Goal: Task Accomplishment & Management: Use online tool/utility

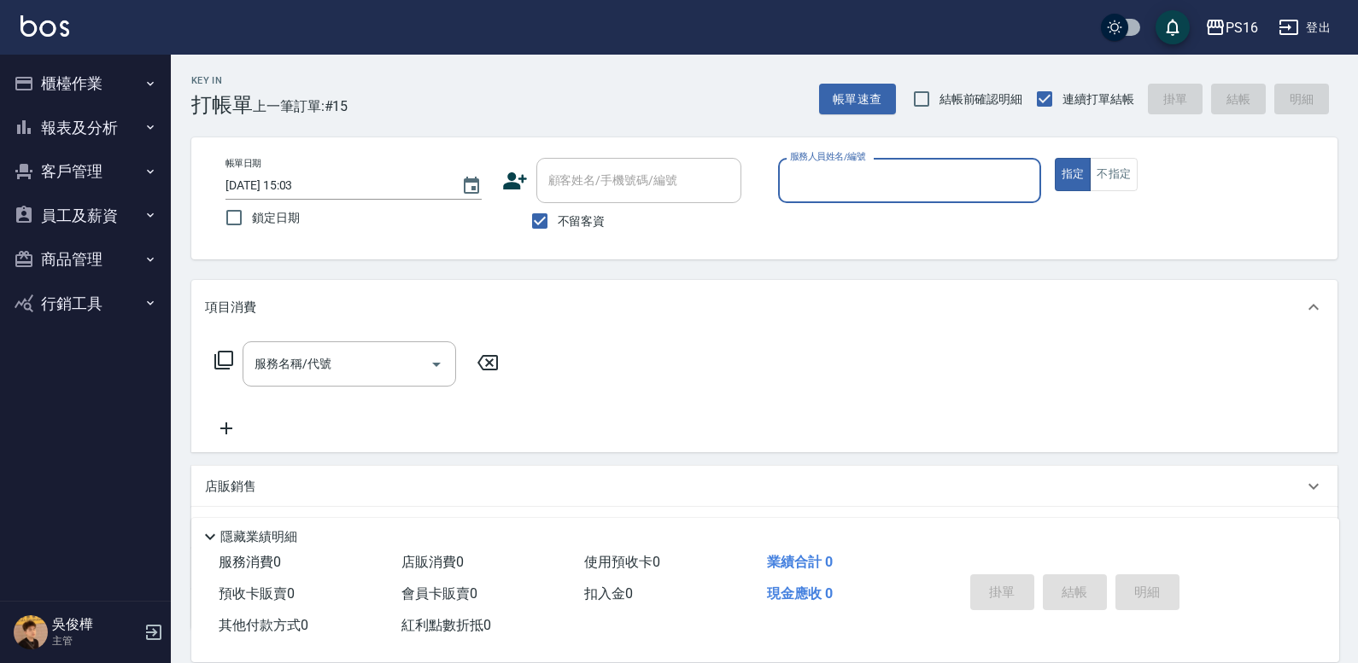
scroll to position [44, 0]
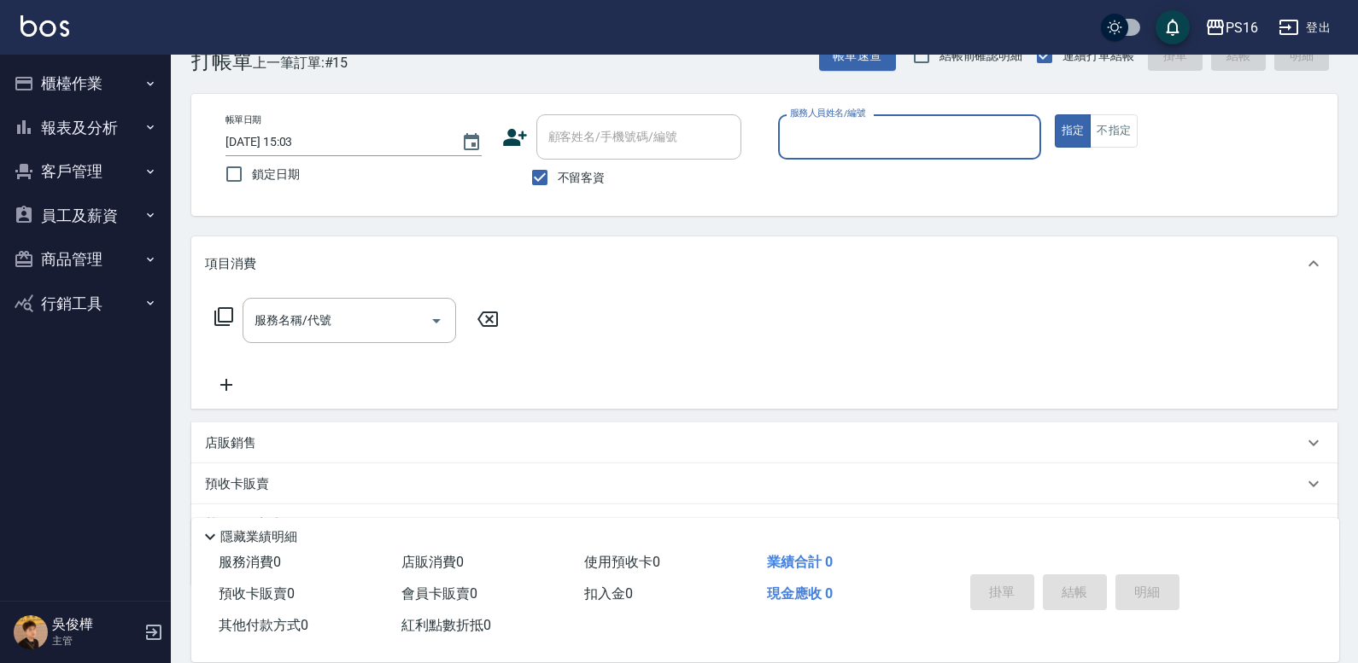
click at [53, 77] on button "櫃檯作業" at bounding box center [85, 83] width 157 height 44
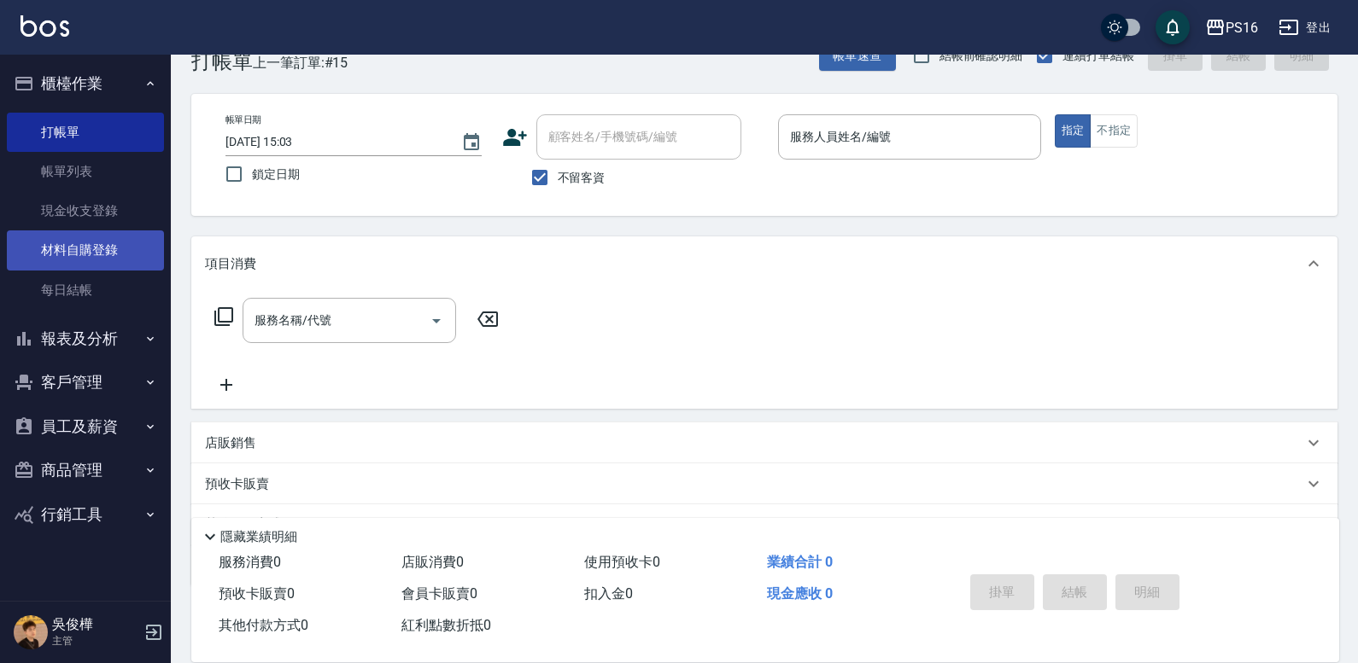
click at [102, 248] on link "材料自購登錄" at bounding box center [85, 250] width 157 height 39
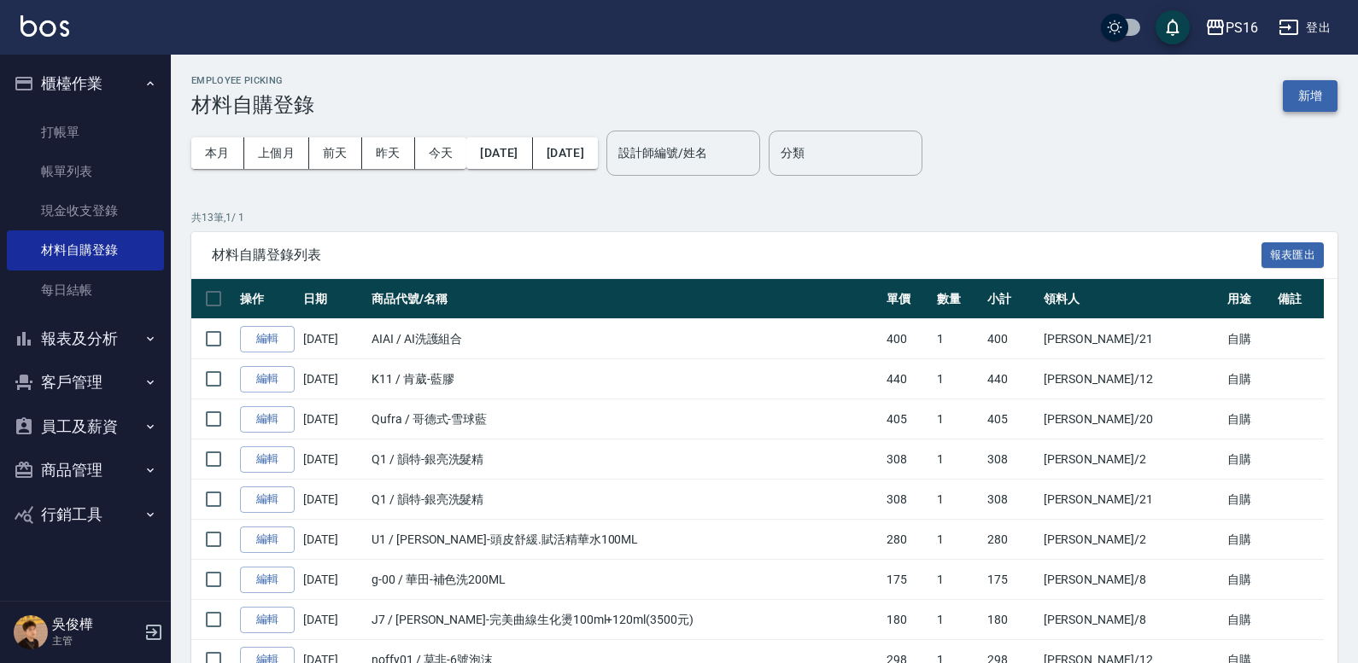
click at [1300, 89] on button "新增" at bounding box center [1310, 96] width 55 height 32
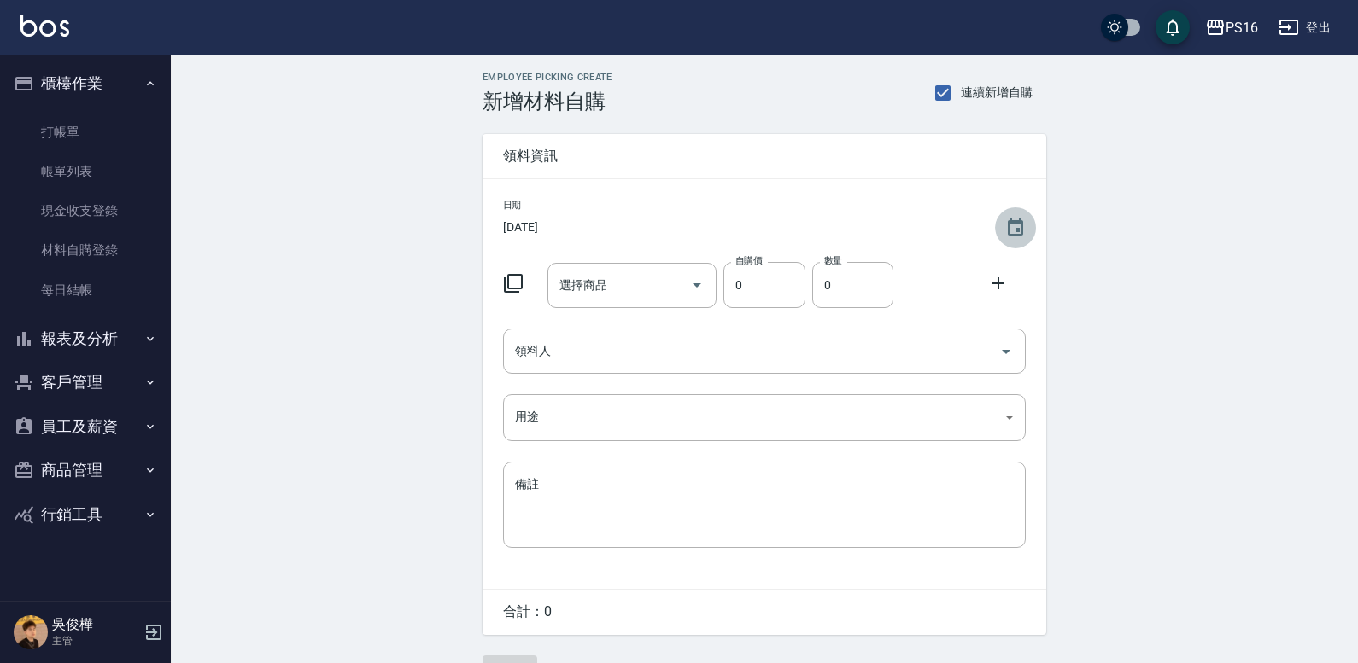
click at [1012, 222] on icon "Choose date, selected date is 2025-09-11" at bounding box center [1015, 227] width 15 height 17
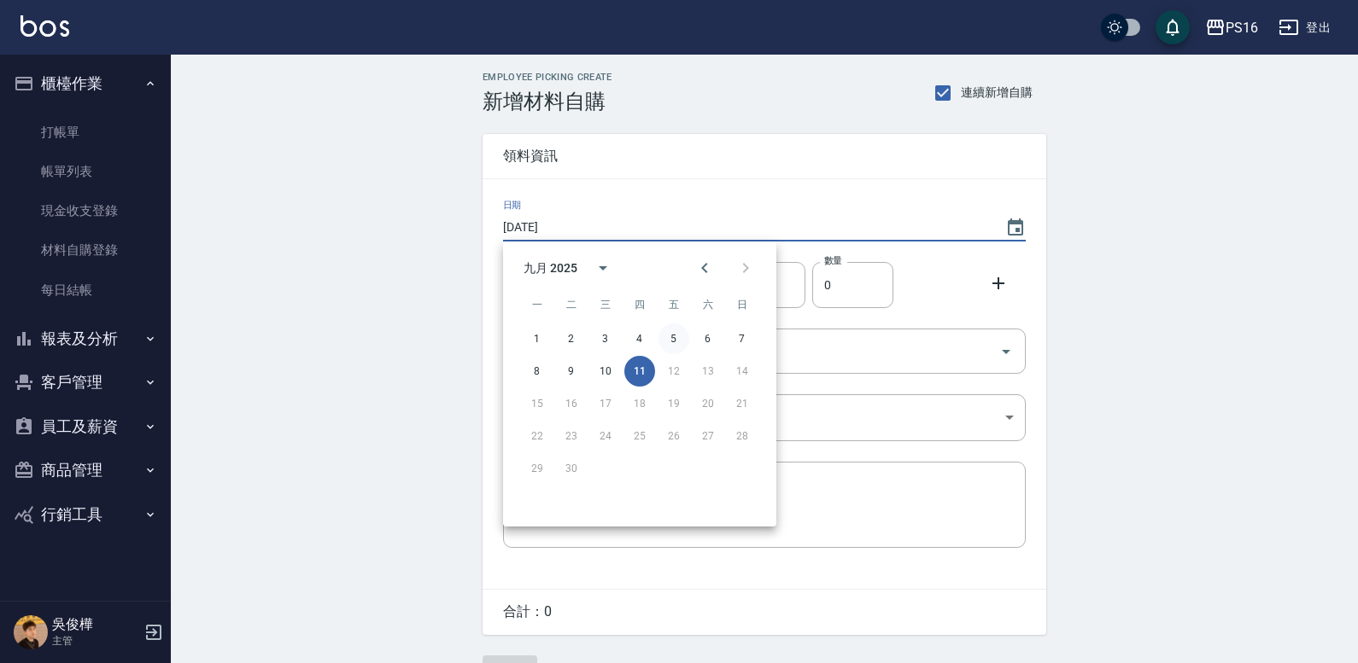
click at [667, 340] on button "5" at bounding box center [673, 339] width 31 height 31
type input "2025/09/05"
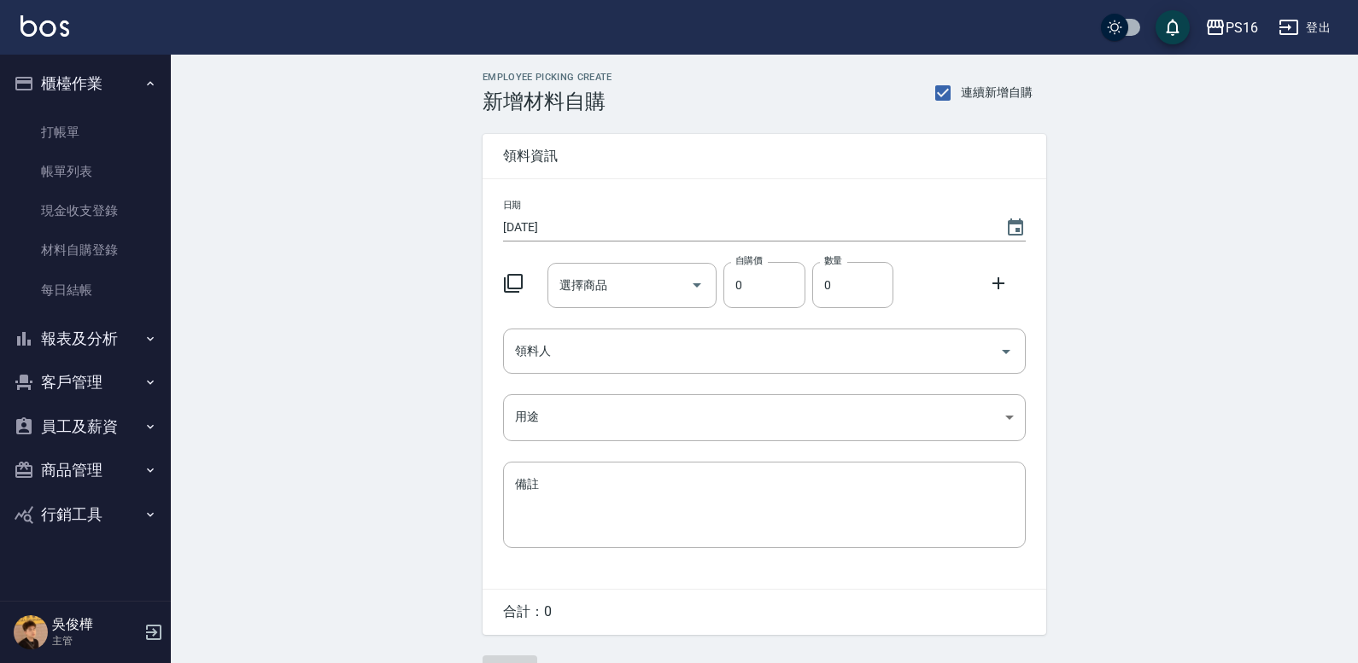
click at [506, 279] on icon at bounding box center [513, 283] width 20 height 20
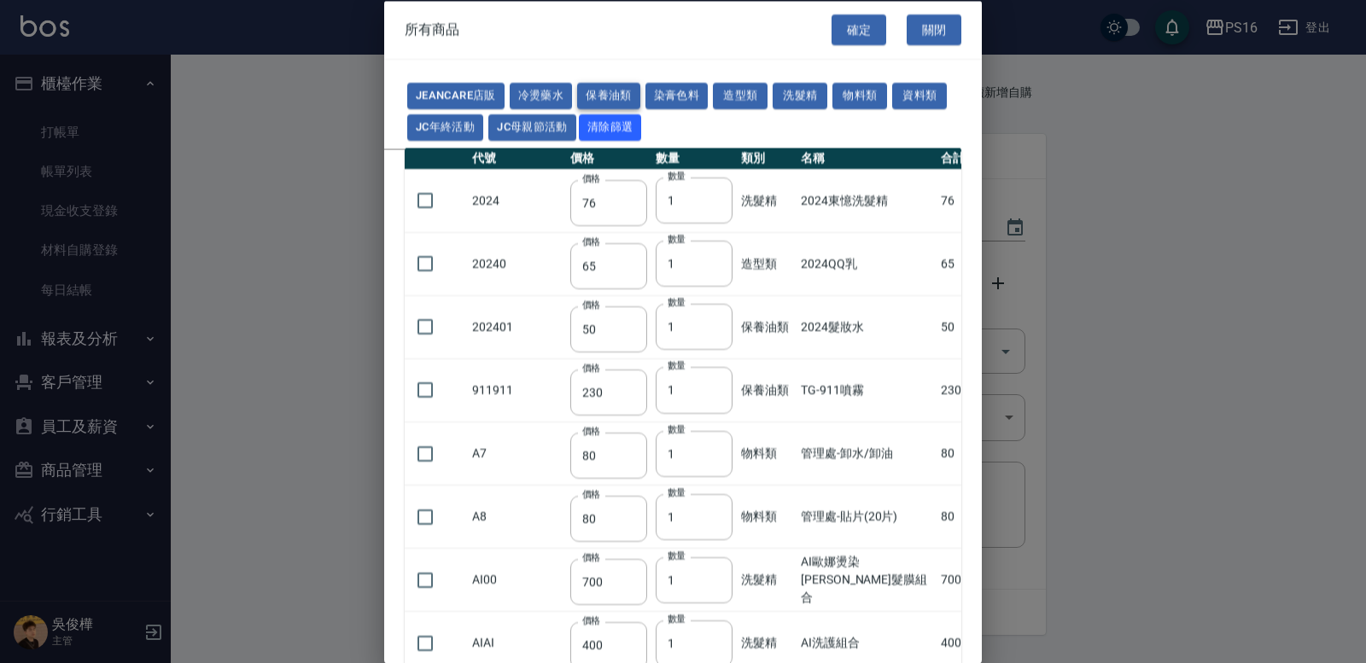
drag, startPoint x: 598, startPoint y: 99, endPoint x: 593, endPoint y: 108, distance: 10.3
click at [598, 99] on button "保養油類" at bounding box center [608, 96] width 63 height 26
type input "50"
type input "230"
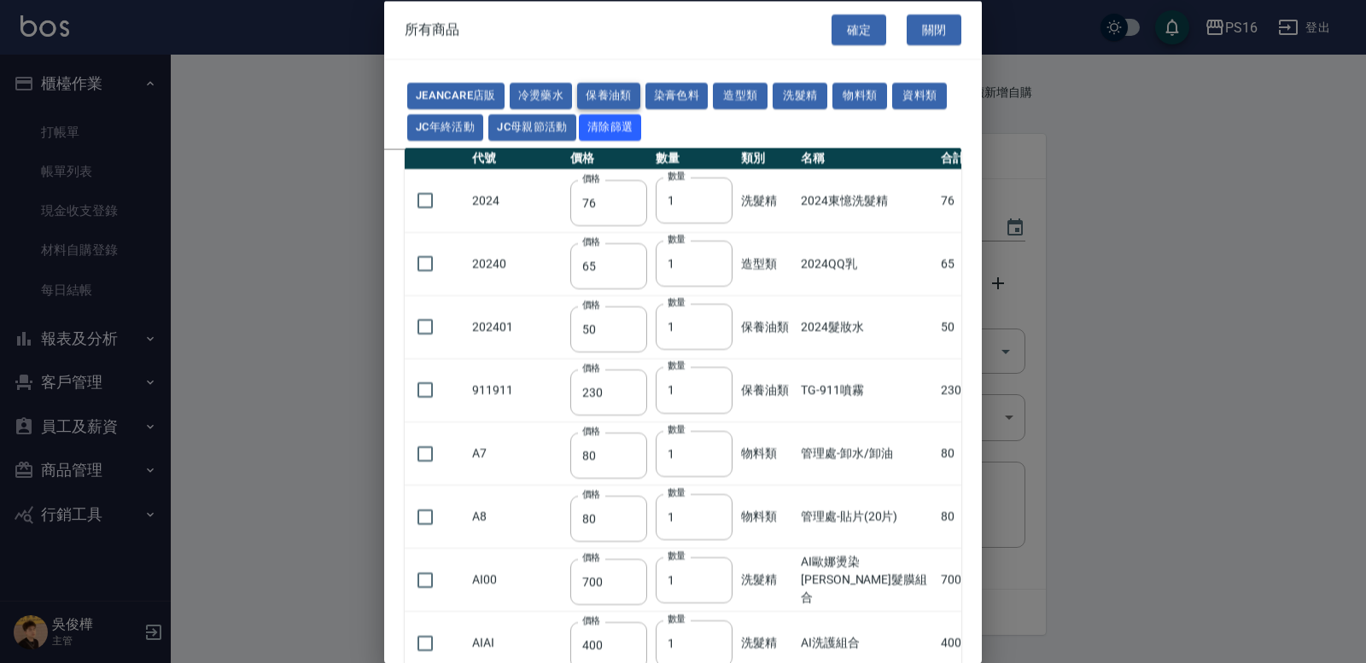
type input "1170"
type input "1300"
type input "150"
type input "95"
type input "400"
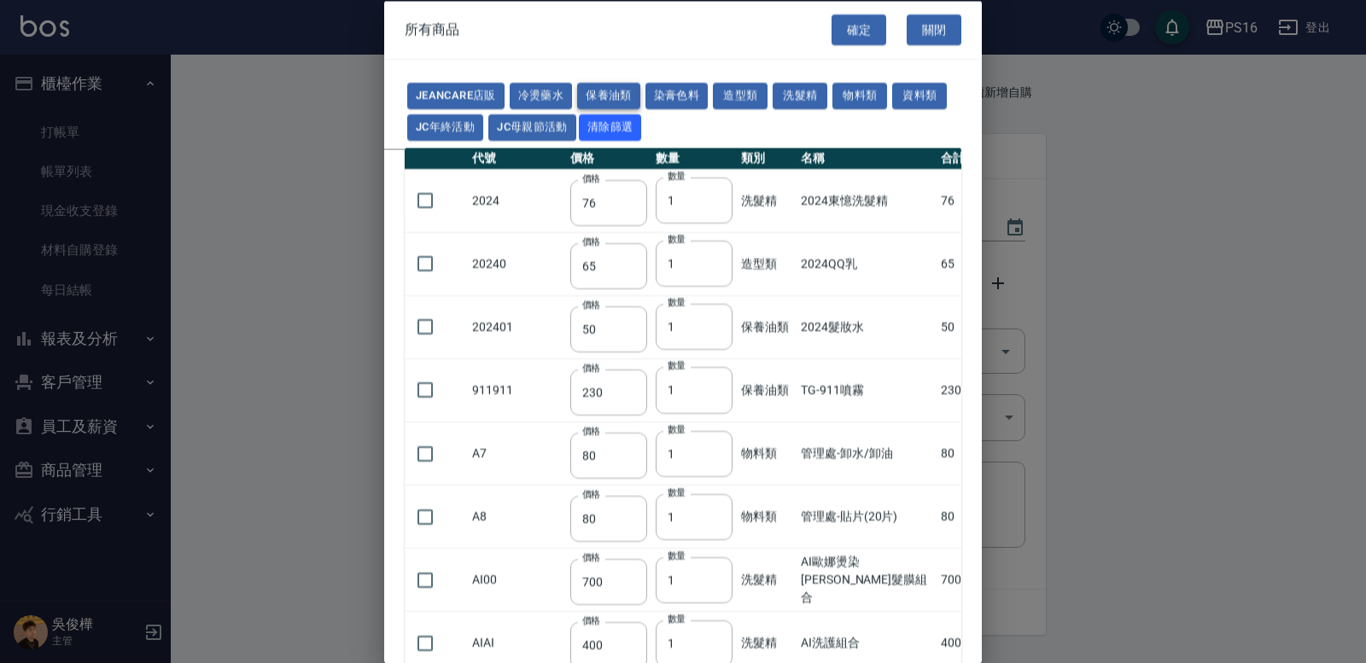
type input "500"
type input "100"
type input "300"
type input "480"
type input "340"
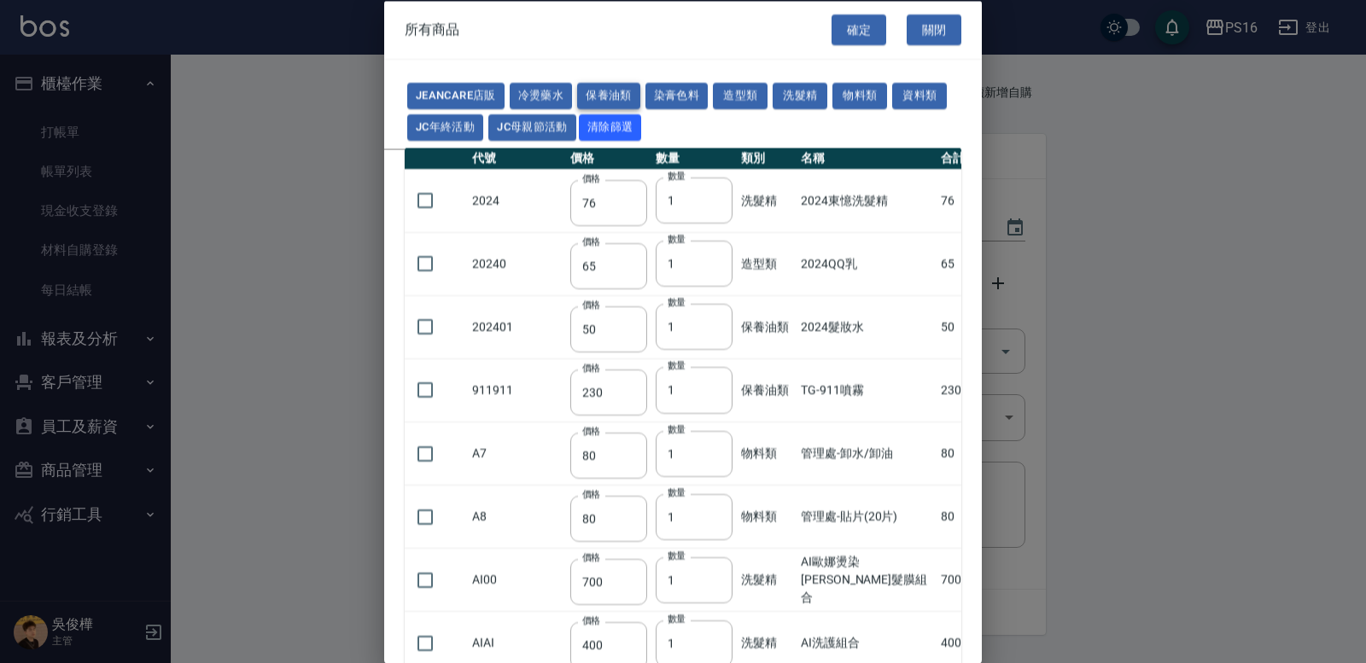
type input "160"
type input "630"
type input "420"
type input "60"
type input "720"
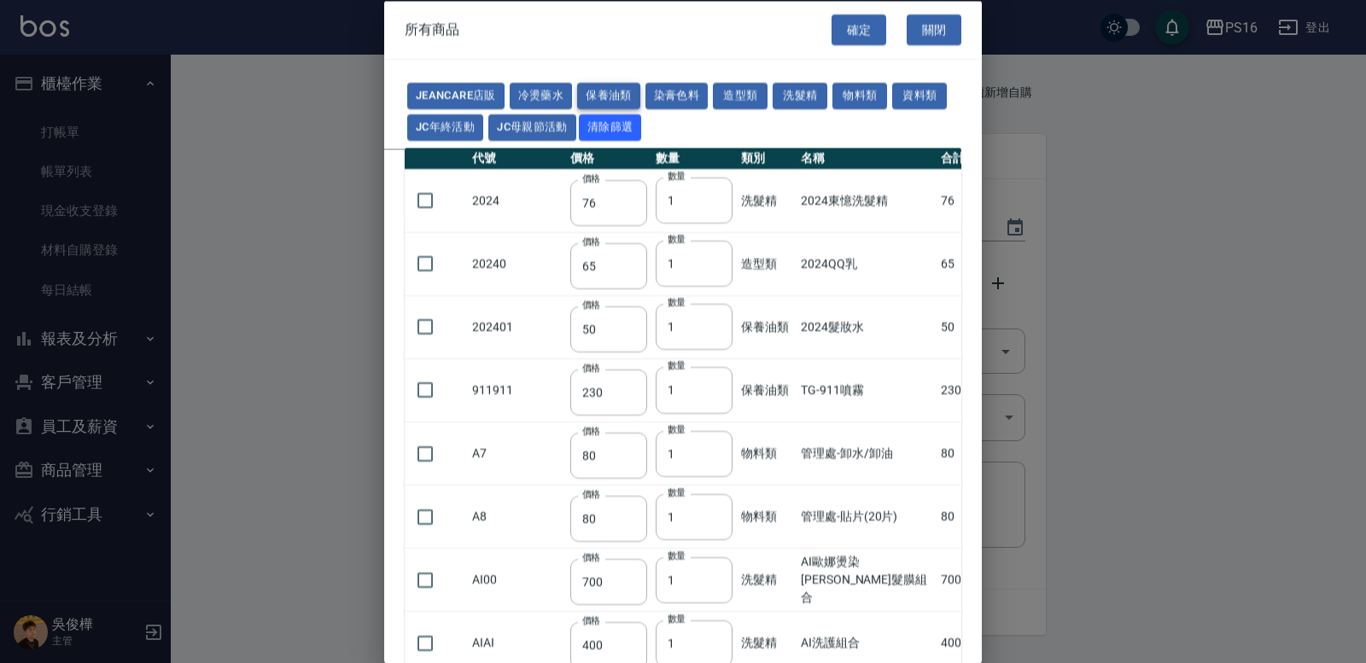
type input "420"
type input "309"
type input "455"
type input "488"
type input "1170"
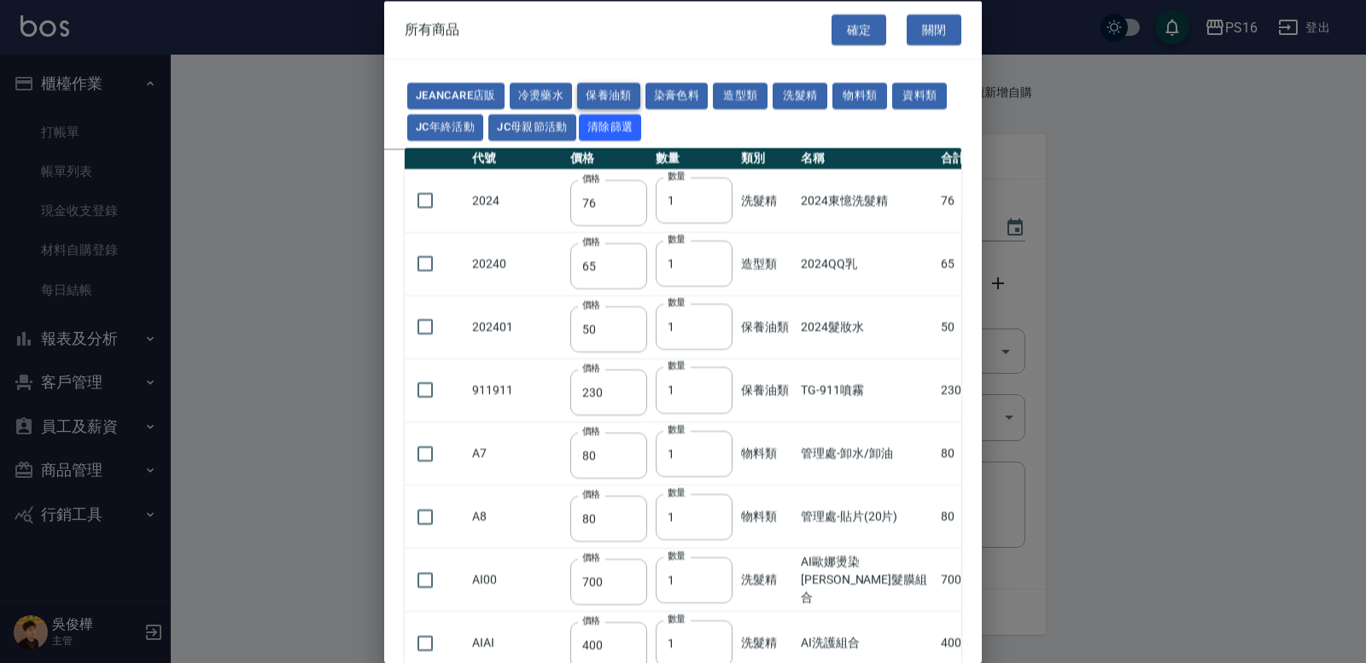
type input "1170"
type input "520"
type input "325"
type input "163"
type input "153"
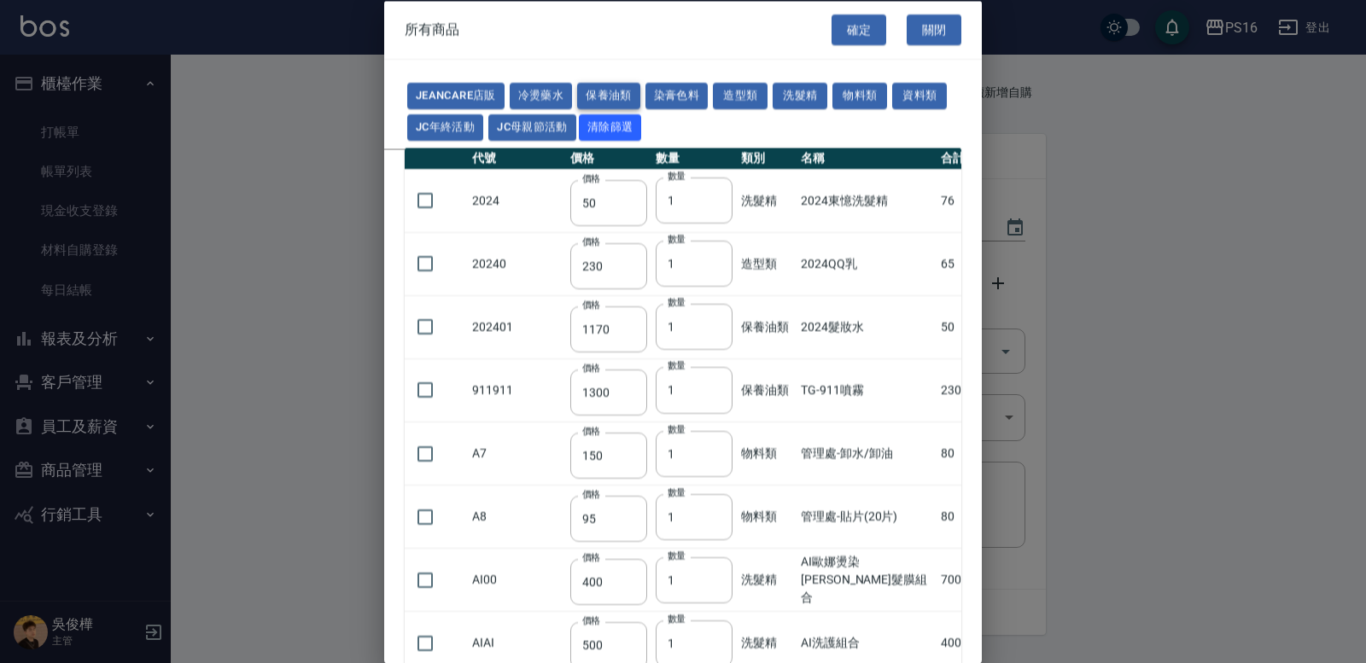
type input "372"
type input "330"
type input "960"
type input "320"
type input "280"
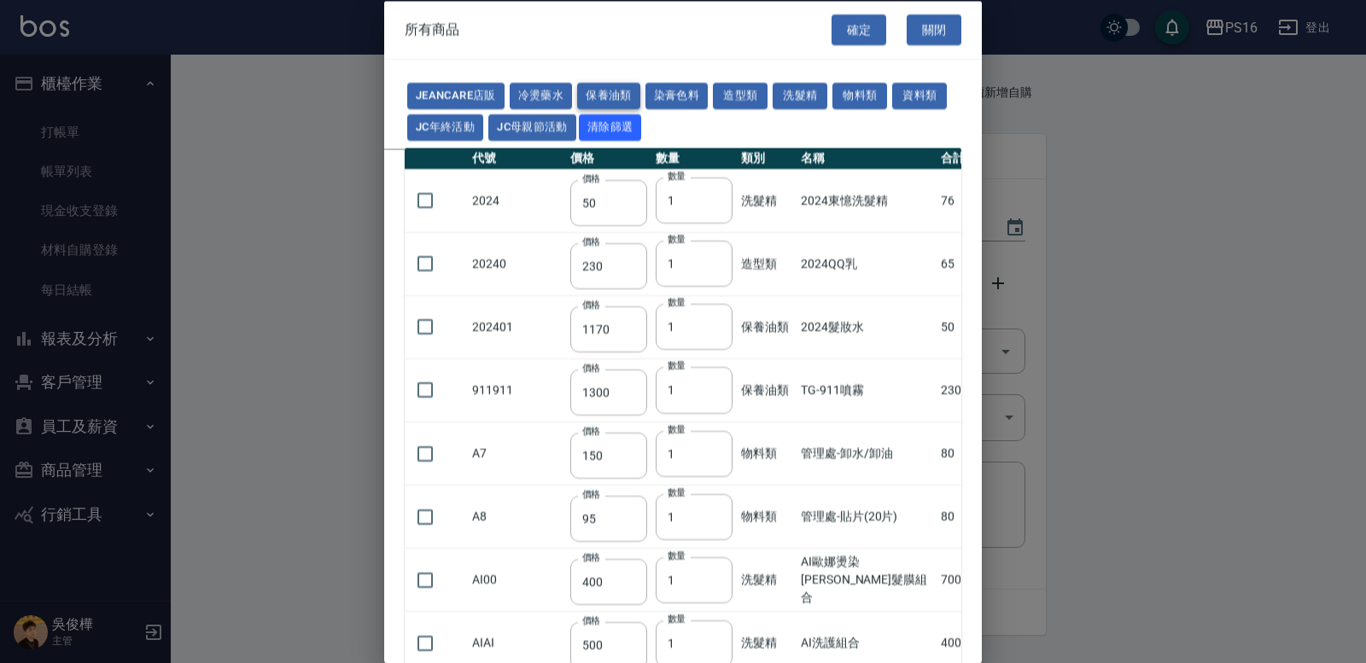
type input "960"
type input "500"
type input "1120"
type input "248"
type input "960"
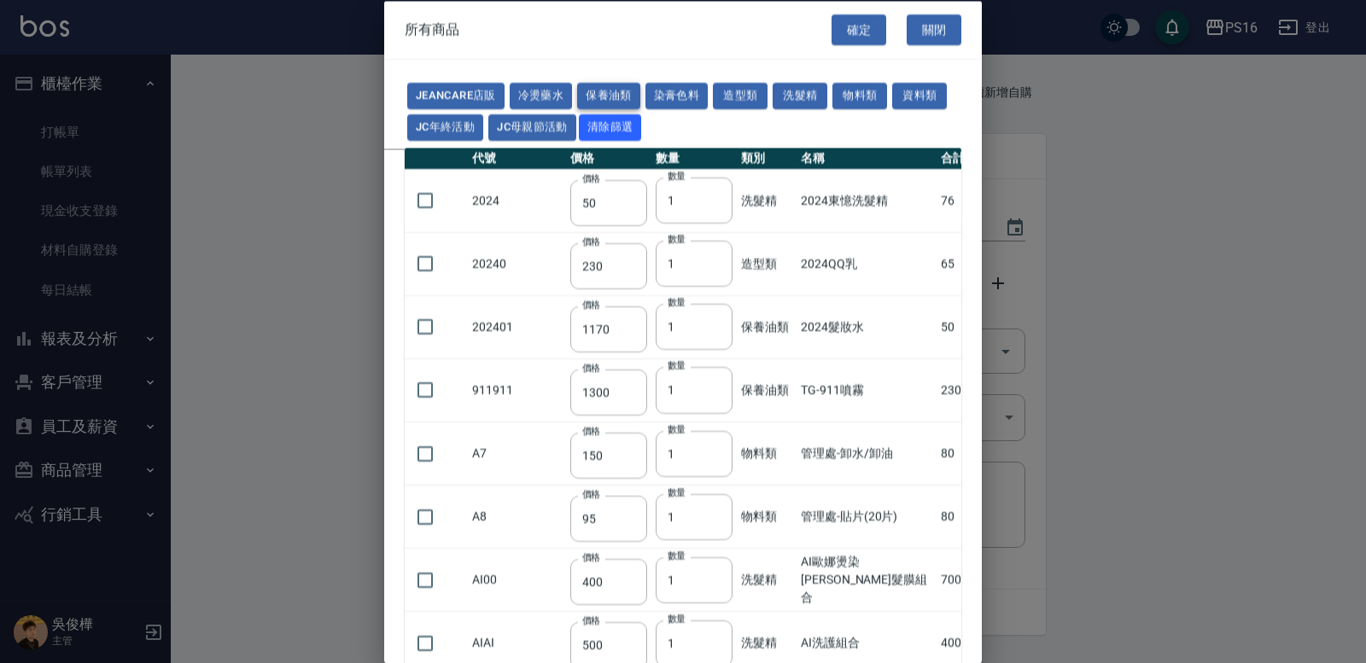
type input "343"
type input "315"
type input "413"
type input "1183"
type input "273"
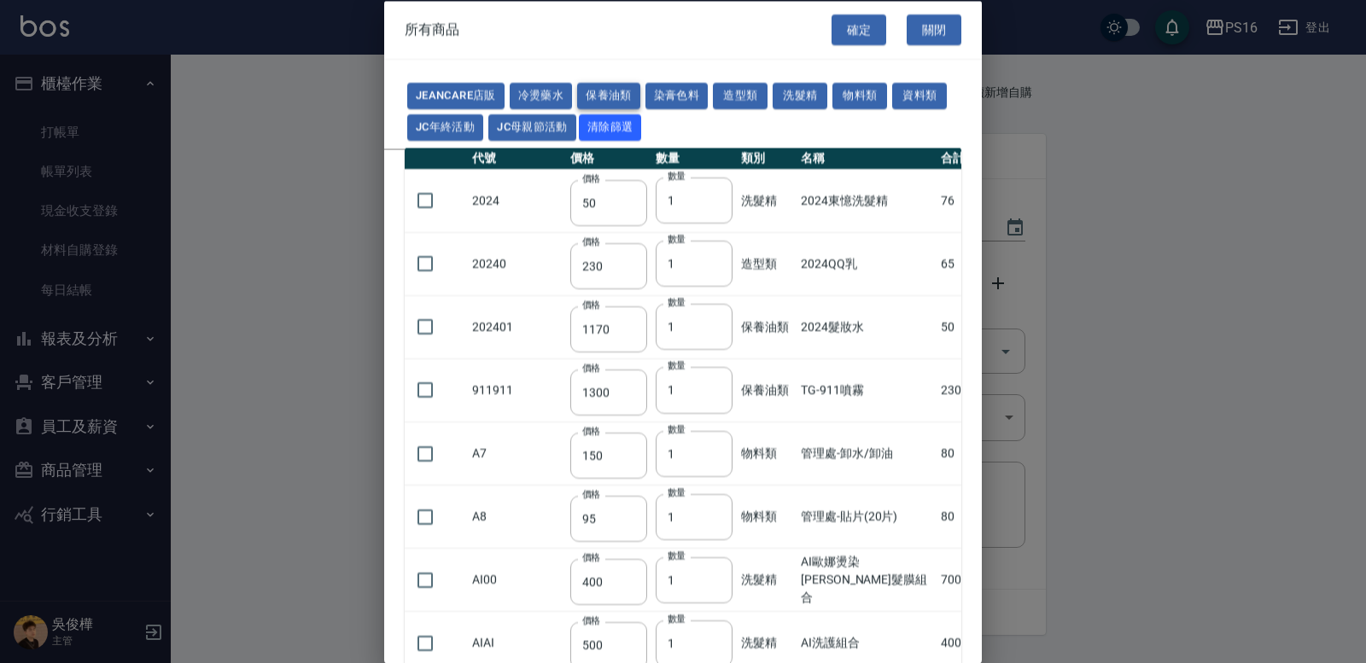
type input "308"
type input "640"
type input "308"
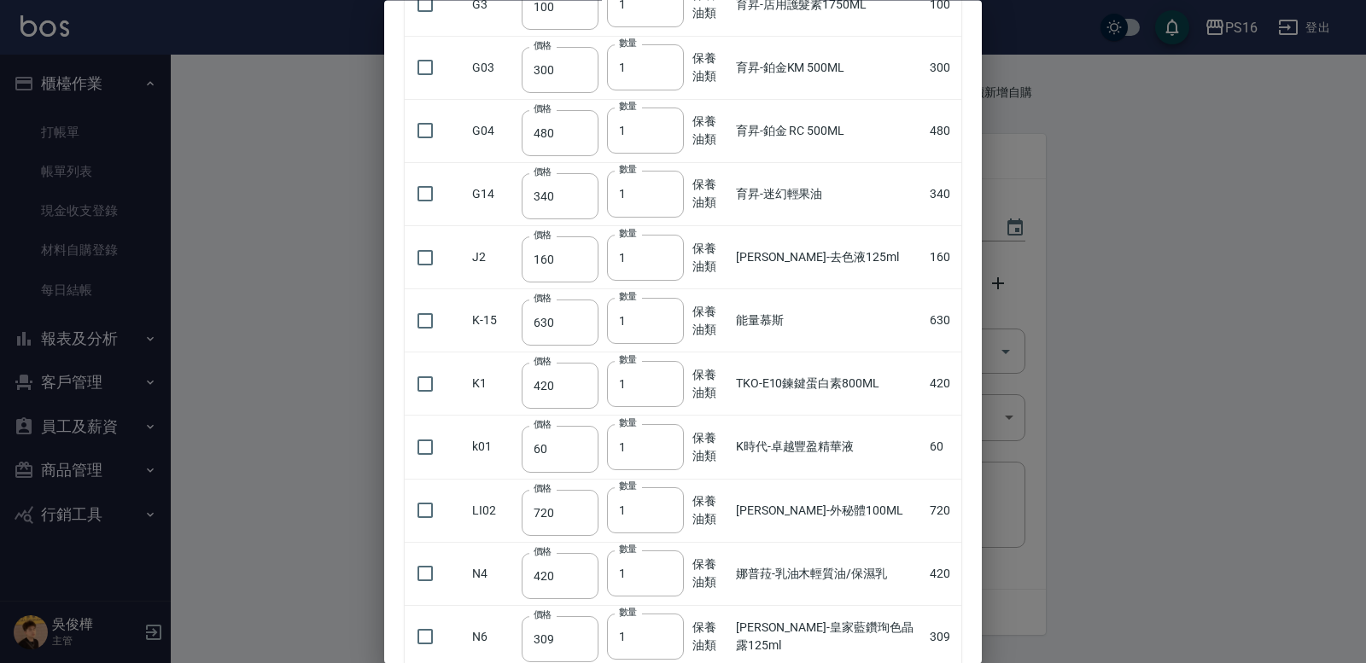
scroll to position [722, 0]
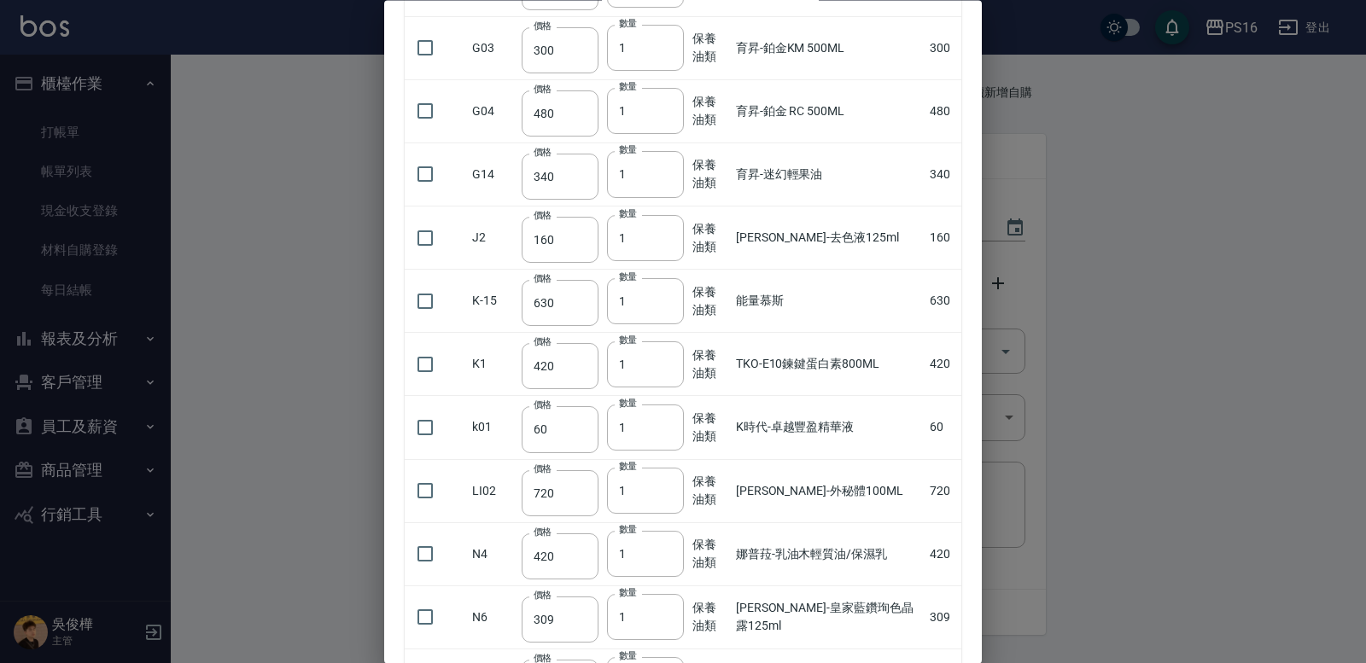
drag, startPoint x: 960, startPoint y: 290, endPoint x: 960, endPoint y: 314, distance: 23.9
drag, startPoint x: 960, startPoint y: 314, endPoint x: 961, endPoint y: 336, distance: 22.2
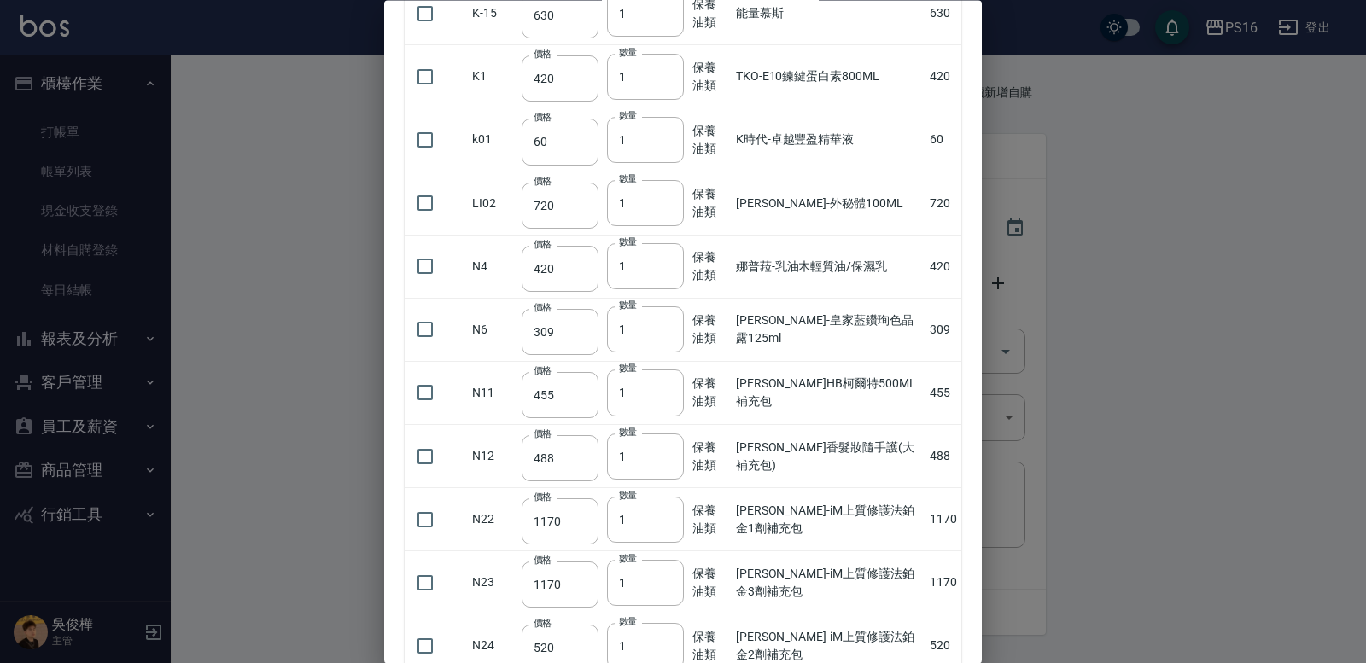
scroll to position [1022, 0]
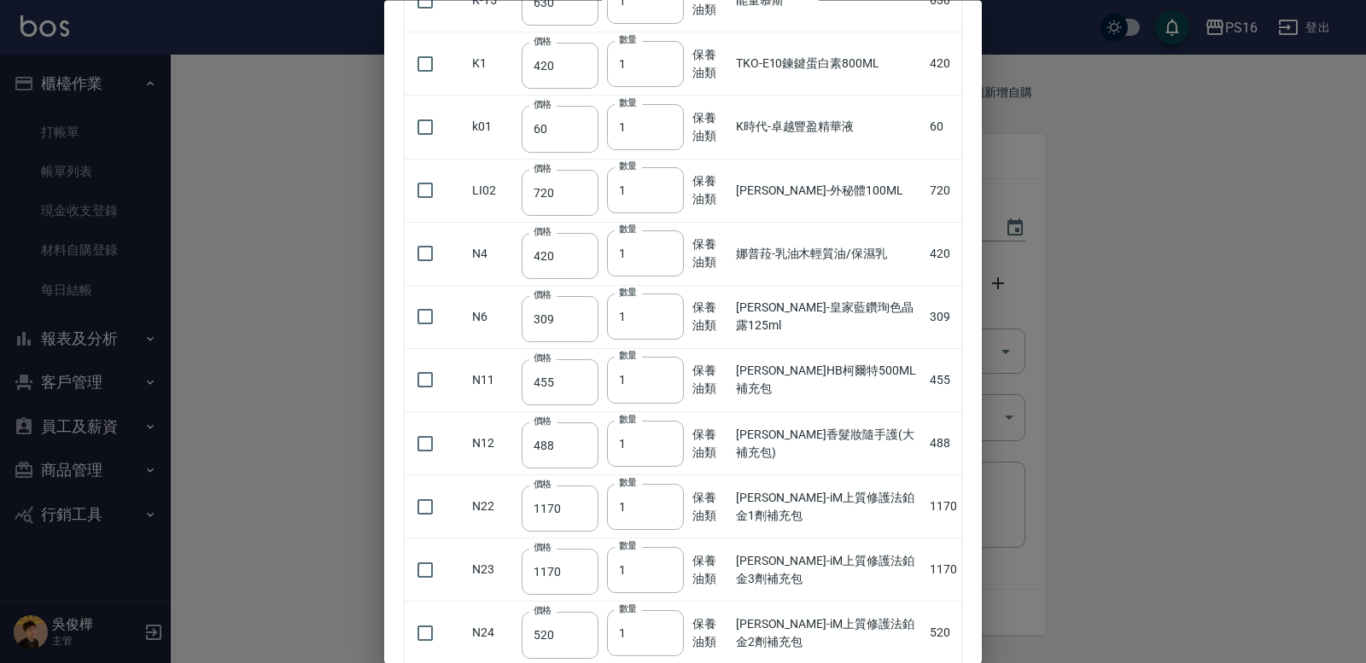
drag, startPoint x: 971, startPoint y: 311, endPoint x: 946, endPoint y: 163, distance: 149.8
click at [952, 171] on div "JeanCare店販 冷燙藥水 保養油類 染膏色料 造型類 洗髮精 物料類 資料類 JC年終活動 JC母親節活動 清除篩選 代號 價格 數量 類別 名稱 合計…" at bounding box center [683, 559] width 598 height 3042
click at [817, 121] on td "K時代-卓越豐盈精華液" at bounding box center [829, 127] width 194 height 63
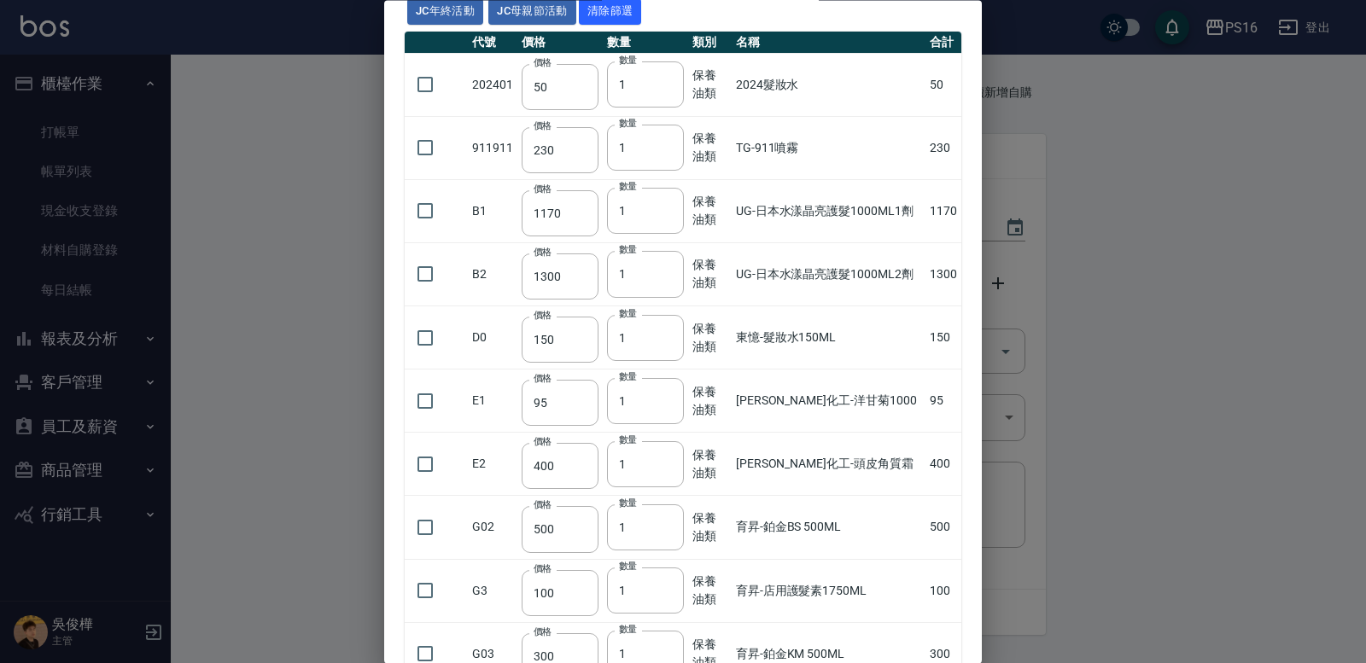
scroll to position [94, 0]
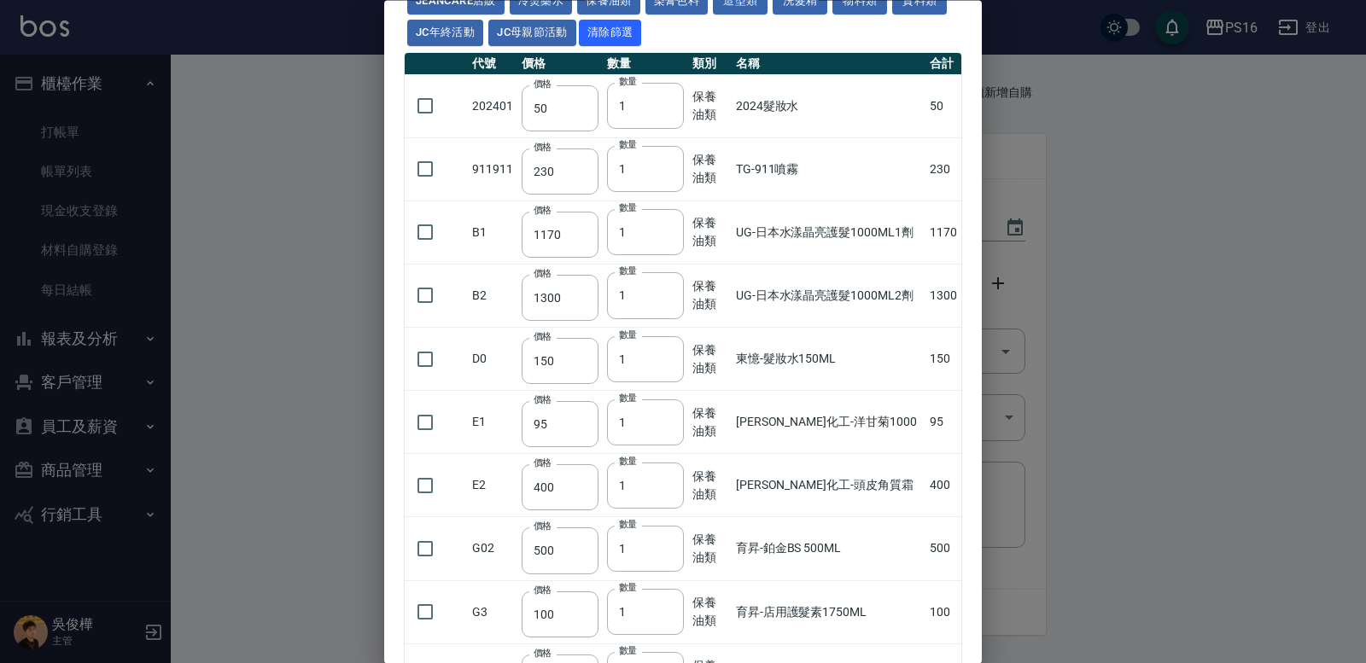
click at [850, 144] on td "TG-911噴霧" at bounding box center [829, 169] width 194 height 63
click at [877, 121] on td "2024髮妝水" at bounding box center [829, 106] width 194 height 63
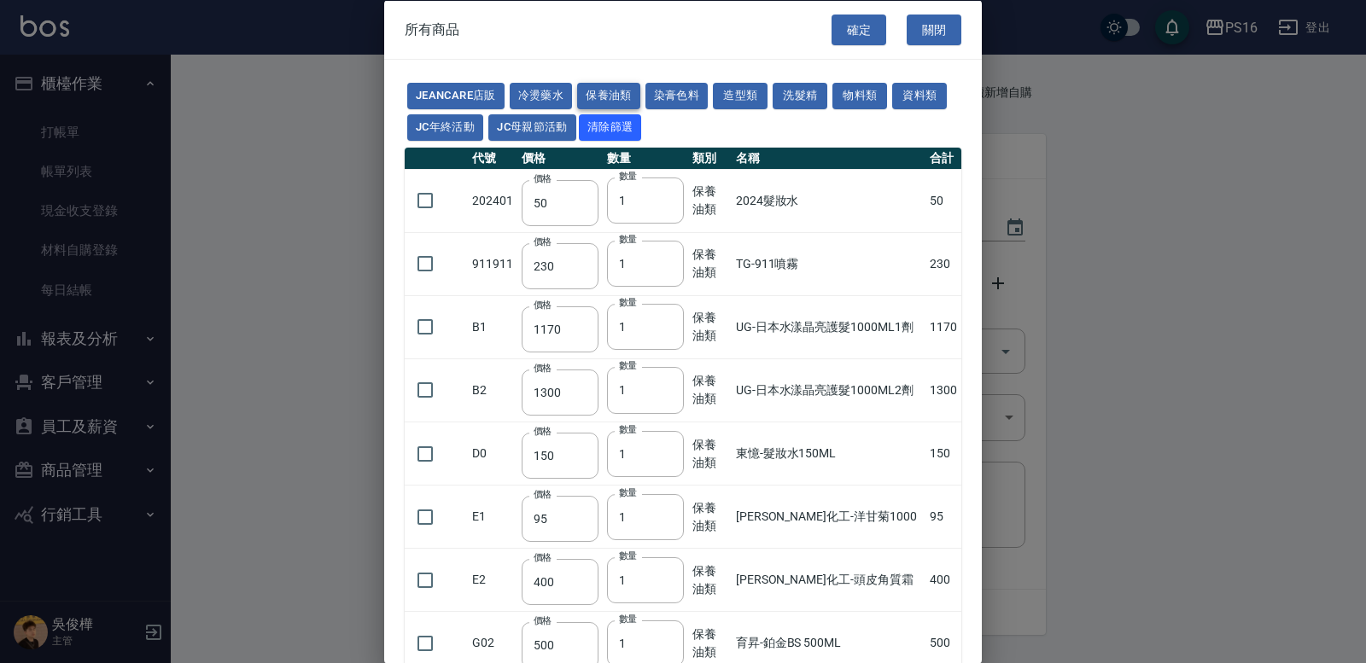
click at [605, 85] on button "保養油類" at bounding box center [608, 96] width 63 height 26
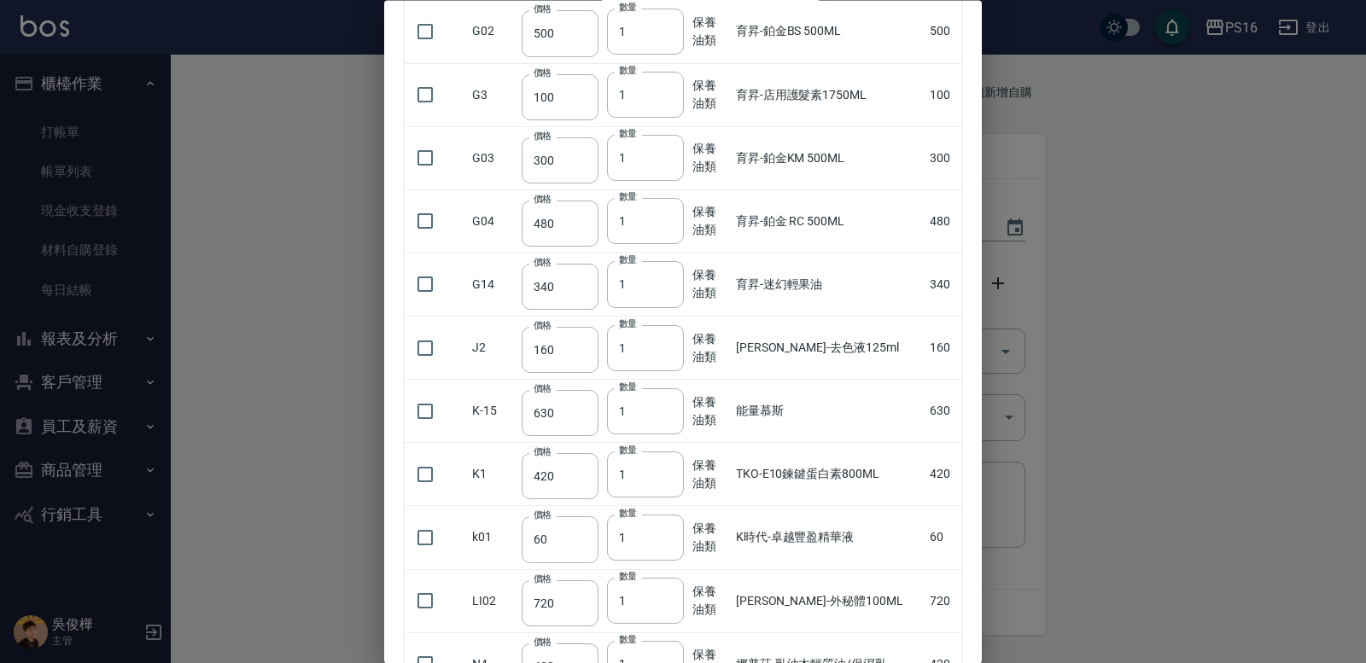
scroll to position [693, 0]
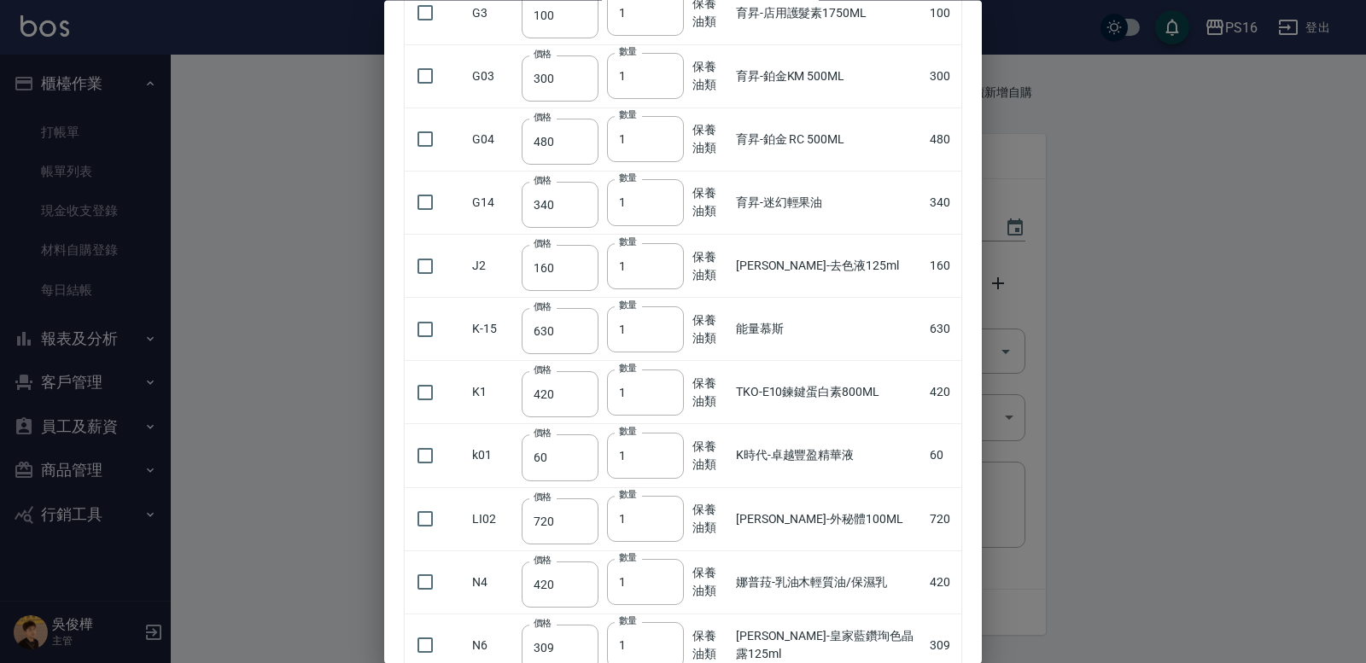
drag, startPoint x: 986, startPoint y: 250, endPoint x: 1007, endPoint y: 315, distance: 68.1
click at [1007, 315] on div at bounding box center [683, 331] width 1366 height 663
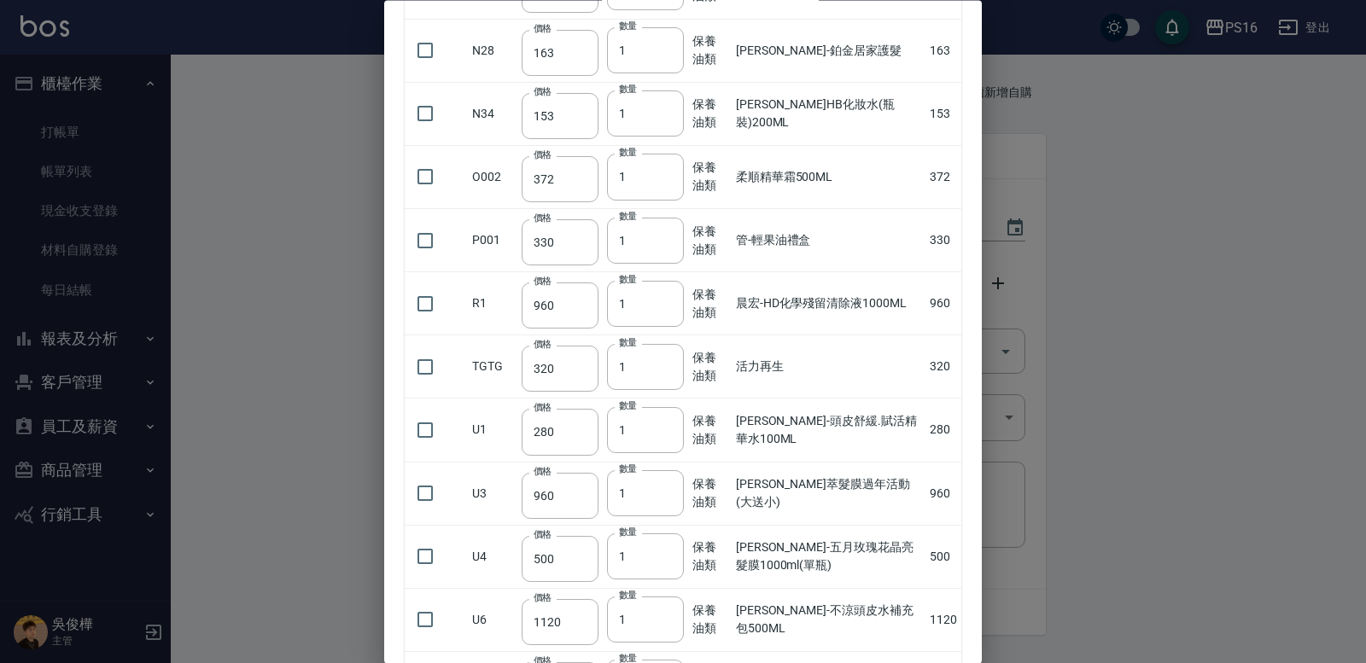
scroll to position [1740, 0]
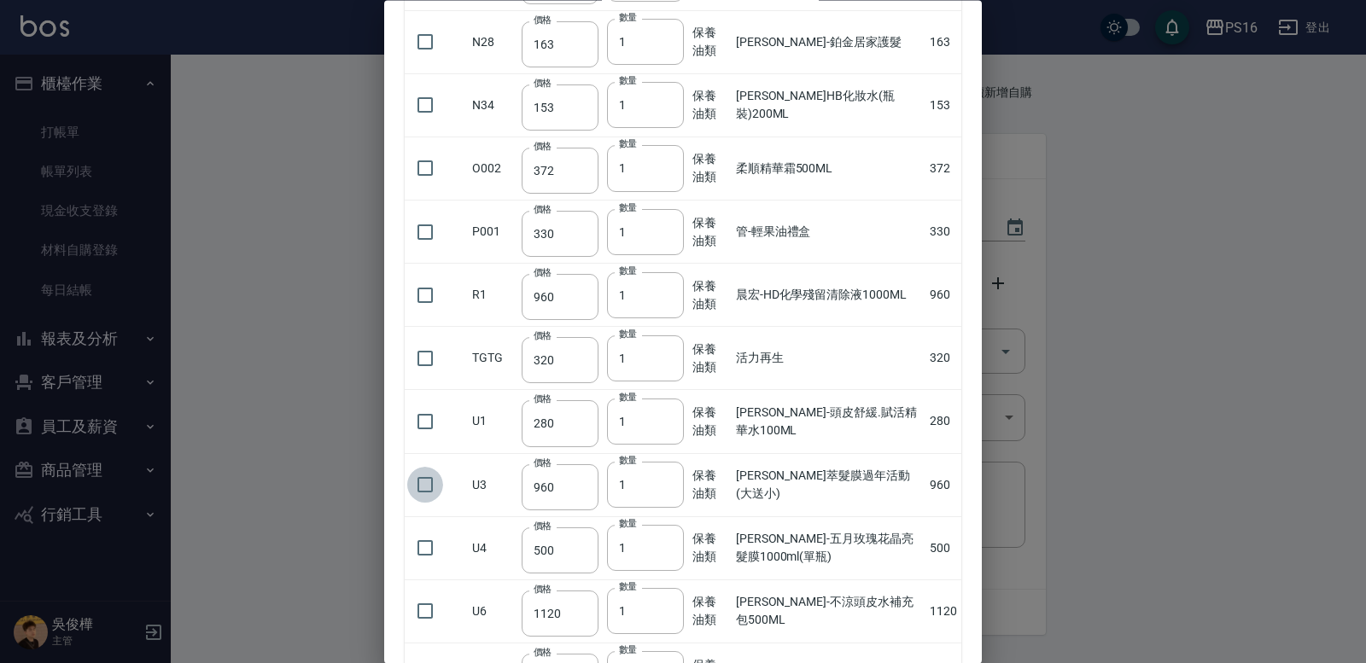
click at [433, 482] on input "checkbox" at bounding box center [425, 486] width 36 height 36
checkbox input "true"
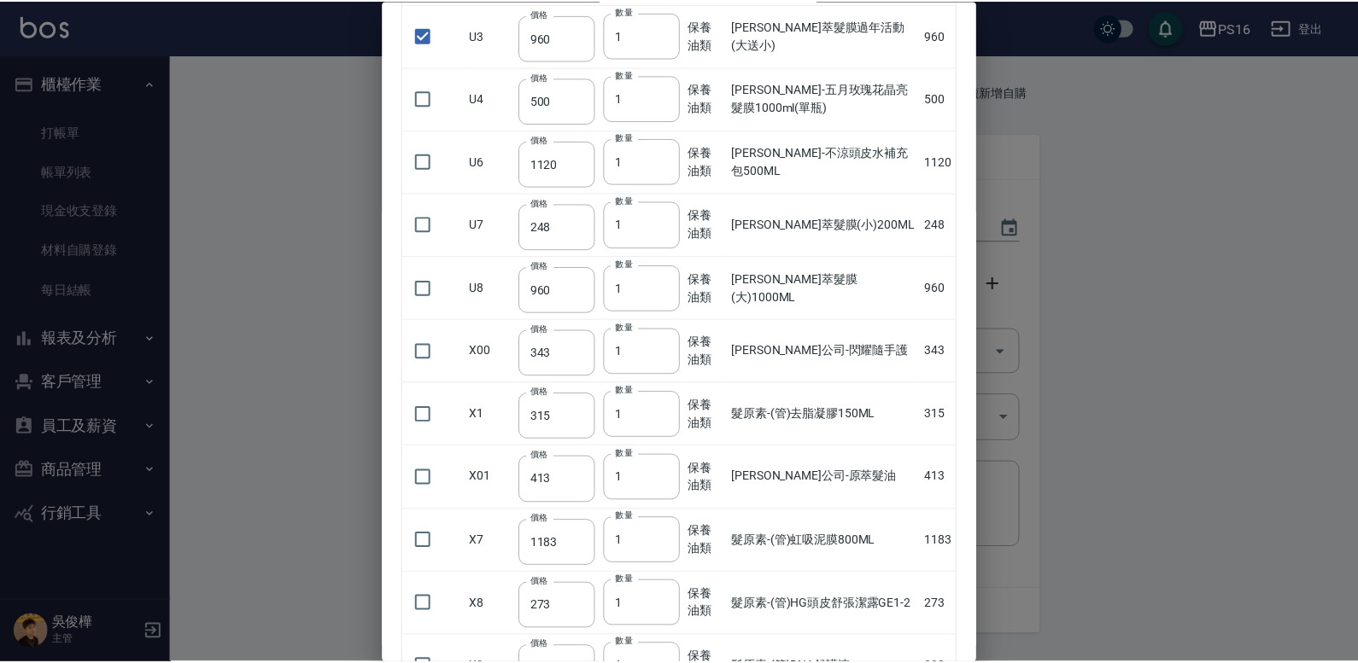
scroll to position [2523, 0]
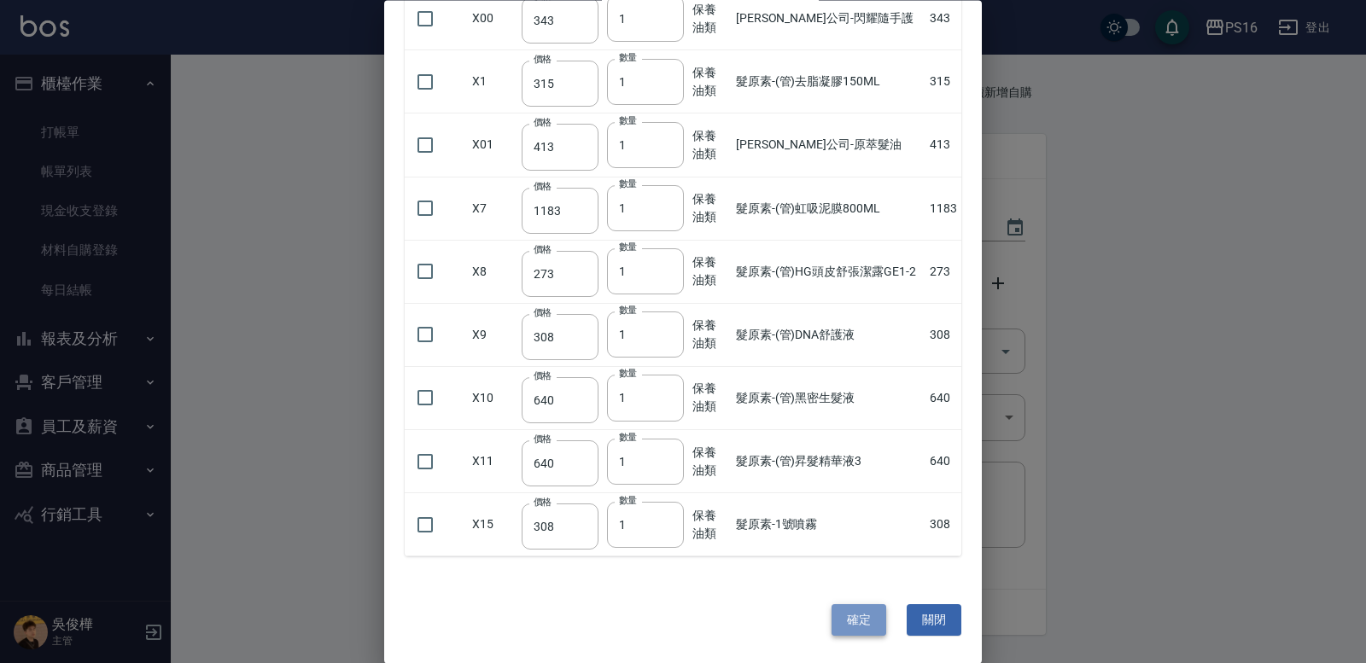
click at [861, 614] on button "確定" at bounding box center [859, 621] width 55 height 32
type input "里歐-晶萃髮膜過年活動(大送小)"
type input "960"
type input "1"
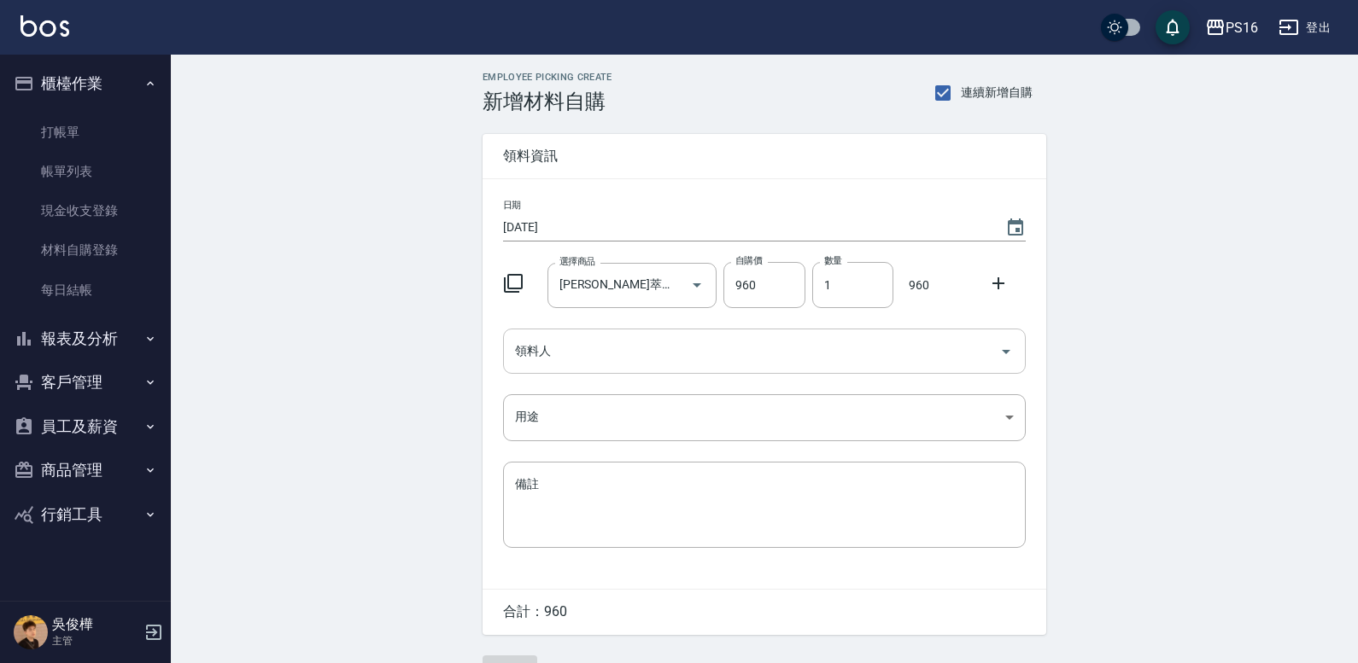
click at [578, 348] on input "領料人" at bounding box center [752, 351] width 482 height 30
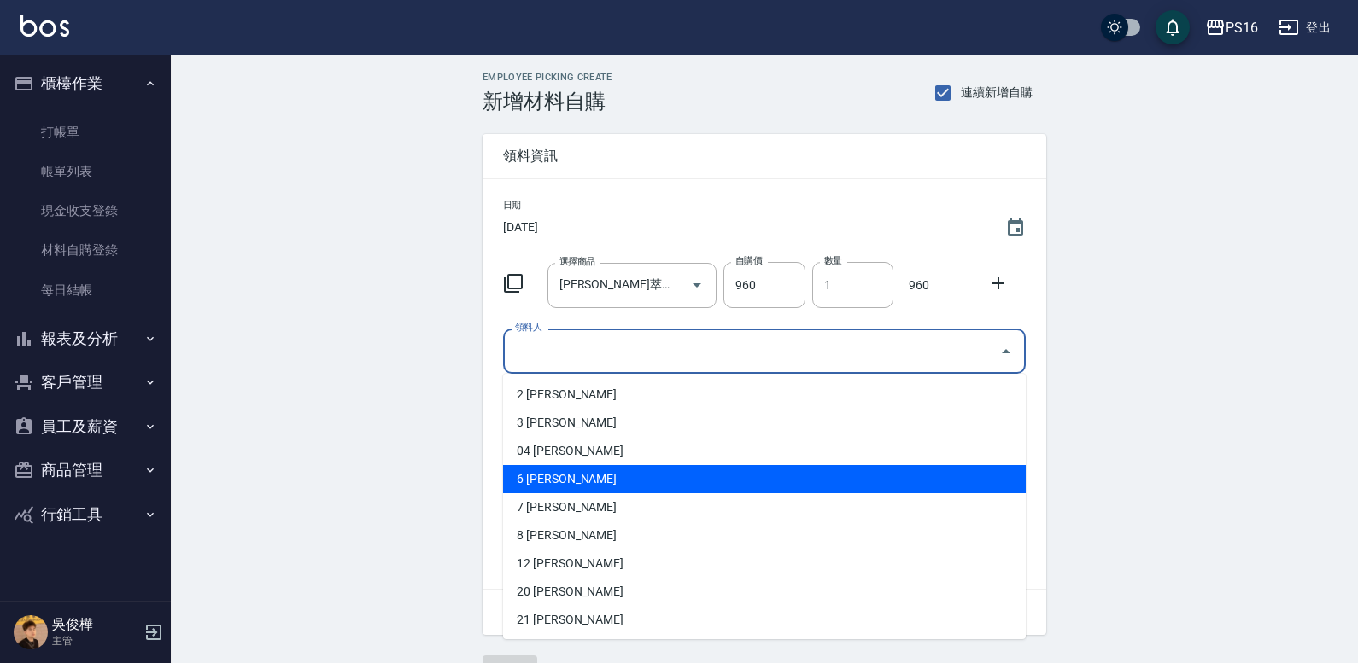
click at [552, 478] on li "6 吳俊樺" at bounding box center [764, 479] width 523 height 28
type input "吳俊樺"
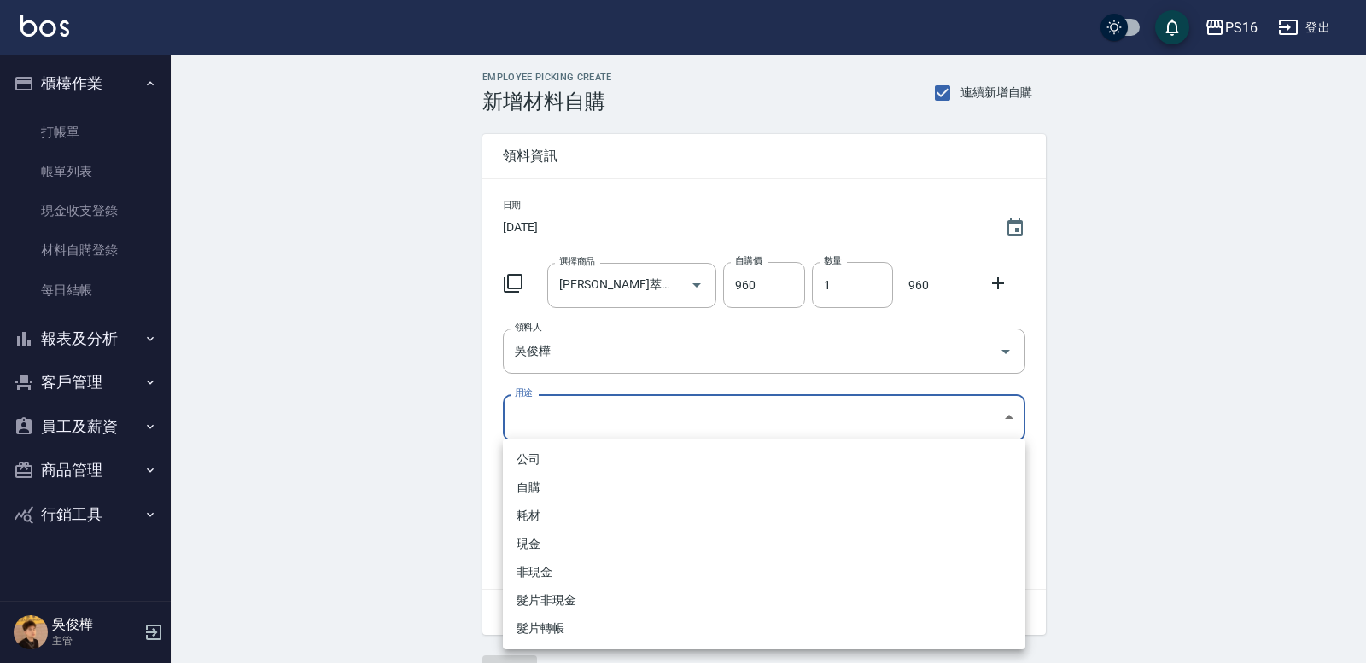
click at [526, 428] on body "PS16 登出 櫃檯作業 打帳單 帳單列表 現金收支登錄 材料自購登錄 每日結帳 報表及分析 報表目錄 店家區間累計表 店家日報表 互助日報表 互助月報表 互…" at bounding box center [683, 352] width 1366 height 704
click at [535, 481] on li "自購" at bounding box center [764, 488] width 523 height 28
type input "自購"
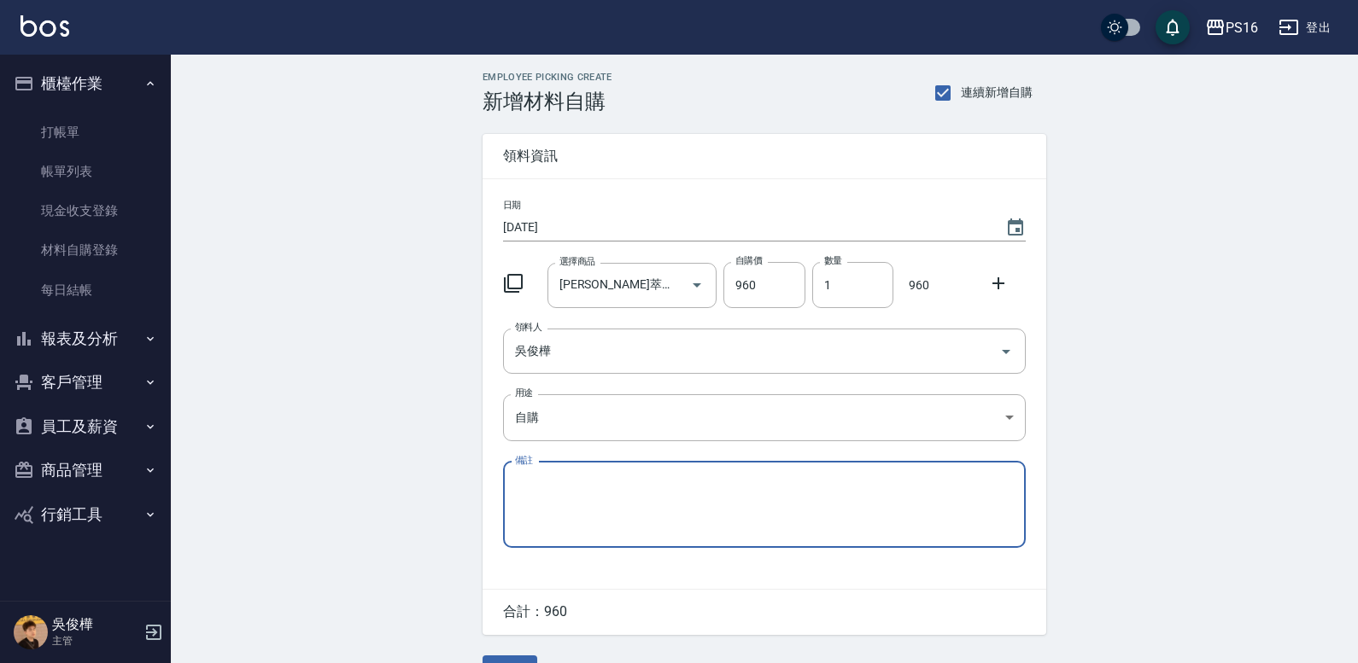
scroll to position [43, 0]
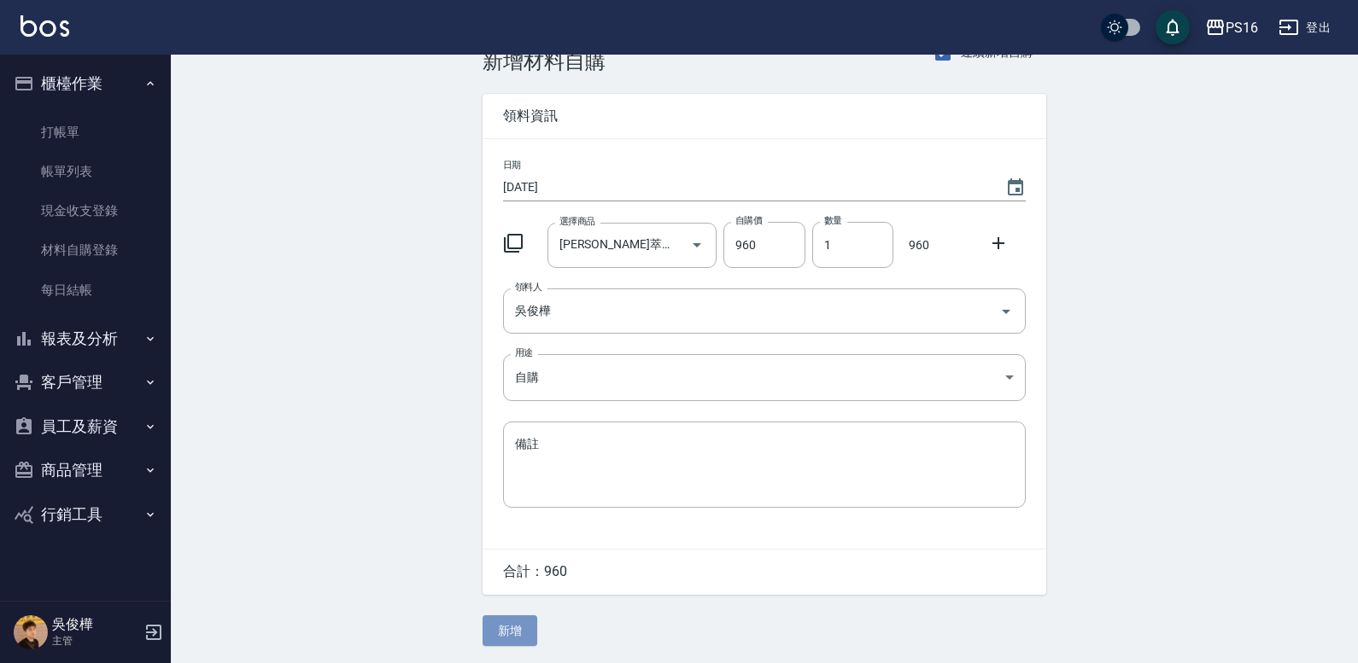
drag, startPoint x: 513, startPoint y: 634, endPoint x: 517, endPoint y: 624, distance: 10.3
click at [517, 629] on button "新增" at bounding box center [509, 632] width 55 height 32
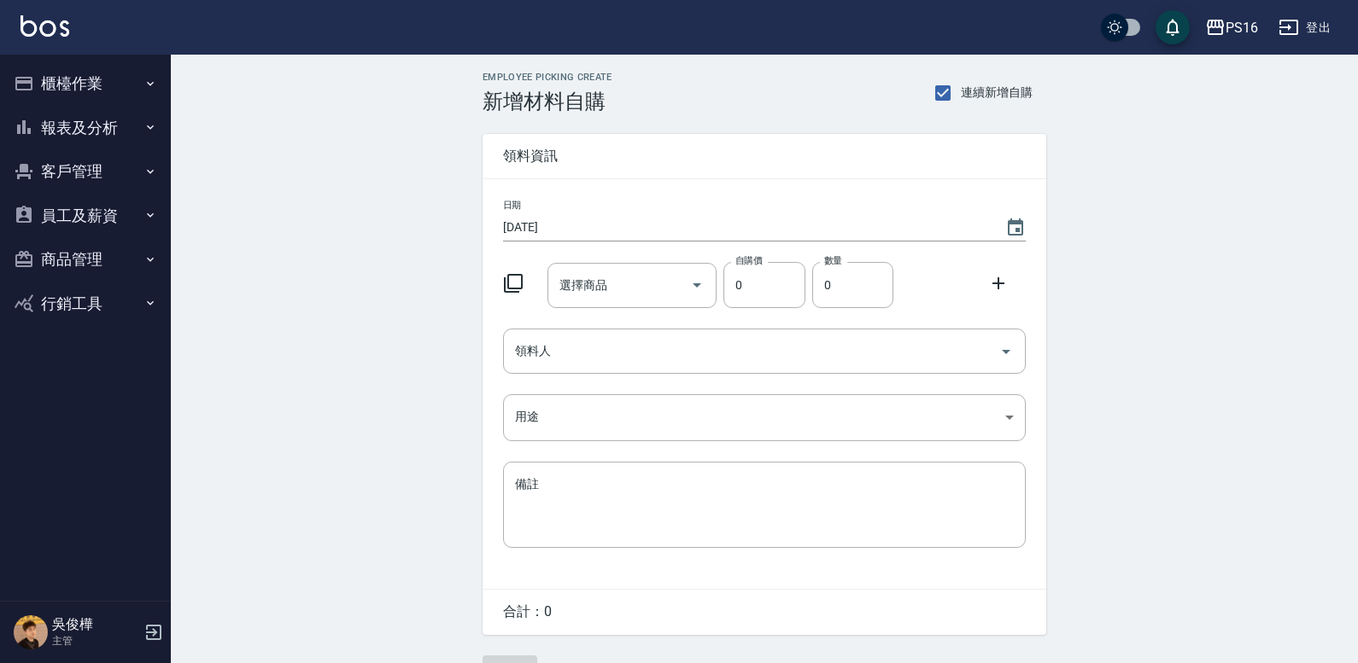
click at [517, 276] on icon at bounding box center [513, 283] width 19 height 19
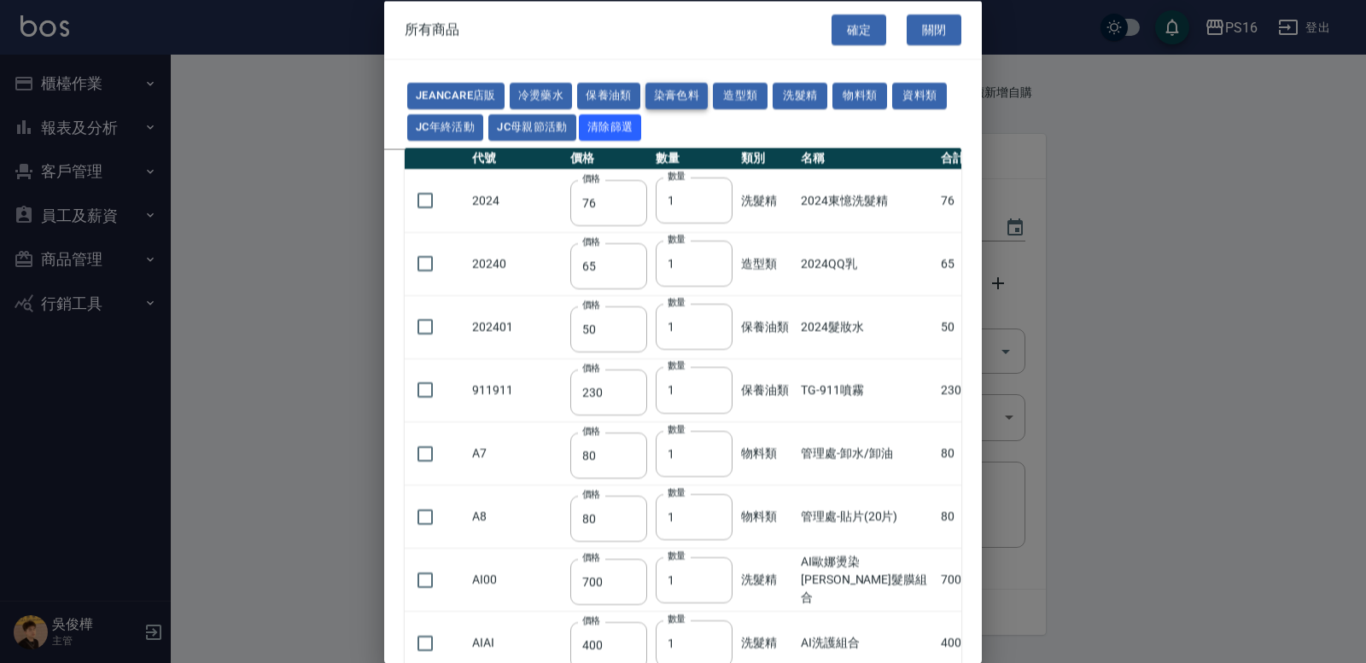
click at [688, 94] on button "染膏色料" at bounding box center [677, 96] width 63 height 26
type input "150"
type input "160"
type input "800"
type input "160"
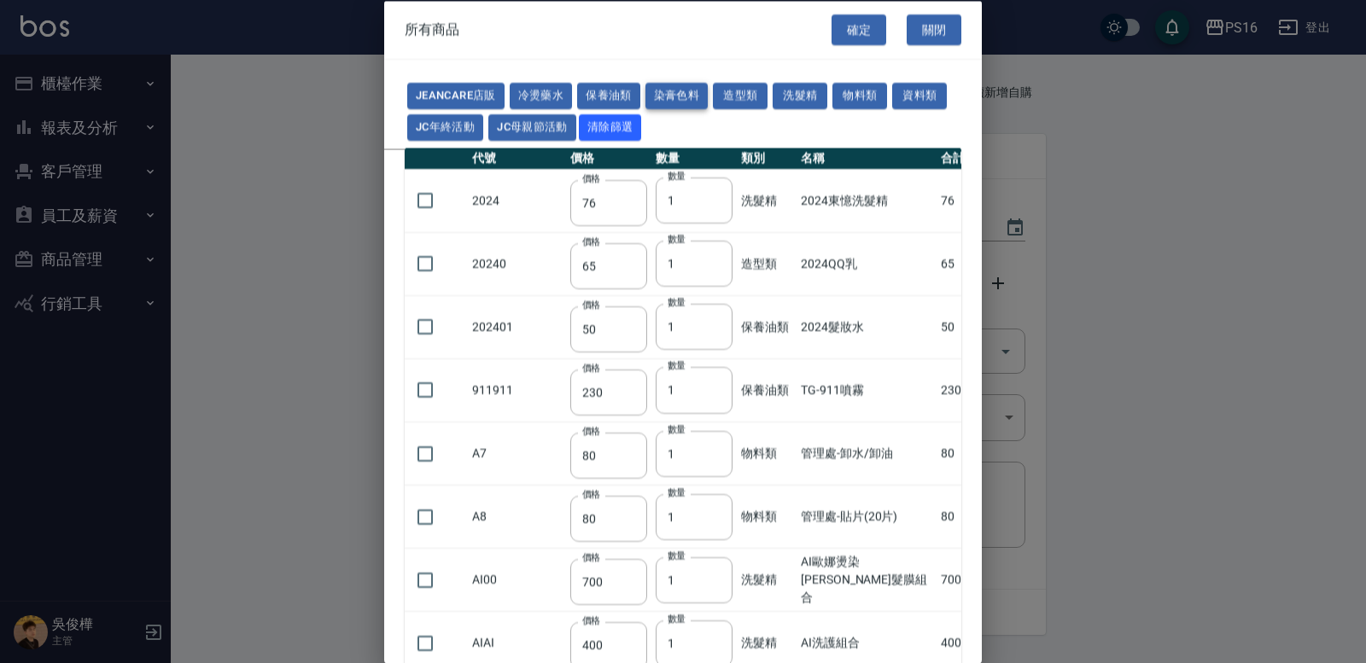
type input "224"
type input "840"
type input "110"
type input "180"
type input "250"
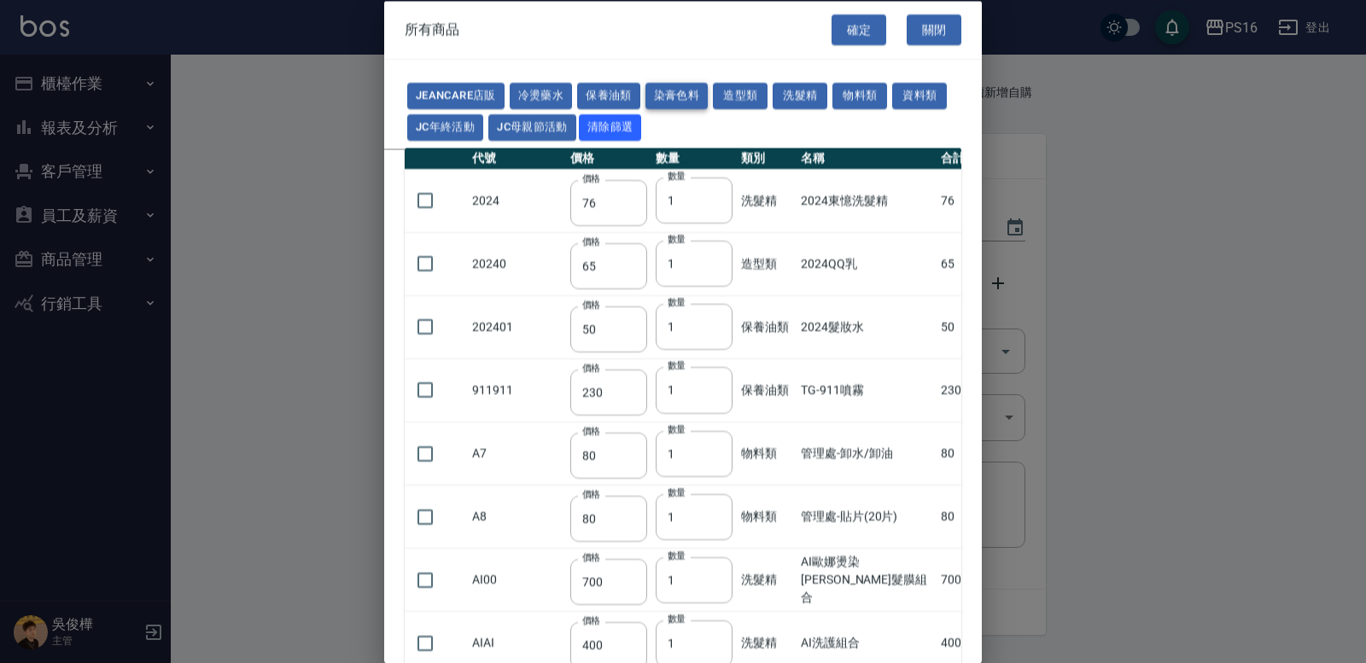
type input "121"
type input "222"
type input "840"
type input "700"
type input "675"
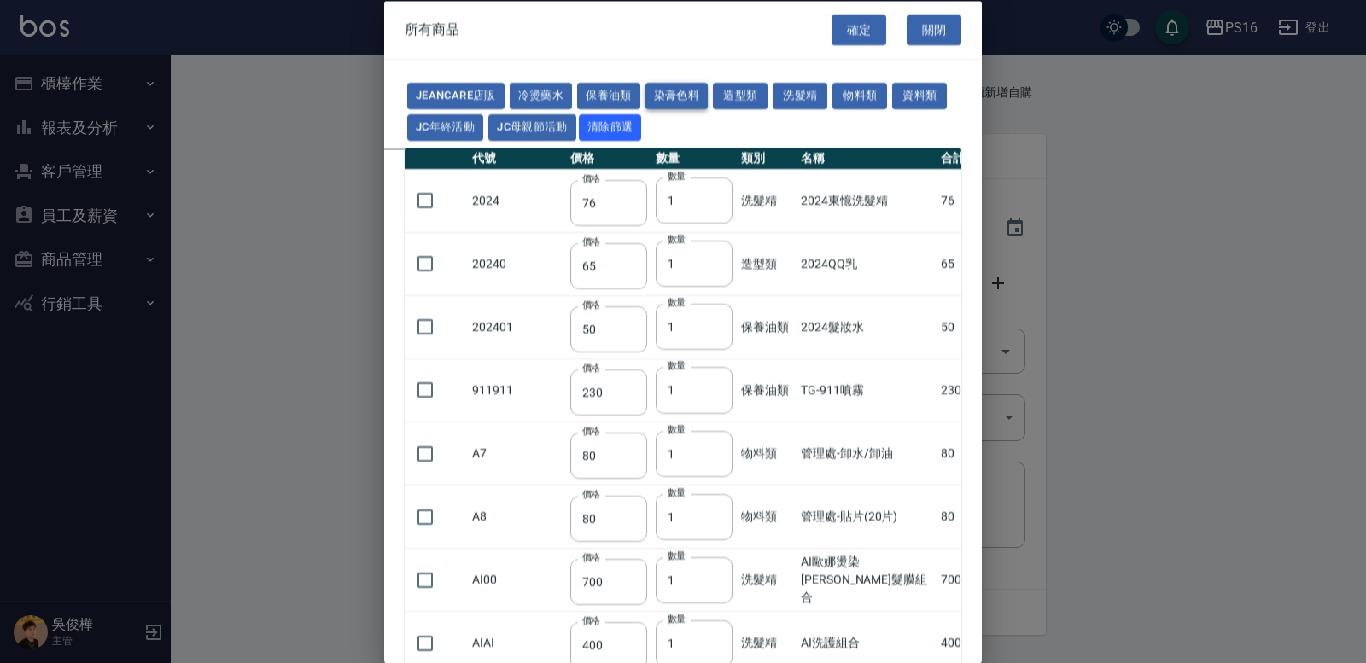
type input "250"
type input "600"
type input "200"
type input "112"
type input "142"
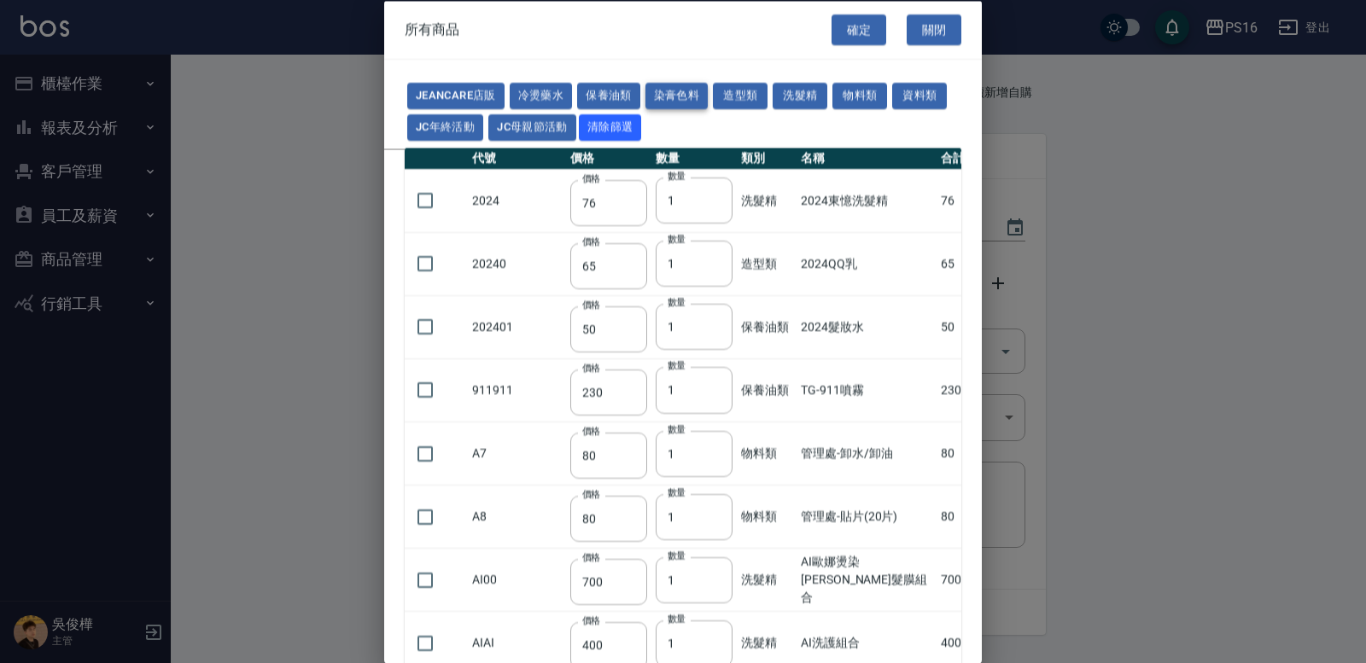
type input "1100"
type input "350"
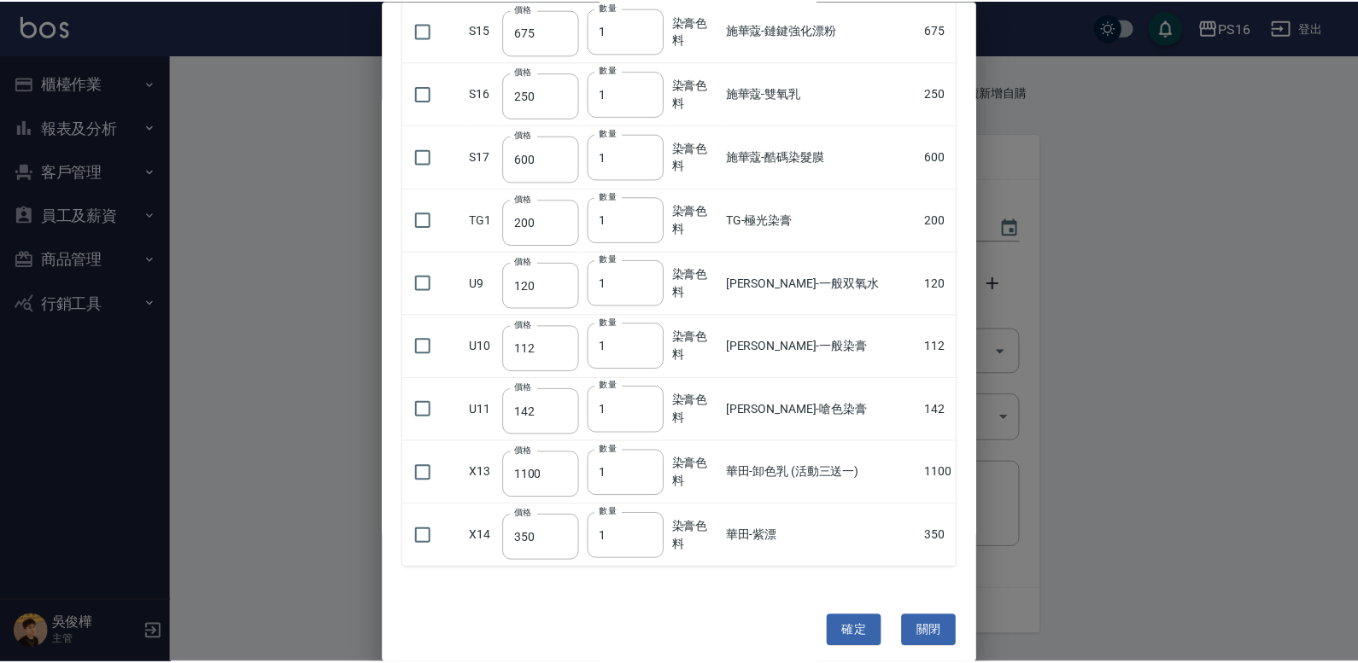
scroll to position [1004, 0]
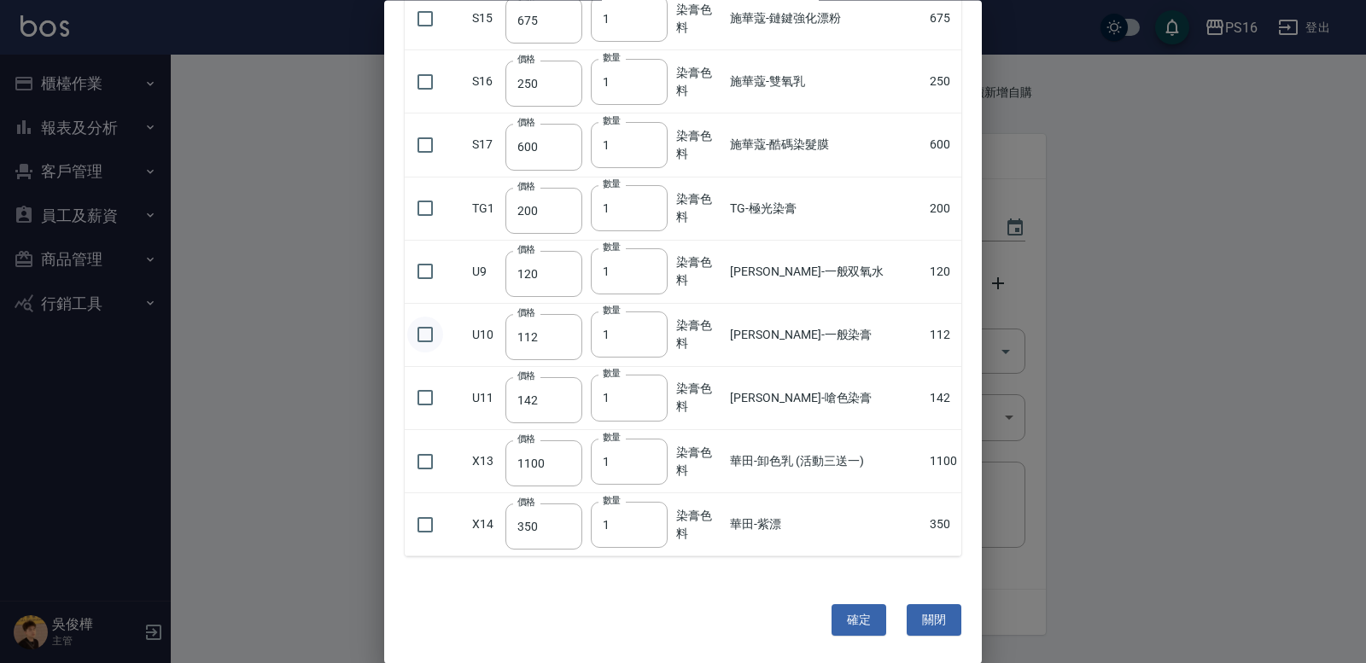
click at [421, 329] on input "checkbox" at bounding box center [425, 336] width 36 height 36
checkbox input "true"
click at [430, 401] on input "checkbox" at bounding box center [425, 399] width 36 height 36
checkbox input "true"
click at [662, 336] on input "1" at bounding box center [629, 336] width 77 height 46
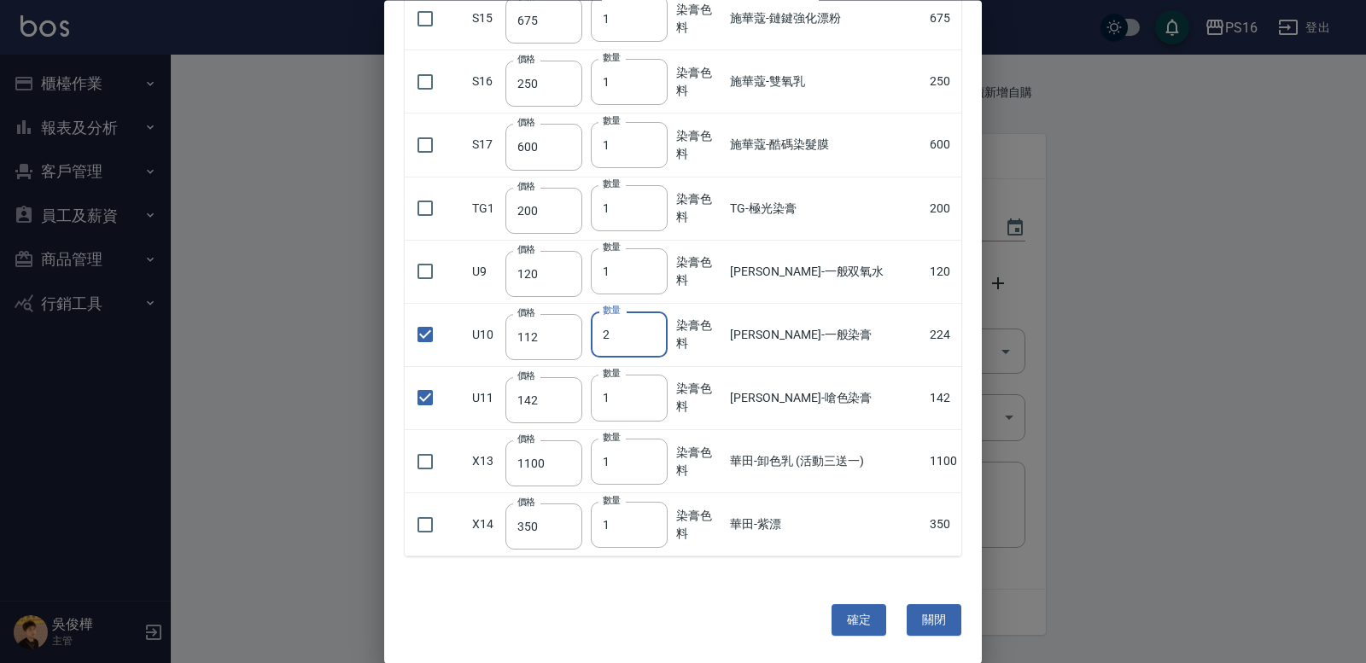
click at [663, 329] on input "2" at bounding box center [629, 336] width 77 height 46
click at [663, 329] on input "3" at bounding box center [629, 336] width 77 height 46
click at [663, 329] on input "4" at bounding box center [629, 336] width 77 height 46
click at [663, 330] on input "5" at bounding box center [629, 336] width 77 height 46
click at [663, 330] on input "6" at bounding box center [629, 336] width 77 height 46
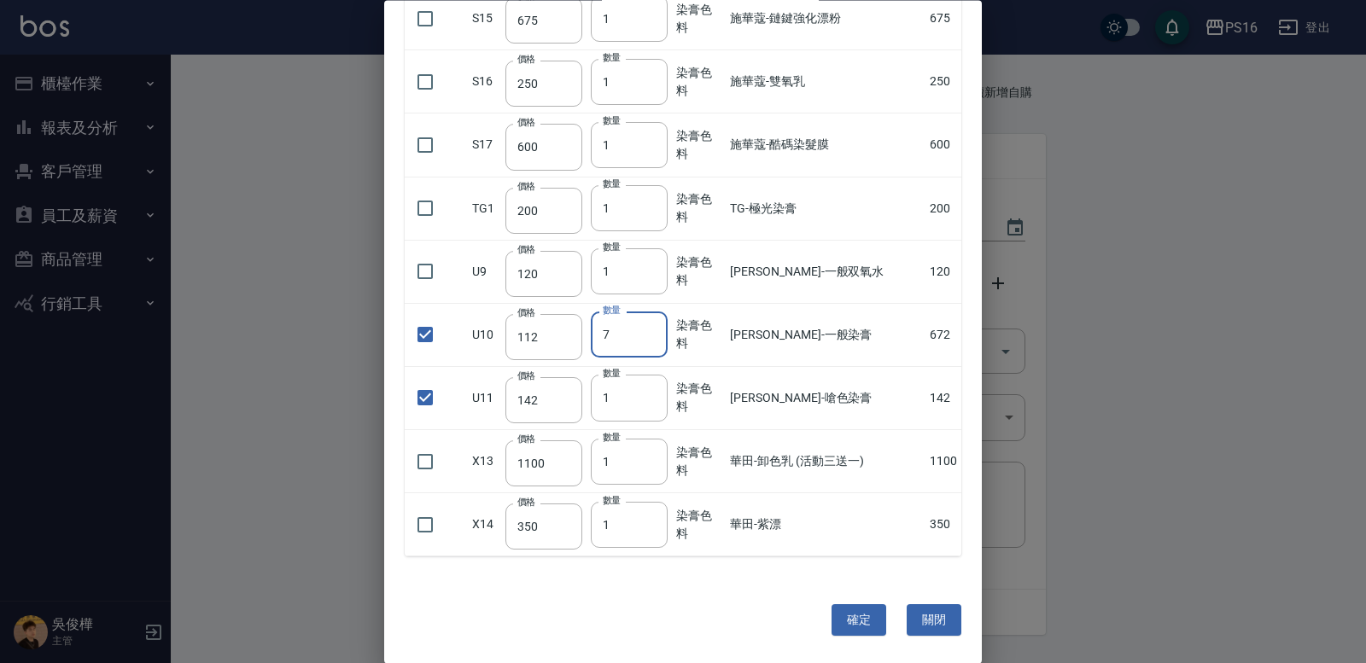
click at [663, 330] on input "7" at bounding box center [629, 336] width 77 height 46
type input "8"
click at [663, 333] on input "8" at bounding box center [629, 336] width 77 height 46
click at [658, 395] on input "2" at bounding box center [629, 399] width 77 height 46
click at [658, 395] on input "3" at bounding box center [629, 399] width 77 height 46
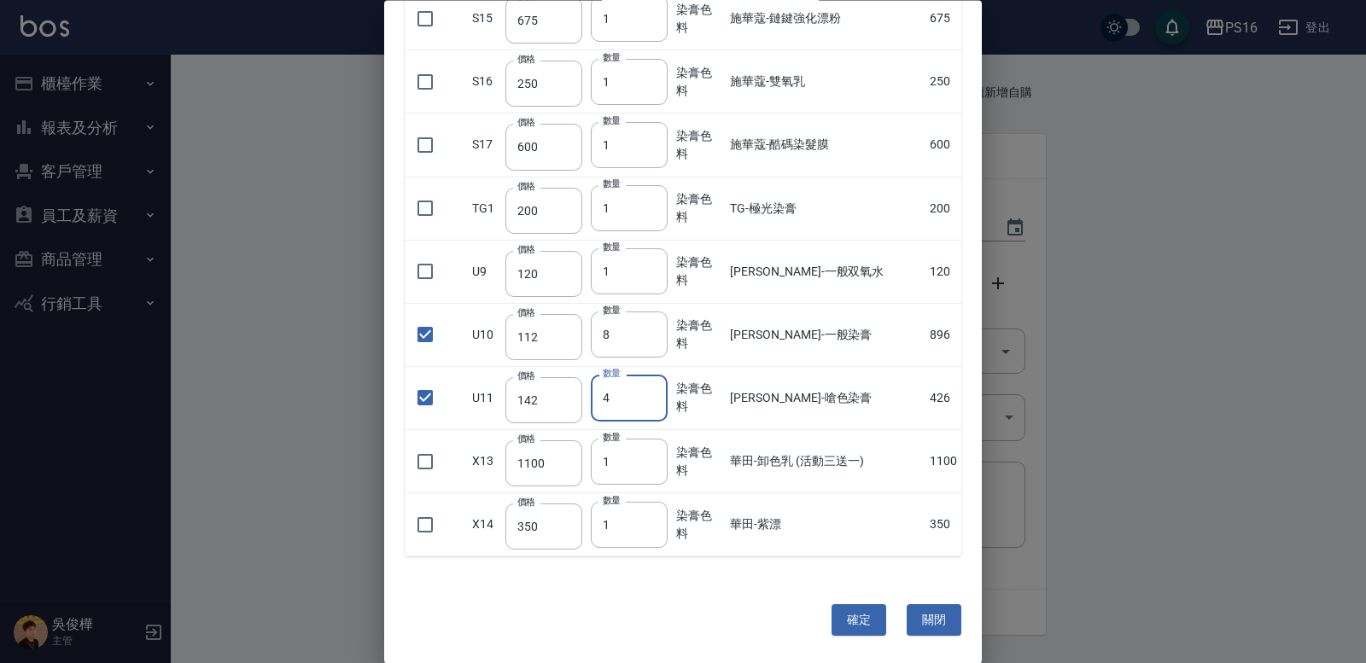
click at [658, 395] on input "4" at bounding box center [629, 399] width 77 height 46
click at [660, 394] on input "5" at bounding box center [629, 399] width 77 height 46
click at [660, 394] on input "6" at bounding box center [629, 399] width 77 height 46
click at [660, 394] on input "7" at bounding box center [629, 399] width 77 height 46
type input "8"
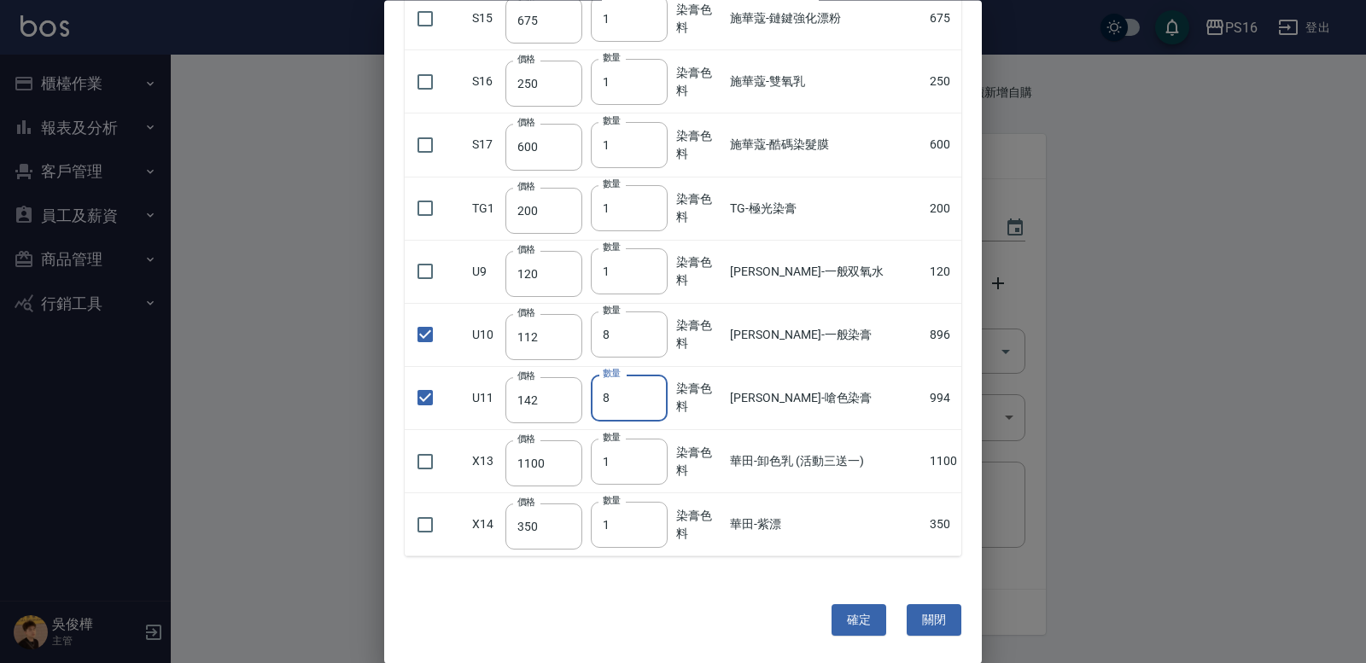
click at [662, 394] on input "8" at bounding box center [629, 399] width 77 height 46
click at [836, 611] on button "確定" at bounding box center [859, 621] width 55 height 32
type input "[PERSON_NAME]-一般染膏"
type input "112"
type input "8"
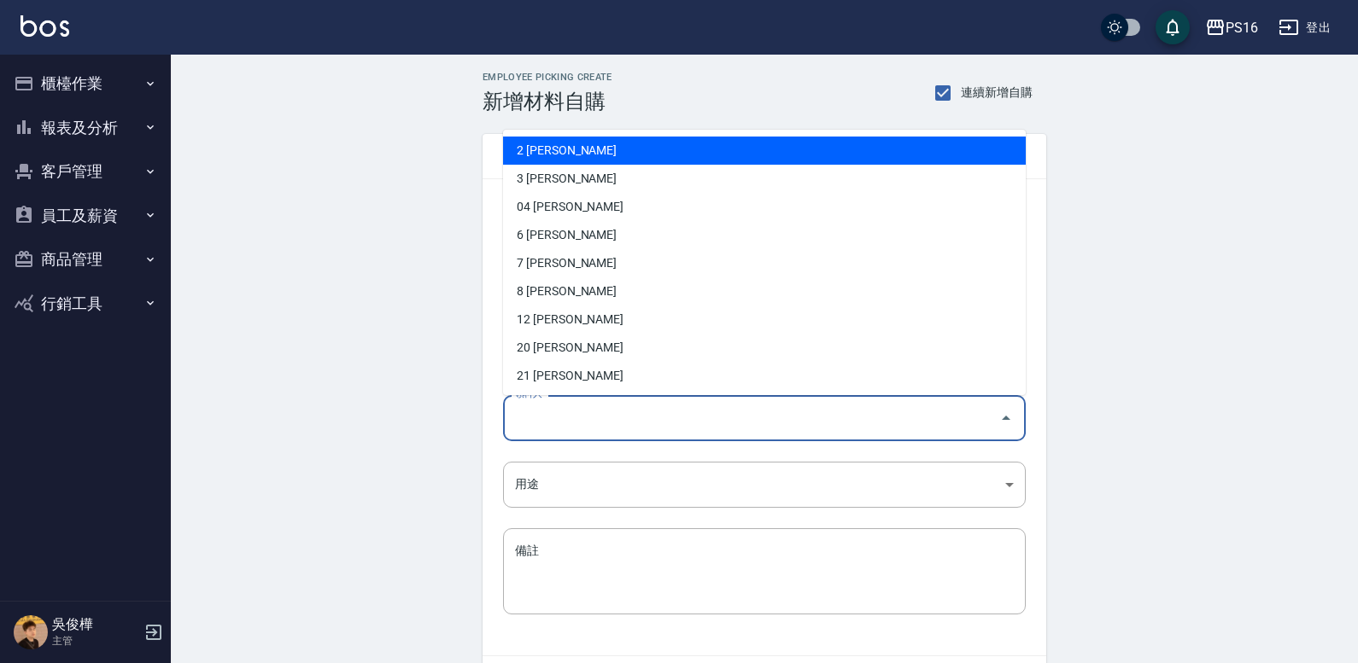
click at [622, 419] on input "領料人" at bounding box center [752, 418] width 482 height 30
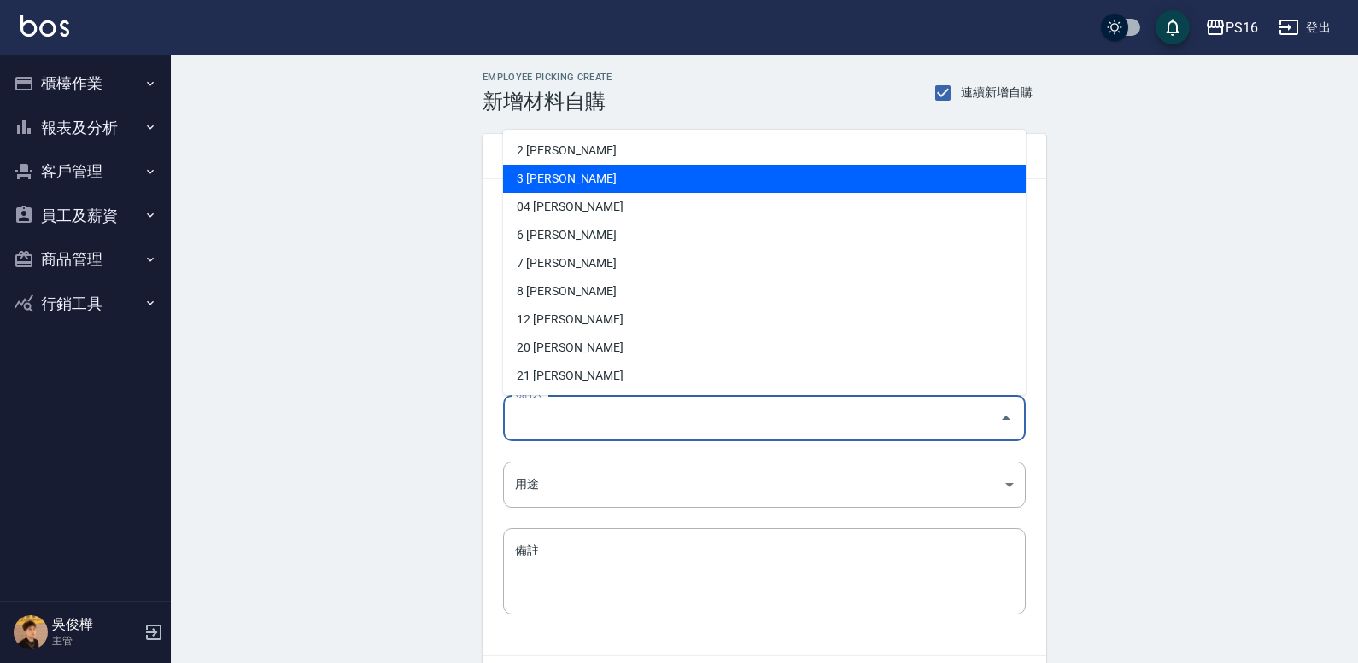
click at [563, 172] on li "3 [PERSON_NAME]" at bounding box center [764, 179] width 523 height 28
type input "簡伃伶"
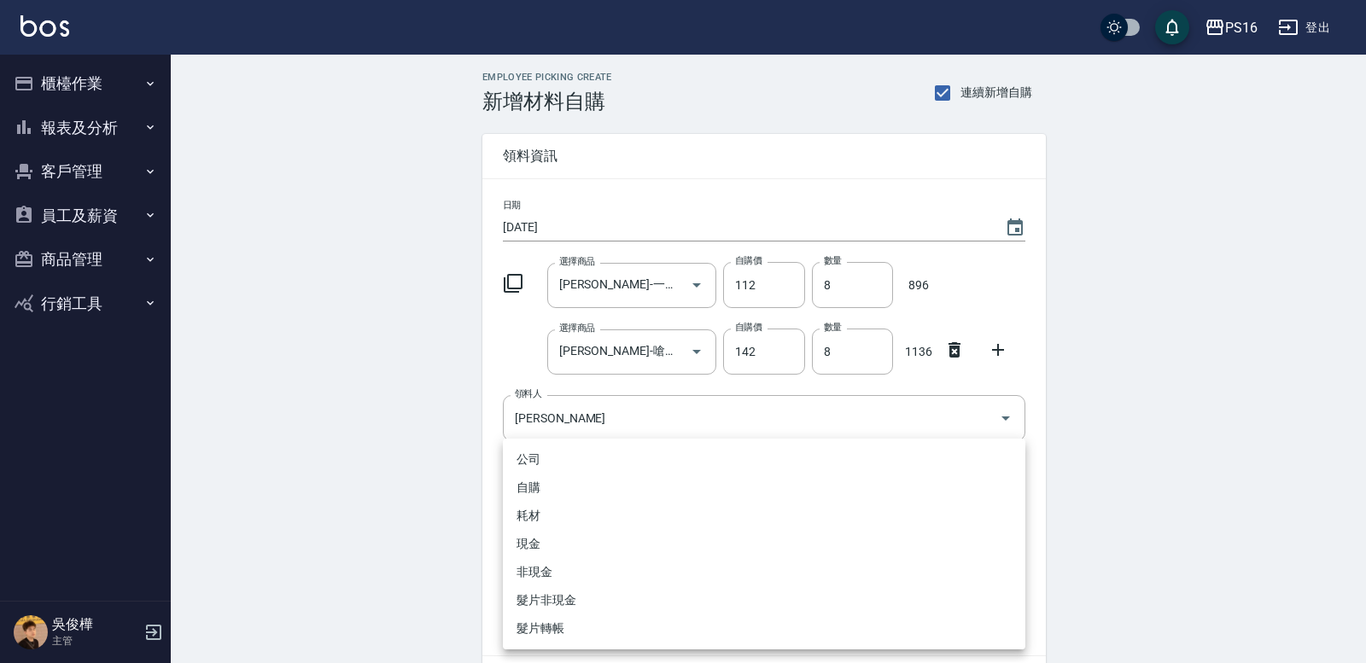
click at [597, 476] on body "PS16 登出 櫃檯作業 打帳單 帳單列表 現金收支登錄 材料自購登錄 每日結帳 報表及分析 報表目錄 店家區間累計表 店家日報表 互助日報表 互助月報表 互…" at bounding box center [683, 385] width 1366 height 770
click at [584, 482] on li "自購" at bounding box center [764, 488] width 523 height 28
type input "自購"
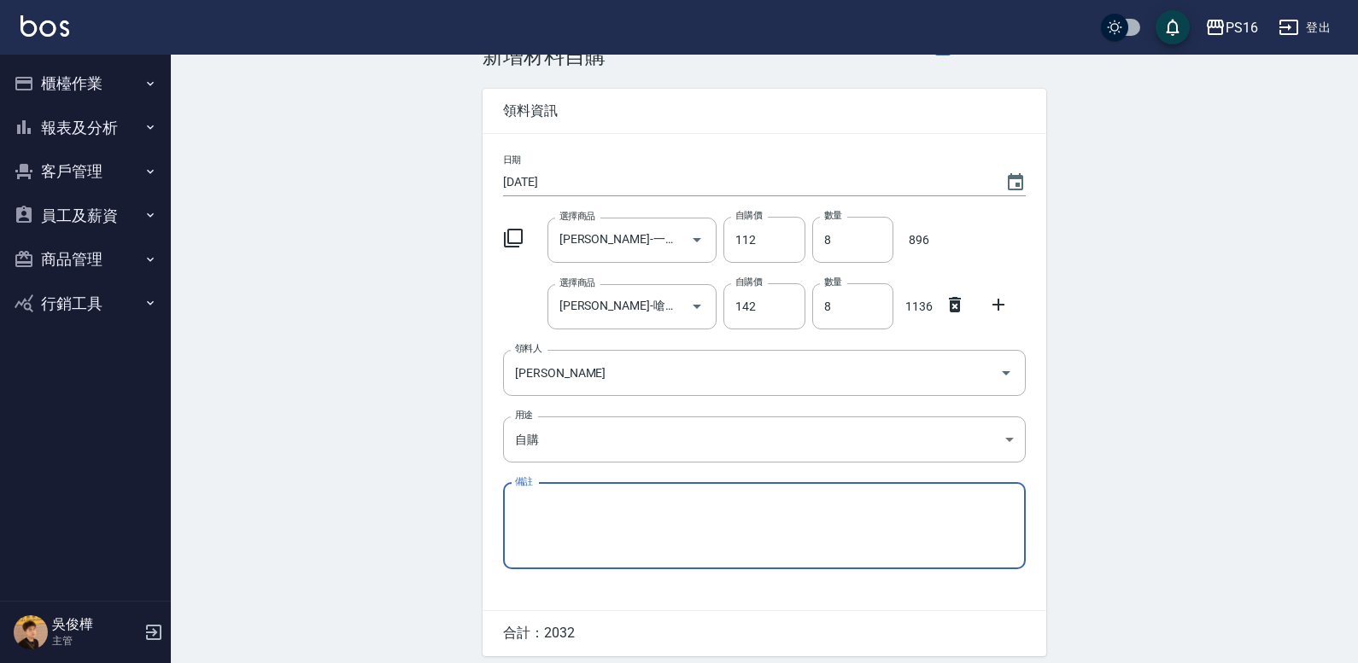
scroll to position [109, 0]
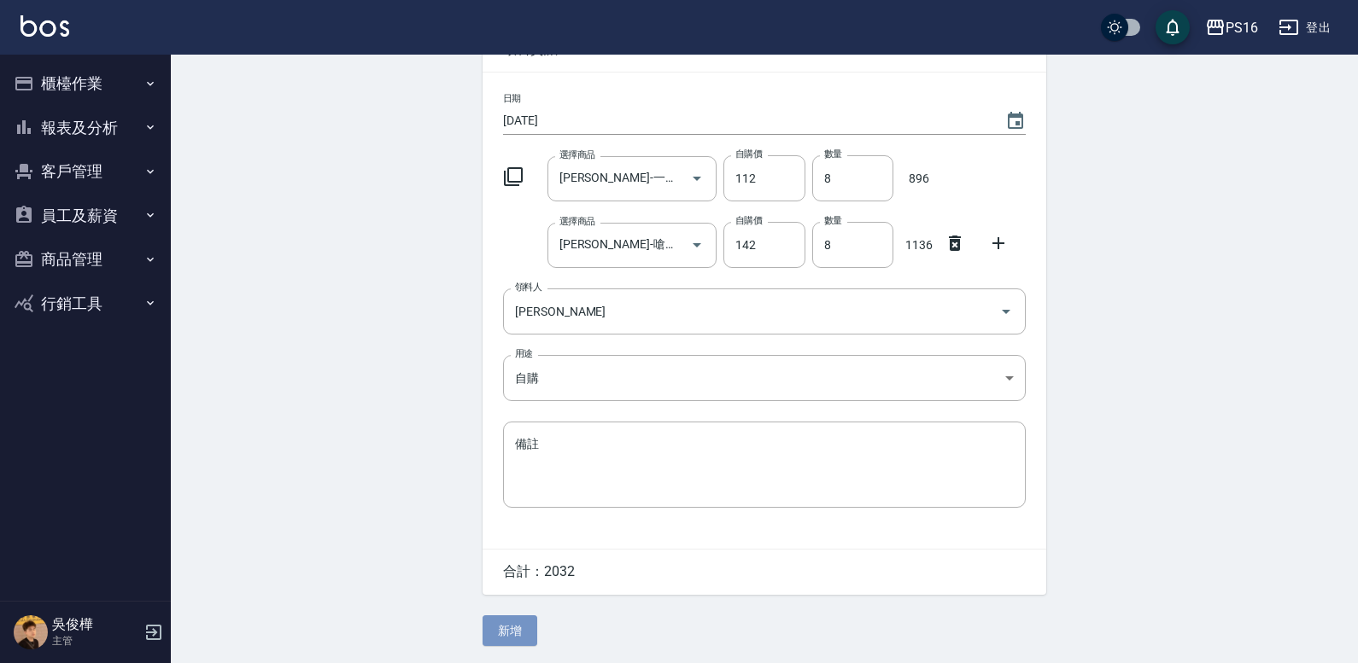
click at [518, 626] on button "新增" at bounding box center [509, 632] width 55 height 32
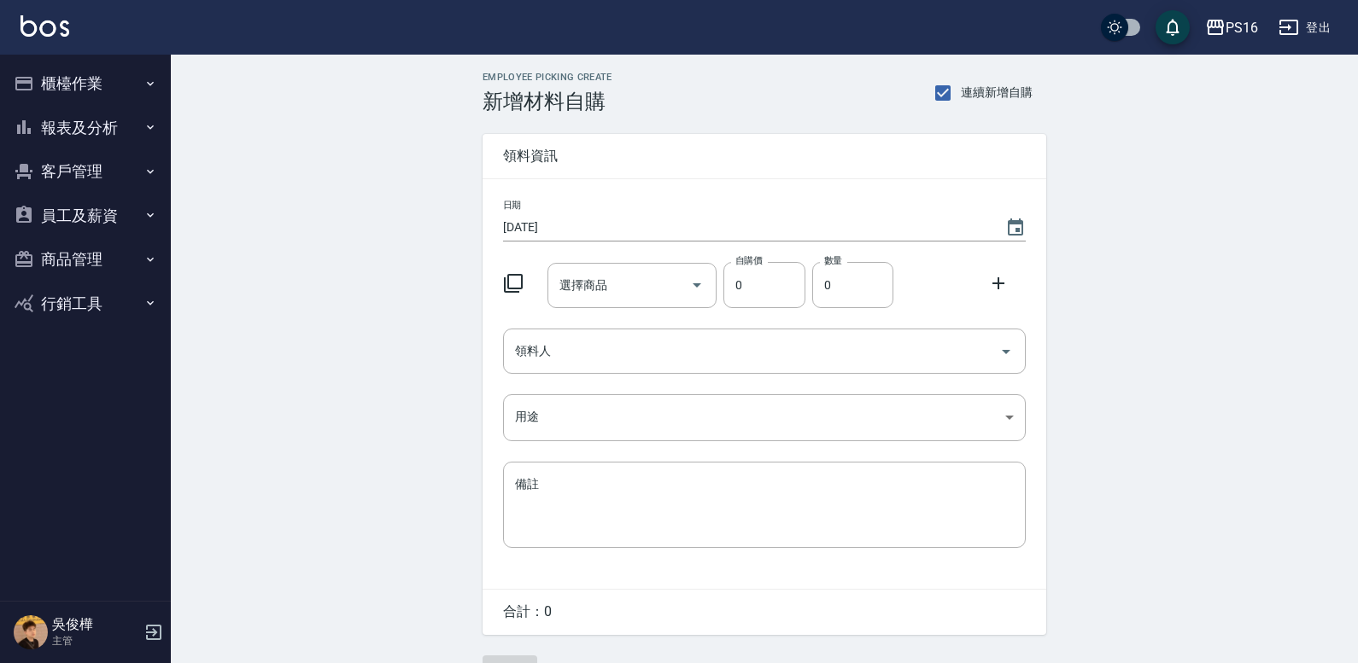
click at [509, 284] on icon at bounding box center [513, 283] width 19 height 19
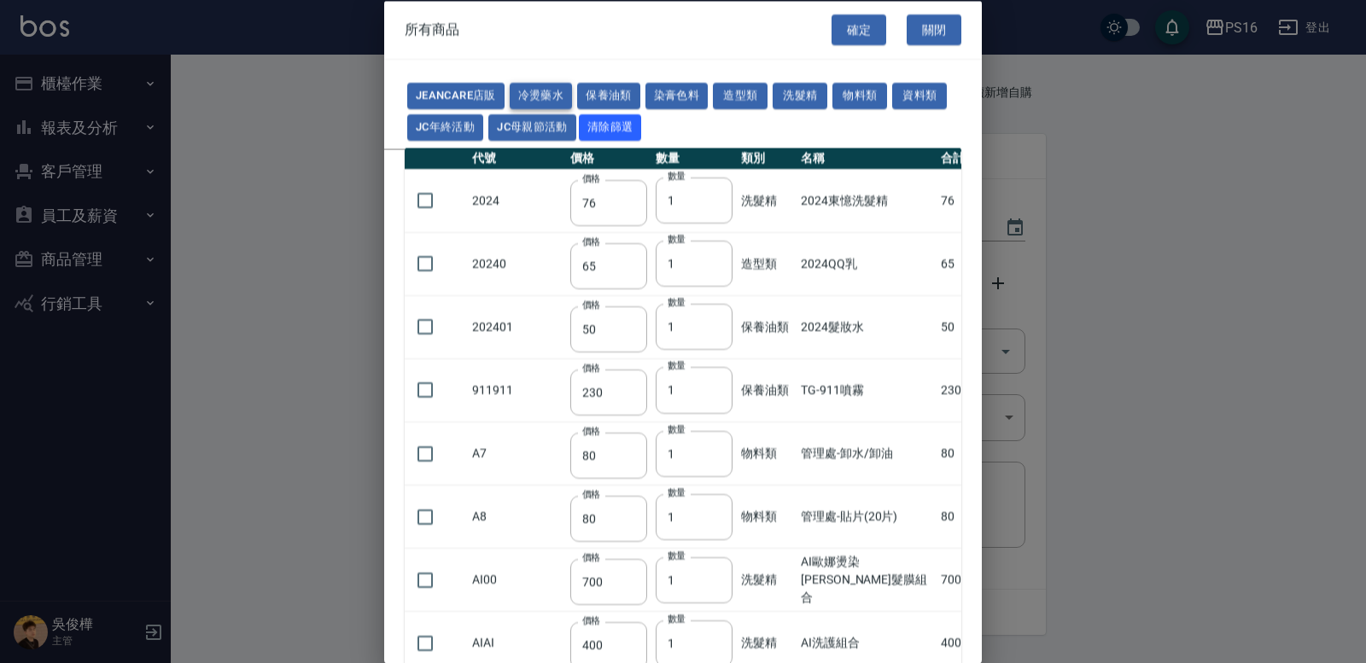
click at [562, 96] on button "冷燙藥水" at bounding box center [541, 96] width 63 height 26
type input "176"
type input "310"
type input "250"
type input "55"
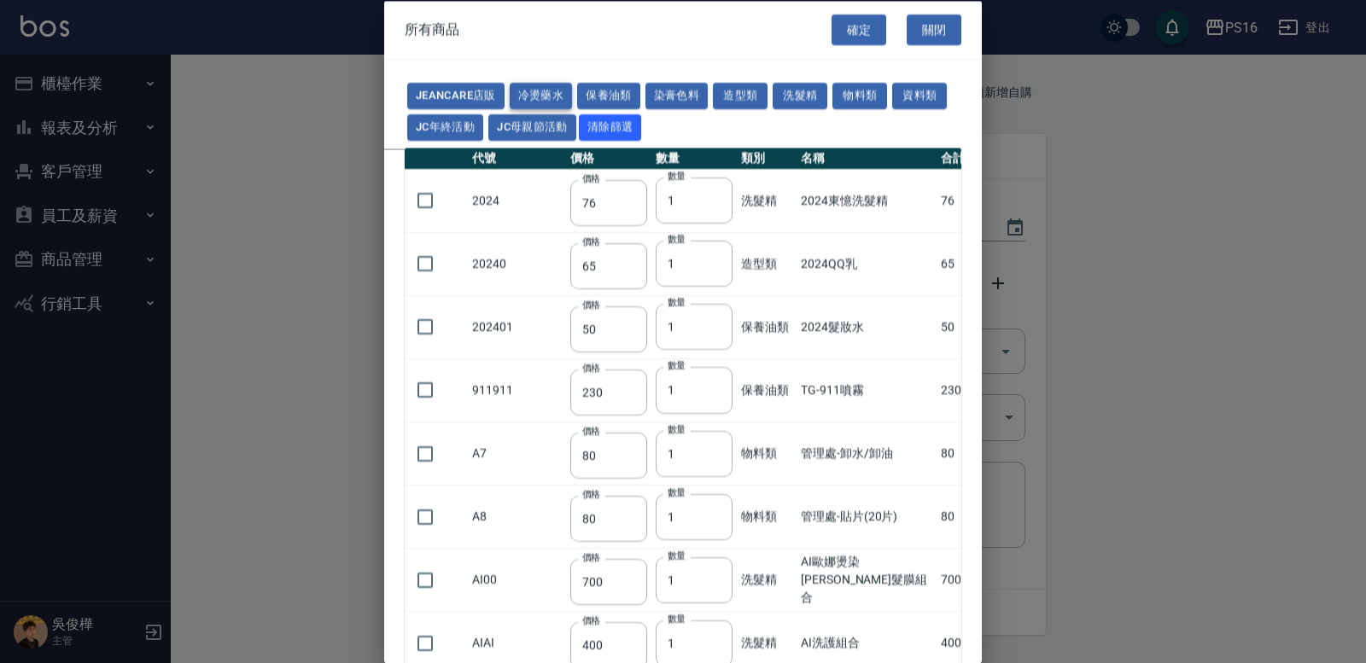
type input "165"
type input "55"
type input "75"
type input "176"
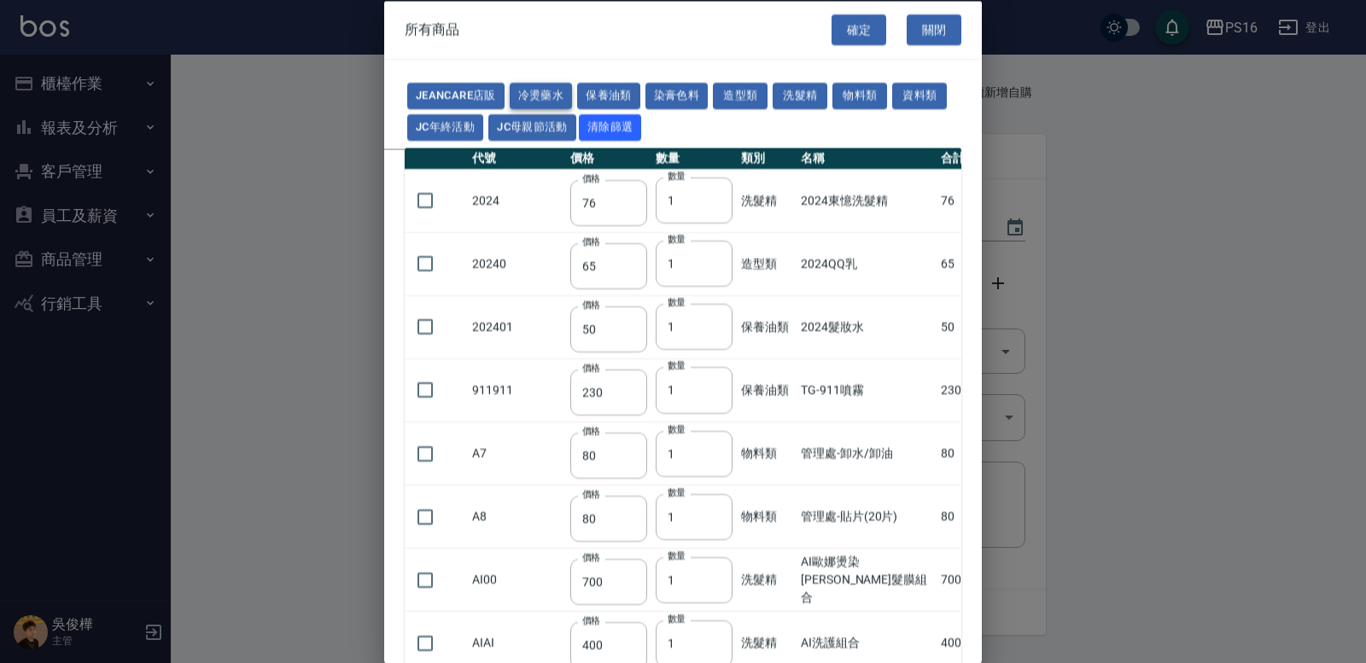
type input "200"
type input "160"
type input "300"
type input "160"
type input "45"
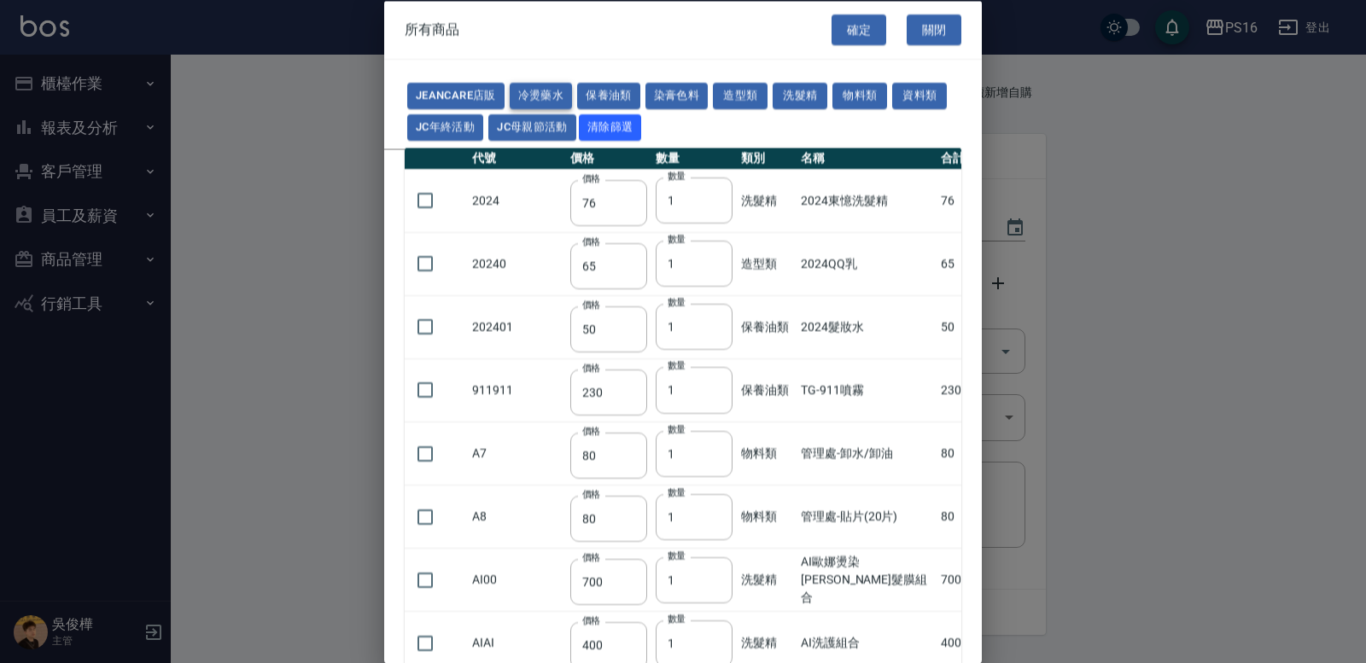
type input "488"
type input "263"
type input "120"
type input "180"
type input "273"
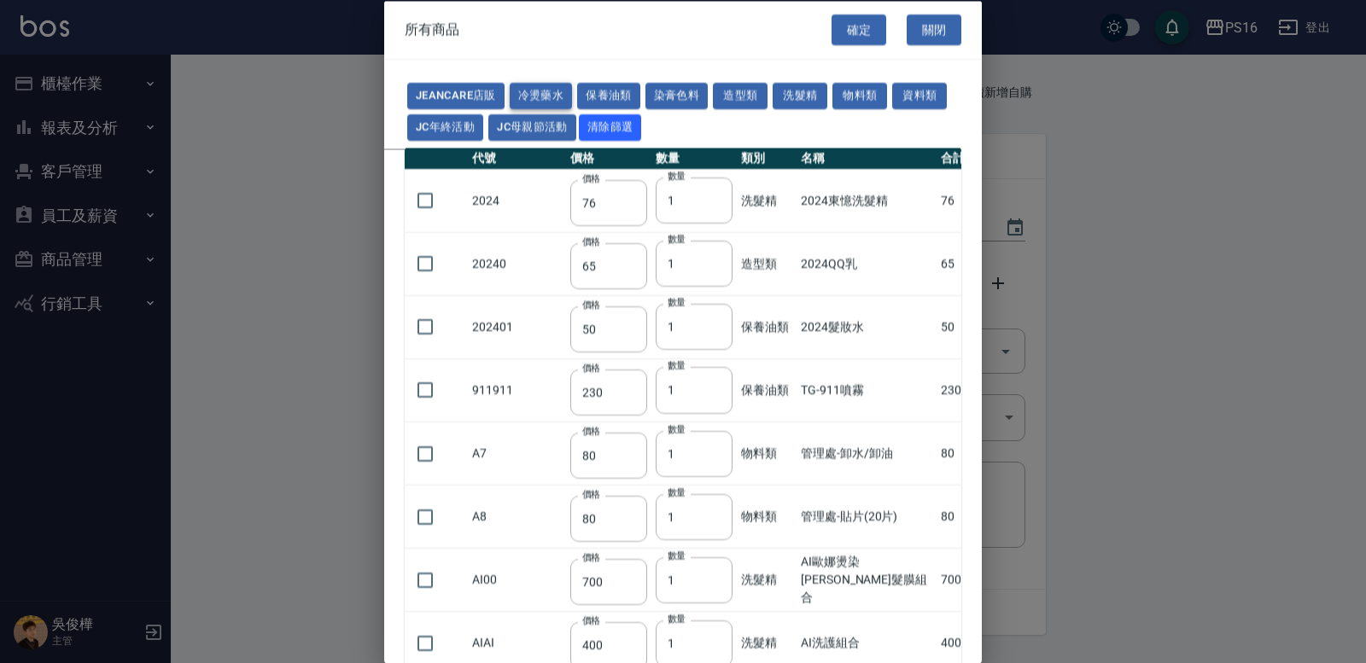
type input "358"
type input "455"
type input "195"
type input "152"
type input "160"
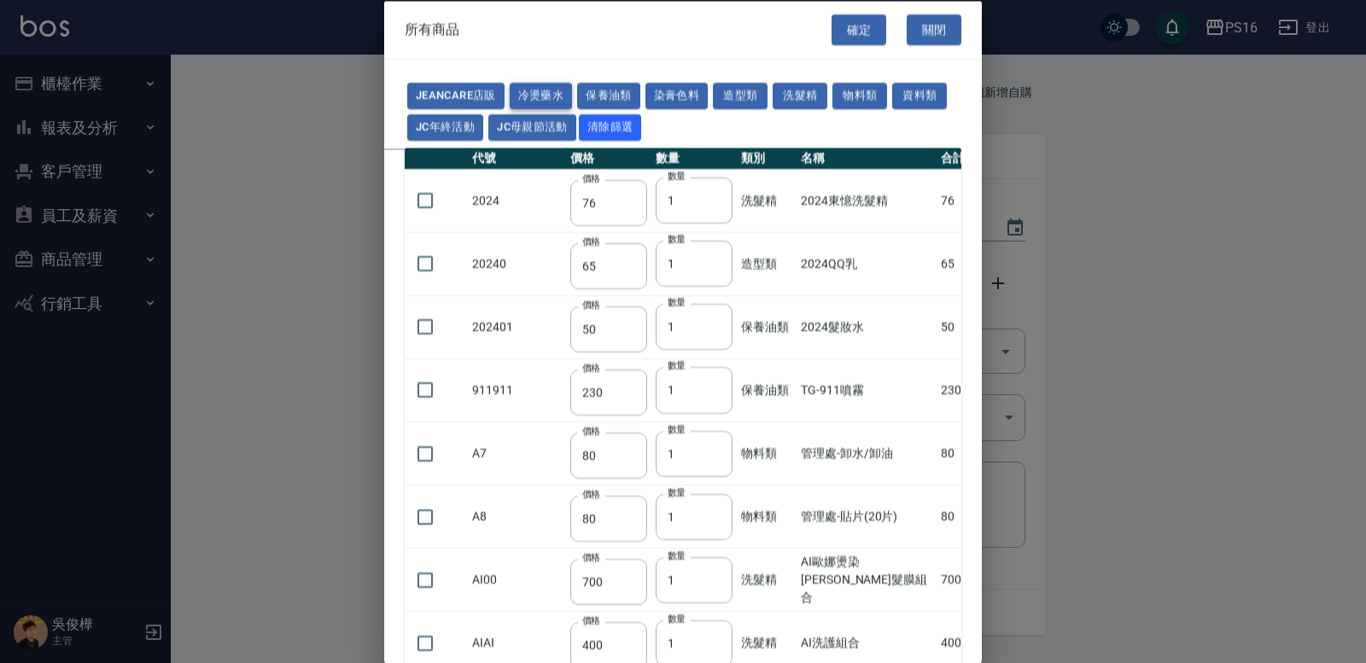
type input "300"
type input "272"
type input "168"
type input "442"
type input "245"
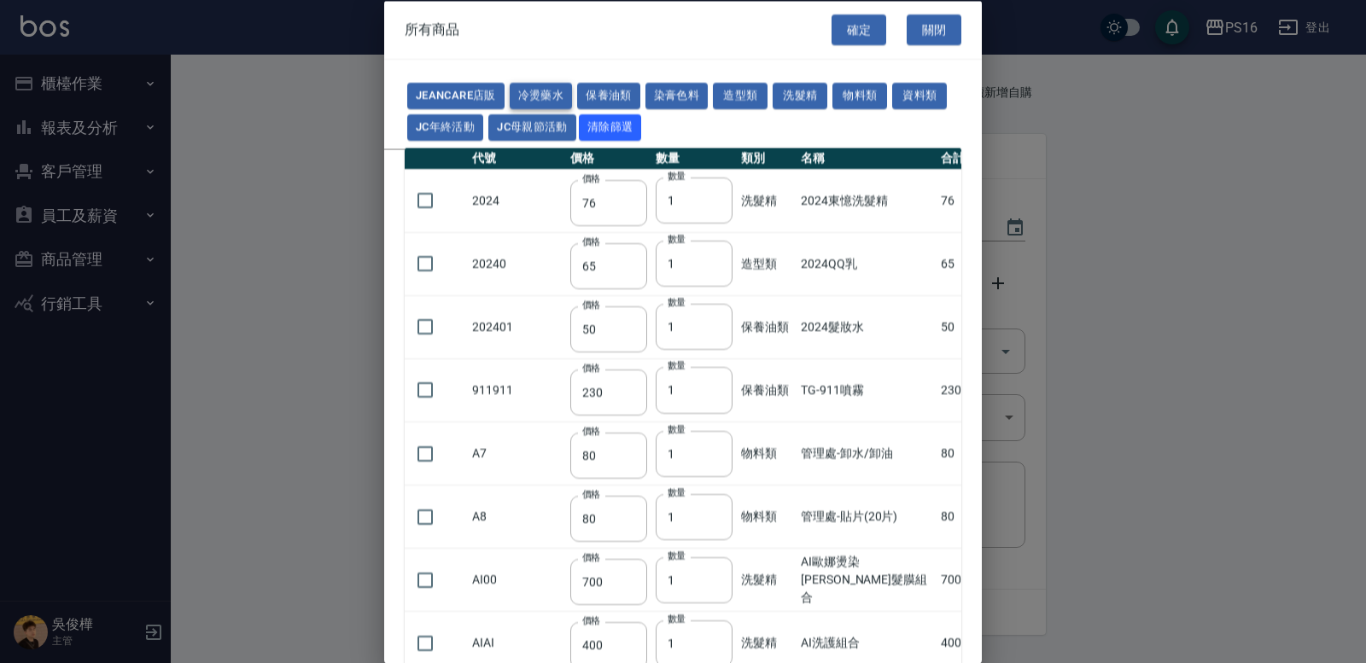
type input "360"
type input "480"
type input "240"
type input "270"
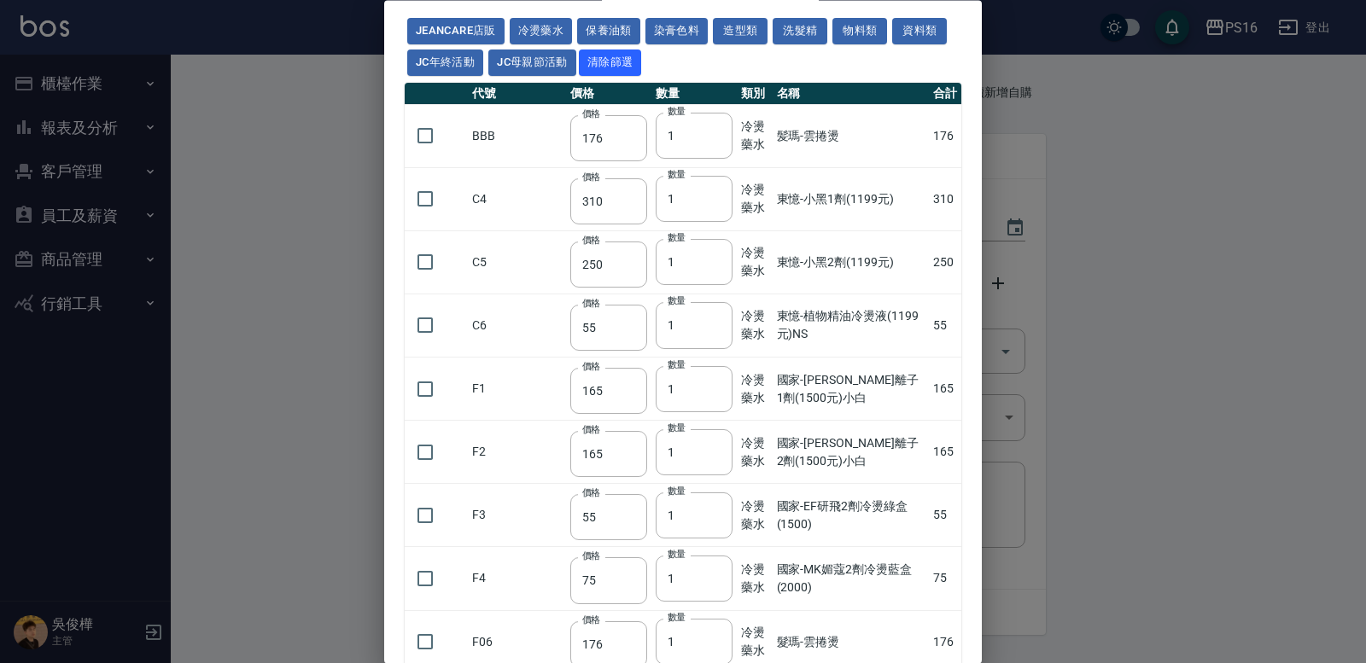
scroll to position [33, 0]
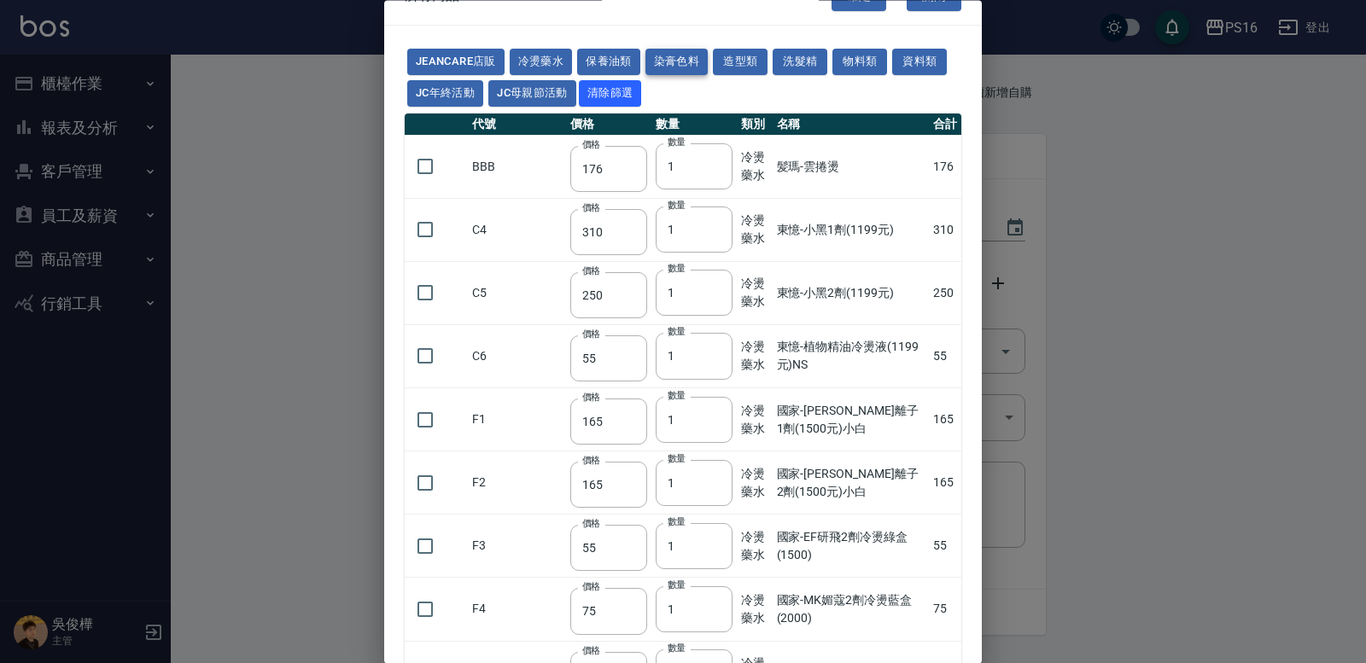
click at [669, 54] on button "染膏色料" at bounding box center [677, 63] width 63 height 26
type input "150"
type input "160"
type input "800"
type input "160"
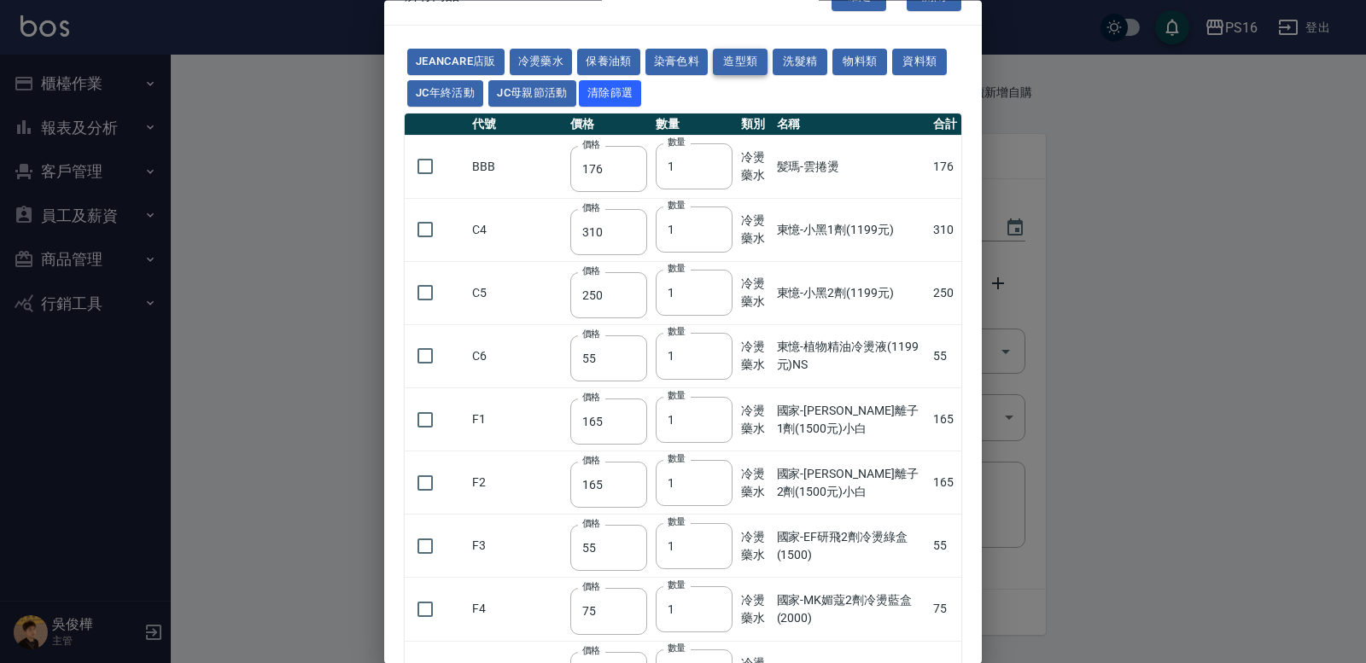
type input "224"
type input "840"
type input "110"
type input "180"
type input "250"
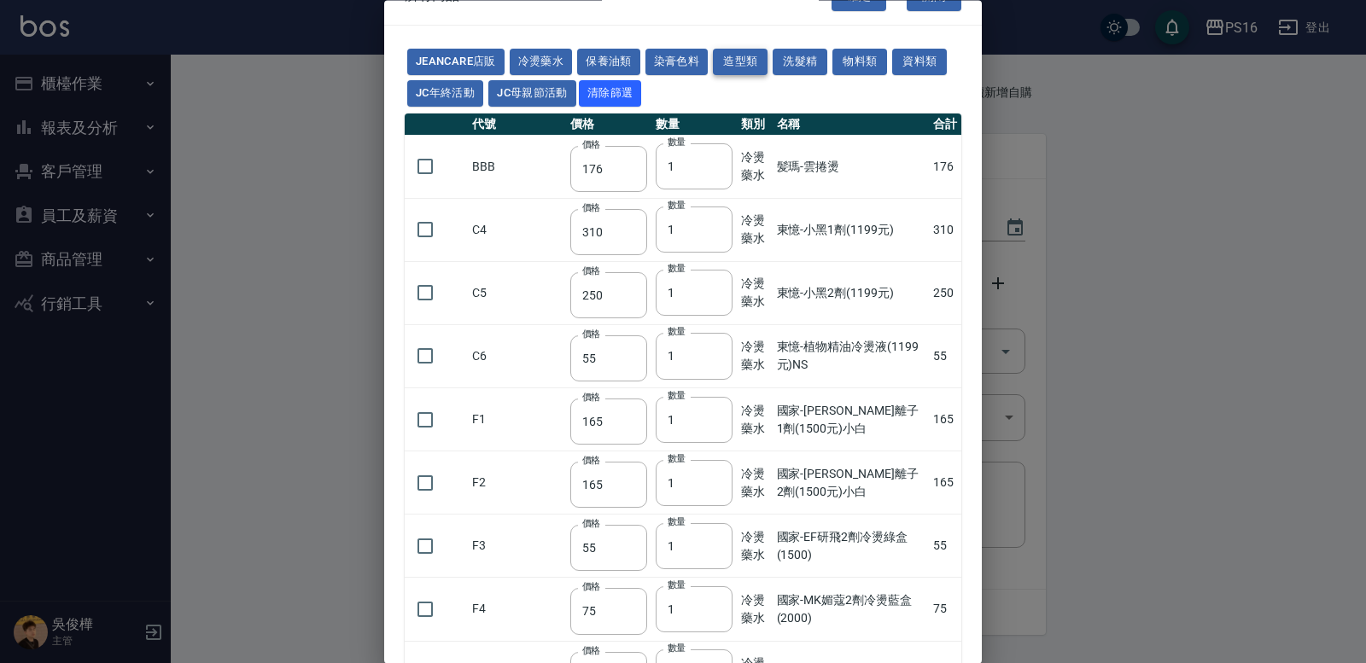
type input "121"
type input "222"
type input "840"
type input "700"
type input "675"
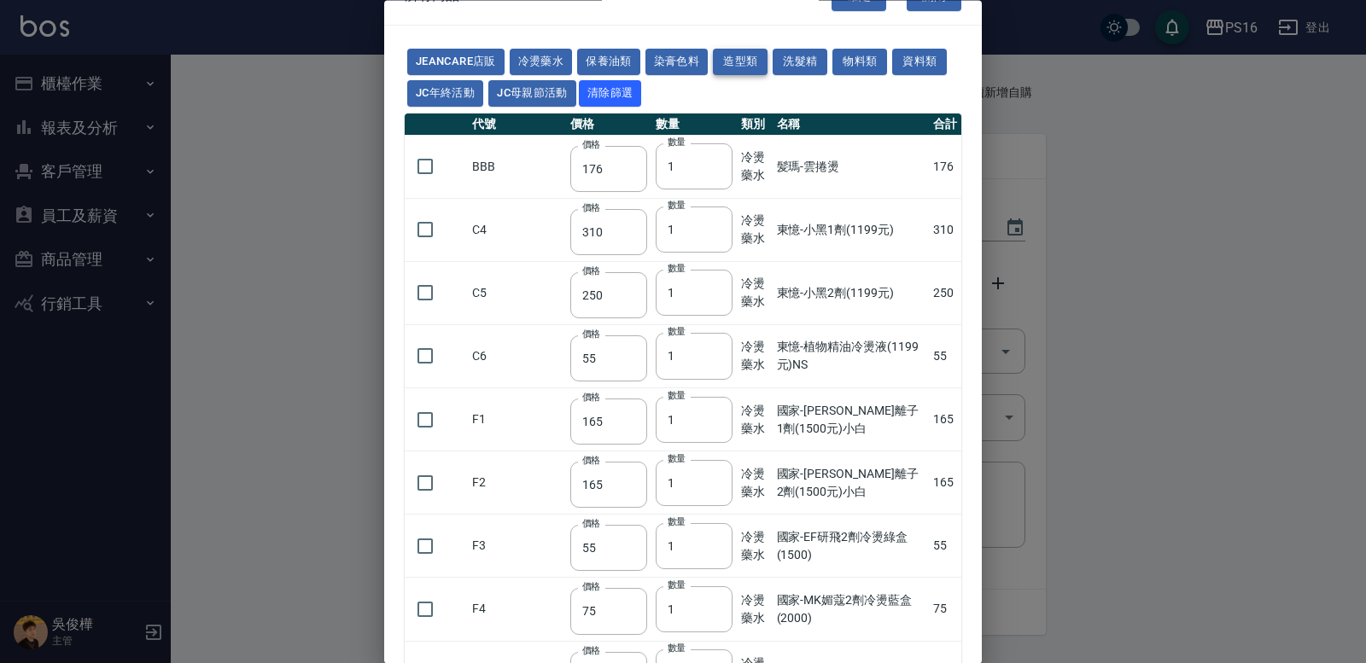
type input "250"
type input "600"
type input "200"
type input "120"
type input "112"
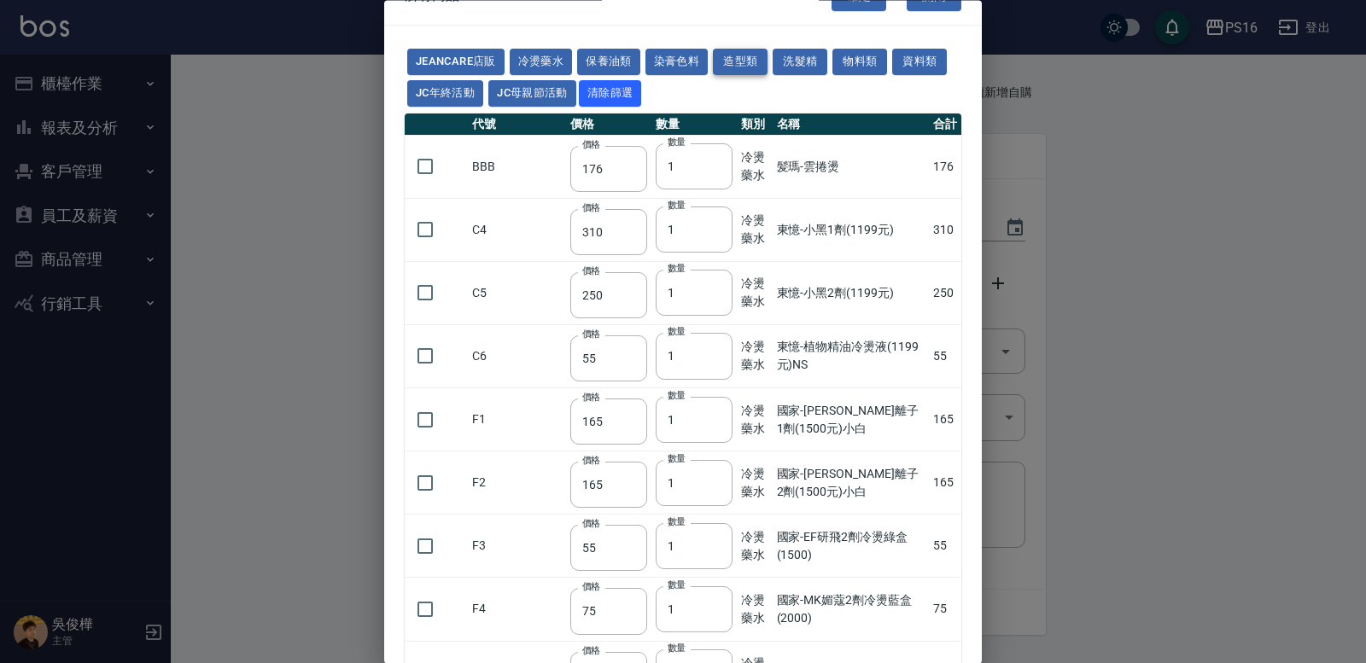
type input "142"
type input "1100"
type input "350"
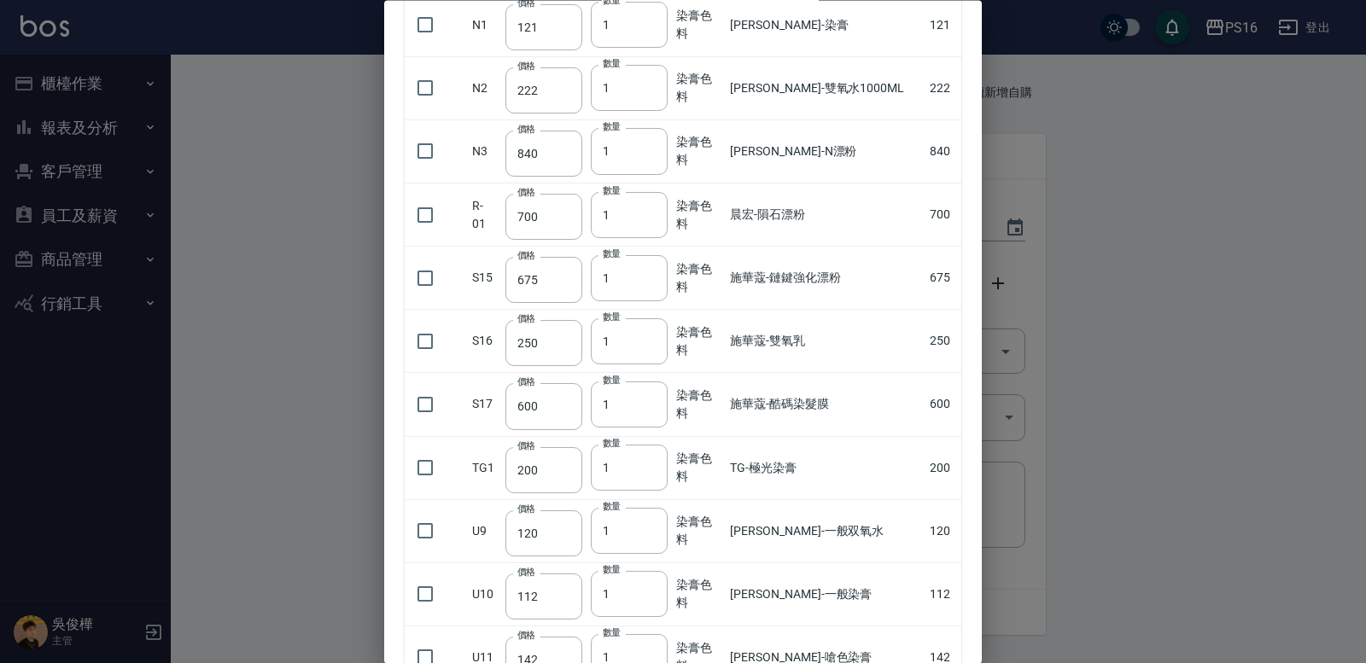
scroll to position [1004, 0]
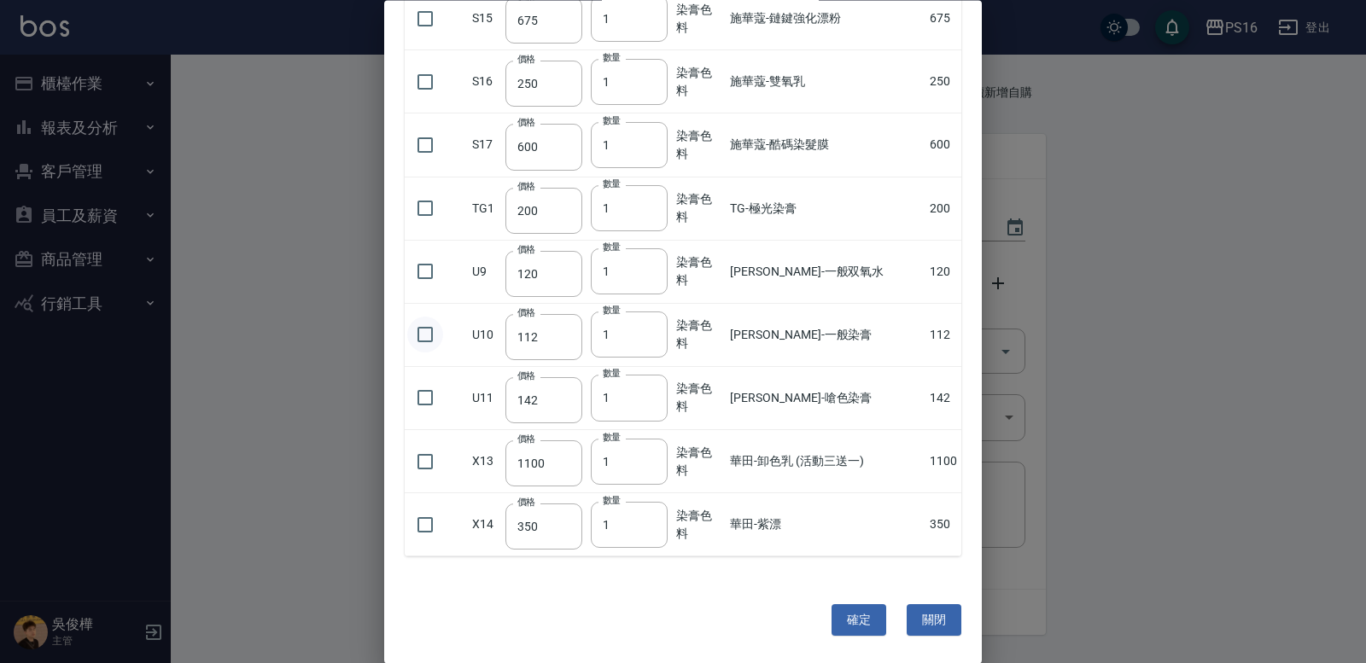
click at [430, 330] on input "checkbox" at bounding box center [425, 336] width 36 height 36
checkbox input "true"
click at [660, 328] on input "2" at bounding box center [629, 336] width 77 height 46
type input "3"
click at [660, 330] on input "3" at bounding box center [629, 336] width 77 height 46
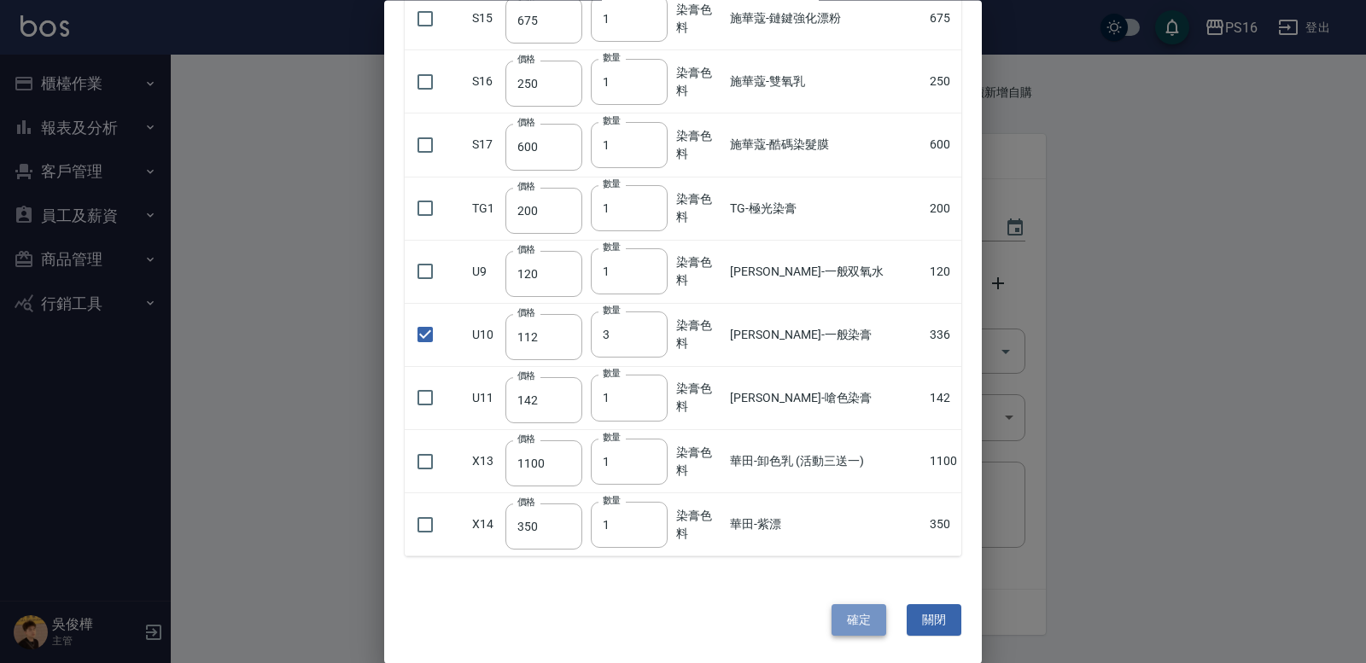
click at [863, 612] on button "確定" at bounding box center [859, 621] width 55 height 32
type input "里歐-一般染膏"
type input "112"
type input "3"
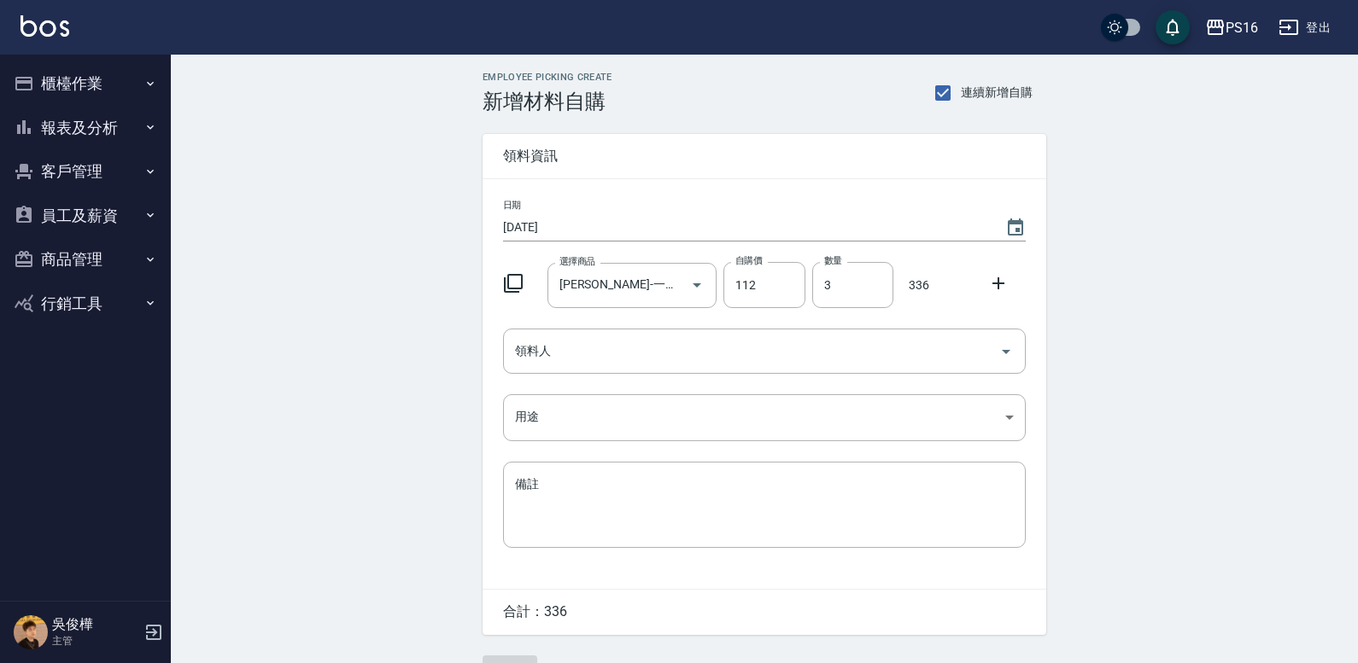
click at [517, 286] on icon at bounding box center [513, 283] width 20 height 20
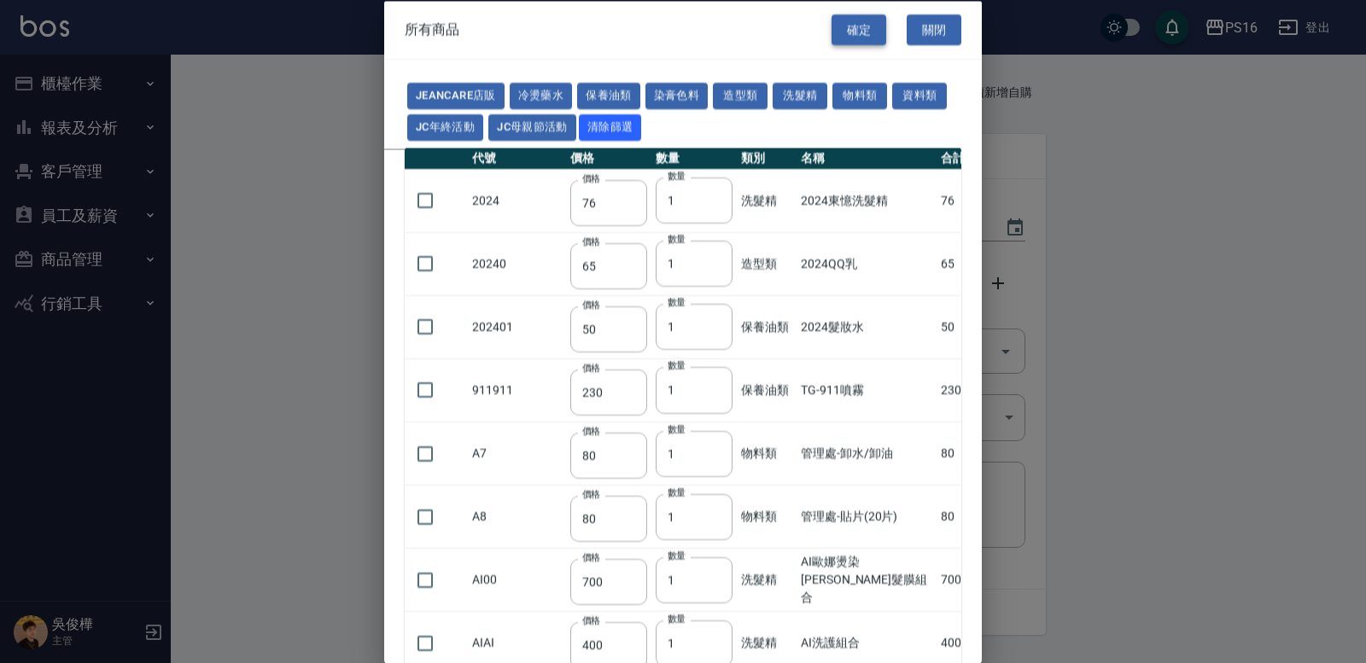
click at [856, 30] on button "確定" at bounding box center [859, 30] width 55 height 32
type input "0"
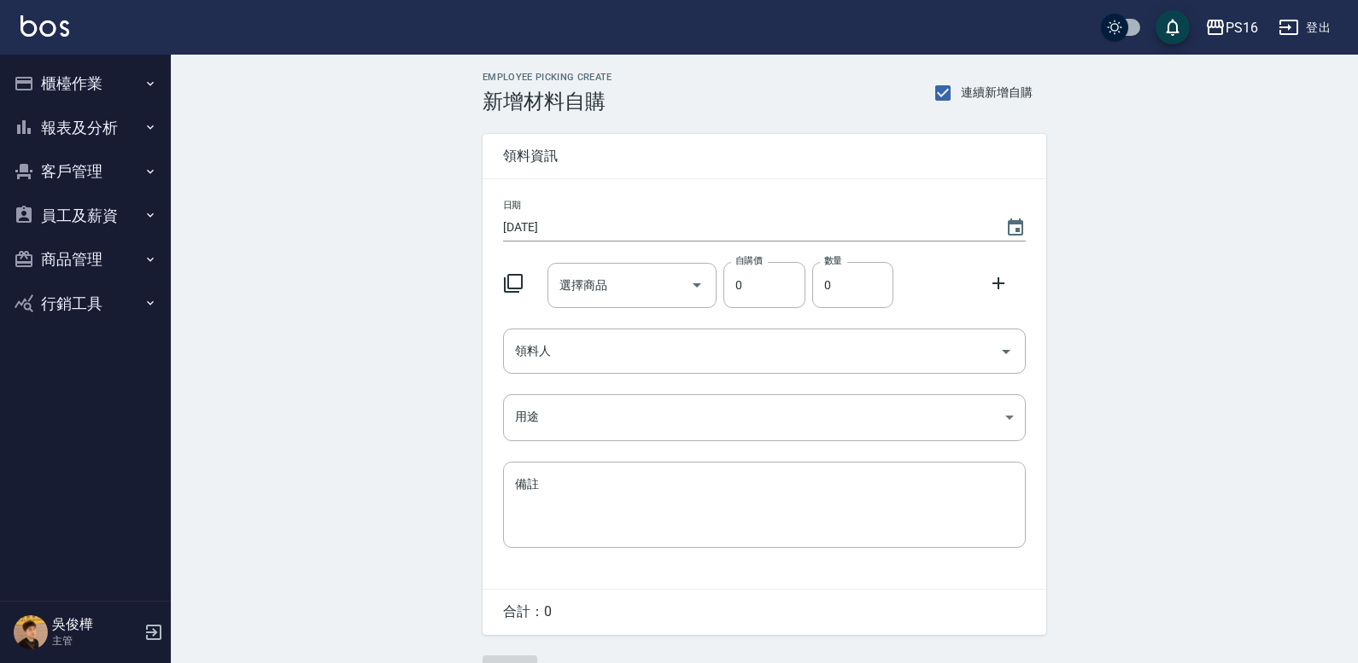
click at [505, 283] on icon at bounding box center [513, 283] width 19 height 19
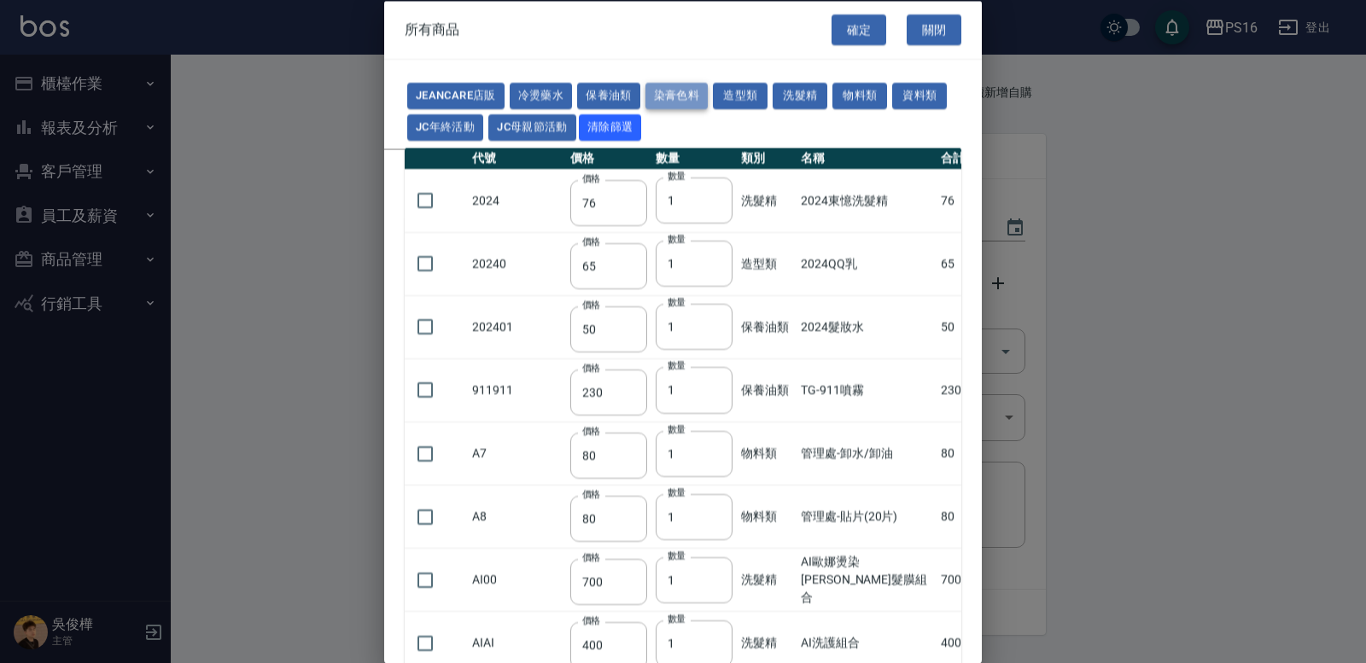
click at [664, 86] on button "染膏色料" at bounding box center [677, 96] width 63 height 26
type input "150"
type input "160"
type input "800"
type input "160"
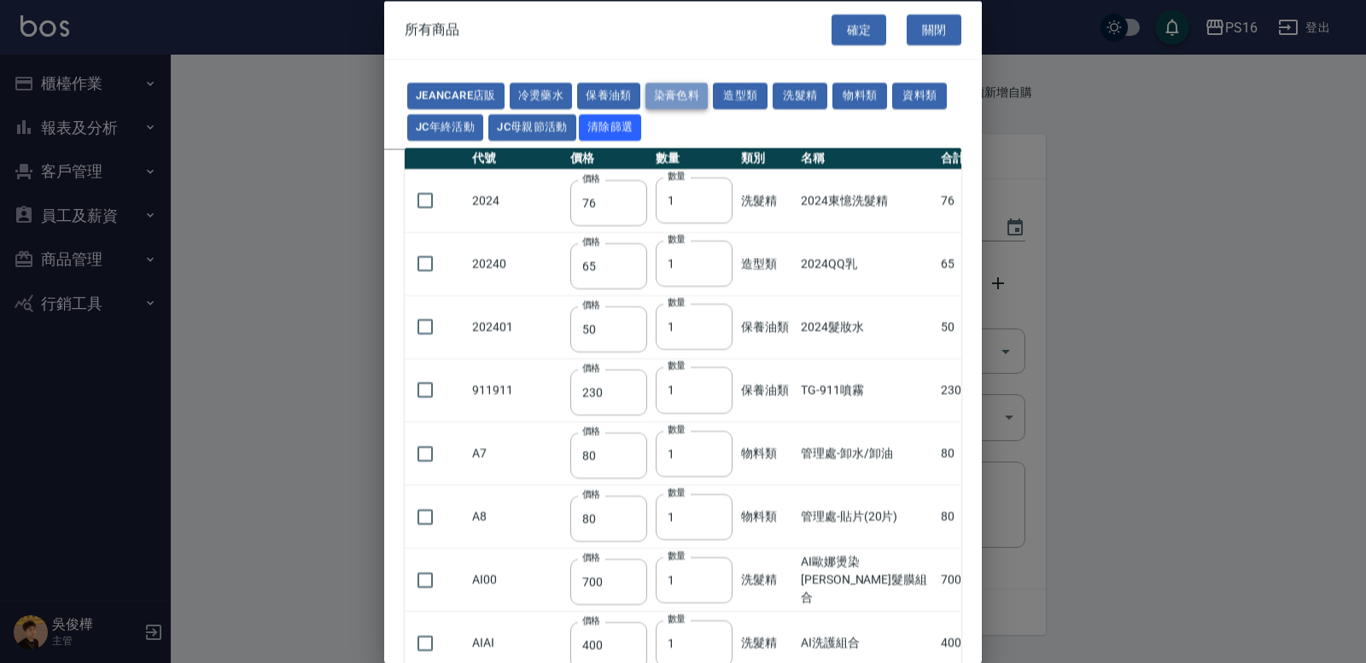
type input "224"
type input "840"
type input "110"
type input "180"
type input "250"
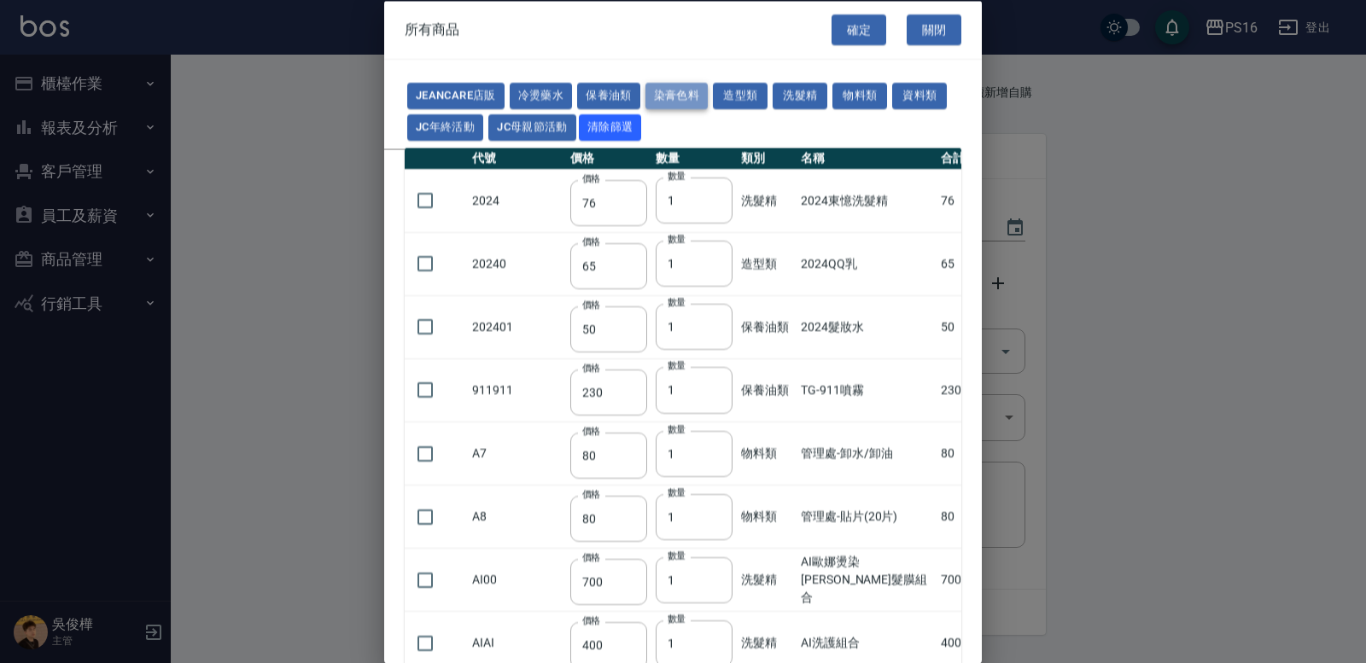
type input "121"
type input "222"
type input "840"
type input "700"
type input "675"
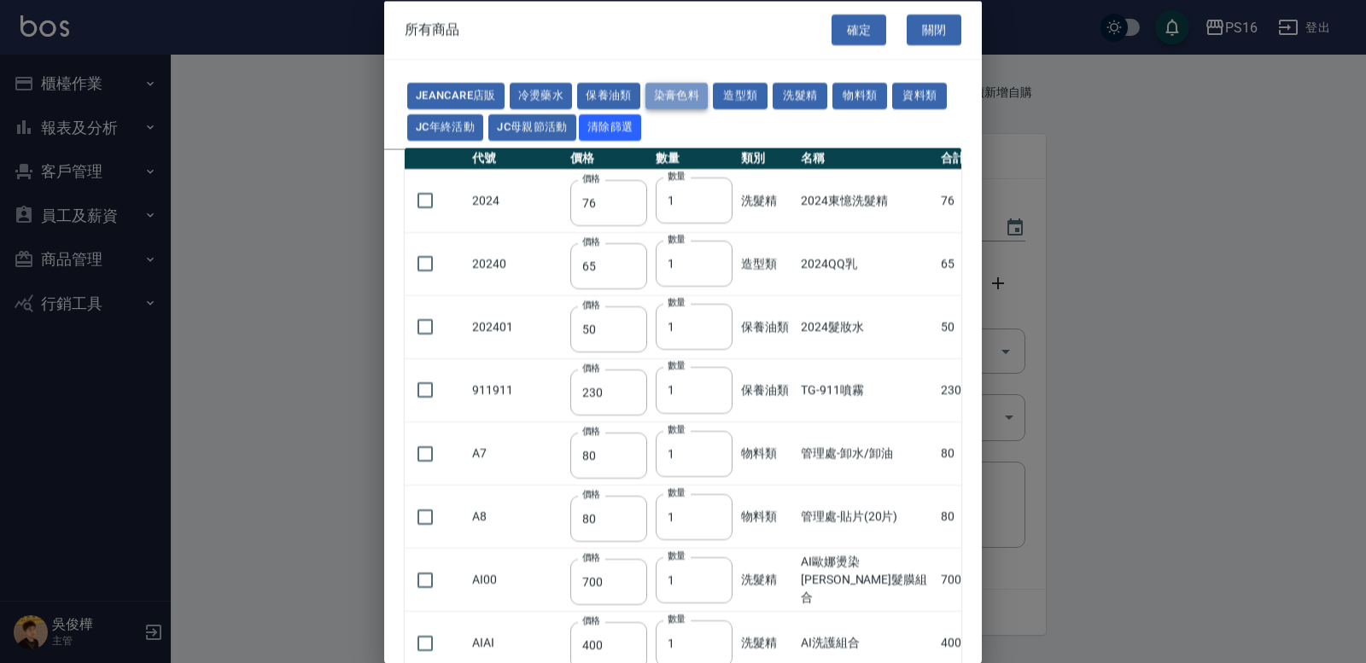
type input "250"
type input "600"
type input "200"
type input "112"
type input "142"
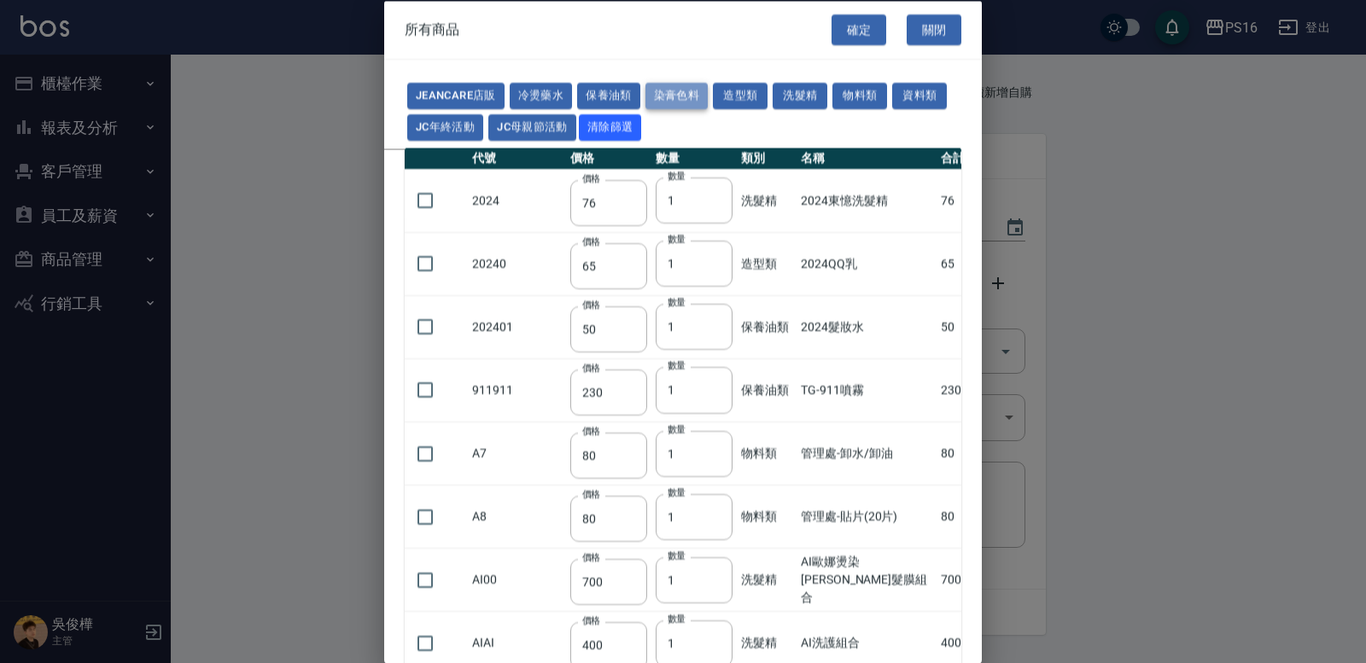
type input "1100"
type input "350"
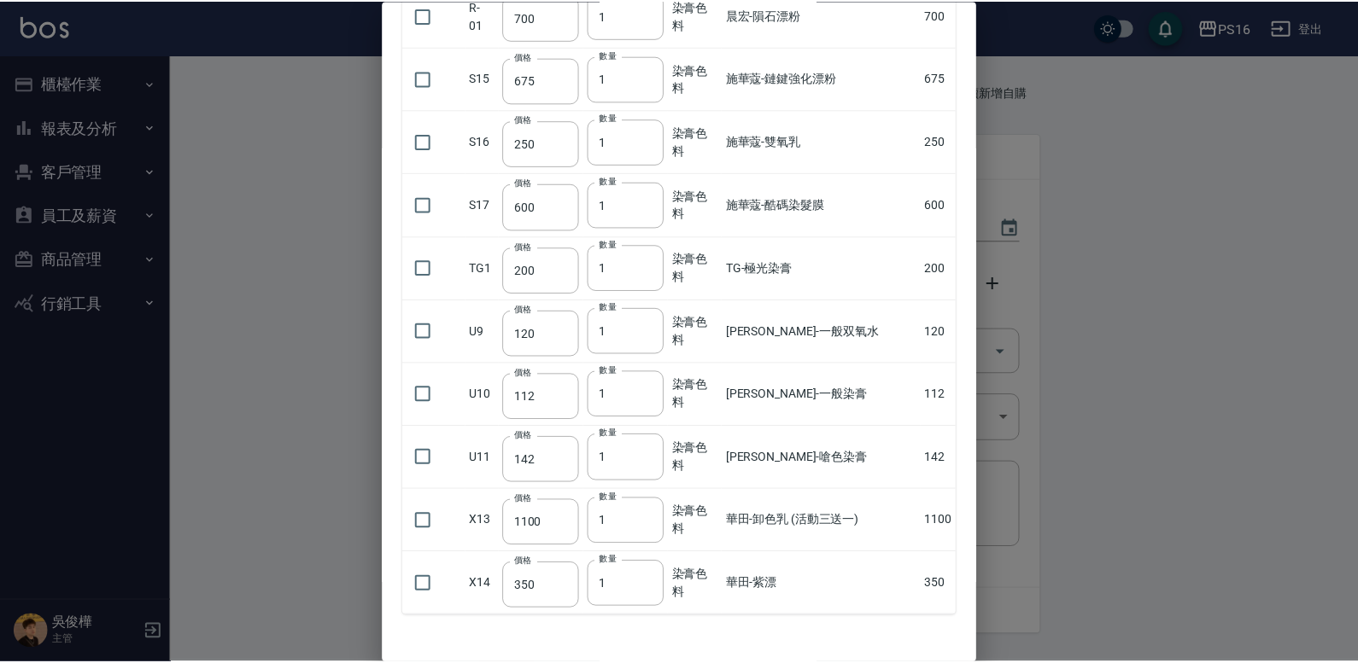
scroll to position [955, 0]
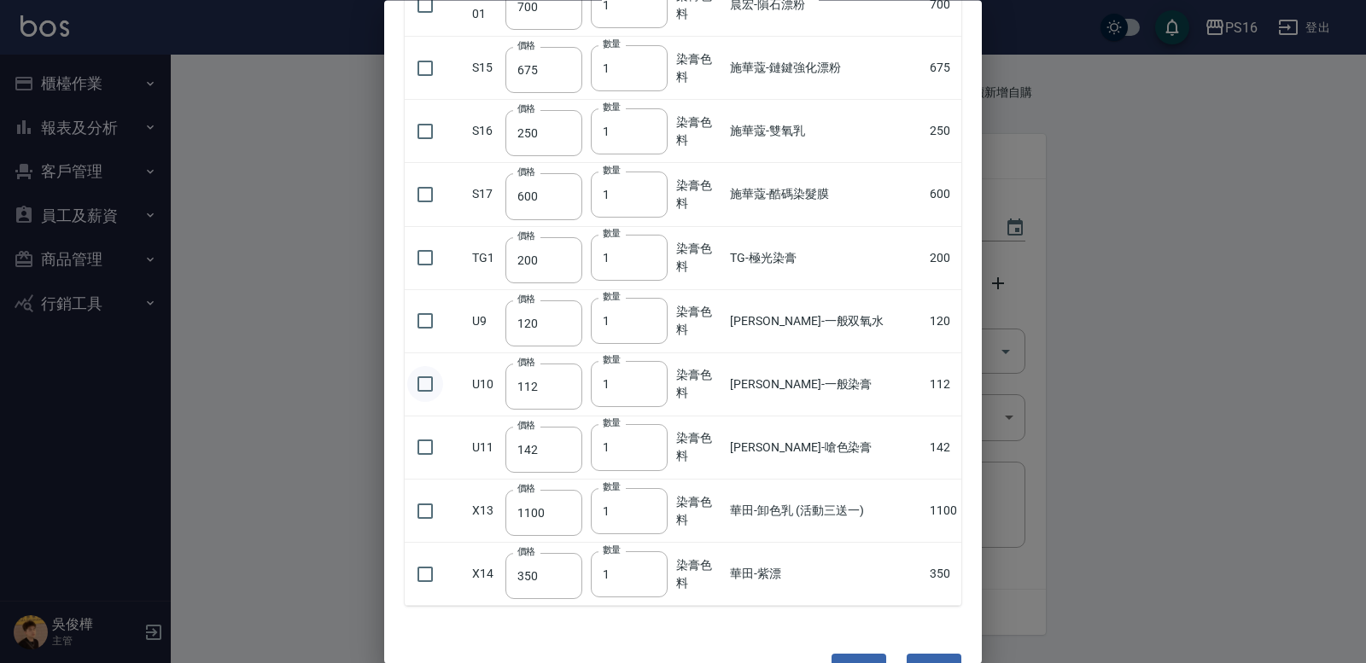
click at [415, 377] on input "checkbox" at bounding box center [425, 385] width 36 height 36
checkbox input "true"
click at [659, 377] on input "2" at bounding box center [629, 385] width 77 height 46
click at [659, 377] on input "3" at bounding box center [629, 385] width 77 height 46
click at [659, 377] on input "4" at bounding box center [629, 385] width 77 height 46
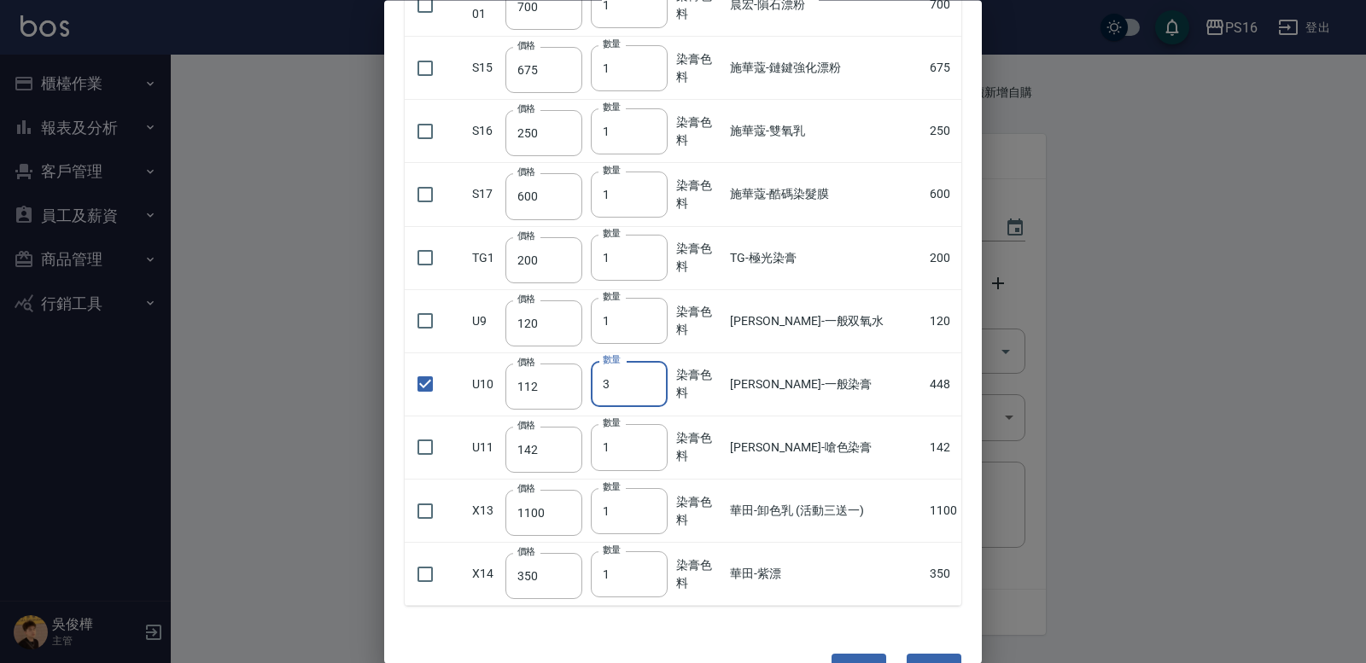
type input "3"
click at [666, 389] on input "3" at bounding box center [629, 385] width 77 height 46
click at [850, 657] on button "確定" at bounding box center [859, 671] width 55 height 32
type input "里歐-一般染膏"
type input "112"
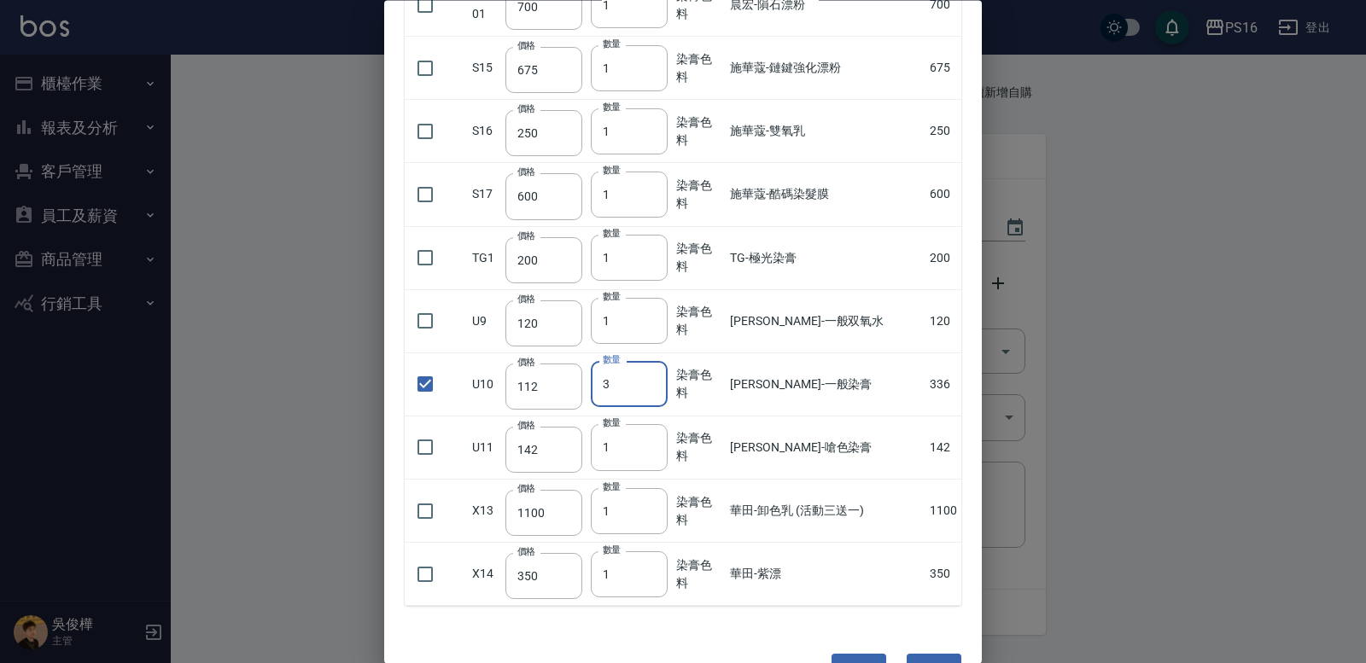
type input "3"
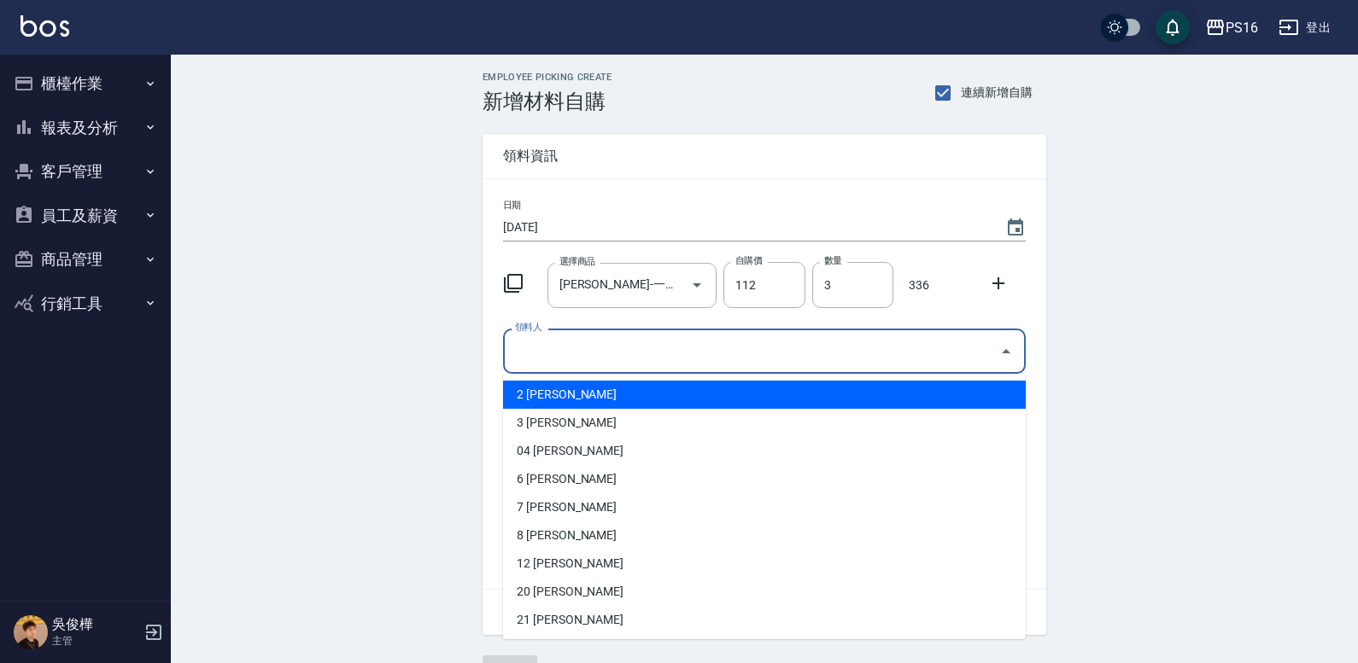
click at [631, 357] on input "領料人" at bounding box center [752, 351] width 482 height 30
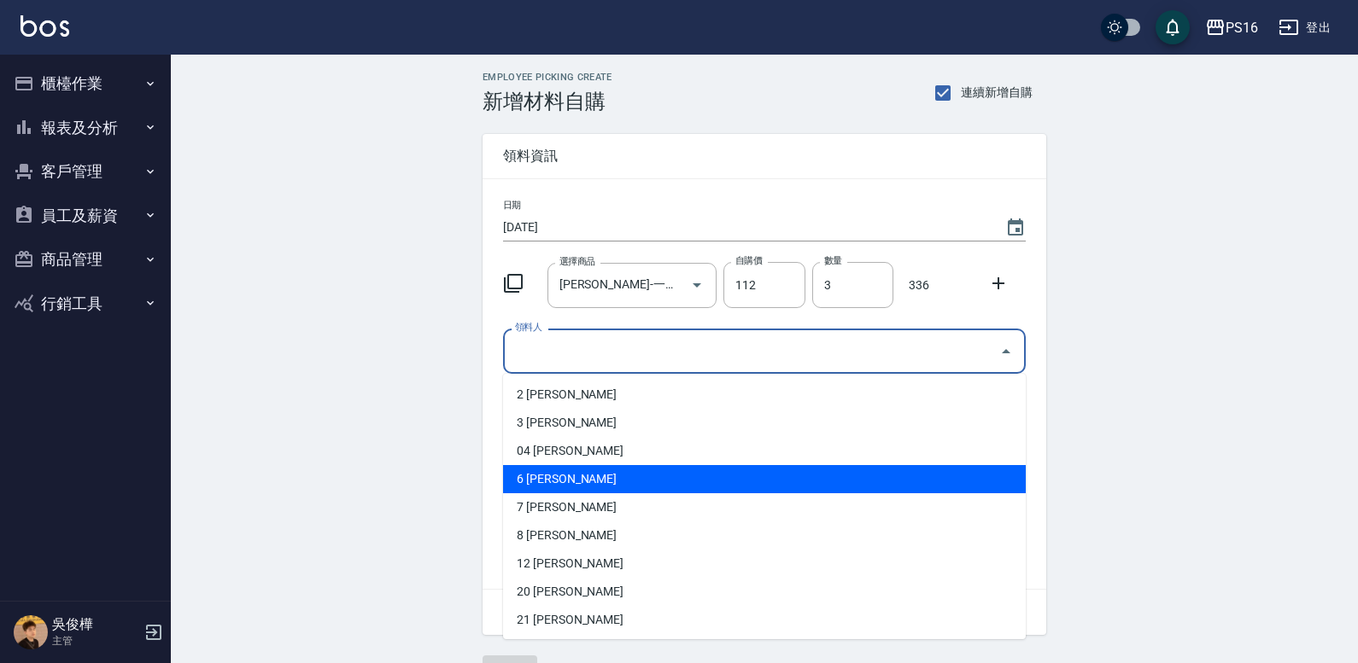
click at [619, 479] on li "6 吳俊樺" at bounding box center [764, 479] width 523 height 28
type input "吳俊樺"
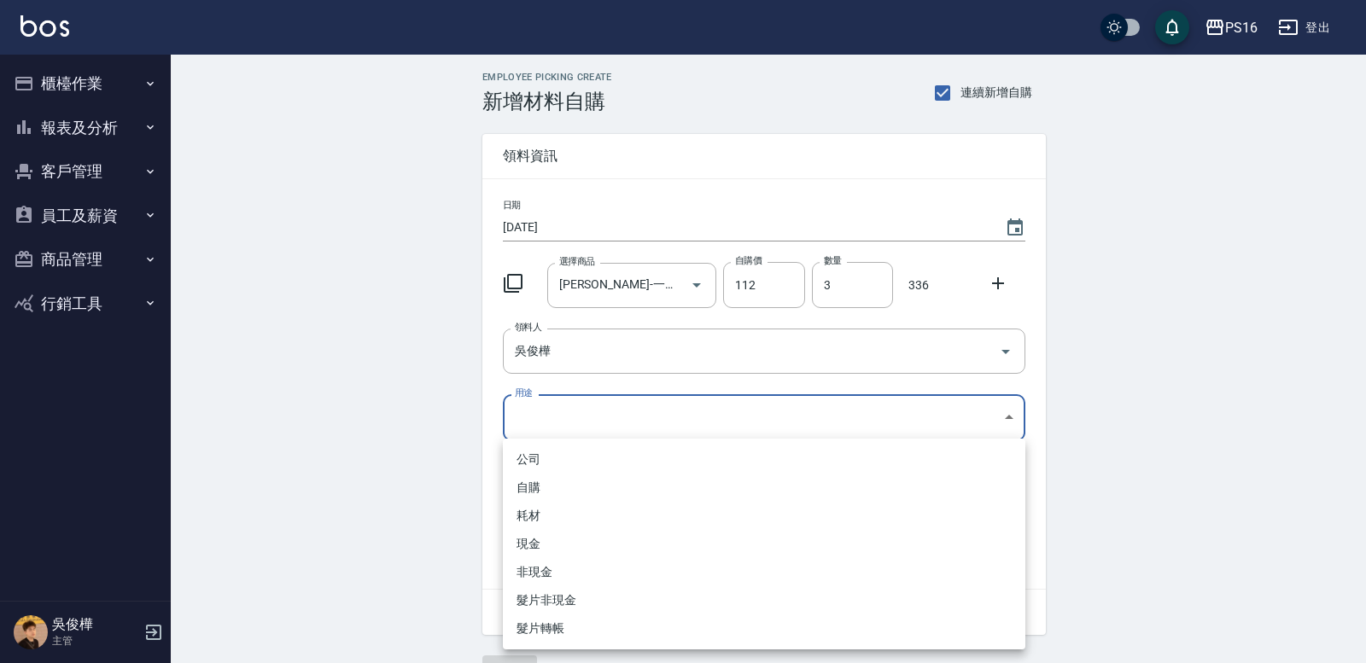
click at [583, 423] on body "PS16 登出 櫃檯作業 打帳單 帳單列表 現金收支登錄 材料自購登錄 每日結帳 報表及分析 報表目錄 店家區間累計表 店家日報表 互助日報表 互助月報表 互…" at bounding box center [683, 352] width 1366 height 704
click at [574, 485] on li "自購" at bounding box center [764, 488] width 523 height 28
type input "自購"
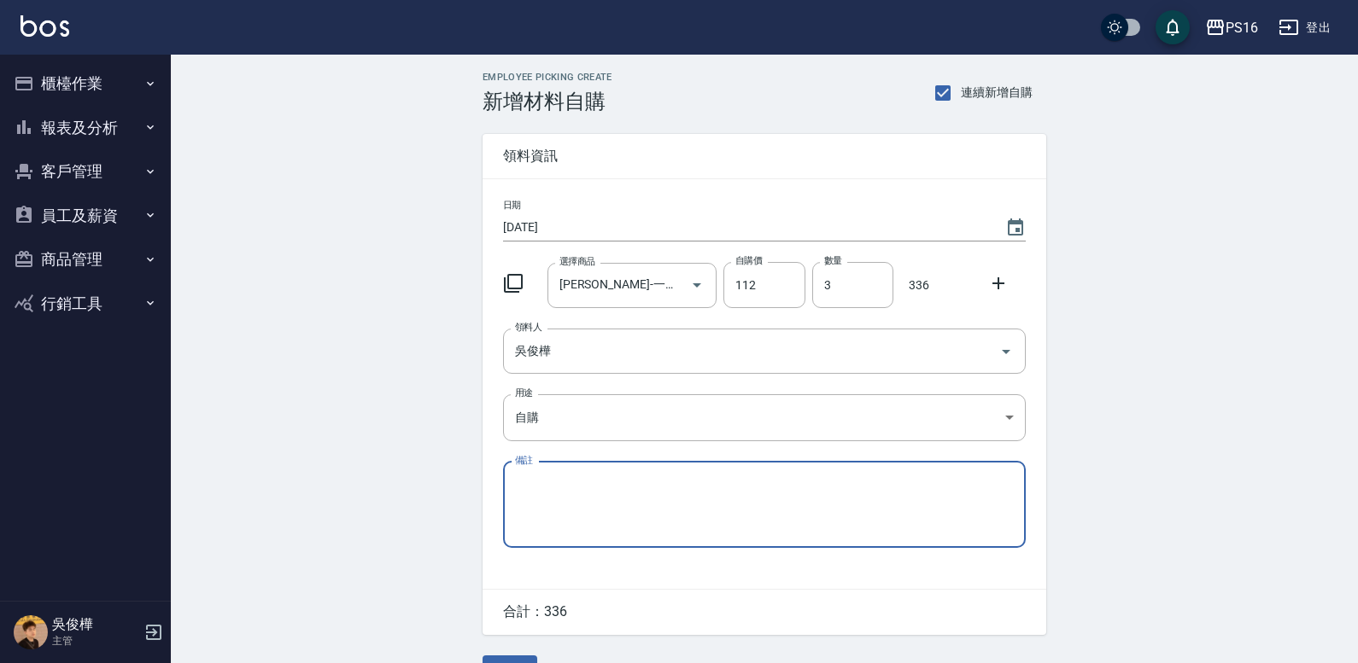
scroll to position [43, 0]
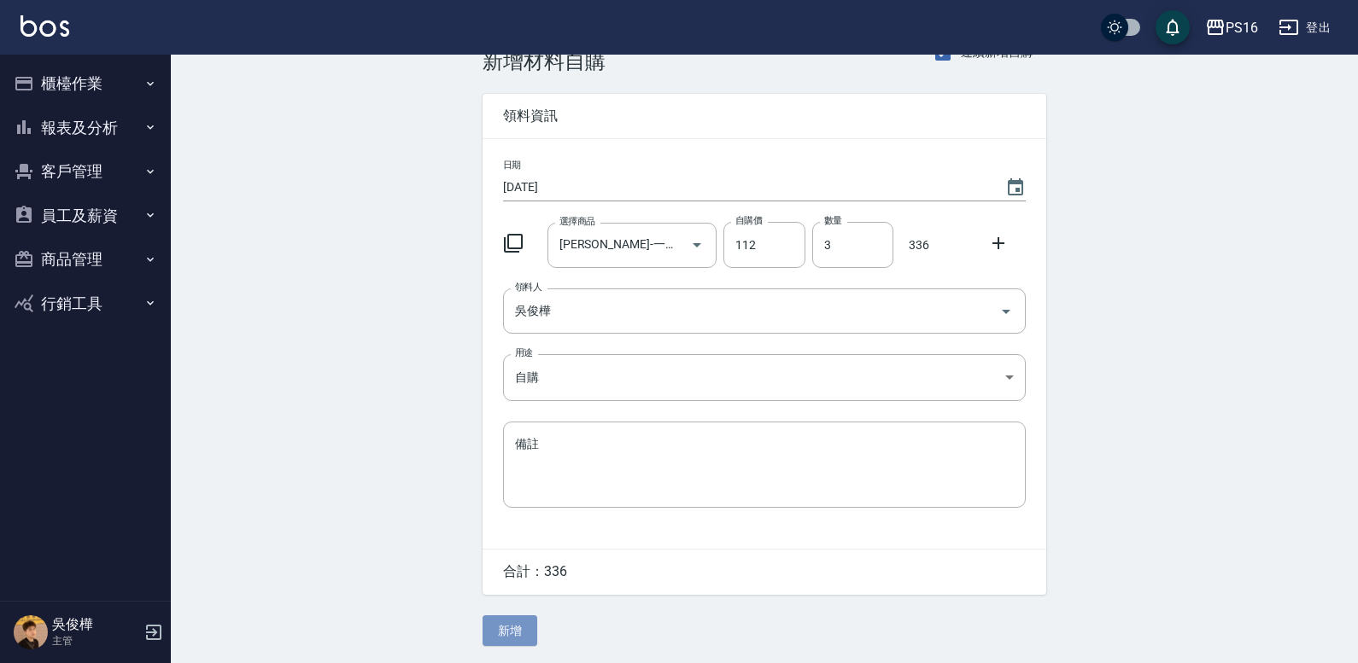
click at [533, 628] on button "新增" at bounding box center [509, 632] width 55 height 32
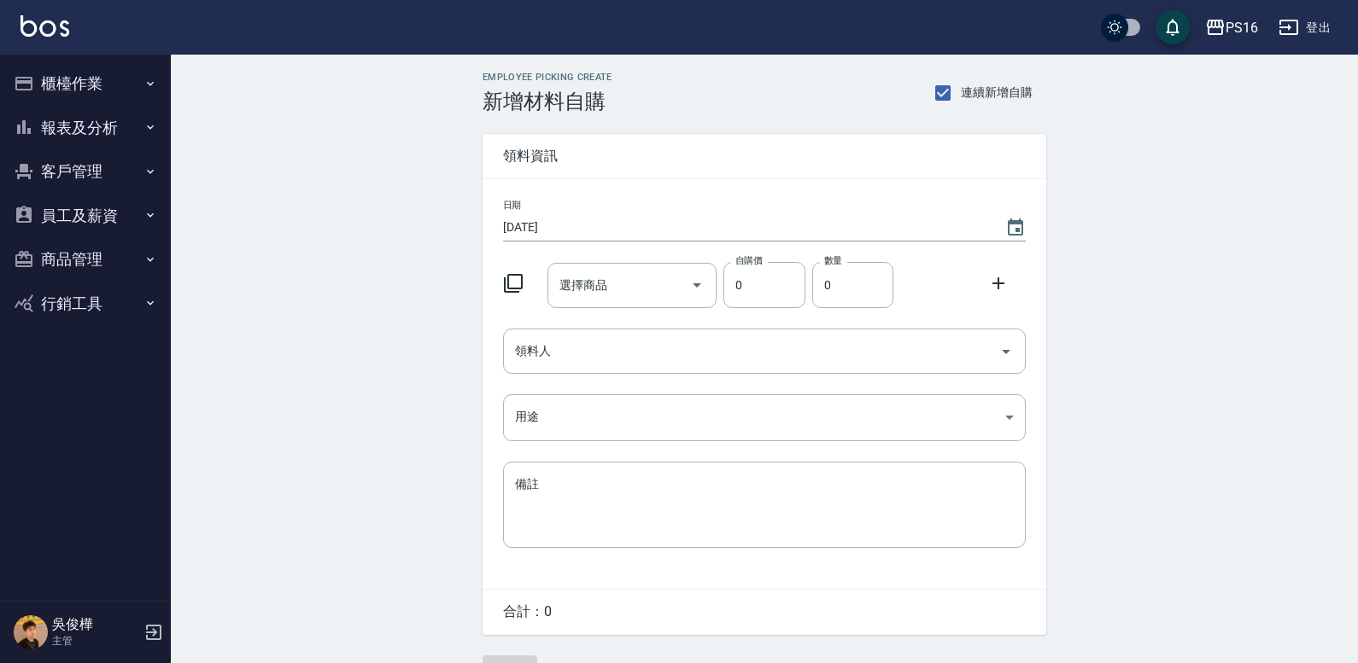
click at [82, 81] on button "櫃檯作業" at bounding box center [85, 83] width 157 height 44
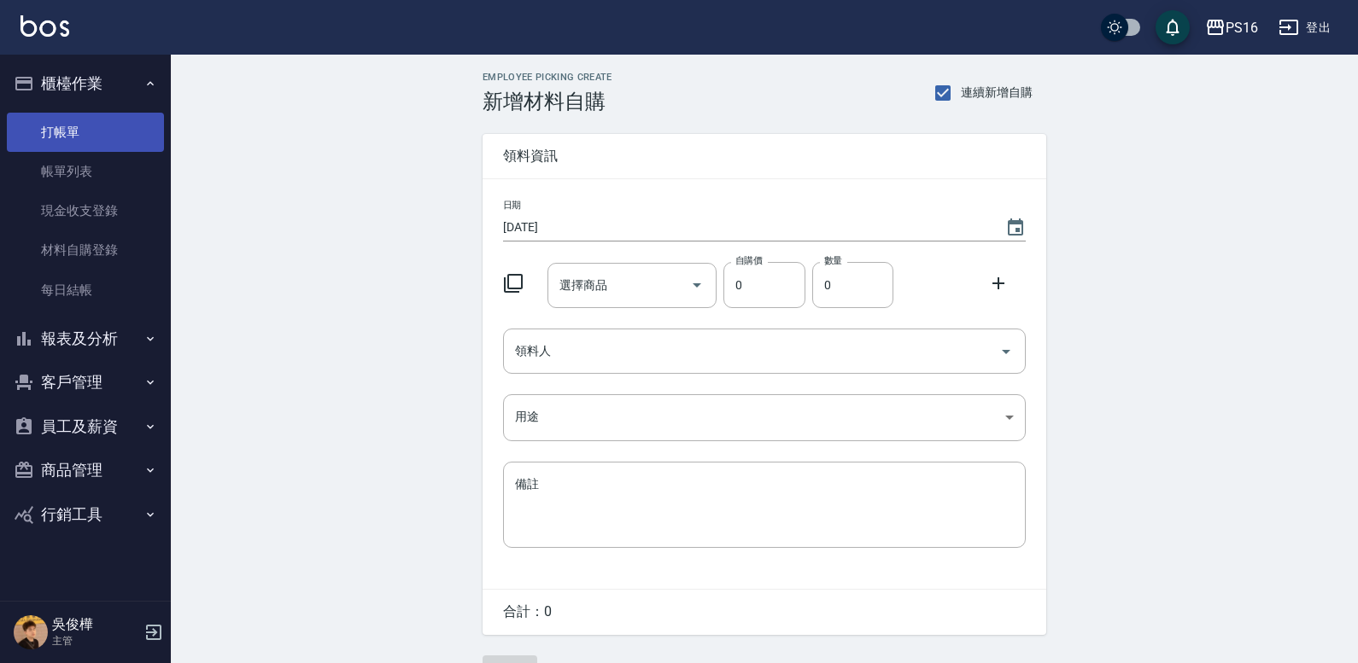
click at [69, 127] on link "打帳單" at bounding box center [85, 132] width 157 height 39
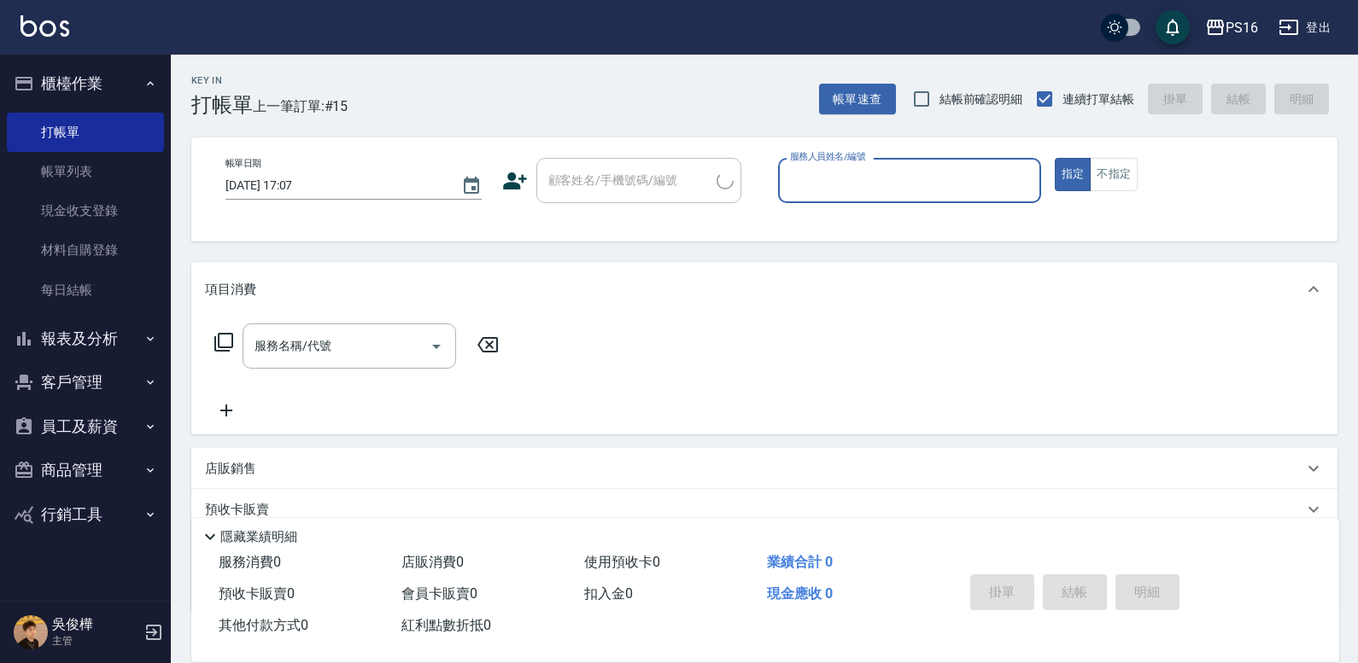
click at [74, 82] on button "櫃檯作業" at bounding box center [85, 83] width 157 height 44
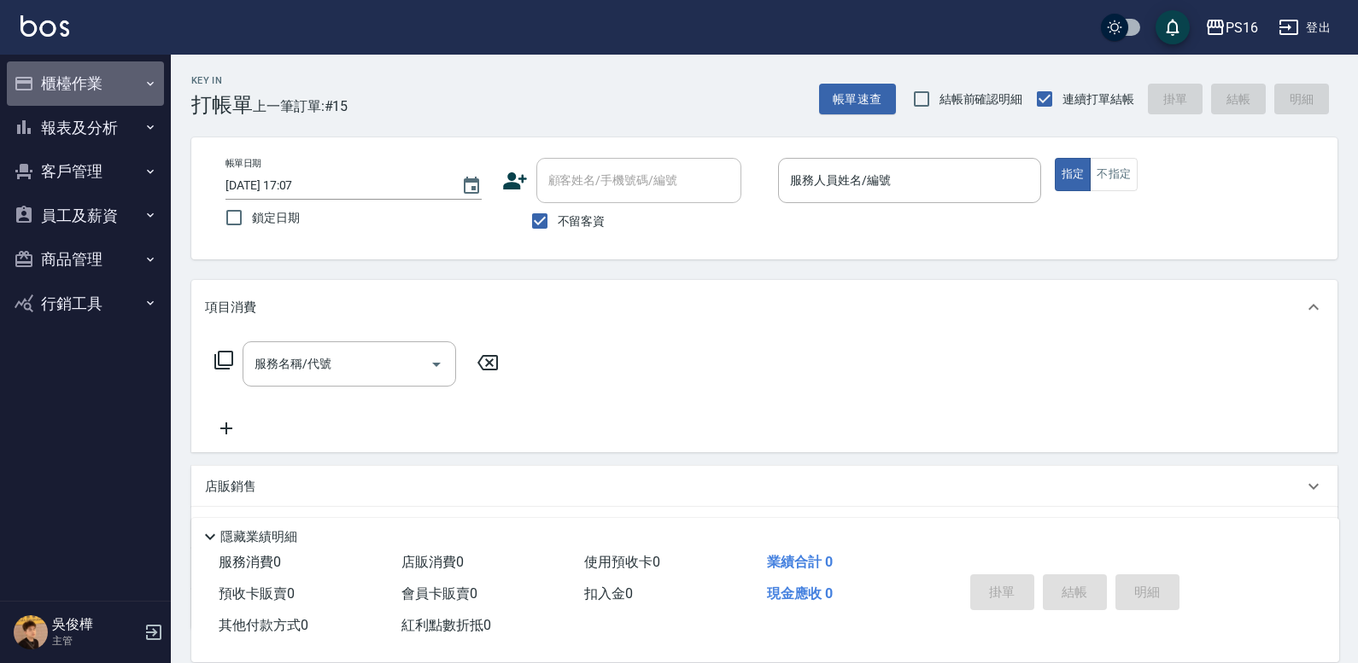
click at [86, 80] on button "櫃檯作業" at bounding box center [85, 83] width 157 height 44
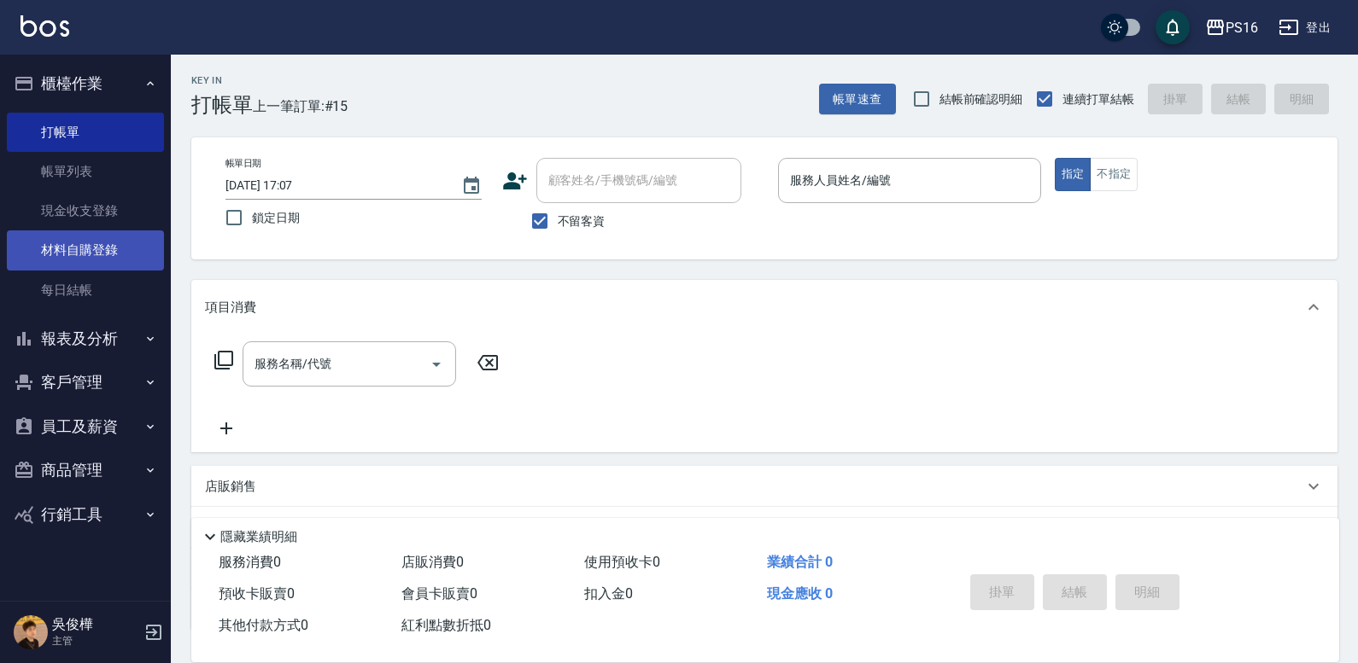
click at [58, 251] on link "材料自購登錄" at bounding box center [85, 250] width 157 height 39
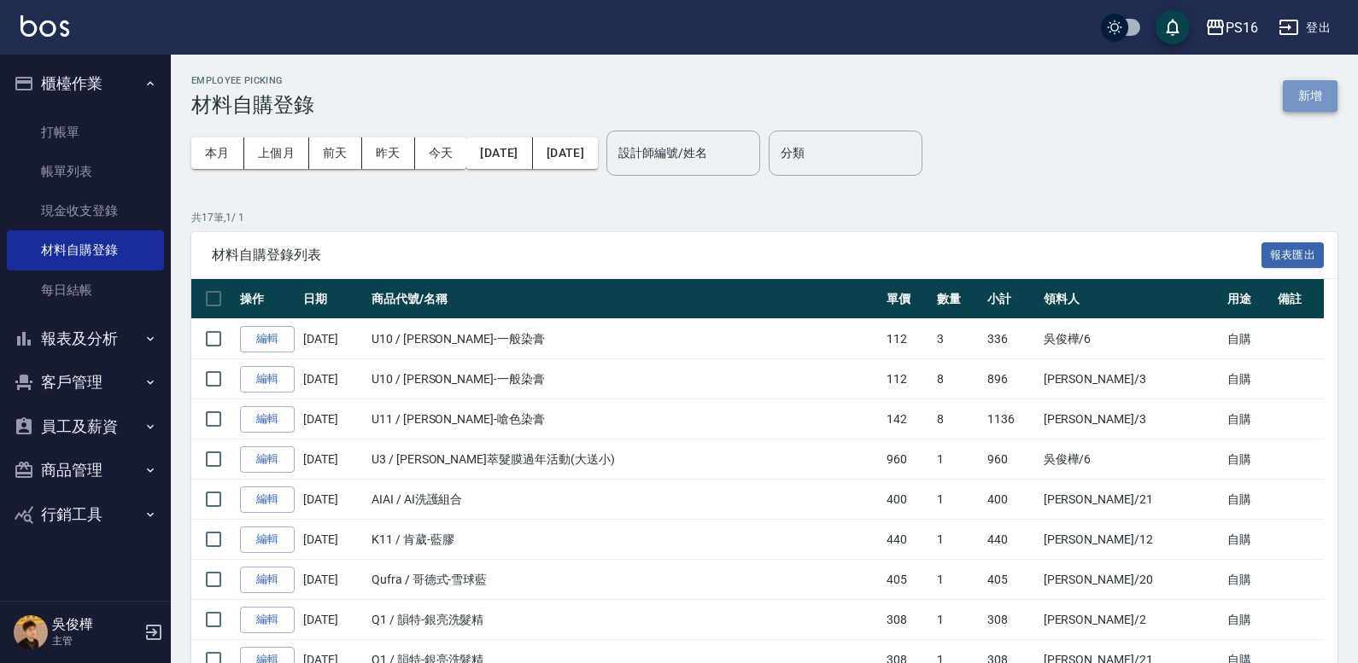
click at [1306, 104] on button "新增" at bounding box center [1310, 96] width 55 height 32
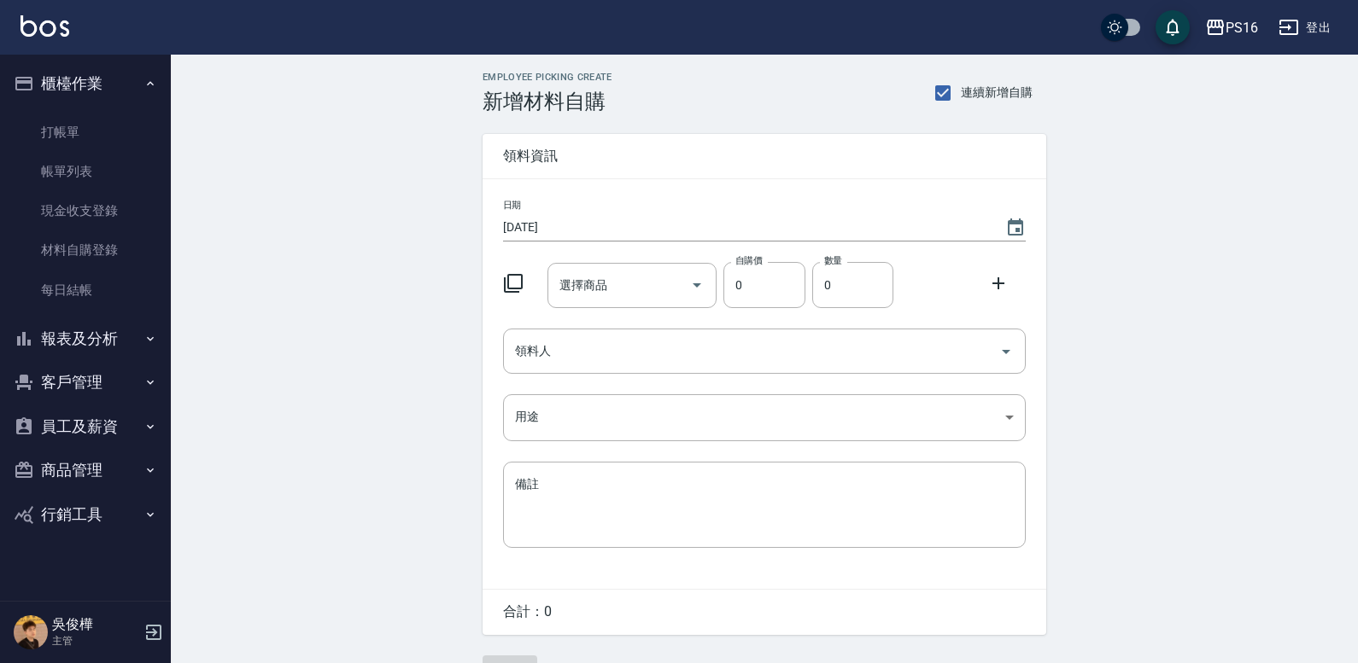
click at [511, 278] on icon at bounding box center [513, 283] width 20 height 20
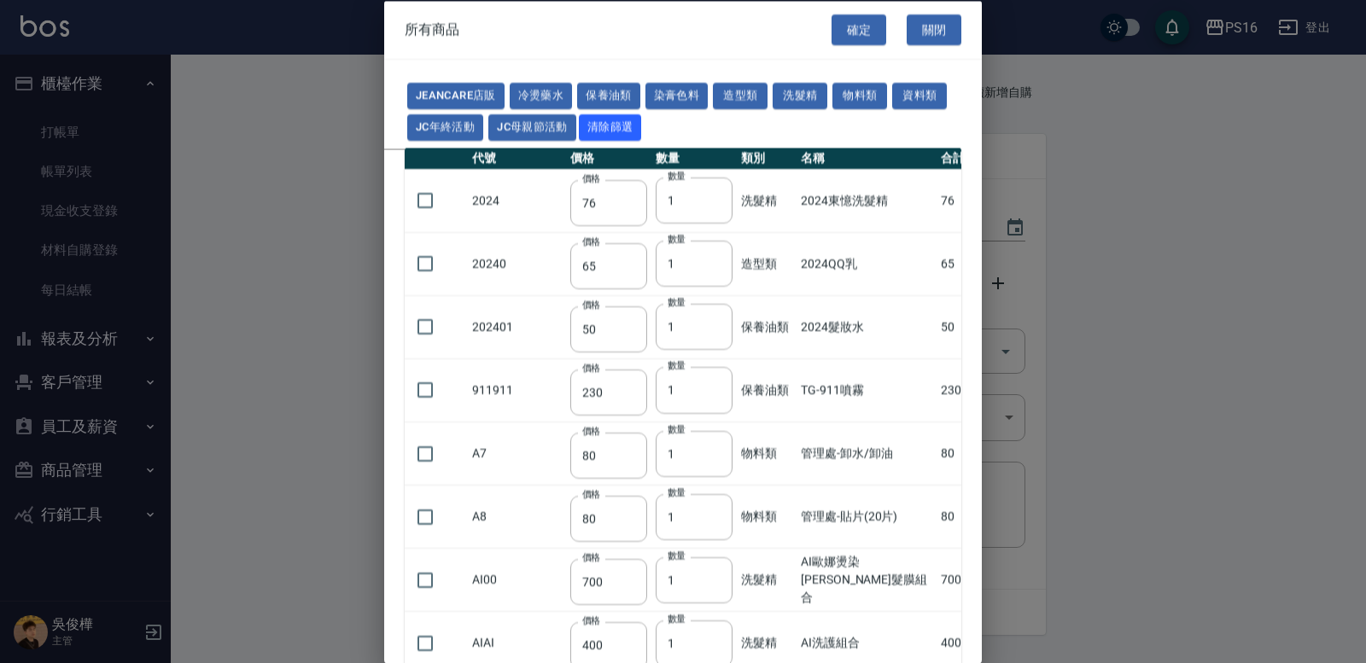
drag, startPoint x: 682, startPoint y: 100, endPoint x: 970, endPoint y: 63, distance: 290.1
click at [682, 100] on button "染膏色料" at bounding box center [677, 96] width 63 height 26
type input "150"
type input "160"
type input "800"
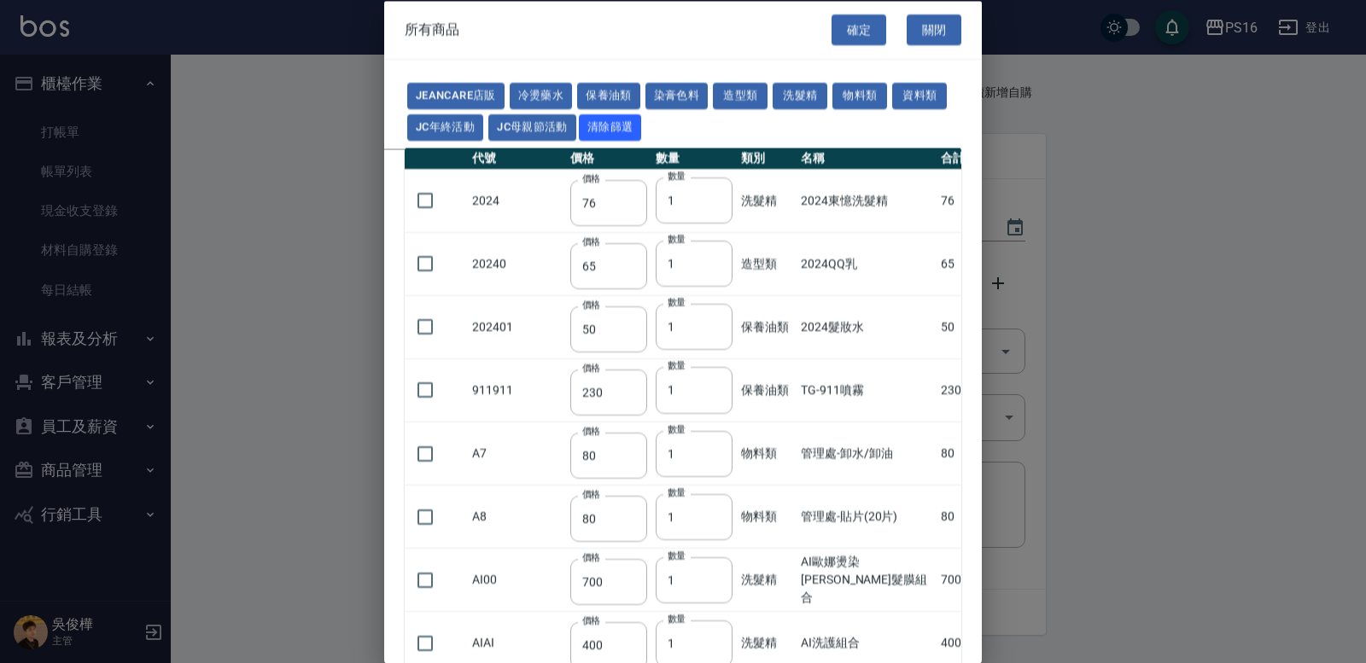
type input "160"
type input "224"
type input "840"
type input "110"
type input "180"
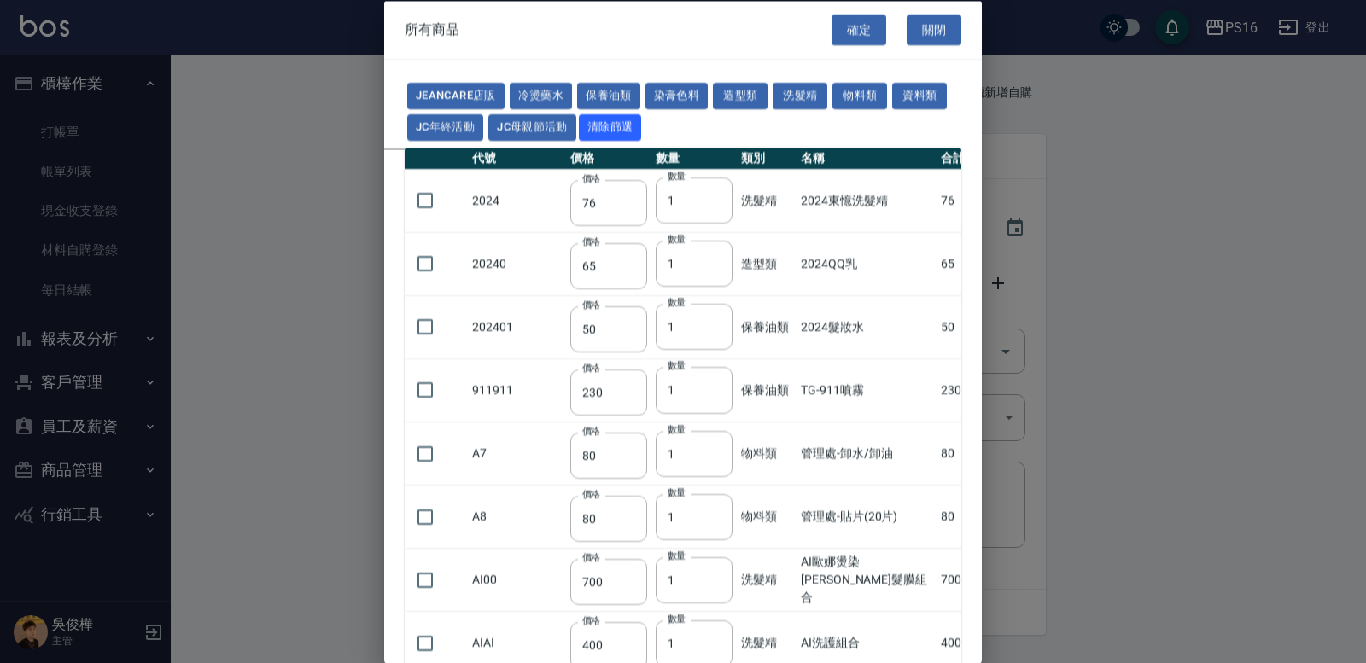
type input "250"
type input "121"
type input "222"
type input "840"
type input "700"
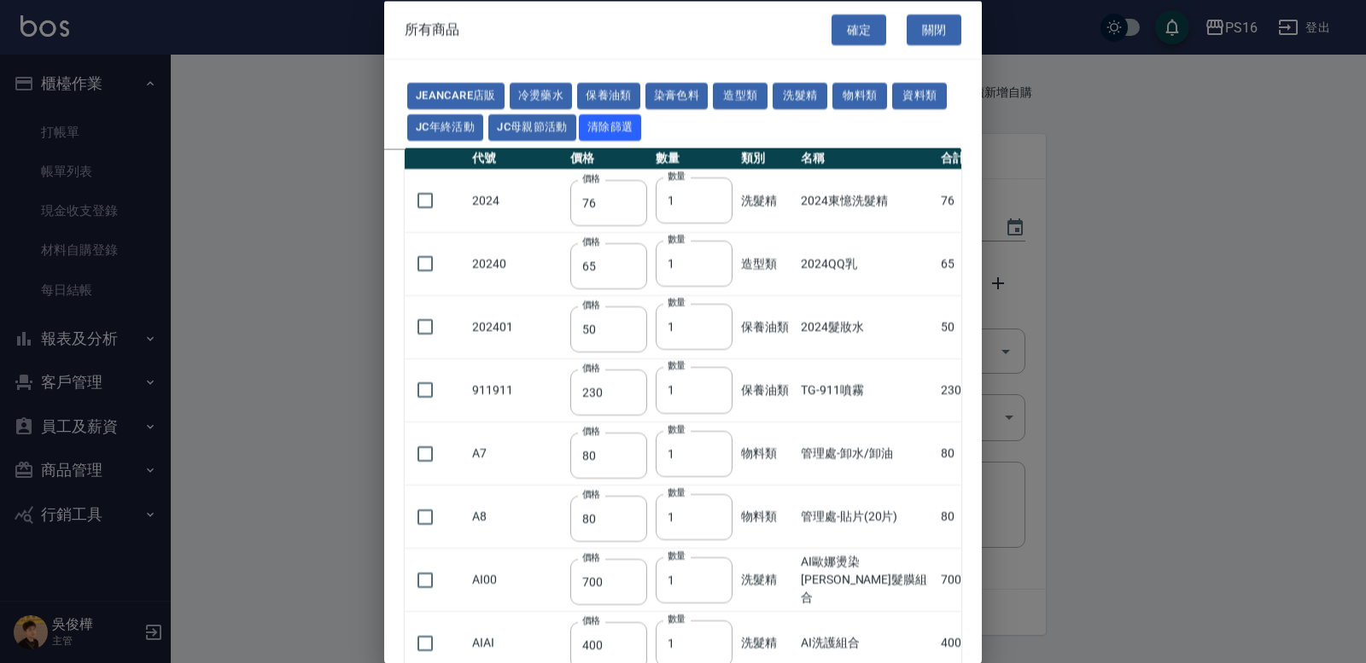
type input "675"
type input "250"
type input "600"
type input "200"
type input "112"
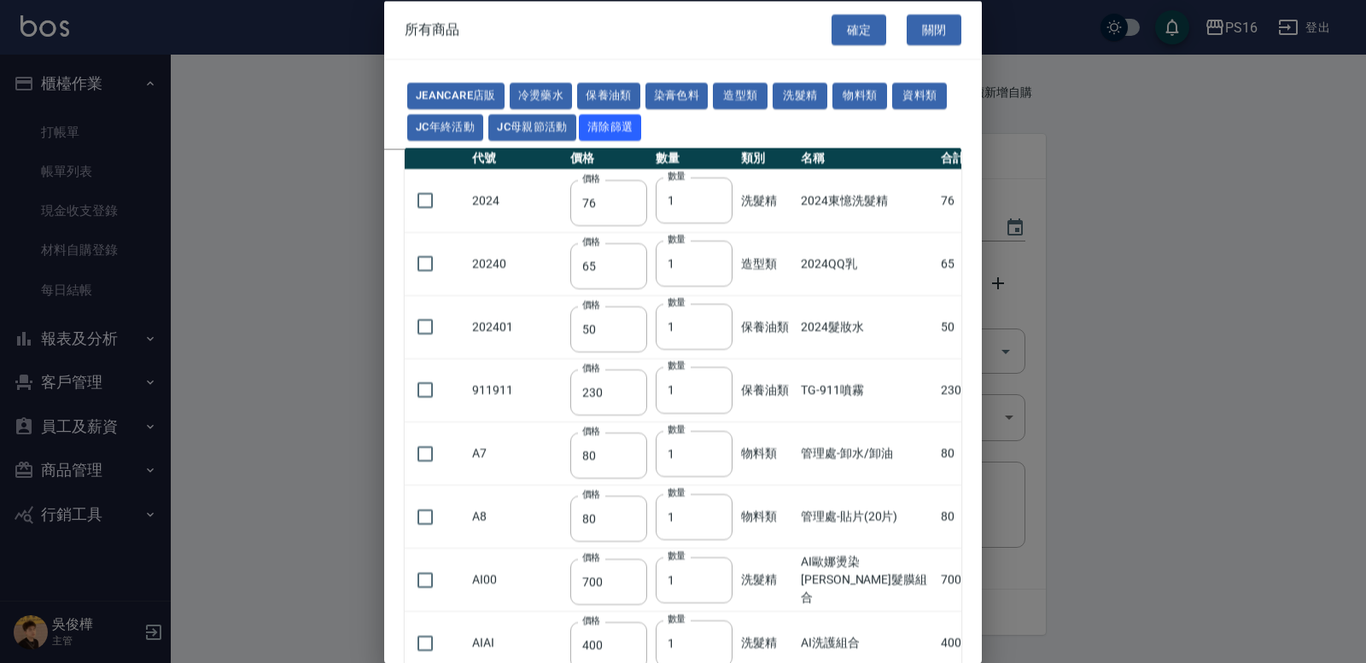
type input "142"
type input "1100"
type input "350"
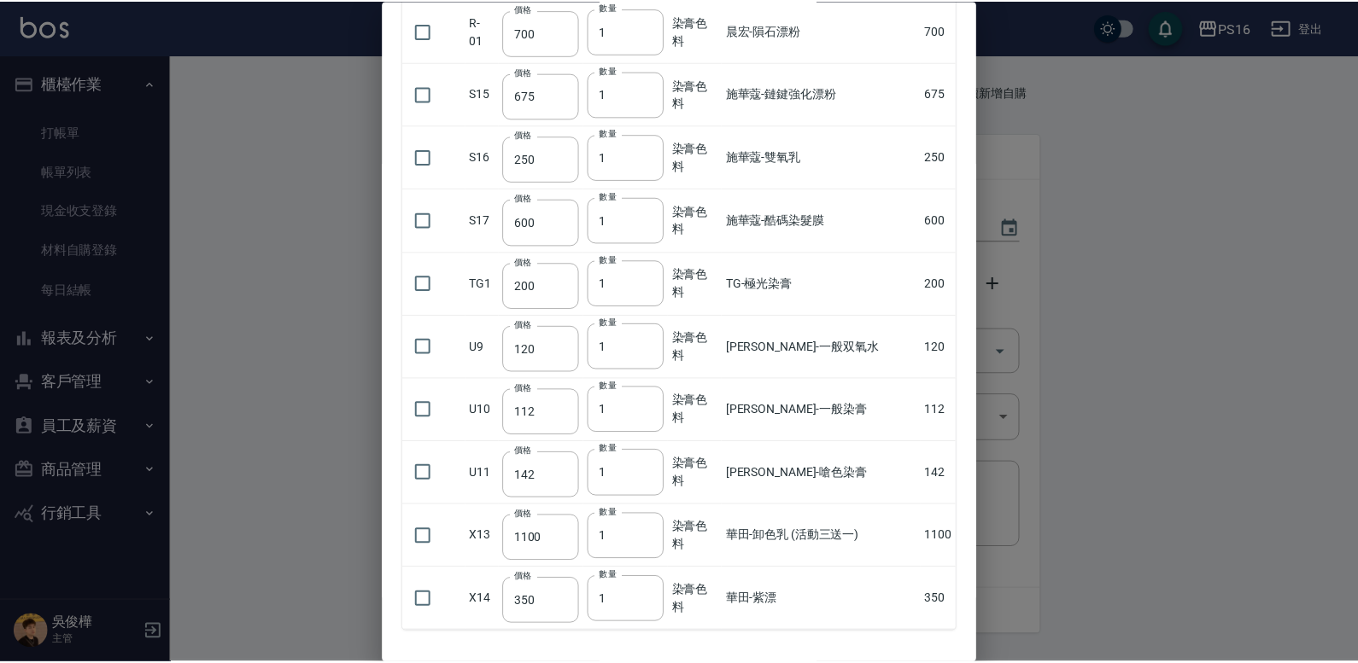
scroll to position [1004, 0]
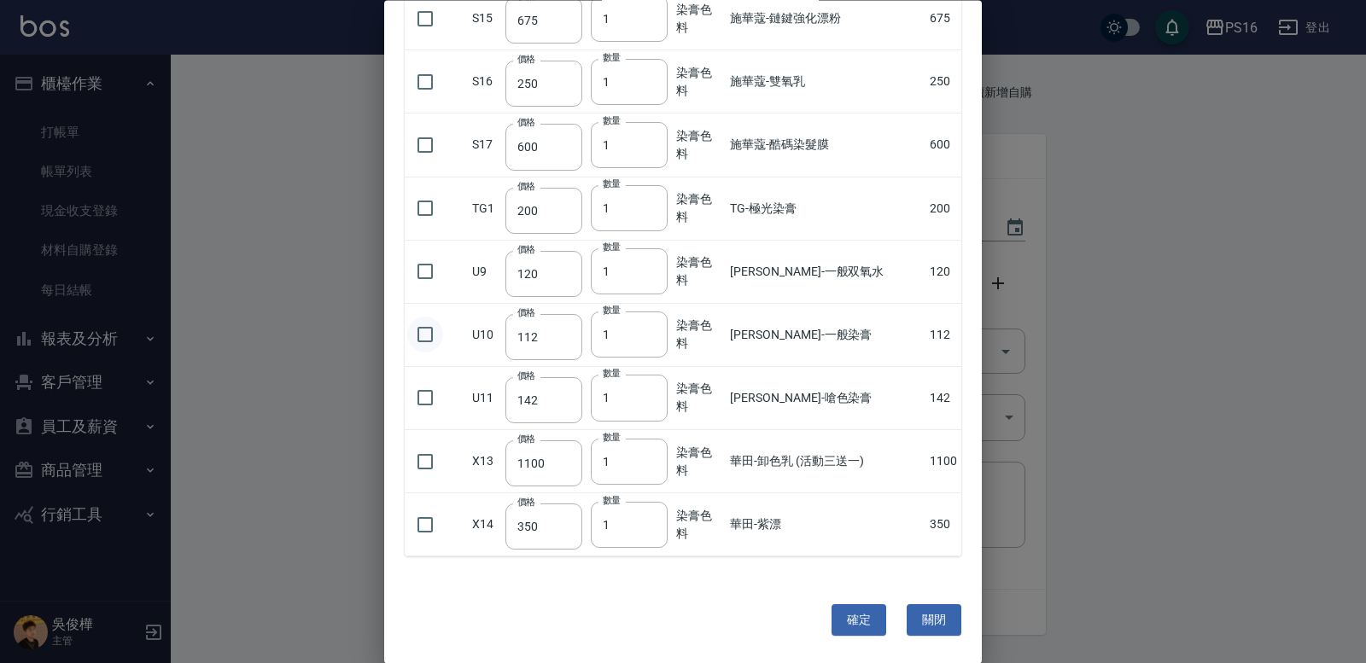
click at [423, 340] on input "checkbox" at bounding box center [425, 336] width 36 height 36
checkbox input "true"
click at [431, 392] on input "checkbox" at bounding box center [425, 399] width 36 height 36
checkbox input "true"
click at [662, 333] on input "2" at bounding box center [629, 336] width 77 height 46
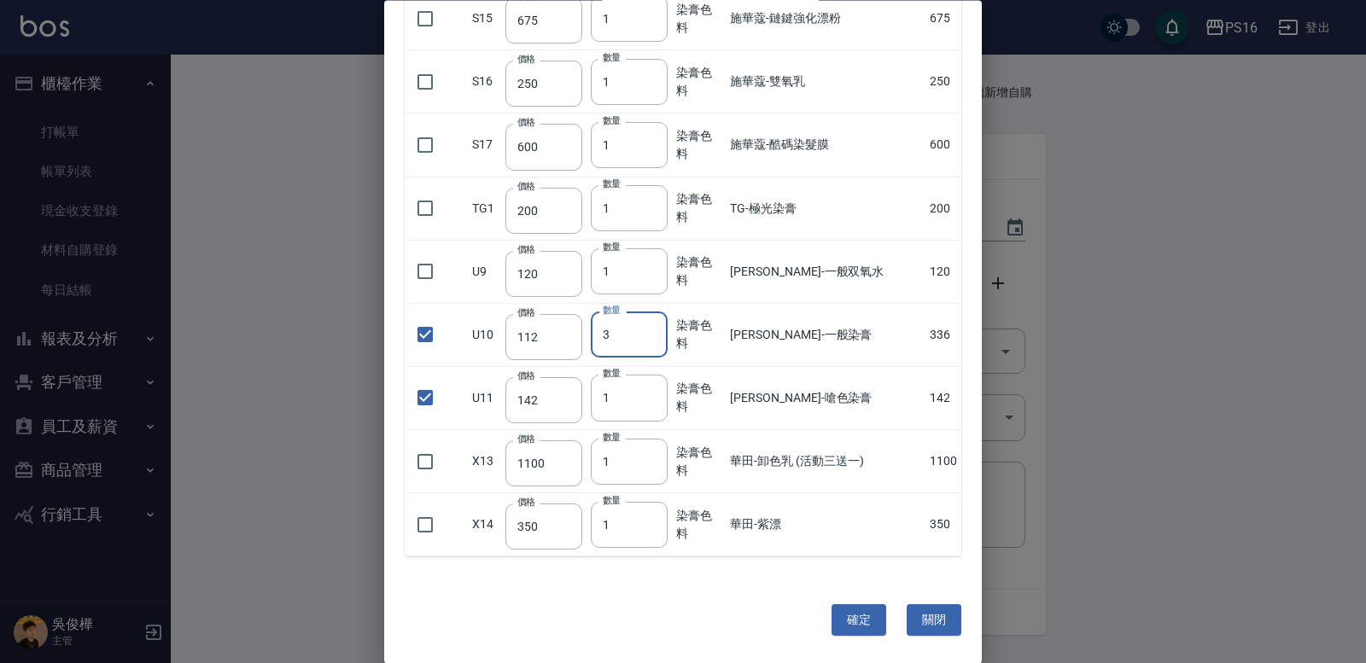
click at [662, 332] on input "3" at bounding box center [629, 336] width 77 height 46
click at [662, 332] on input "4" at bounding box center [629, 336] width 77 height 46
click at [662, 332] on input "5" at bounding box center [629, 336] width 77 height 46
type input "6"
click at [663, 332] on input "6" at bounding box center [629, 336] width 77 height 46
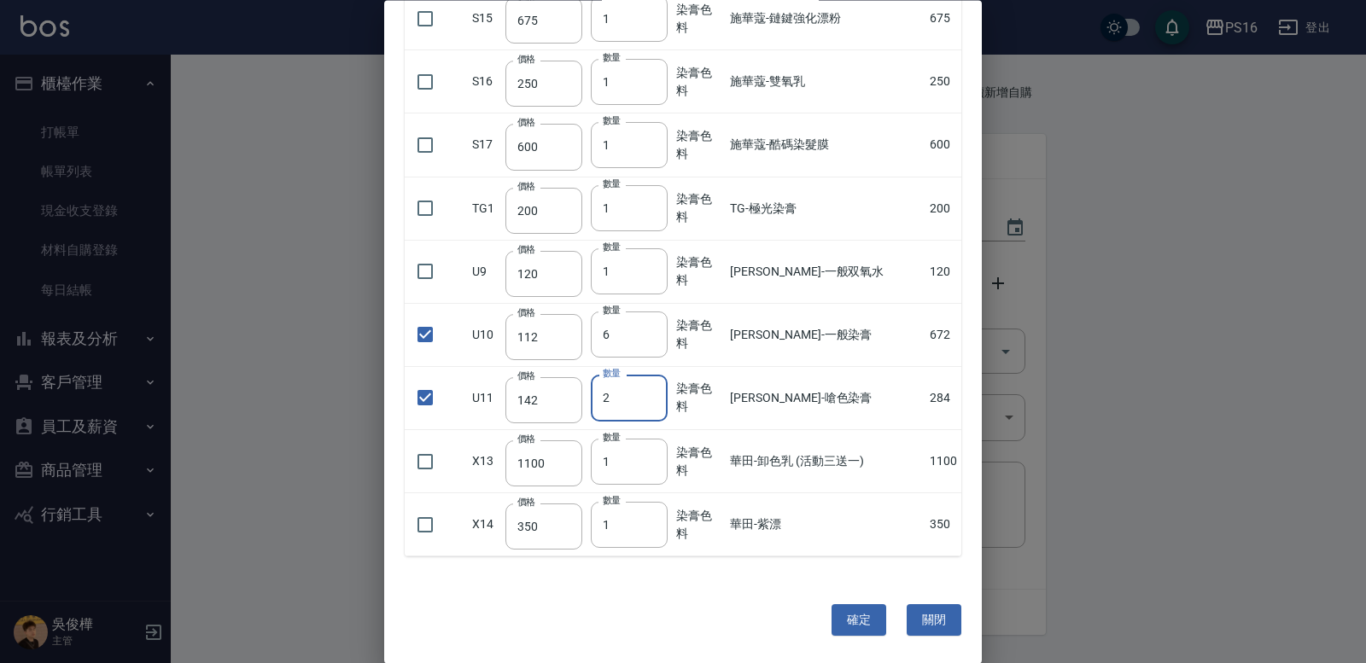
click at [663, 394] on input "2" at bounding box center [629, 399] width 77 height 46
type input "3"
click at [663, 394] on input "3" at bounding box center [629, 399] width 77 height 46
click at [842, 616] on button "確定" at bounding box center [859, 621] width 55 height 32
type input "[PERSON_NAME]-一般染膏"
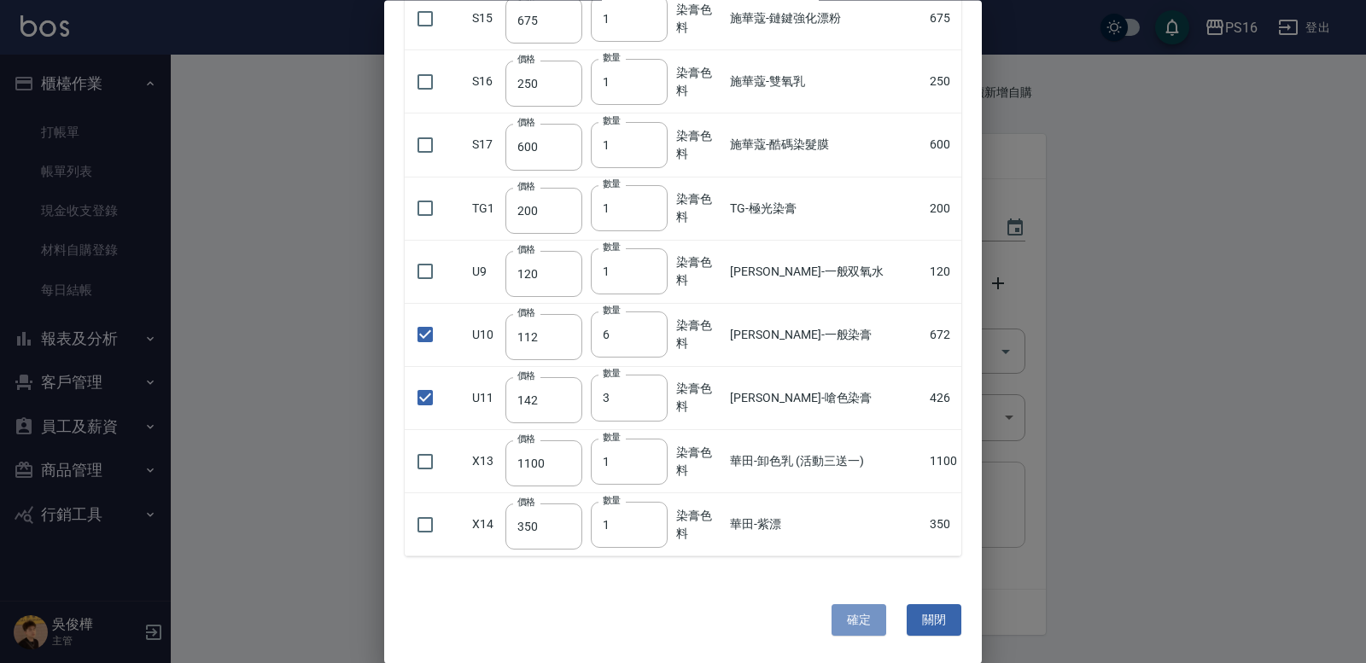
type input "112"
type input "6"
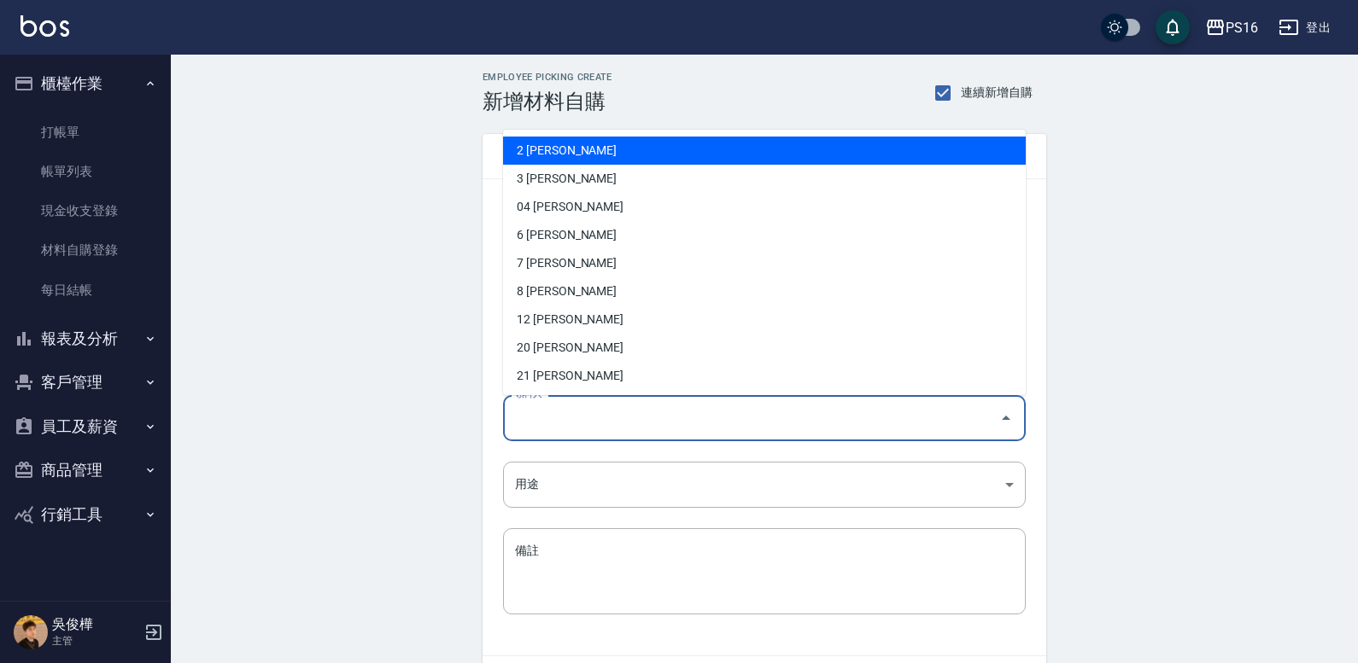
click at [581, 416] on input "領料人" at bounding box center [752, 418] width 482 height 30
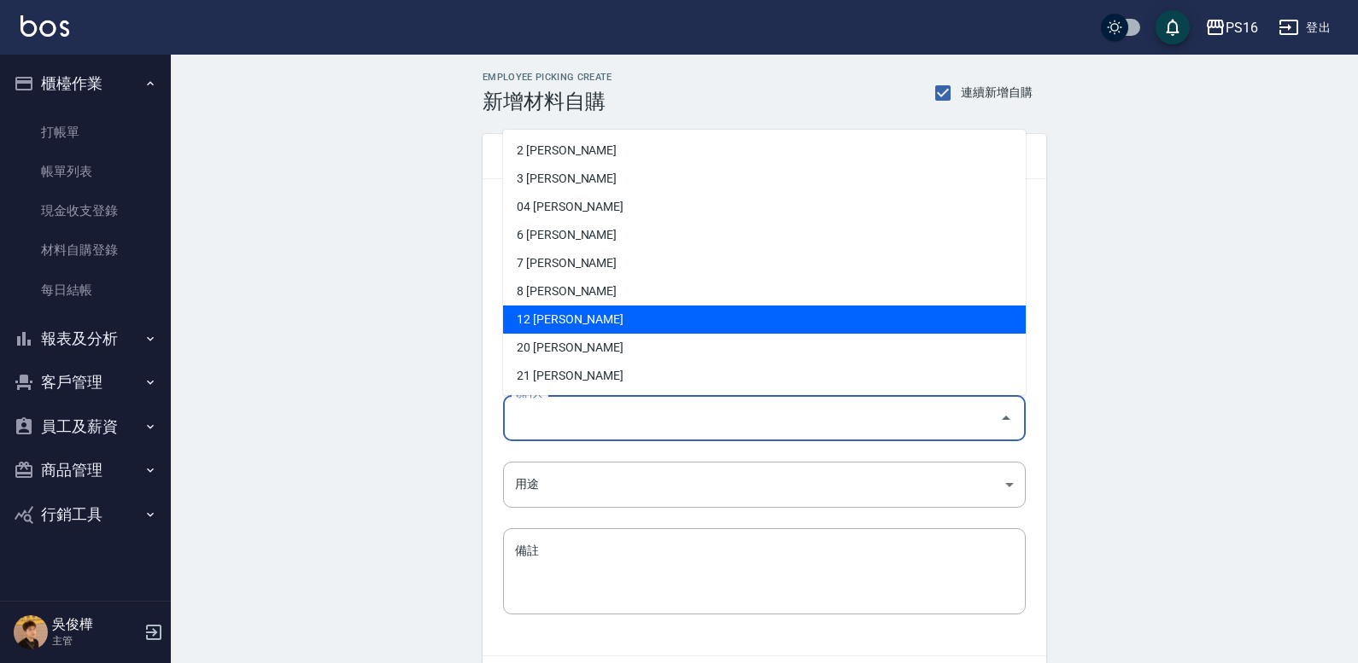
click at [554, 322] on li "12 [PERSON_NAME]" at bounding box center [764, 320] width 523 height 28
type input "林俞萱"
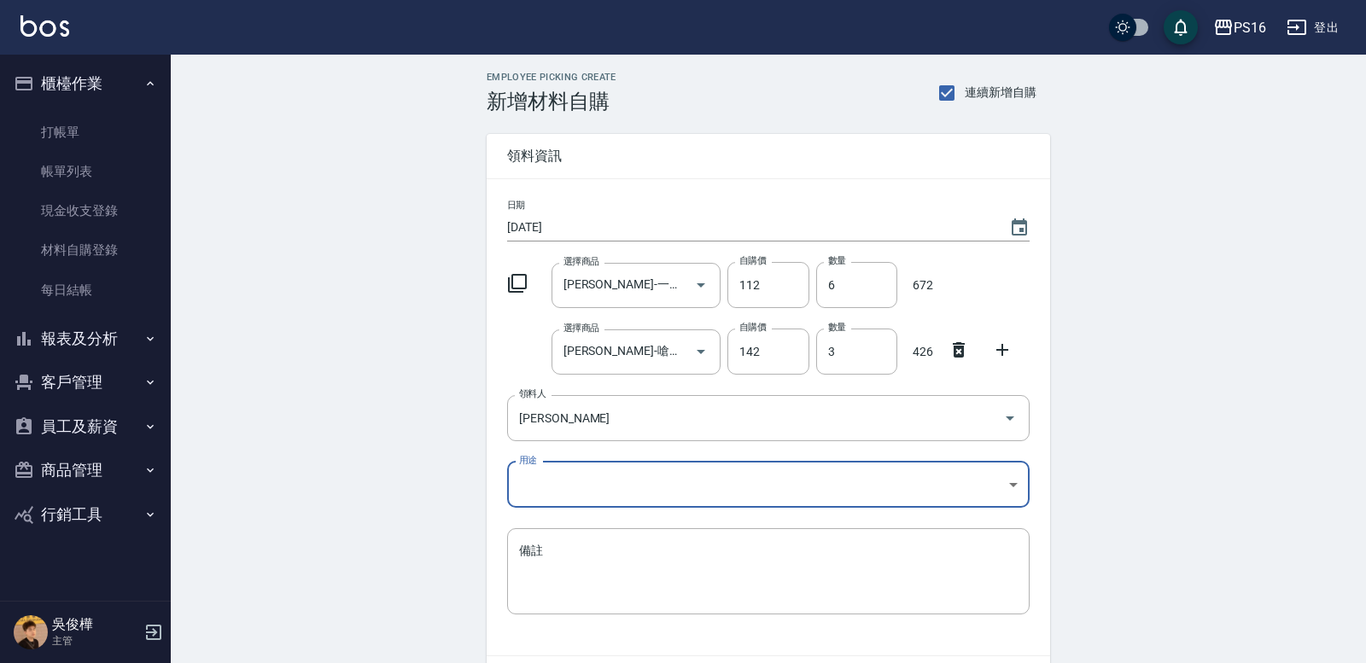
click at [541, 483] on body "PS16 登出 櫃檯作業 打帳單 帳單列表 現金收支登錄 材料自購登錄 每日結帳 報表及分析 報表目錄 店家區間累計表 店家日報表 互助日報表 互助月報表 互…" at bounding box center [683, 385] width 1366 height 770
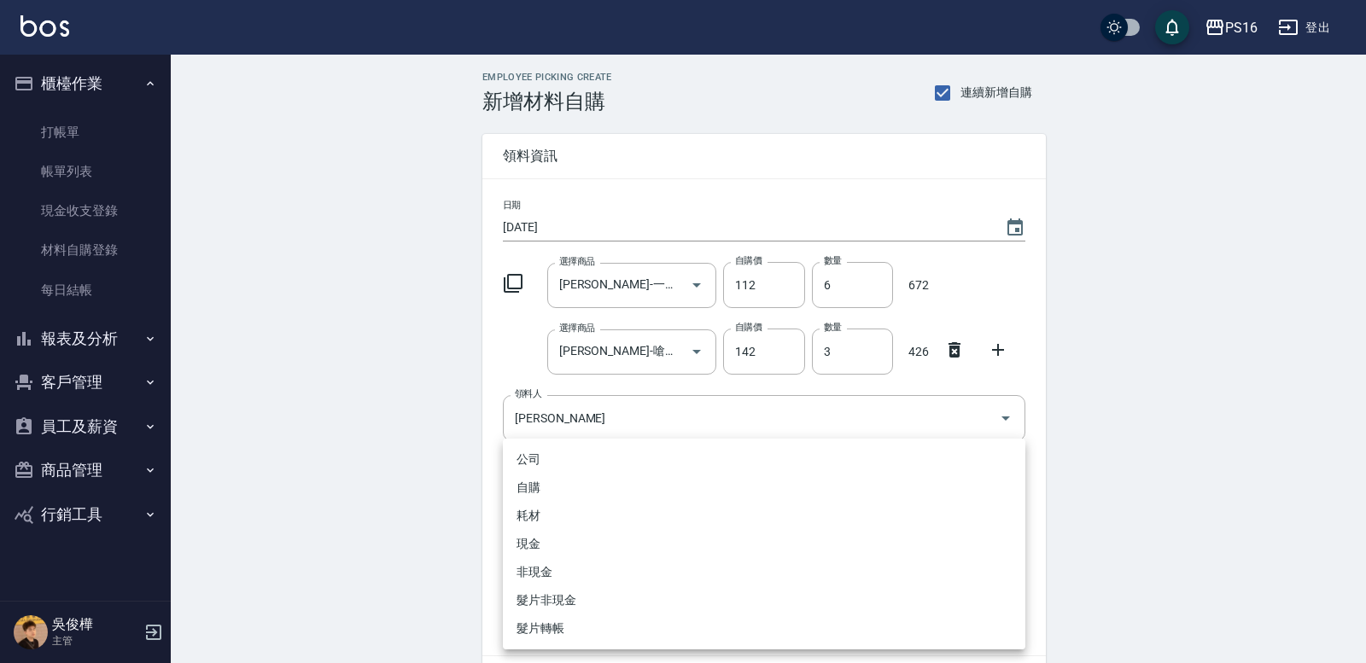
click at [546, 490] on li "自購" at bounding box center [764, 488] width 523 height 28
type input "自購"
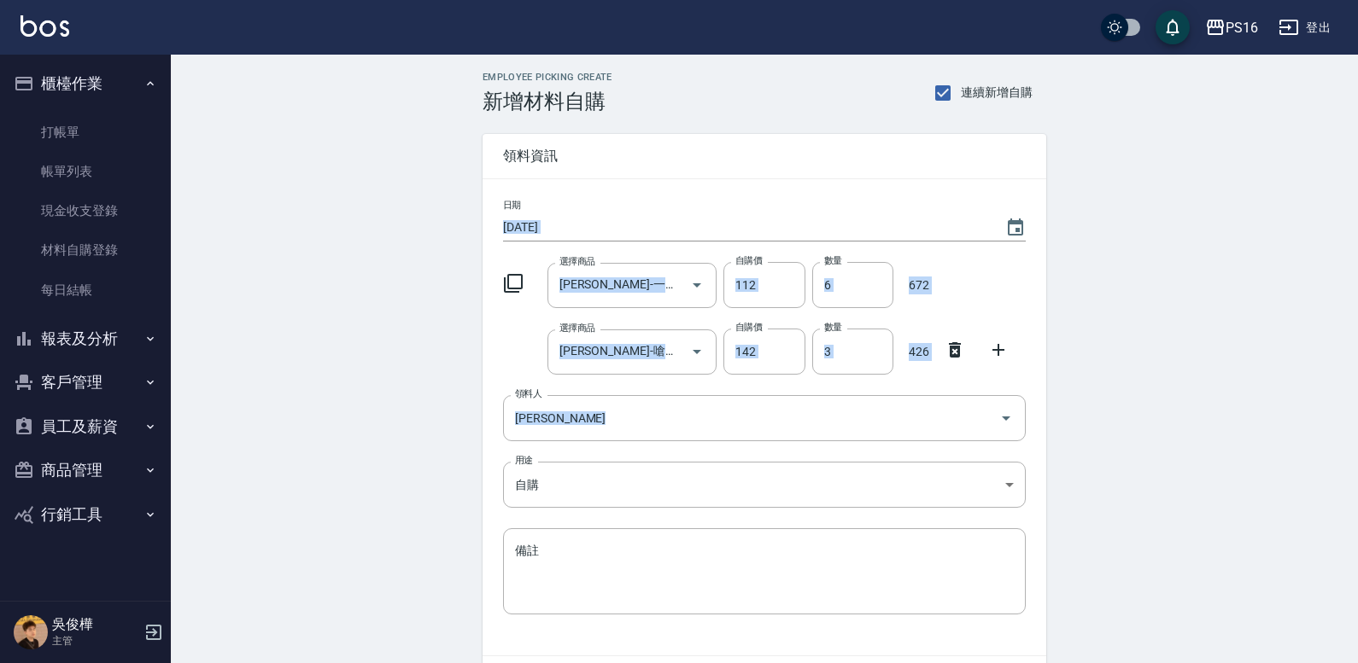
drag, startPoint x: 1355, startPoint y: 220, endPoint x: 1347, endPoint y: 324, distance: 104.5
click at [1324, 377] on div "Employee Picking Create 新增材料自購 連續新增自購 領料資訊 日期 2025/09/11 選擇商品 里歐-一般染膏 選擇商品 自購價 …" at bounding box center [764, 413] width 1187 height 716
click at [1347, 326] on div "Employee Picking Create 新增材料自購 連續新增自購 領料資訊 日期 2025/09/11 選擇商品 里歐-一般染膏 選擇商品 自購價 …" at bounding box center [764, 413] width 1187 height 716
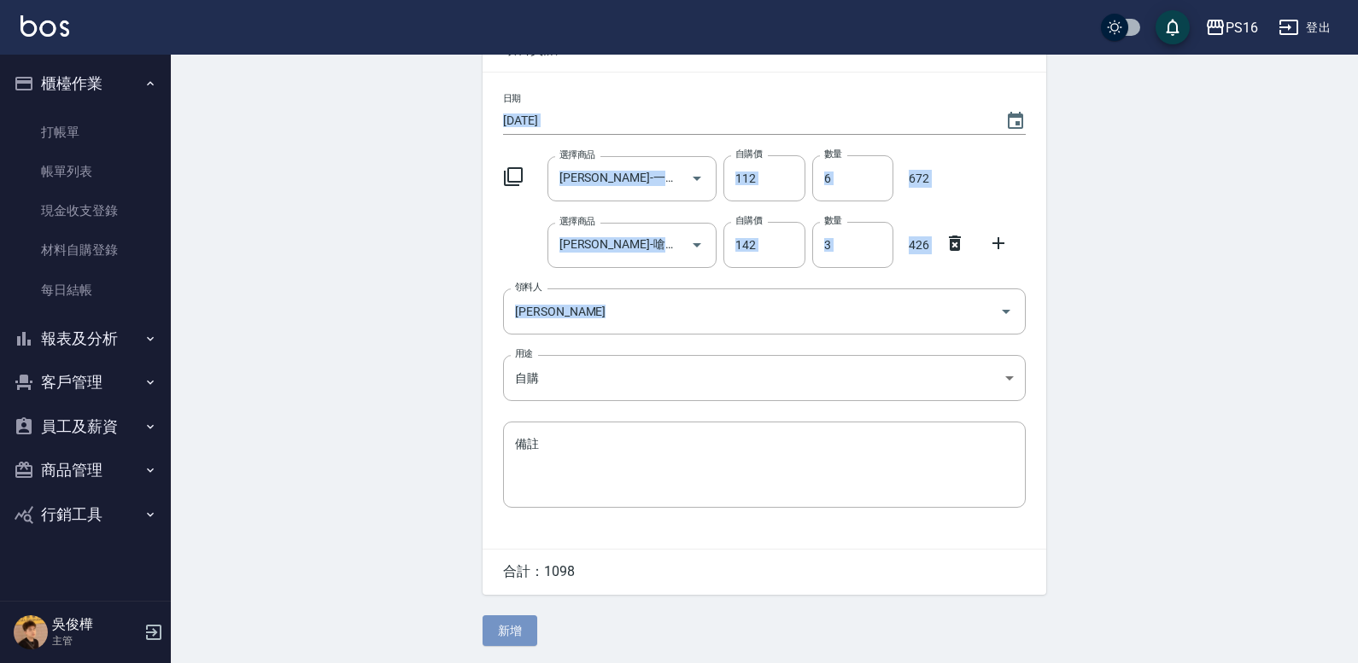
drag, startPoint x: 482, startPoint y: 630, endPoint x: 491, endPoint y: 632, distance: 8.7
click at [488, 633] on button "新增" at bounding box center [509, 632] width 55 height 32
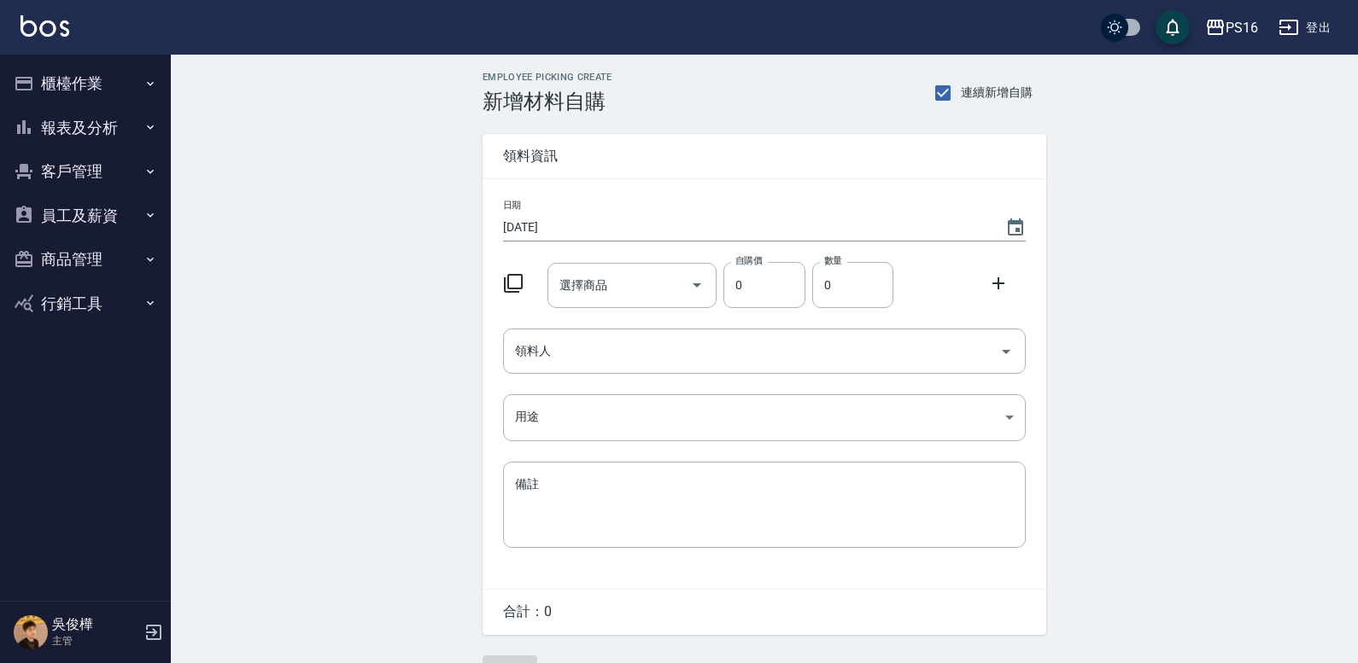
click at [502, 271] on div at bounding box center [518, 281] width 44 height 31
click at [519, 282] on icon at bounding box center [513, 283] width 20 height 20
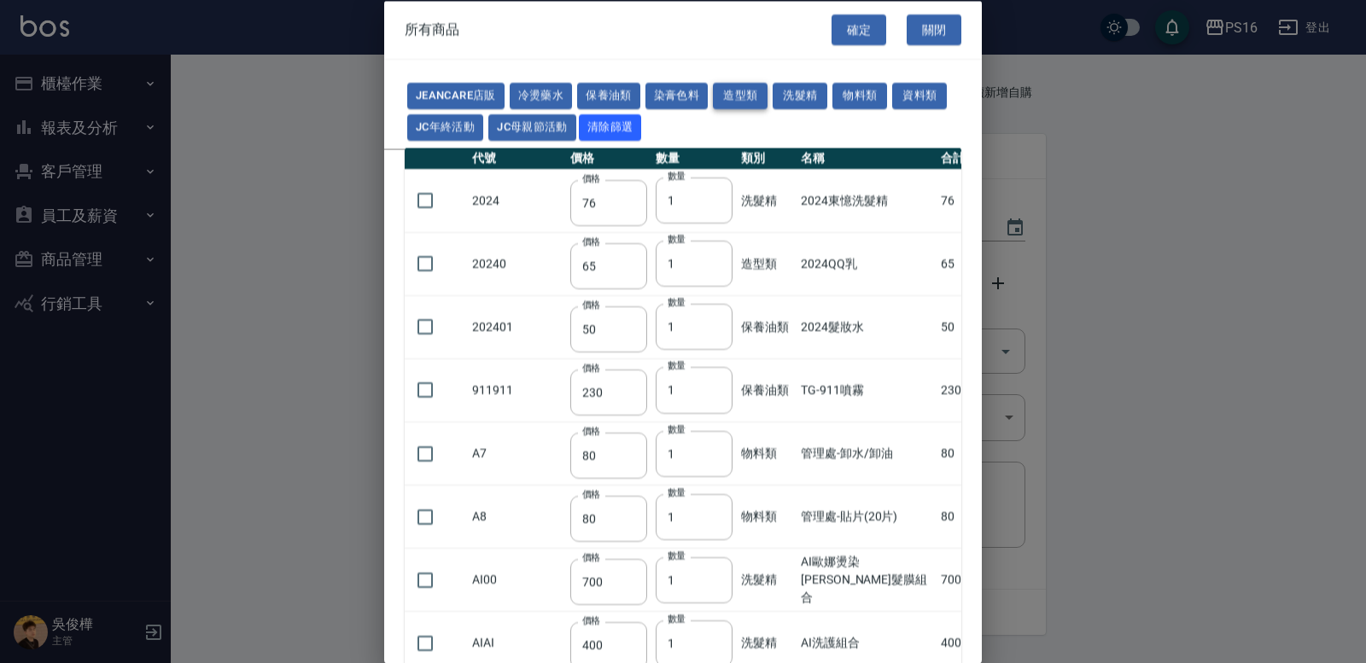
click at [729, 97] on button "造型類" at bounding box center [740, 96] width 55 height 26
type input "65"
type input "150"
type input "120"
type input "170"
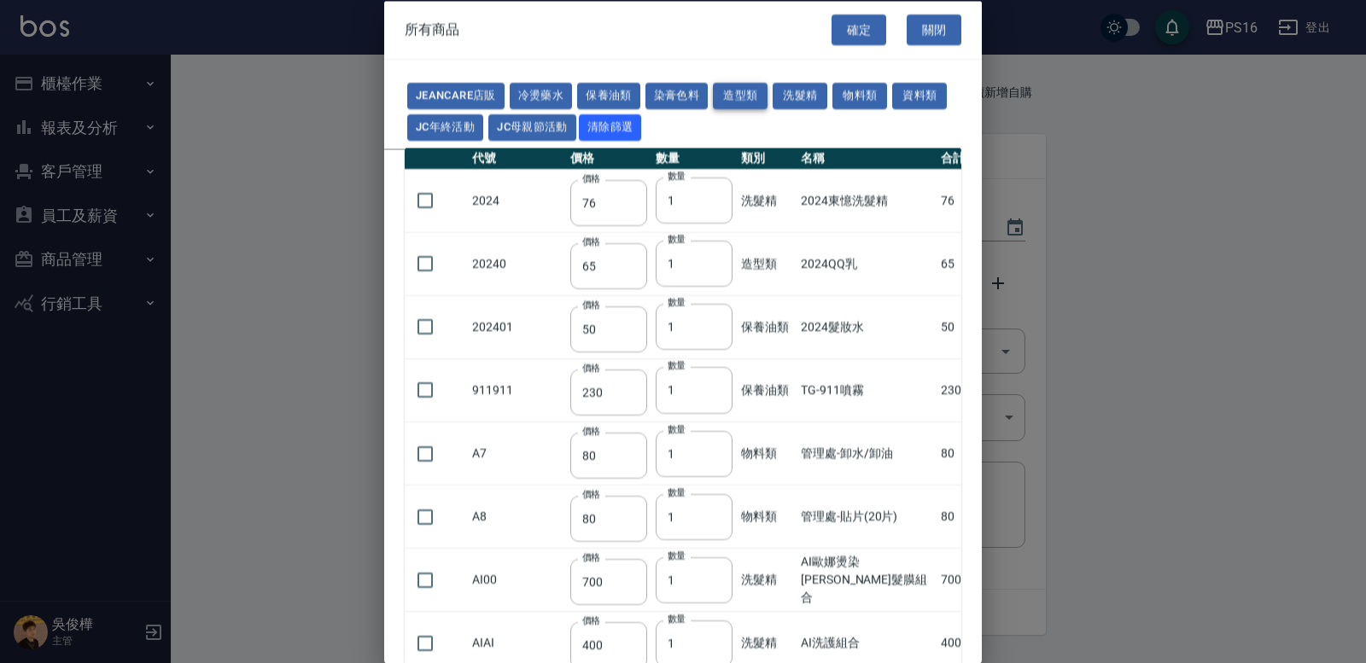
type input "280"
type input "440"
type input "110"
type input "312"
type input "328"
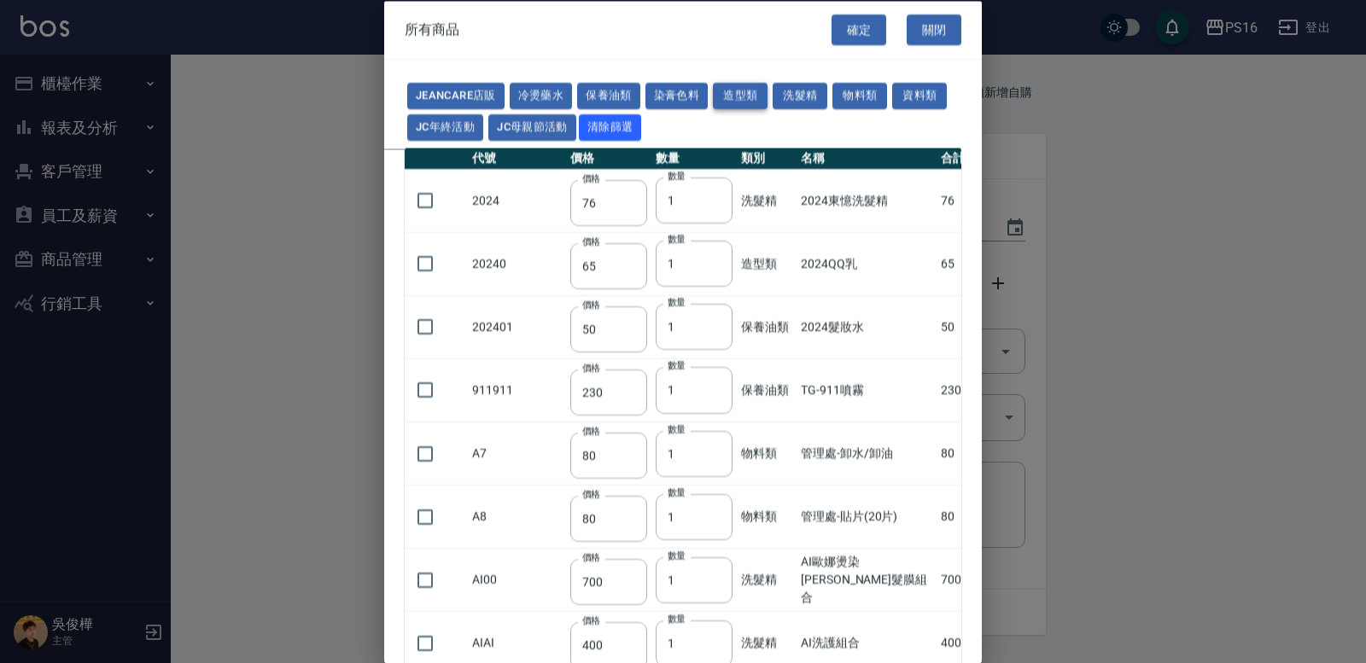
type input "298"
type input "119"
type input "405"
type input "338"
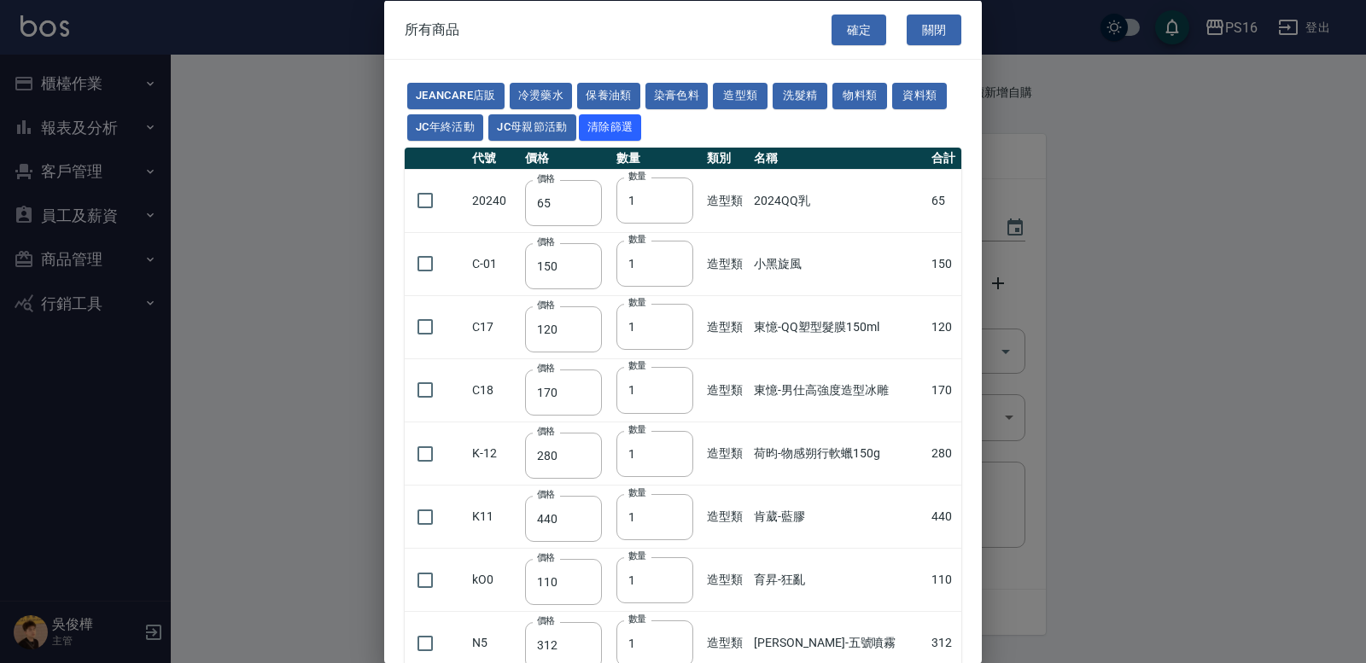
drag, startPoint x: 972, startPoint y: 110, endPoint x: 967, endPoint y: 215, distance: 105.2
click at [968, 230] on div "JeanCare店販 冷燙藥水 保養油類 染膏色料 造型類 洗髮精 物料類 資料類 JC年終活動 JC母親節活動 清除篩選 代號 價格 數量 類別 名稱 合計…" at bounding box center [683, 568] width 598 height 1016
click at [967, 213] on div "JeanCare店販 冷燙藥水 保養油類 染膏色料 造型類 洗髮精 物料類 資料類 JC年終活動 JC母親節活動 清除篩選 代號 價格 數量 類別 名稱 合計…" at bounding box center [683, 568] width 598 height 1016
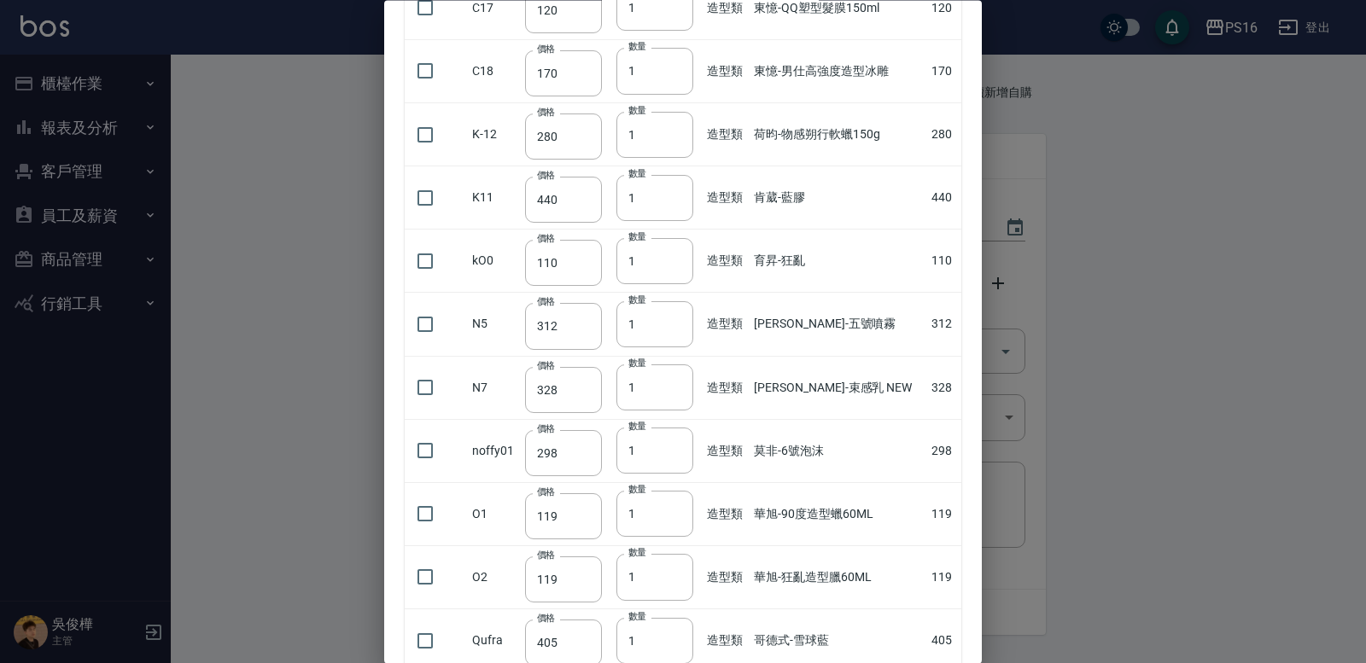
scroll to position [329, 0]
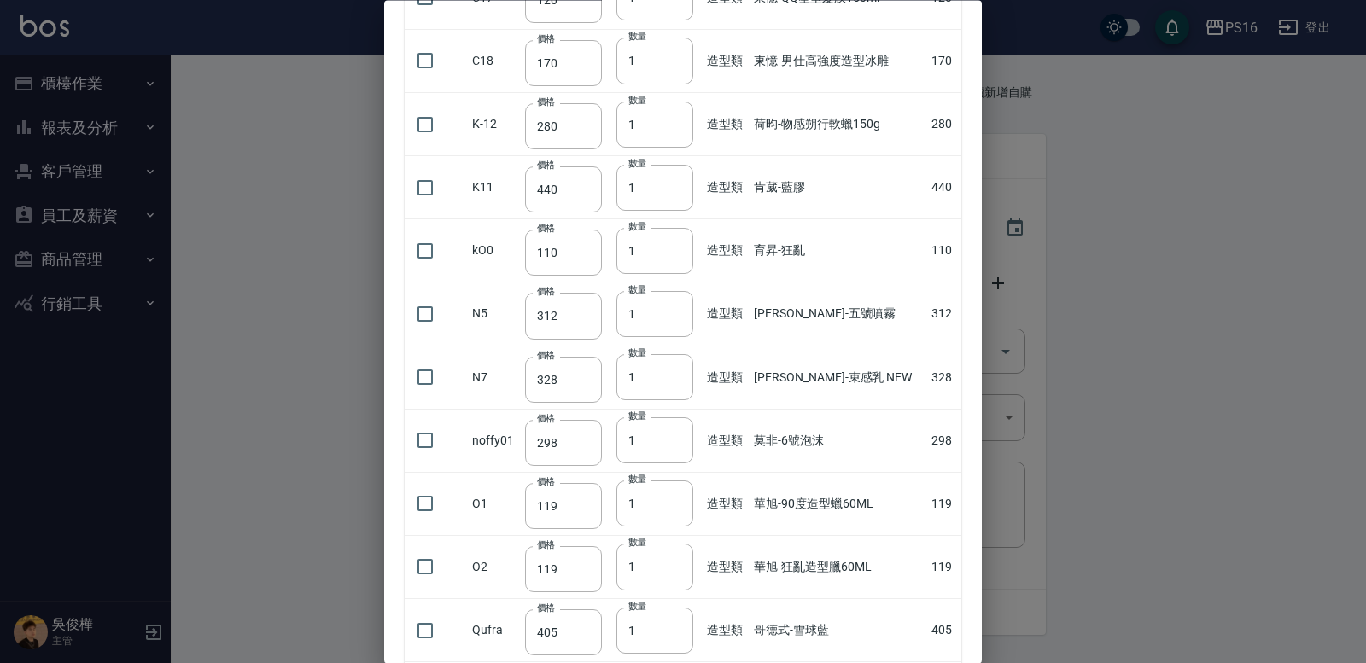
click at [827, 400] on td "[PERSON_NAME]-束感乳 NEW" at bounding box center [838, 378] width 177 height 63
drag, startPoint x: 418, startPoint y: 626, endPoint x: 430, endPoint y: 622, distance: 12.7
click at [421, 625] on input "checkbox" at bounding box center [425, 631] width 36 height 36
checkbox input "true"
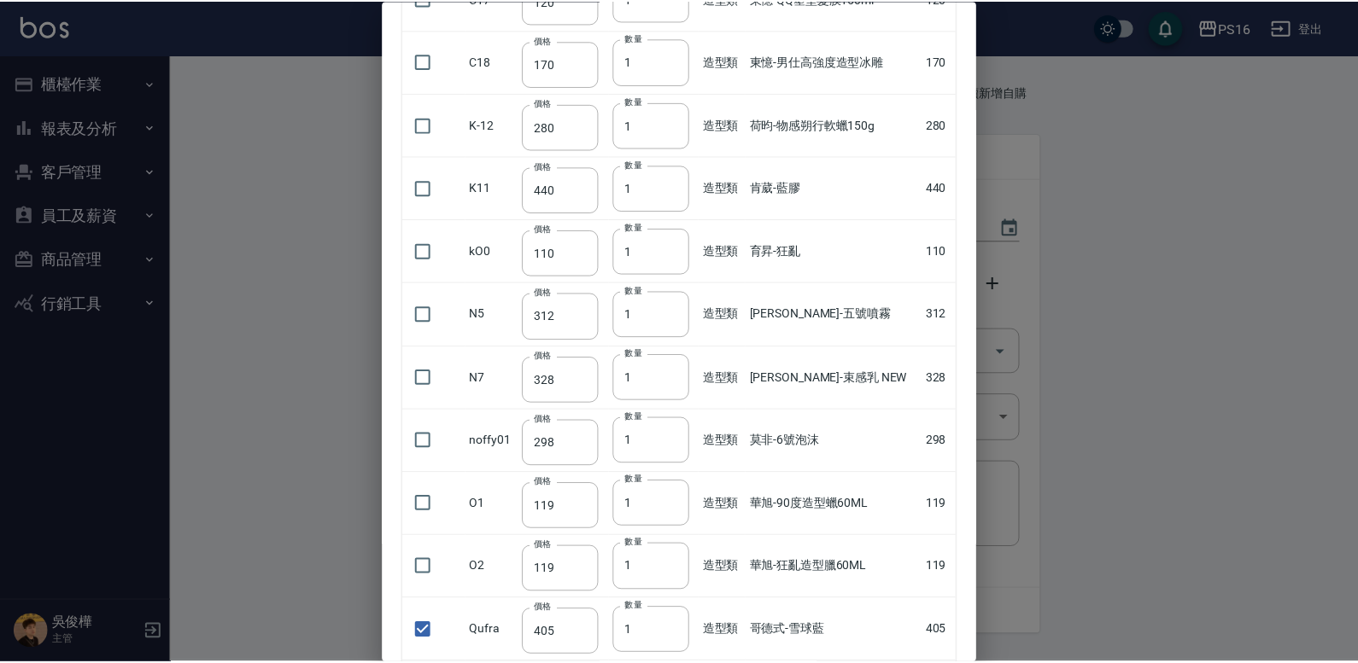
scroll to position [498, 0]
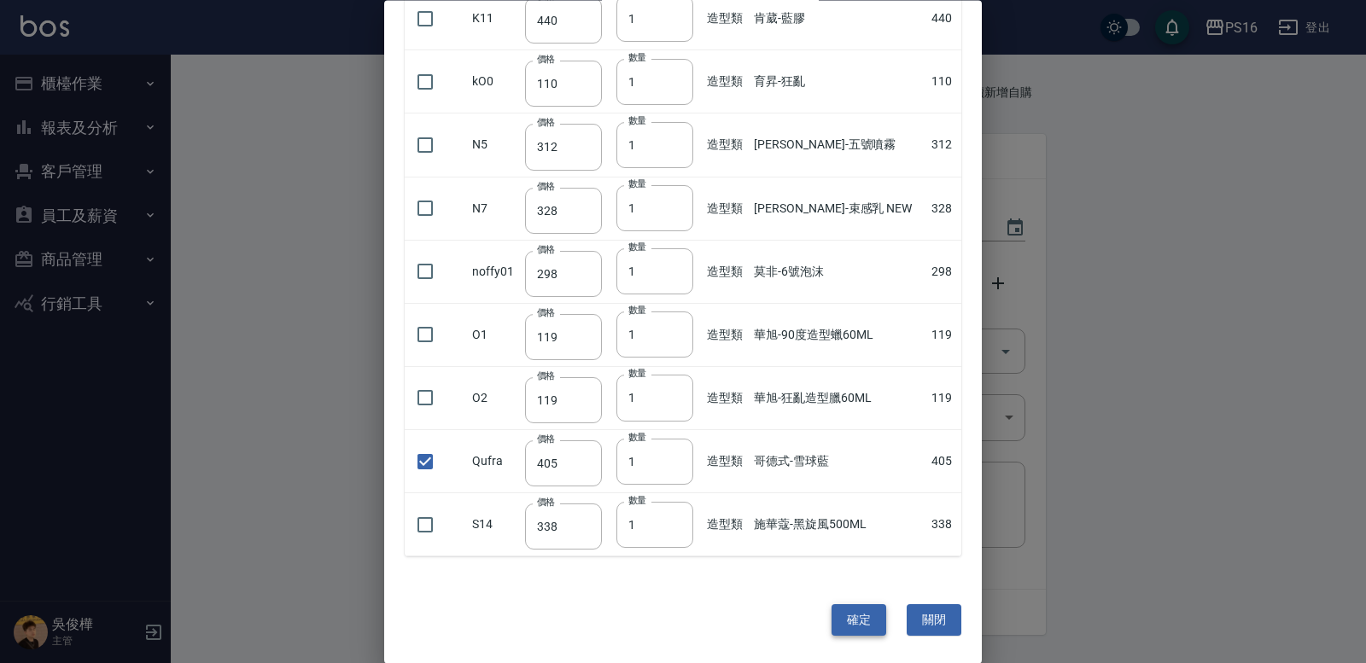
click at [850, 605] on button "確定" at bounding box center [859, 621] width 55 height 32
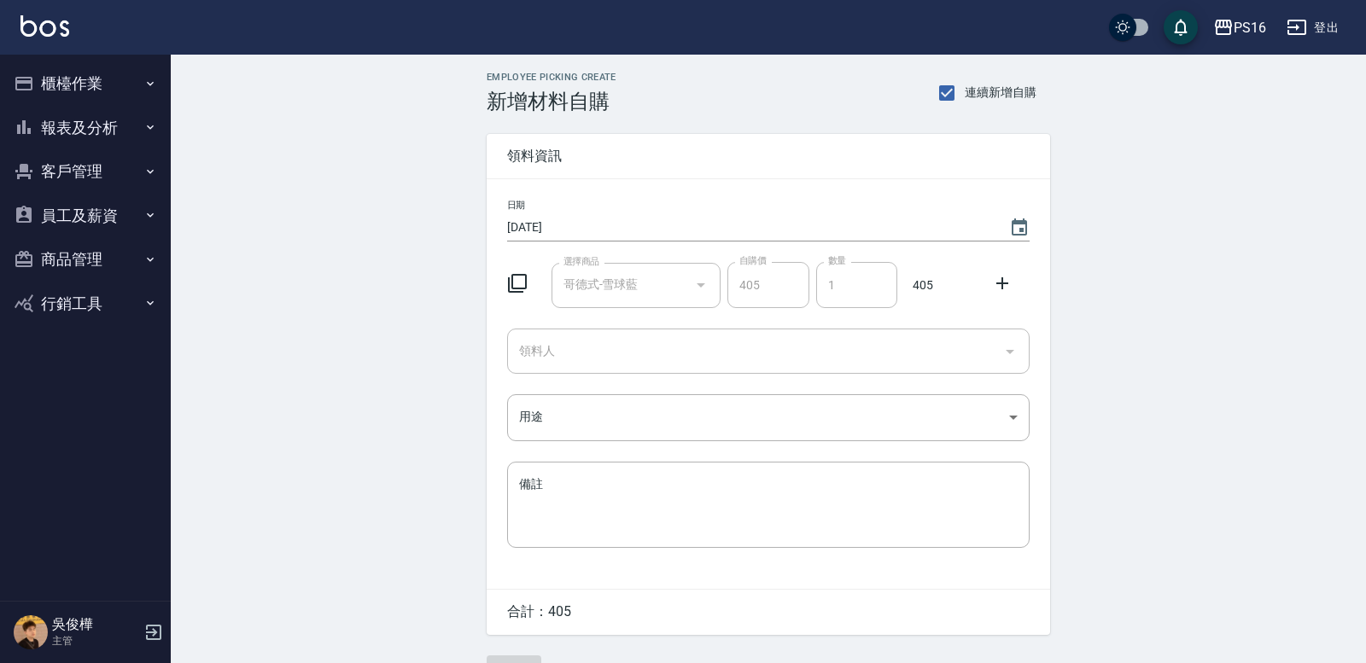
type input "哥德式-雪球藍"
type input "405"
type input "1"
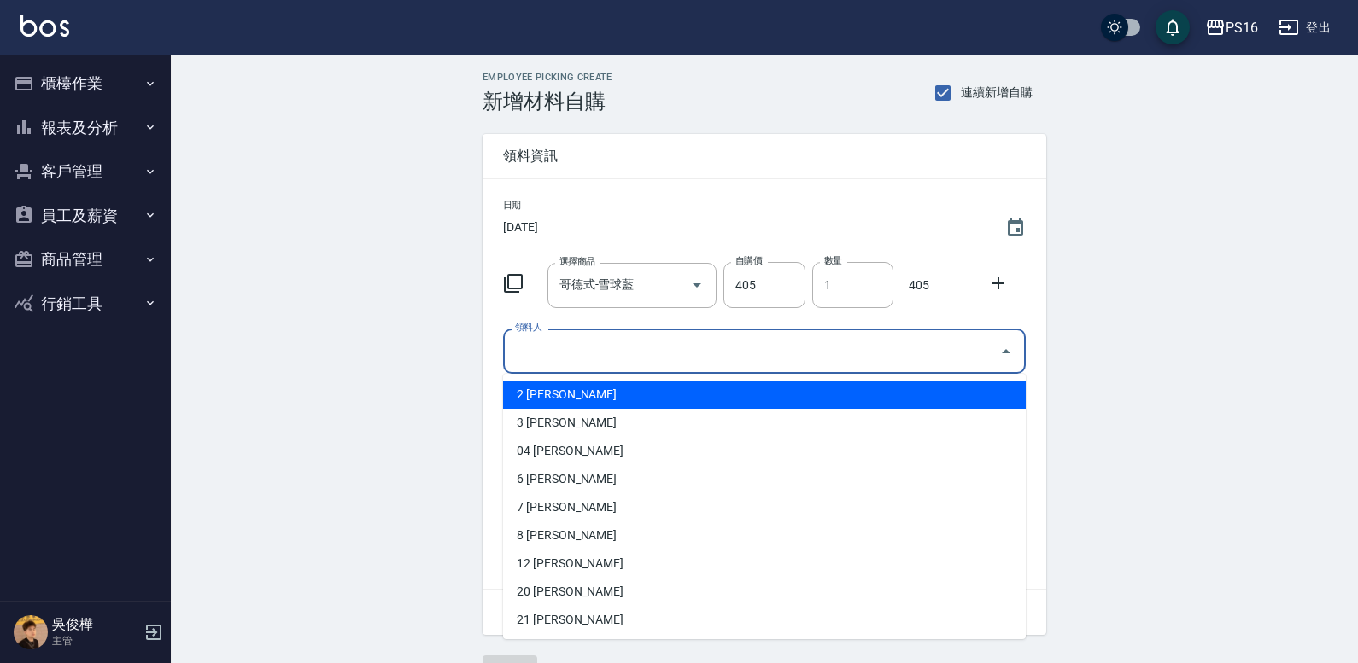
click at [675, 341] on input "領料人" at bounding box center [752, 351] width 482 height 30
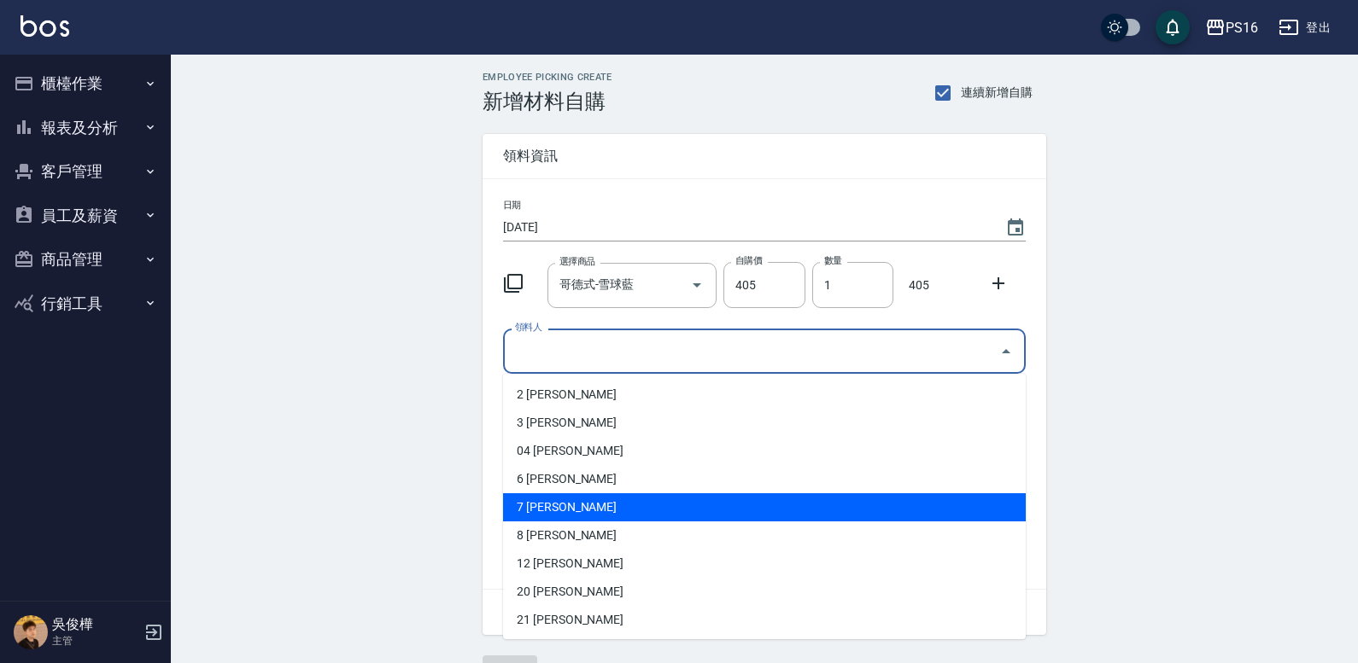
click at [609, 509] on li "7 [PERSON_NAME]" at bounding box center [764, 508] width 523 height 28
type input "張惠娟"
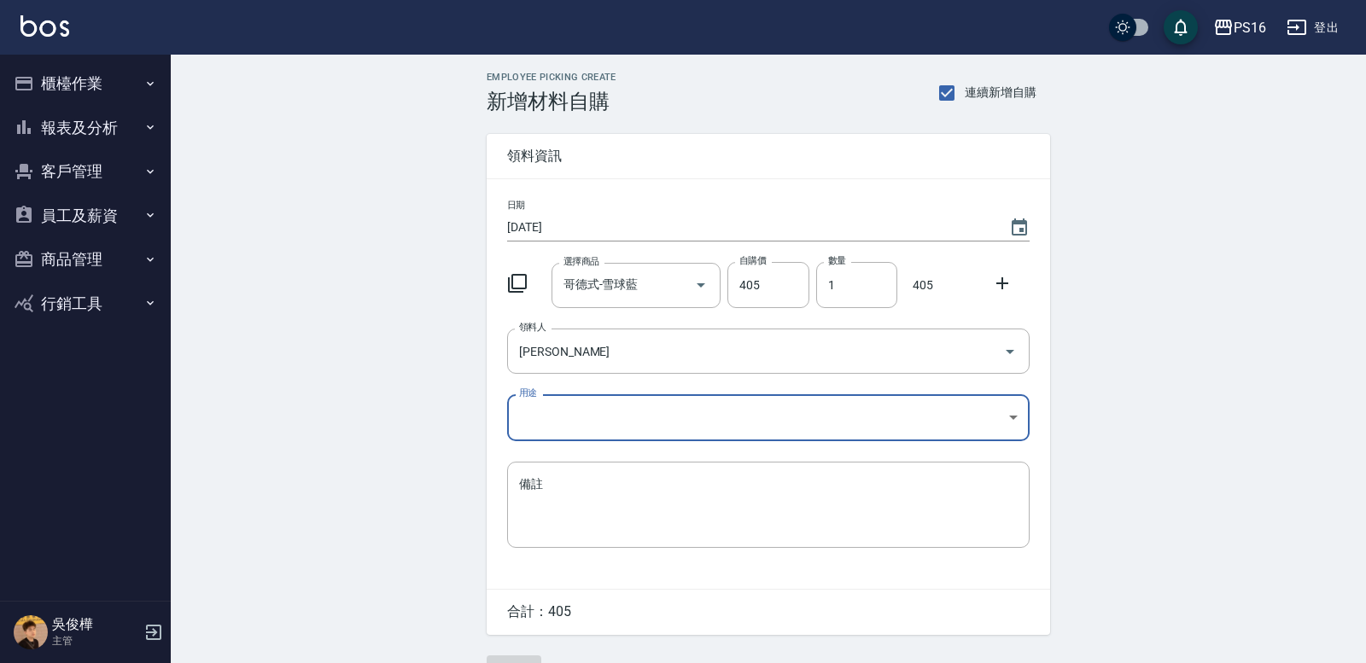
click at [574, 407] on body "PS16 登出 櫃檯作業 打帳單 帳單列表 現金收支登錄 材料自購登錄 每日結帳 報表及分析 報表目錄 店家區間累計表 店家日報表 互助日報表 互助月報表 互…" at bounding box center [683, 352] width 1366 height 704
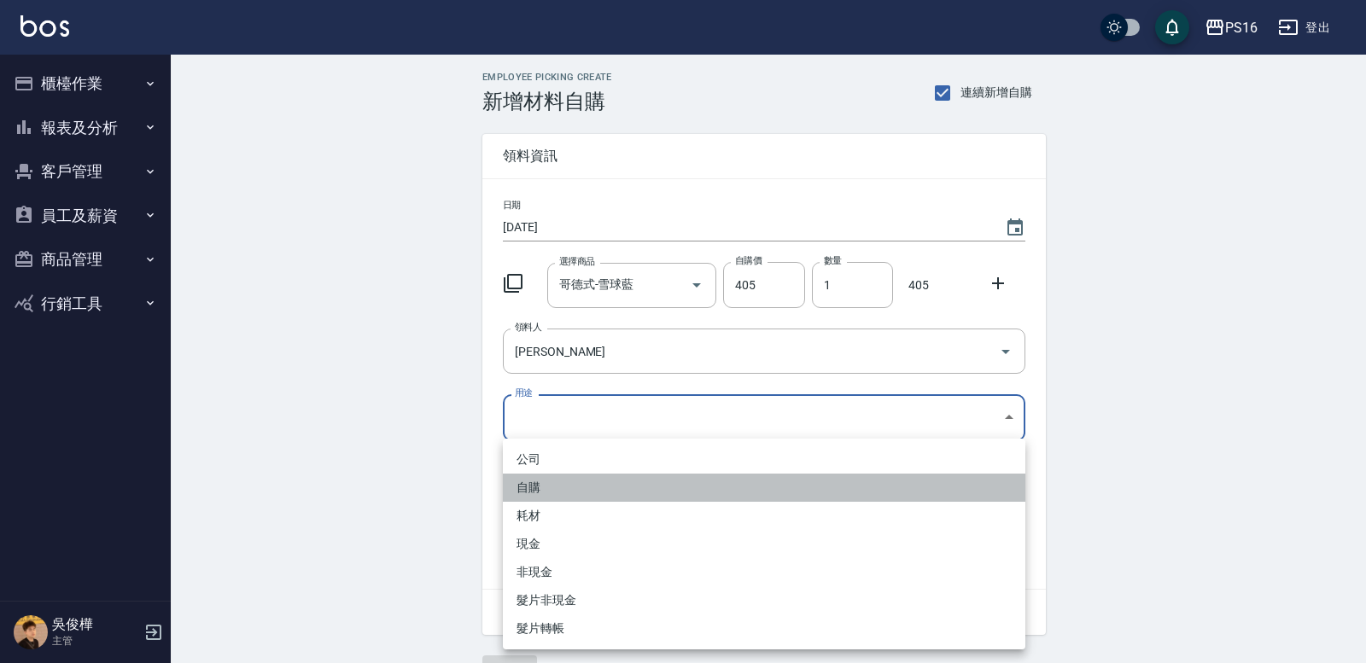
click at [560, 487] on li "自購" at bounding box center [764, 488] width 523 height 28
type input "自購"
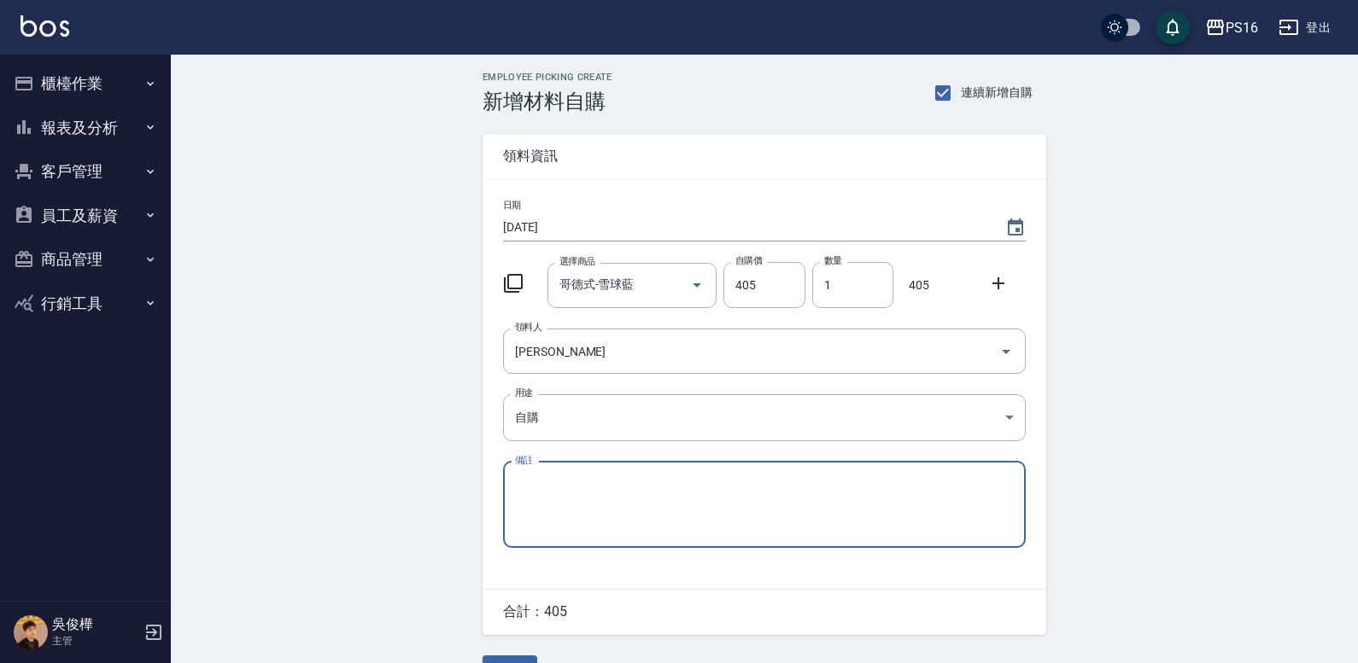
scroll to position [43, 0]
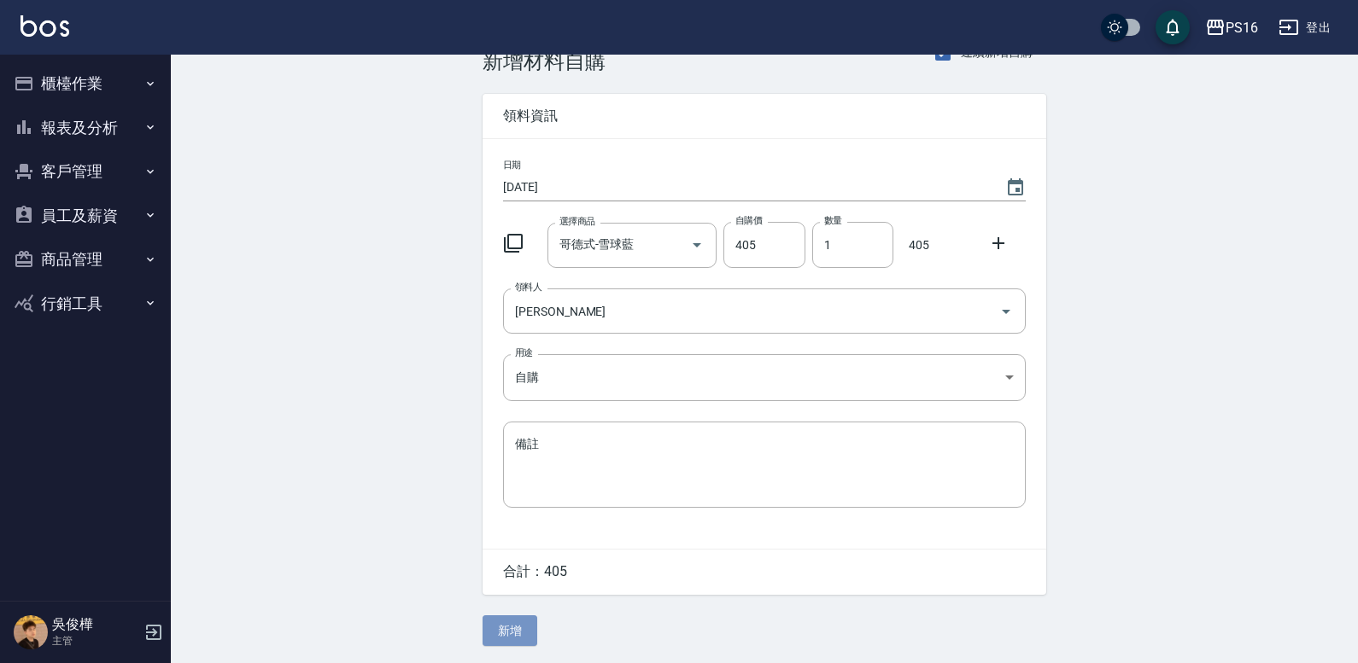
click at [519, 623] on button "新增" at bounding box center [509, 632] width 55 height 32
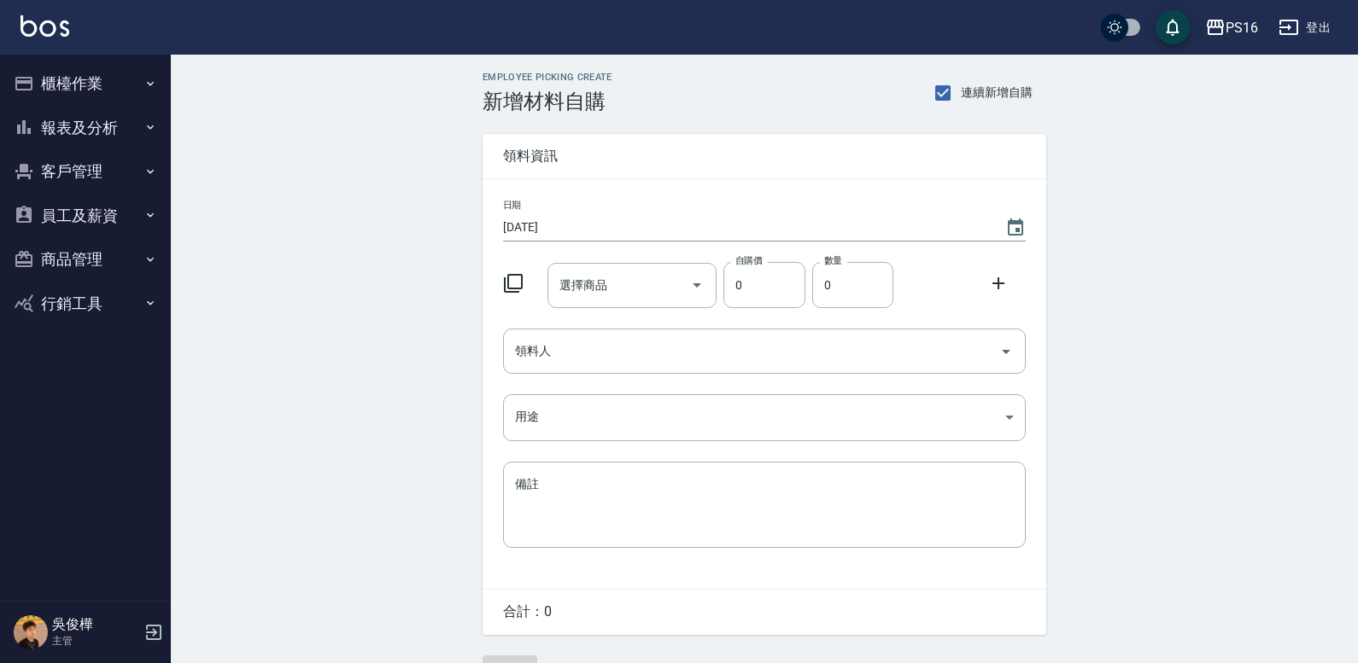
click at [516, 281] on icon at bounding box center [513, 283] width 20 height 20
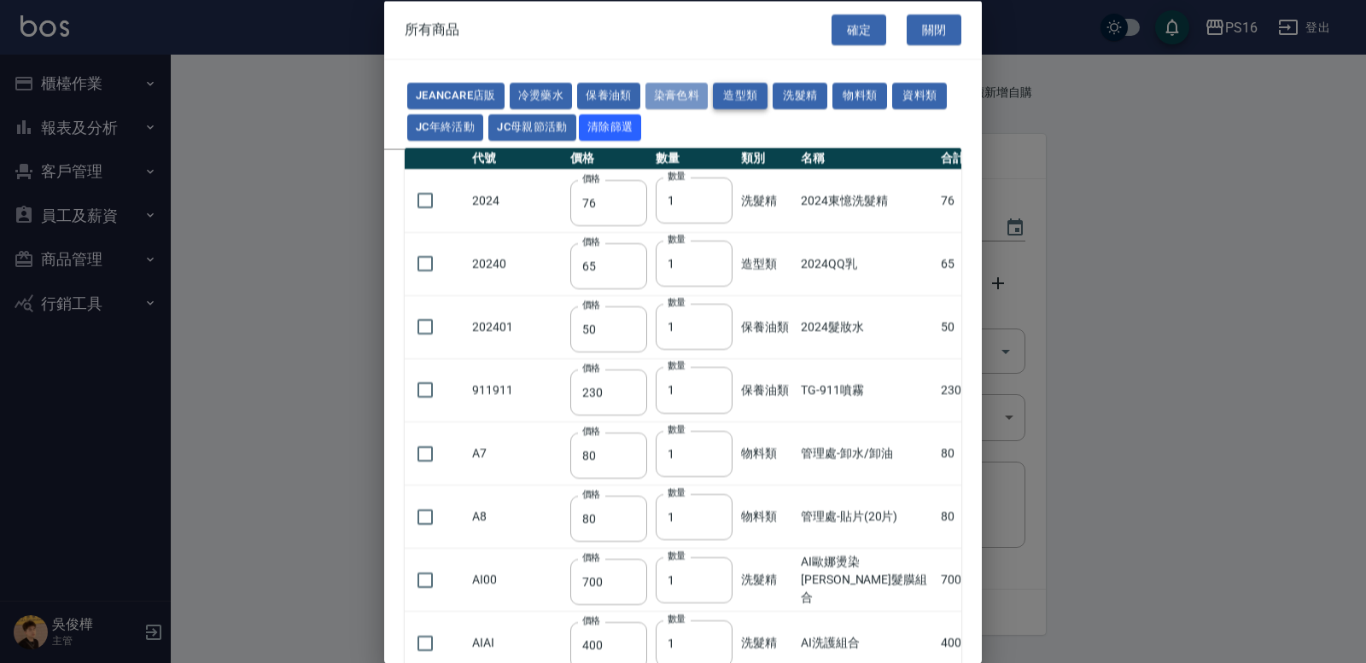
drag, startPoint x: 692, startPoint y: 95, endPoint x: 761, endPoint y: 87, distance: 69.6
click at [692, 94] on button "染膏色料" at bounding box center [677, 96] width 63 height 26
type input "150"
type input "160"
type input "800"
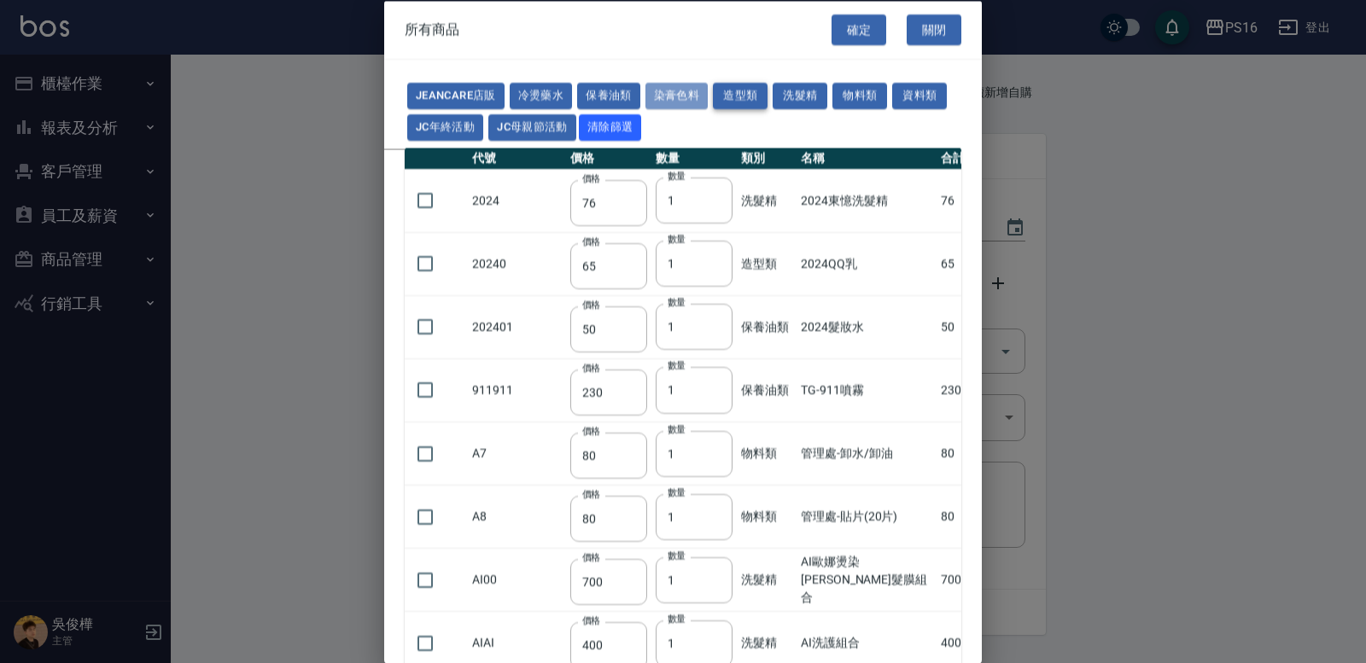
type input "160"
type input "224"
type input "840"
type input "110"
type input "180"
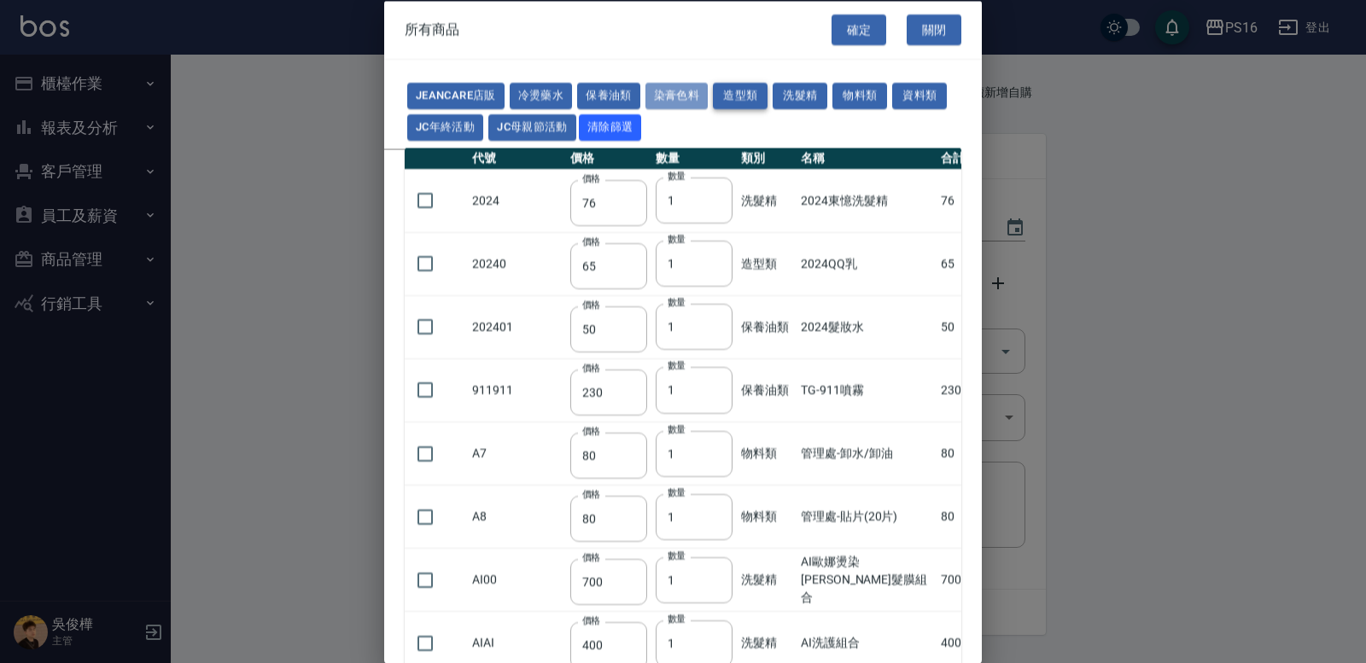
type input "250"
type input "121"
type input "222"
type input "840"
type input "700"
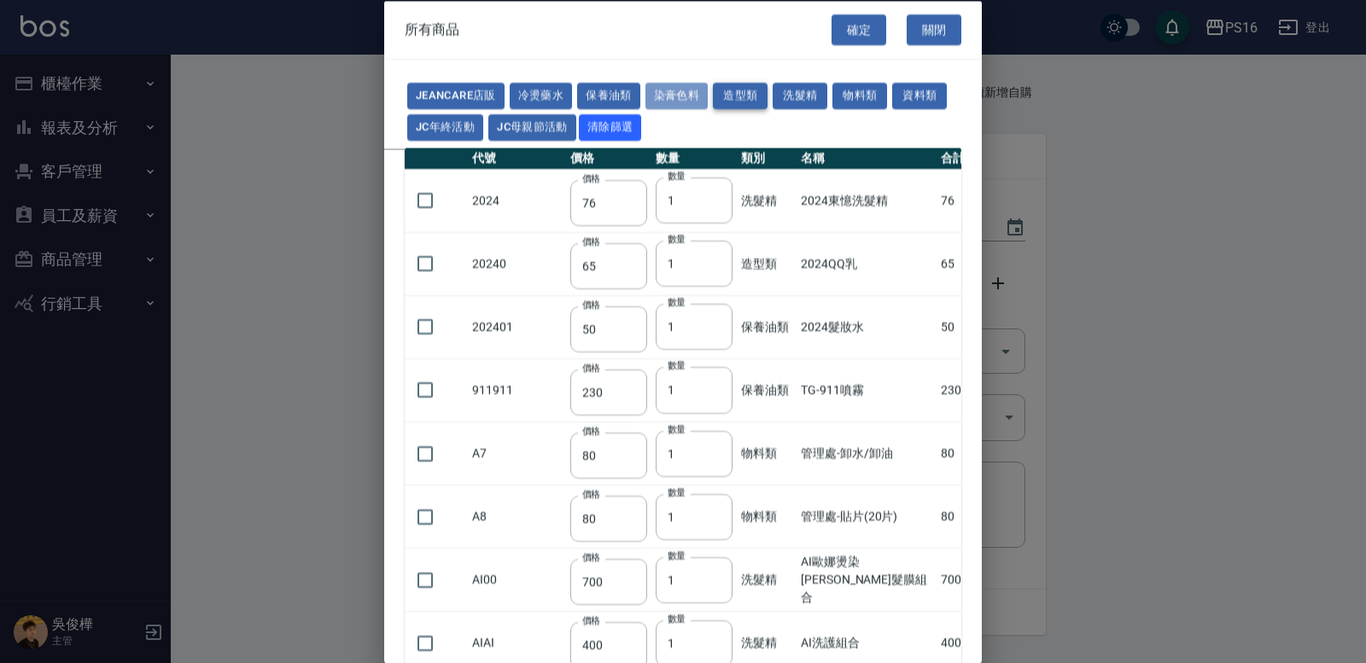
type input "675"
type input "250"
type input "600"
type input "200"
type input "112"
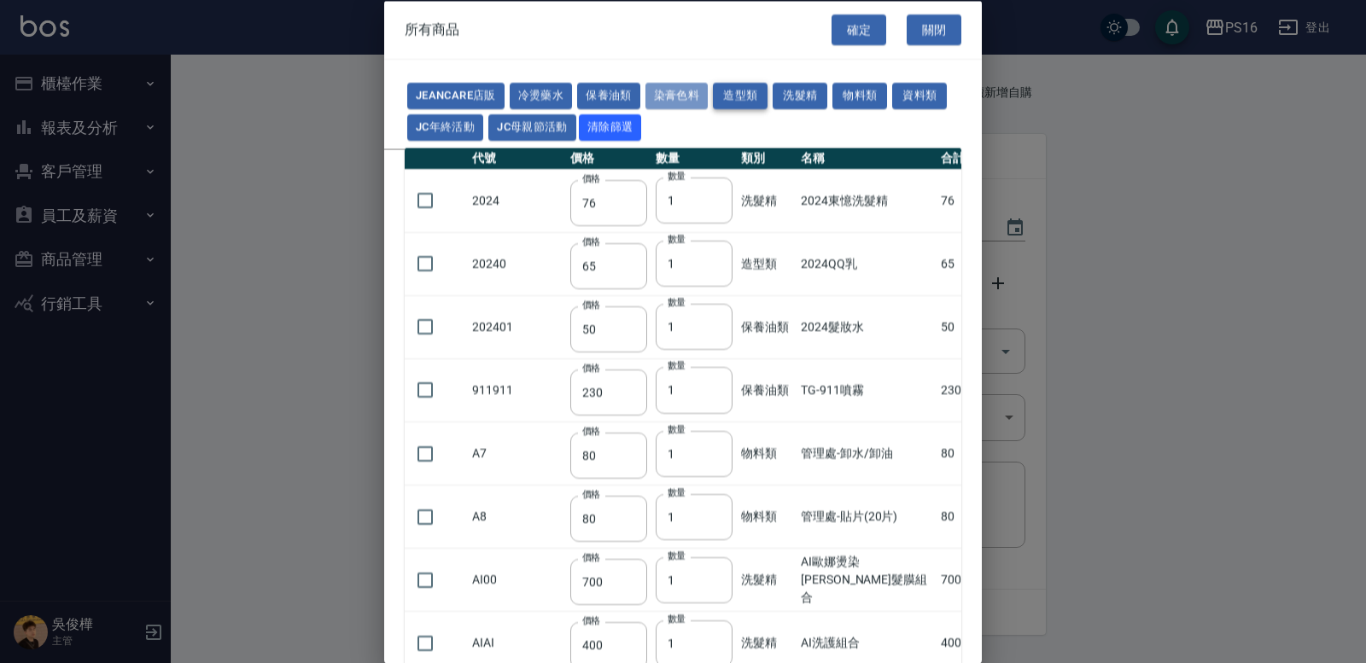
type input "142"
type input "1100"
type input "350"
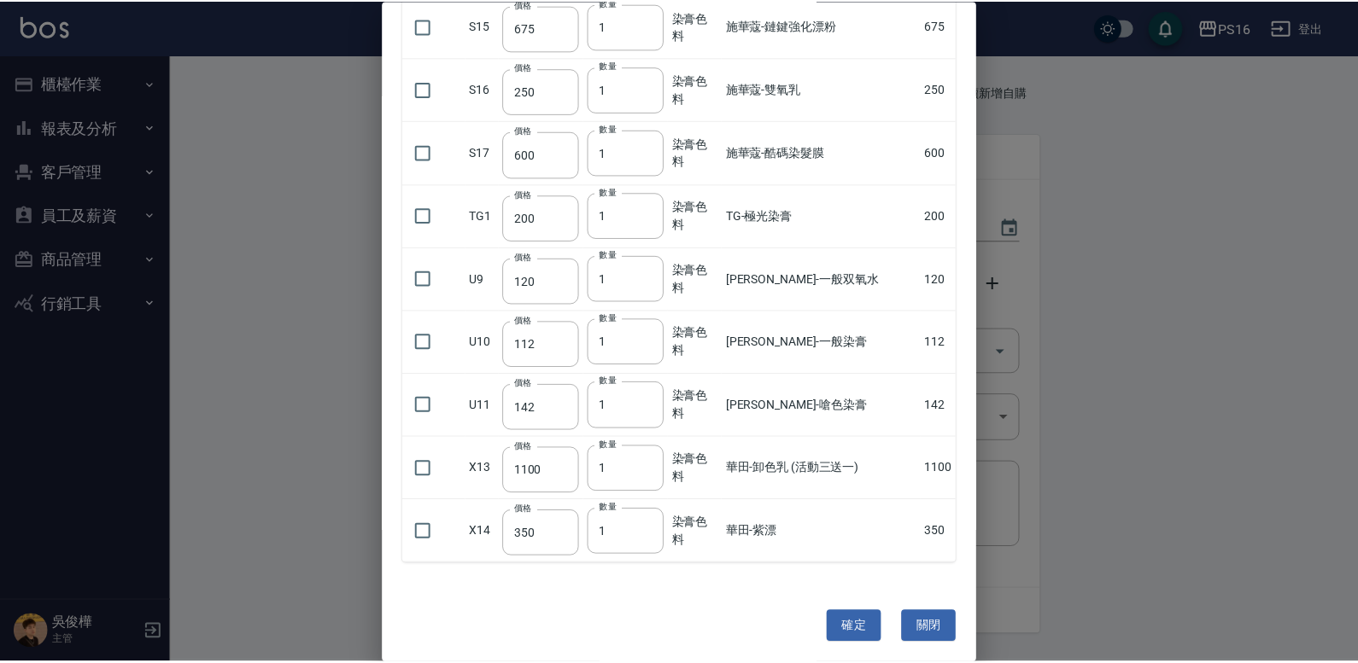
scroll to position [1000, 0]
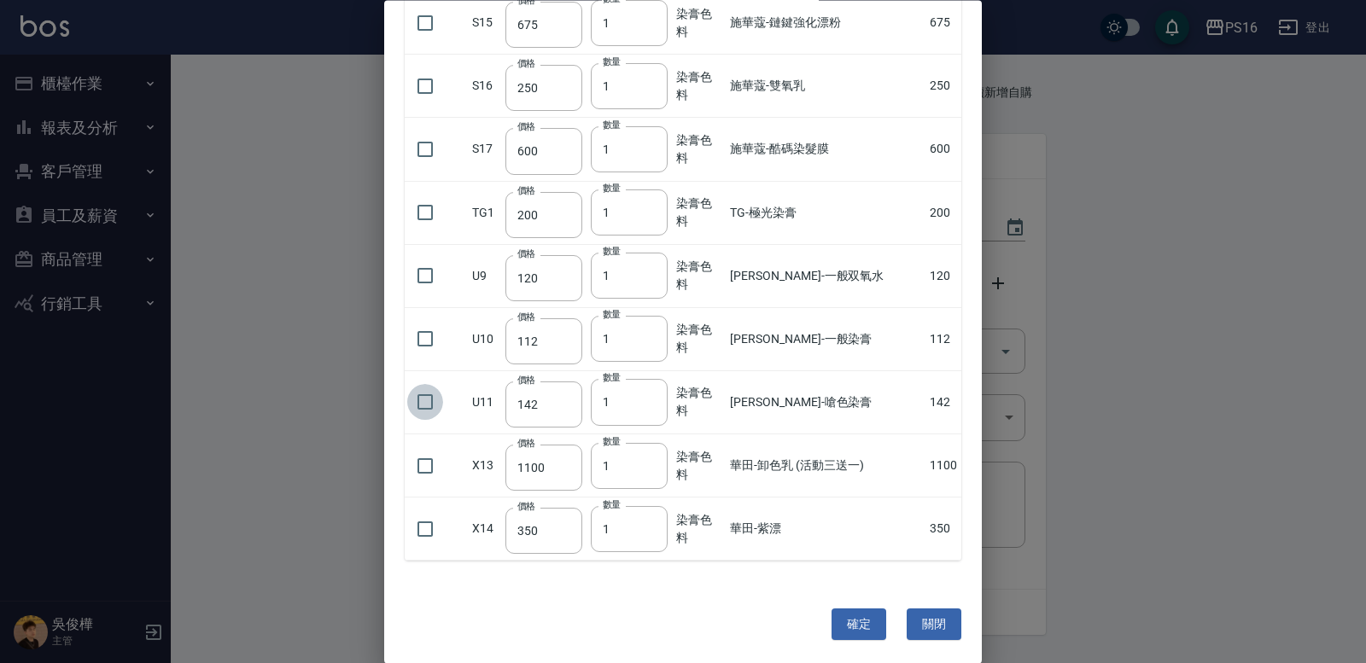
click at [419, 400] on input "checkbox" at bounding box center [425, 403] width 36 height 36
checkbox input "true"
type input "2"
click at [658, 400] on input "2" at bounding box center [629, 403] width 77 height 46
click at [832, 617] on button "確定" at bounding box center [859, 626] width 55 height 32
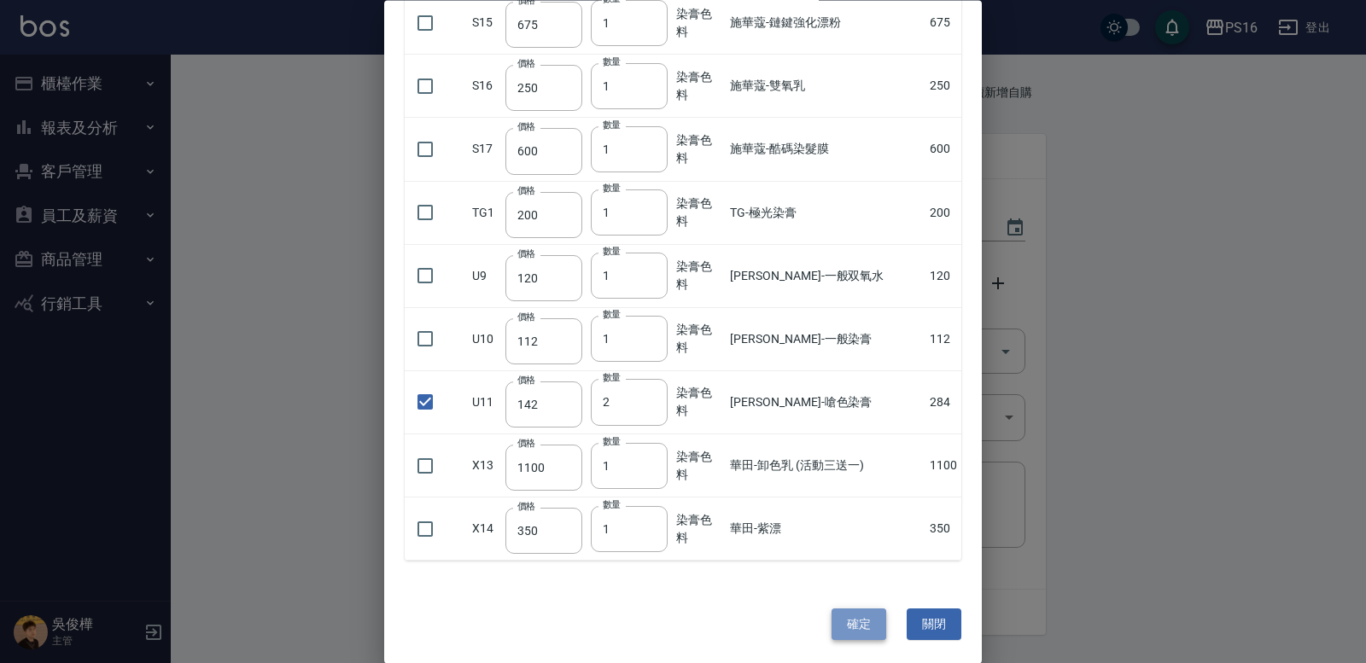
type input "[PERSON_NAME]-嗆色染膏"
type input "142"
type input "2"
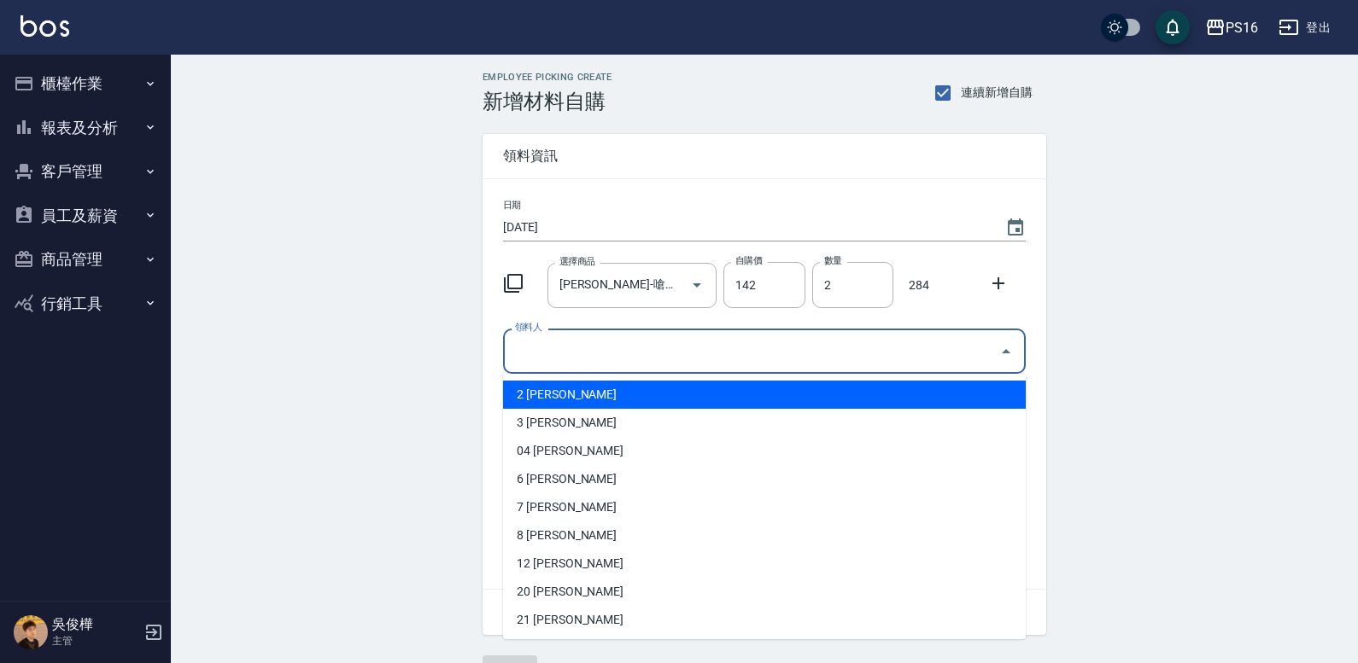
drag, startPoint x: 576, startPoint y: 358, endPoint x: 580, endPoint y: 349, distance: 9.2
click at [580, 350] on input "領料人" at bounding box center [752, 351] width 482 height 30
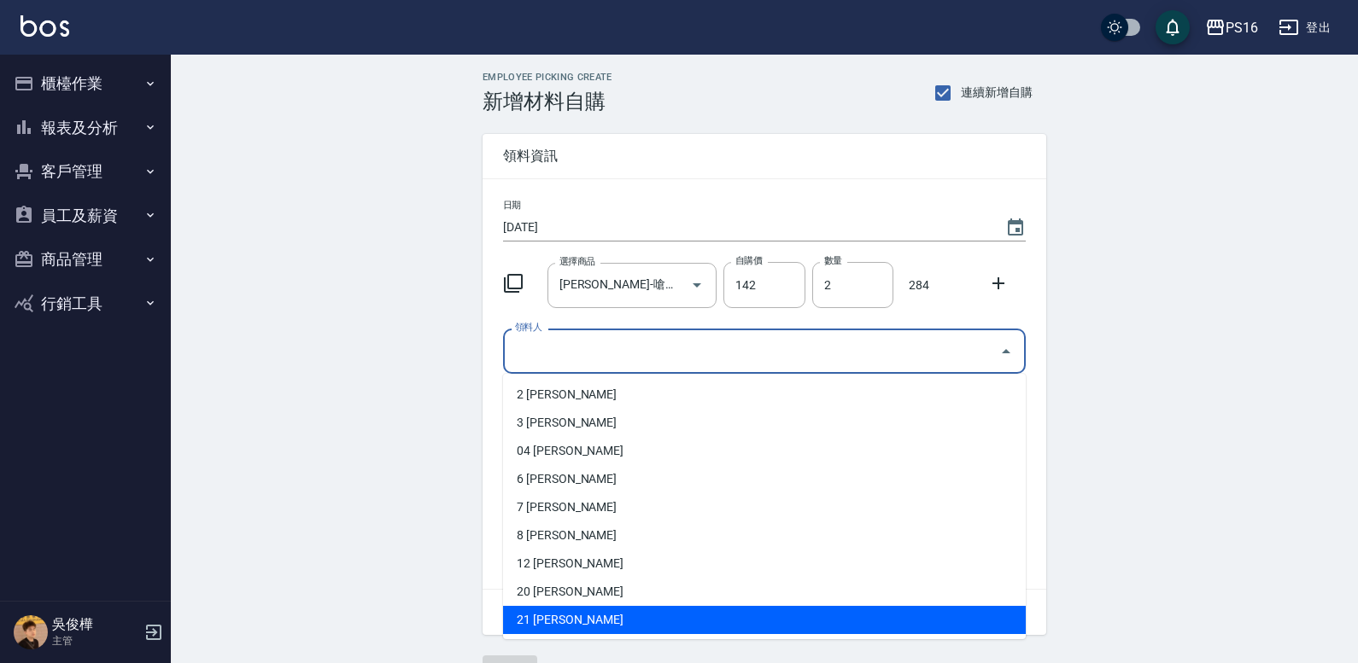
click at [568, 613] on li "21 [PERSON_NAME]" at bounding box center [764, 620] width 523 height 28
type input "[PERSON_NAME]"
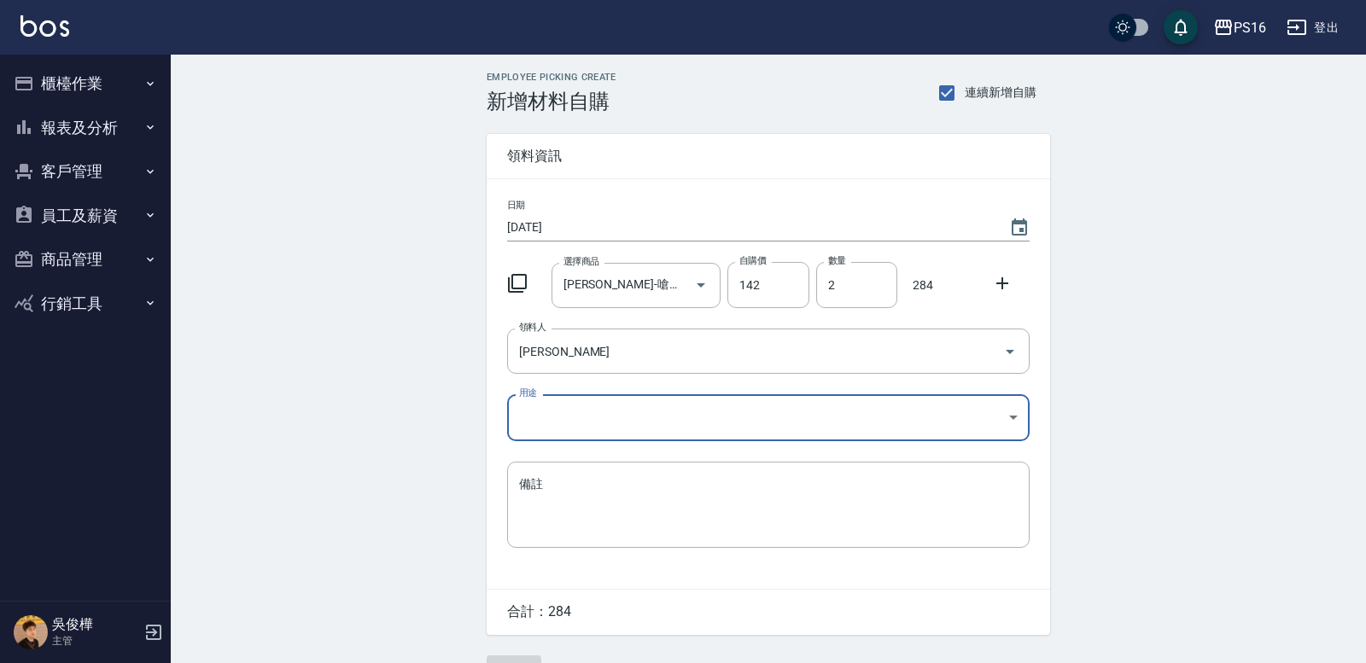
click at [554, 438] on body "PS16 登出 櫃檯作業 打帳單 帳單列表 現金收支登錄 材料自購登錄 每日結帳 報表及分析 報表目錄 店家區間累計表 店家日報表 互助日報表 互助月報表 互…" at bounding box center [683, 352] width 1366 height 704
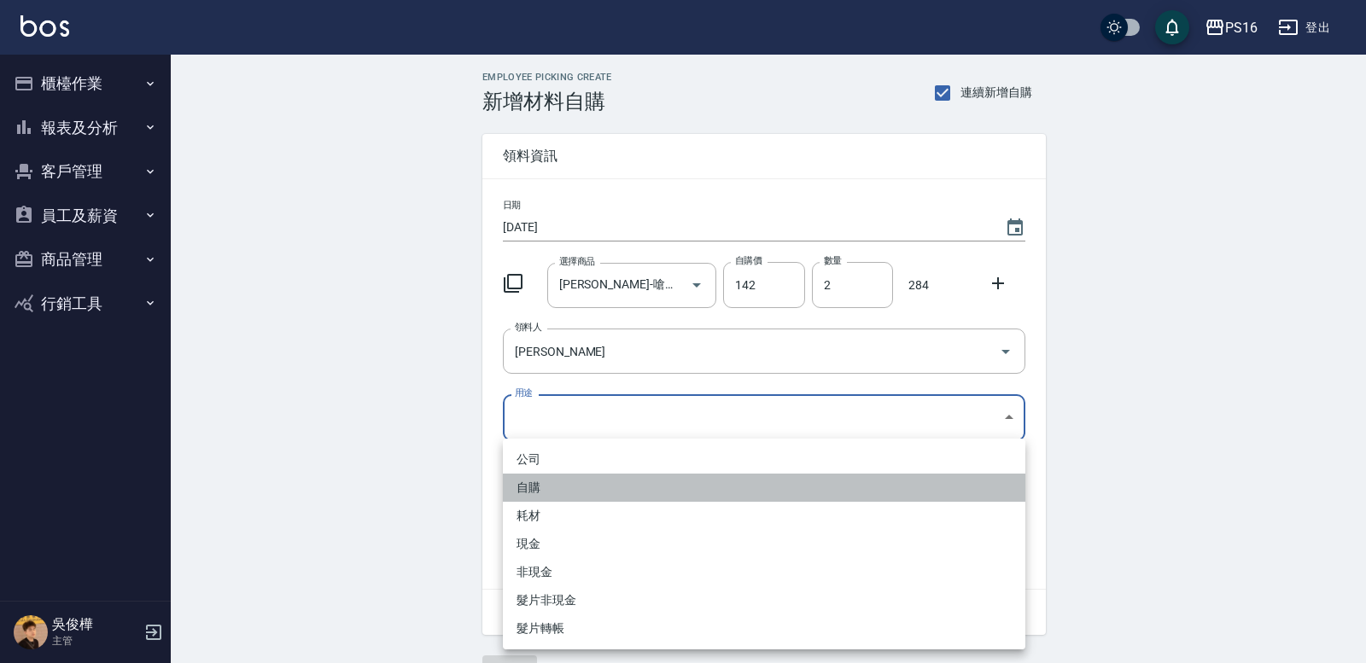
click at [549, 486] on li "自購" at bounding box center [764, 488] width 523 height 28
type input "自購"
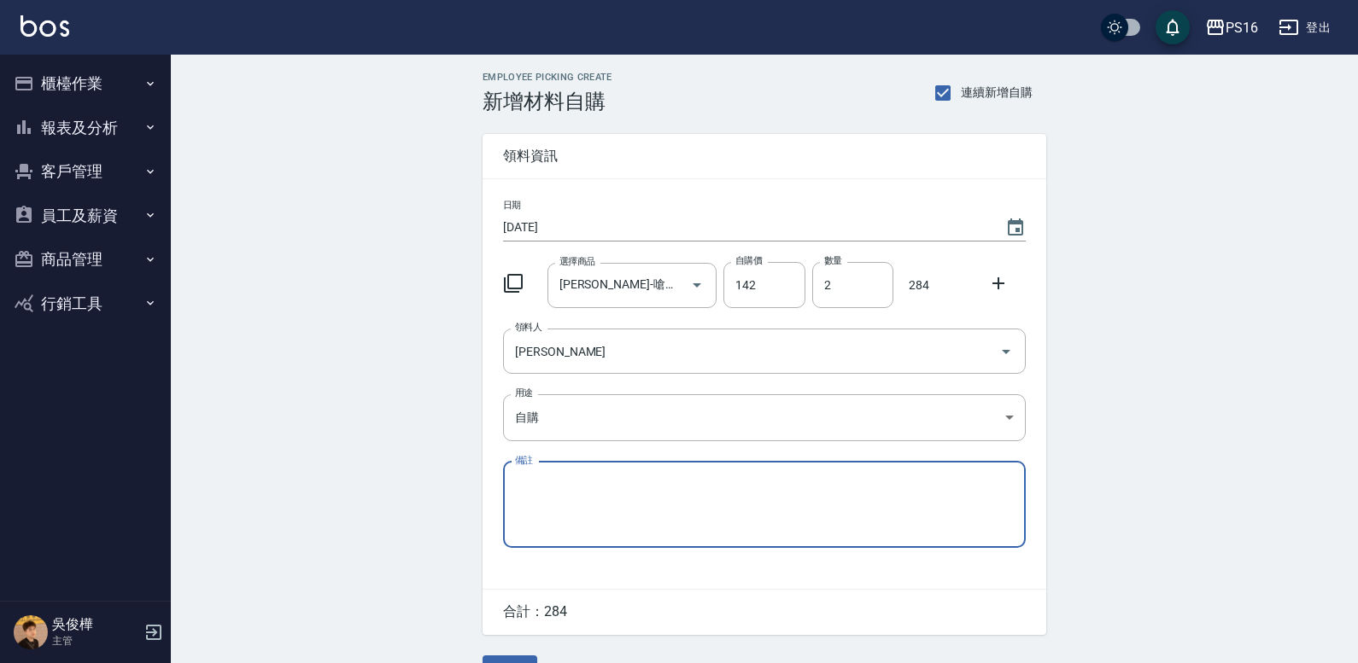
scroll to position [43, 0]
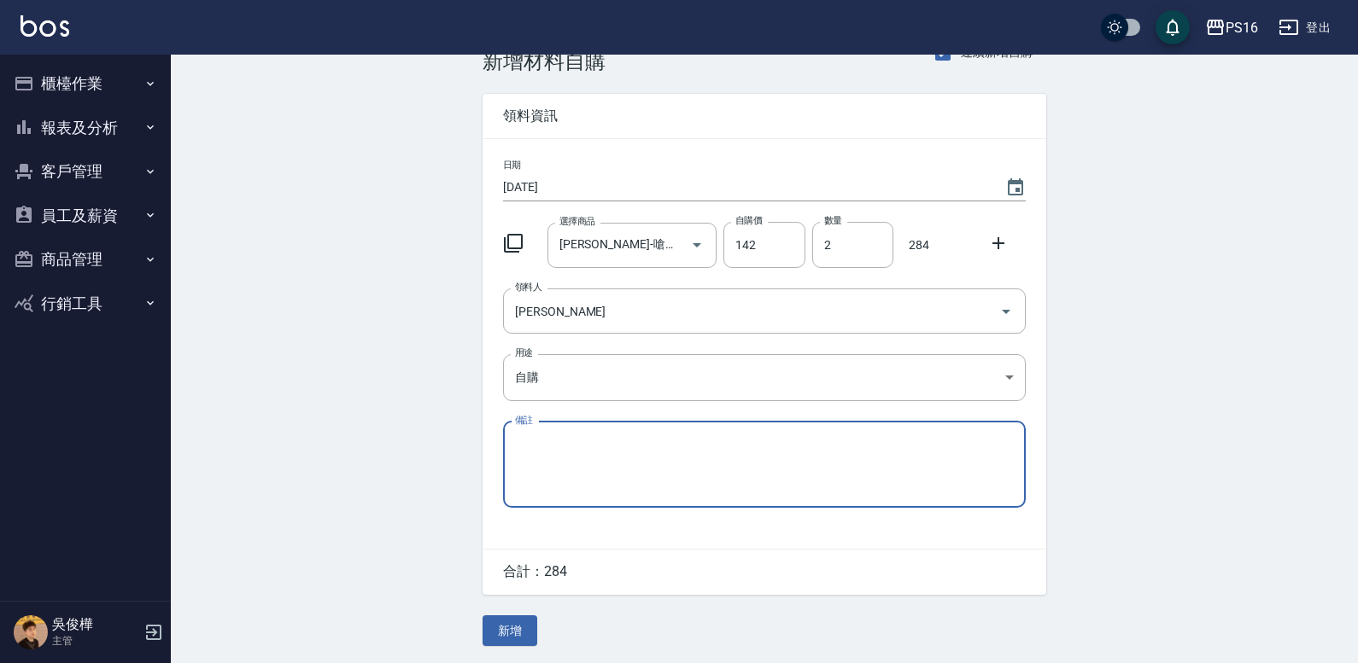
click at [526, 638] on button "新增" at bounding box center [509, 632] width 55 height 32
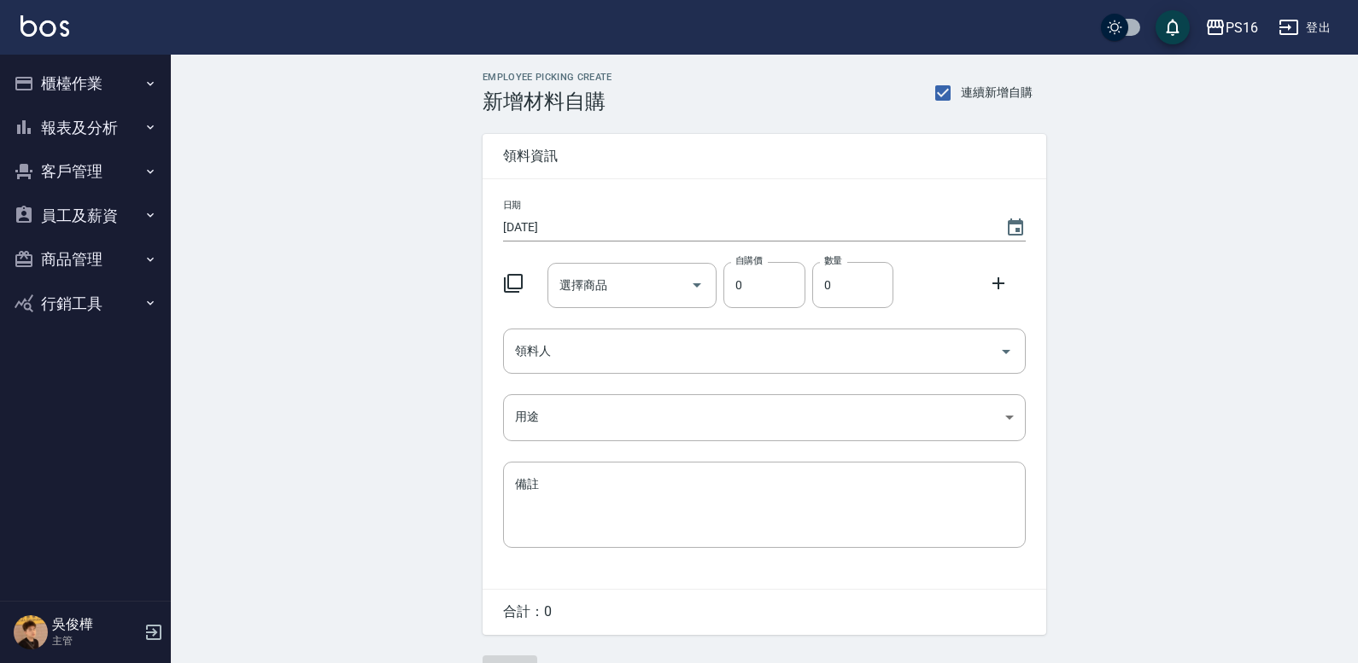
click at [517, 285] on icon at bounding box center [513, 283] width 20 height 20
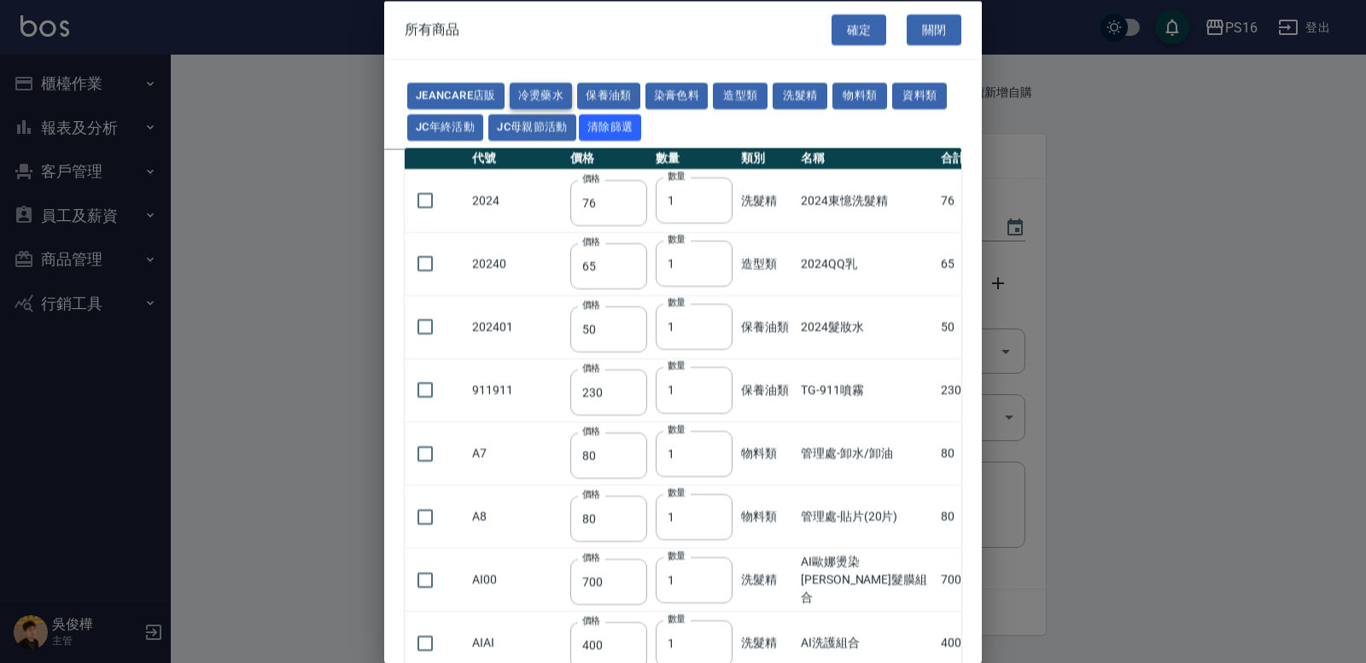
click at [556, 92] on button "冷燙藥水" at bounding box center [541, 96] width 63 height 26
type input "176"
type input "310"
type input "250"
type input "55"
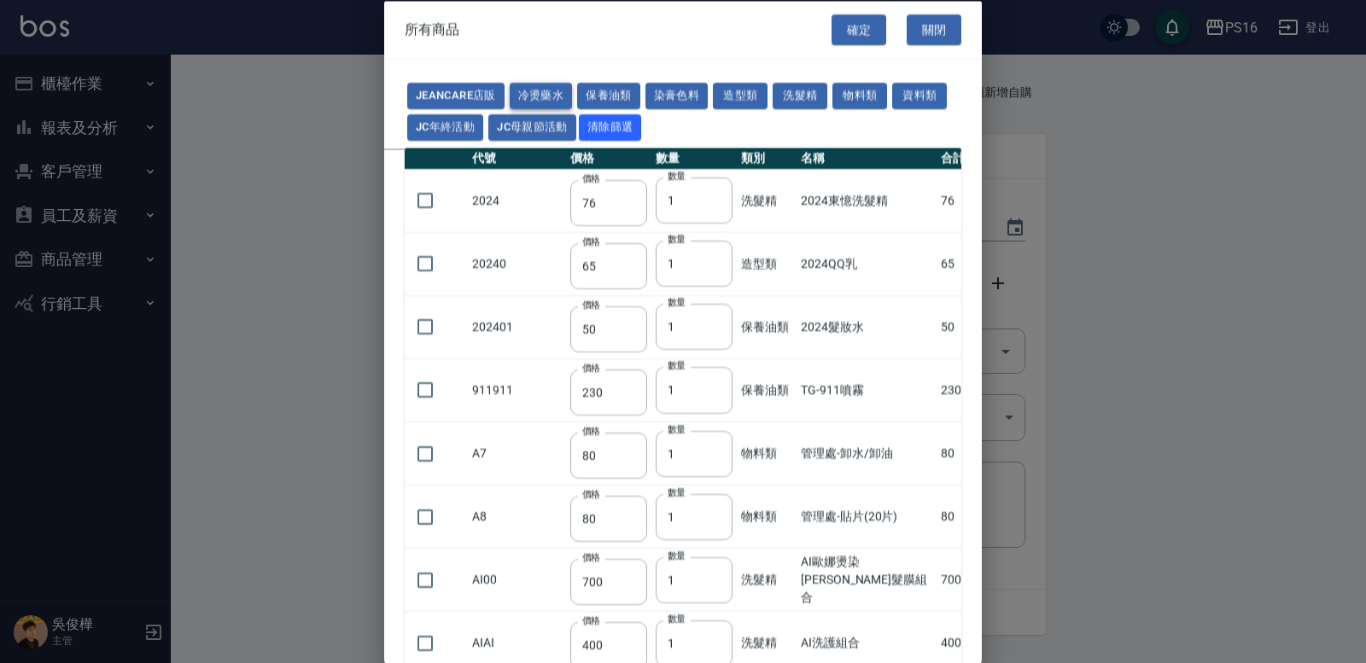
type input "165"
type input "55"
type input "75"
type input "176"
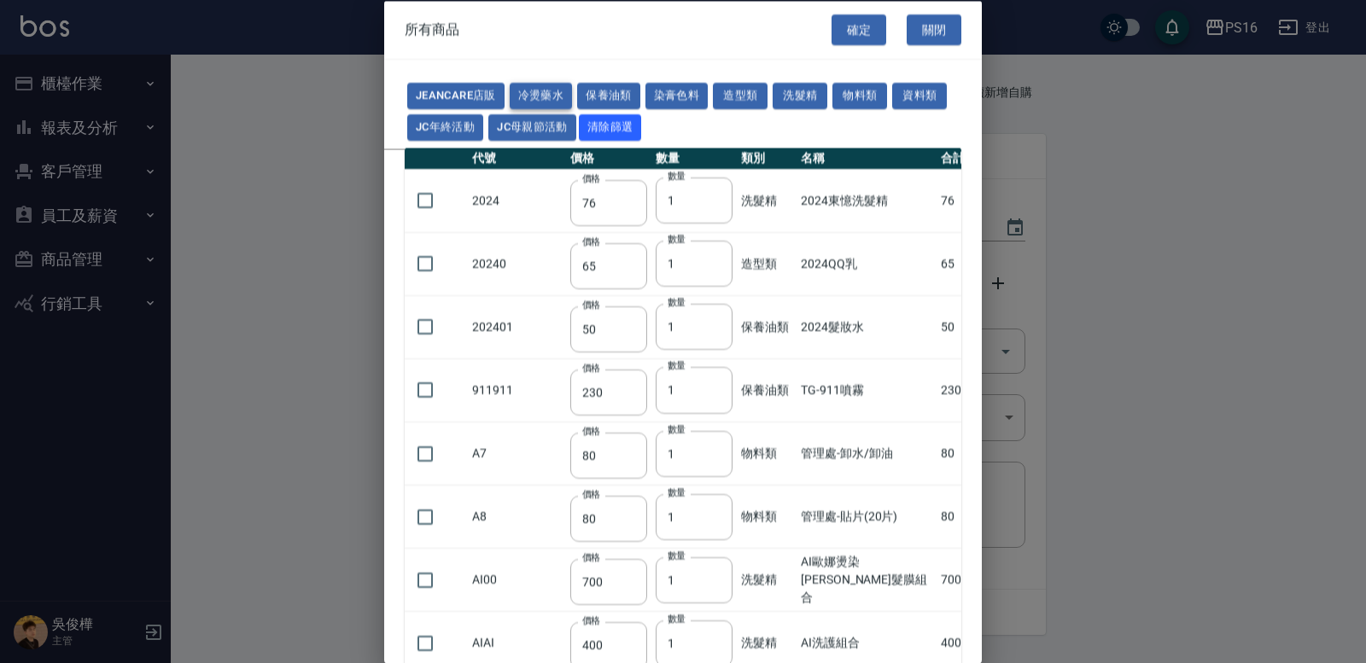
type input "200"
type input "160"
type input "300"
type input "160"
type input "45"
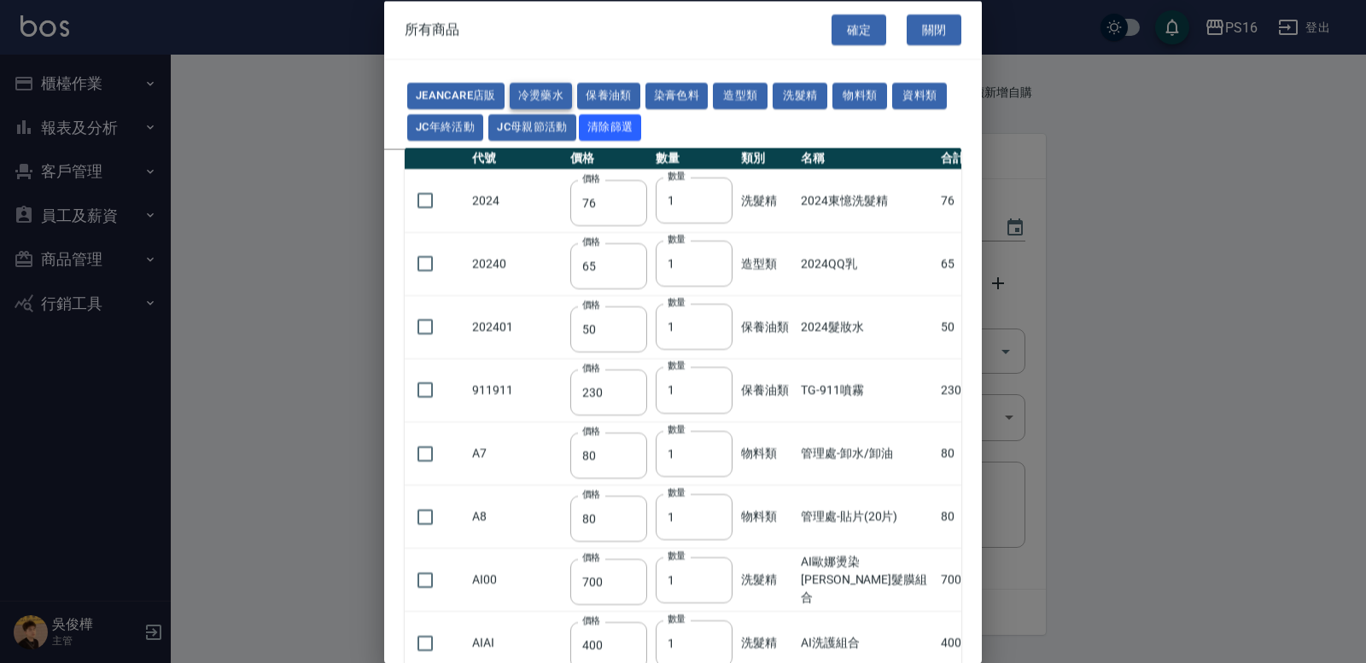
type input "488"
type input "263"
type input "120"
type input "180"
type input "273"
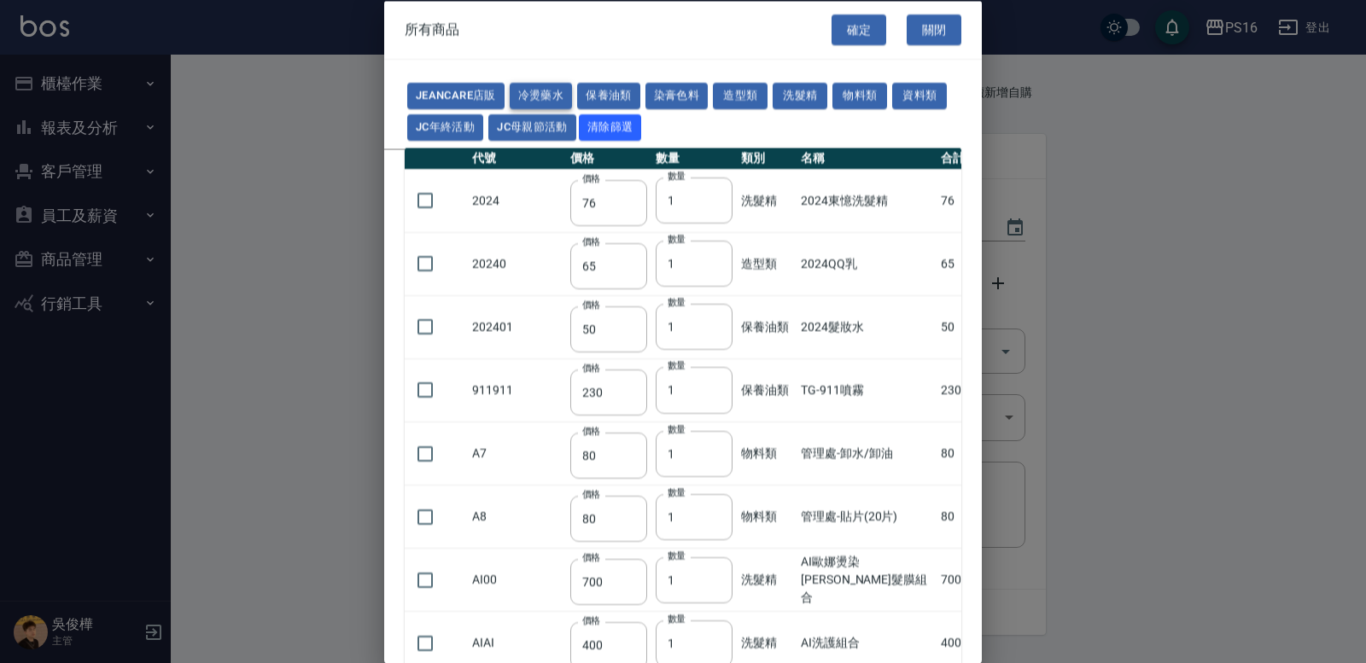
type input "358"
type input "455"
type input "195"
type input "152"
type input "160"
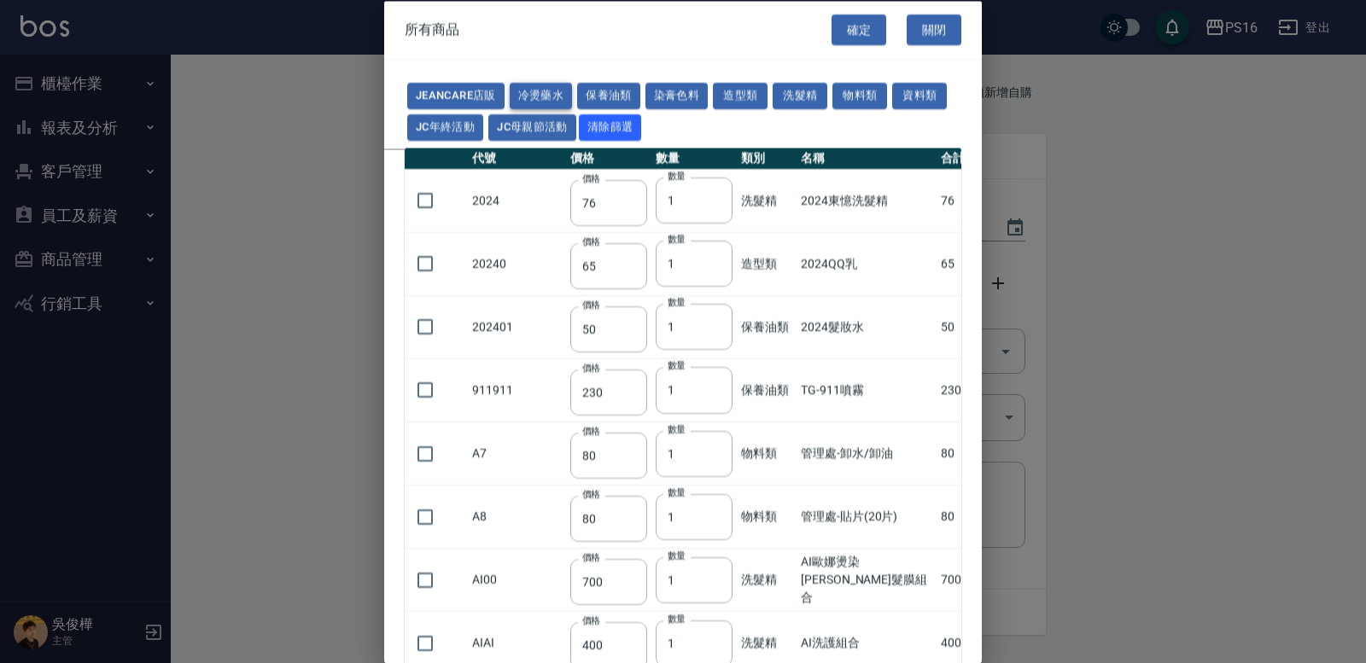
type input "300"
type input "272"
type input "168"
type input "442"
type input "245"
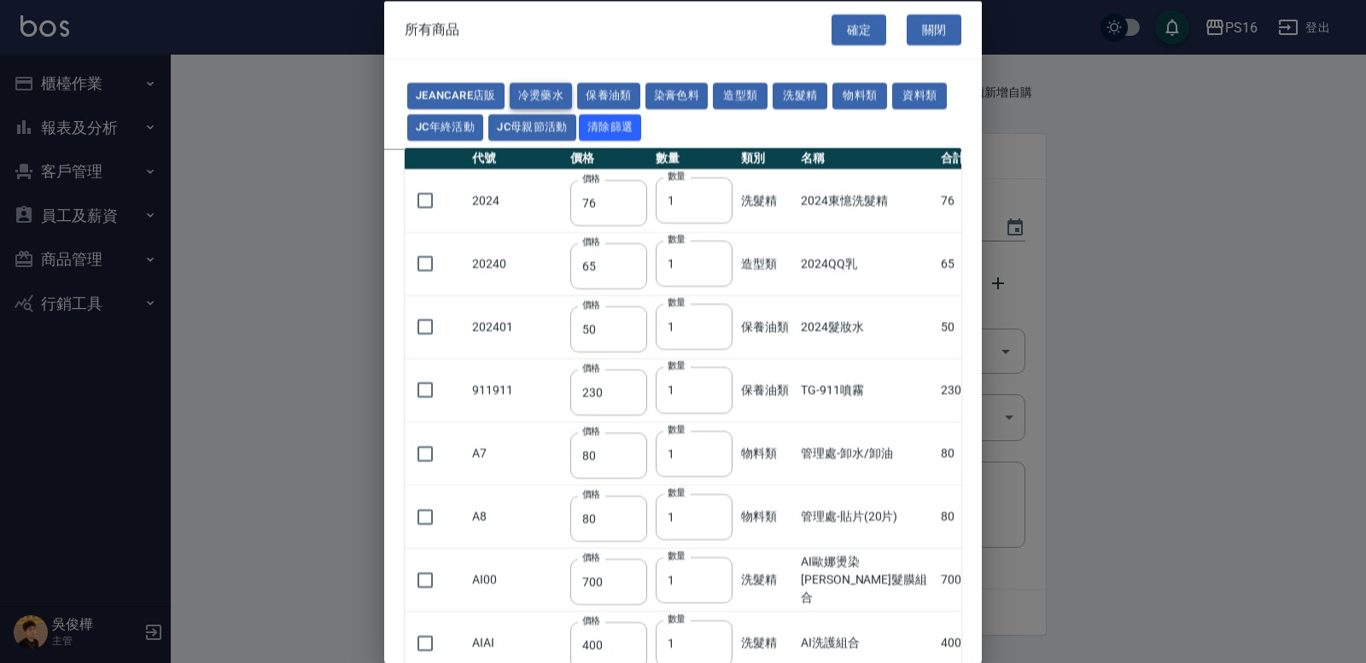
type input "360"
type input "480"
type input "240"
type input "270"
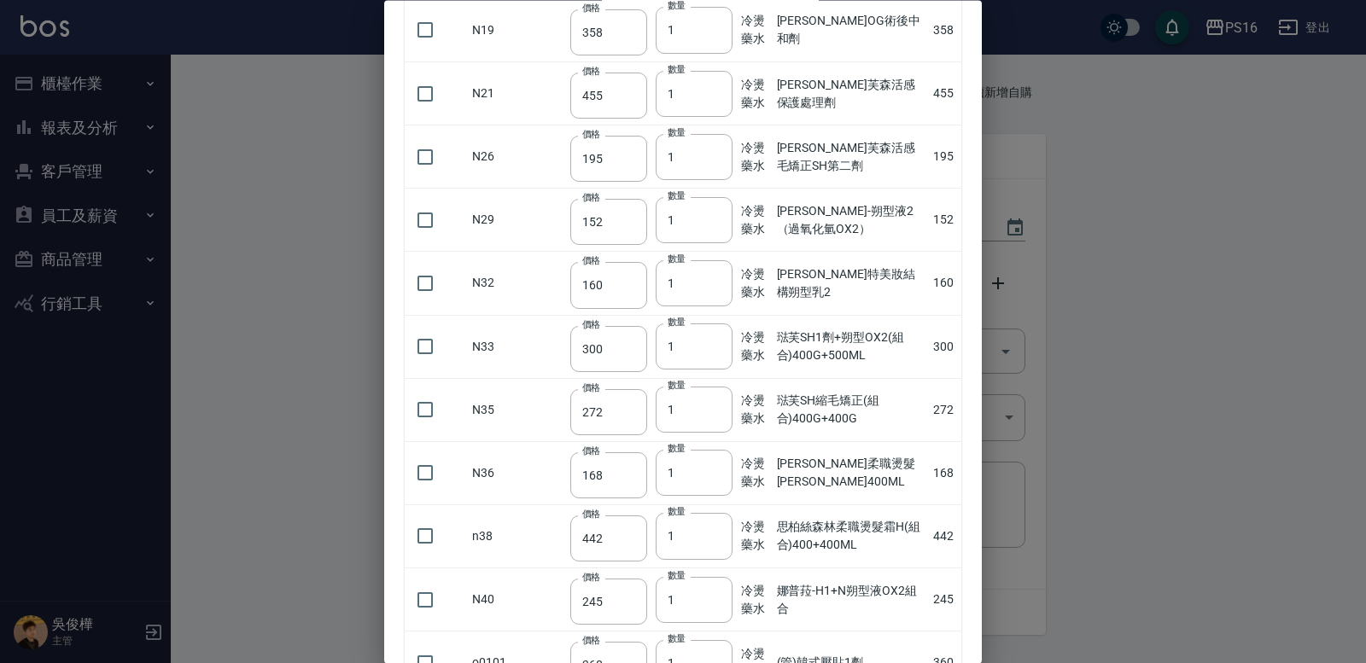
scroll to position [1378, 0]
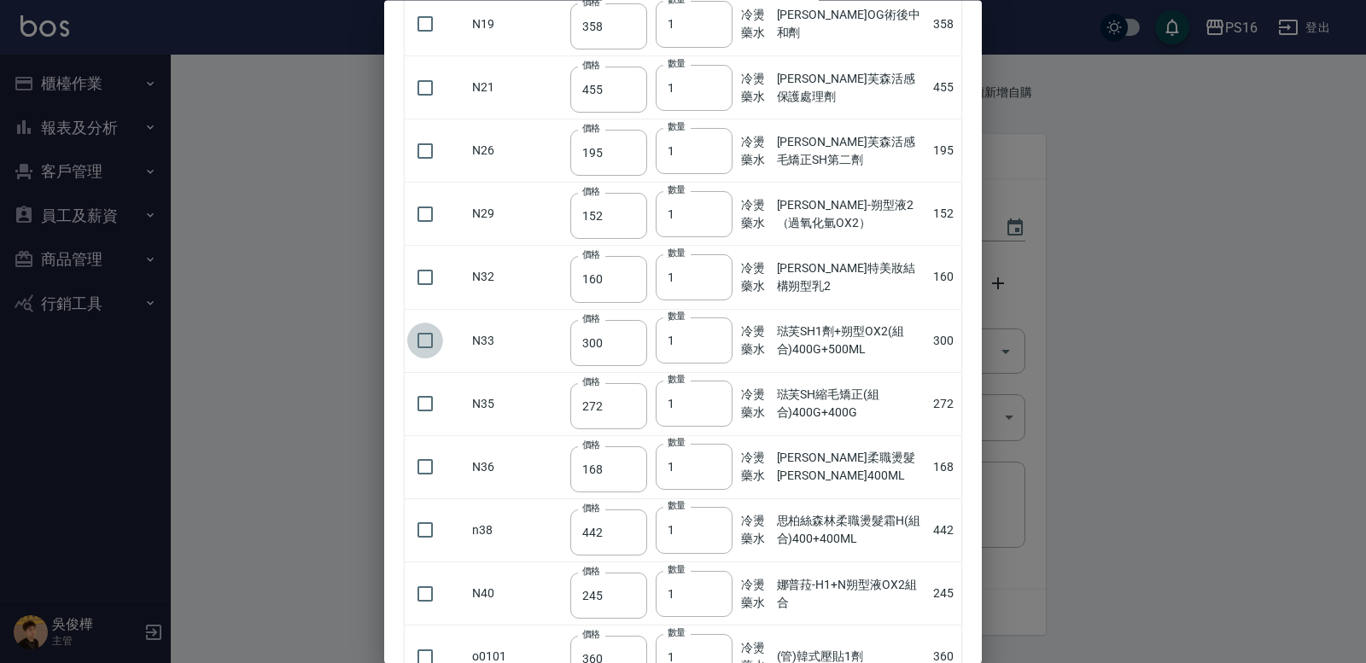
drag, startPoint x: 425, startPoint y: 344, endPoint x: 443, endPoint y: 351, distance: 19.2
click at [426, 348] on input "checkbox" at bounding box center [425, 342] width 36 height 36
checkbox input "true"
click at [659, 335] on input "2" at bounding box center [694, 341] width 77 height 46
click at [659, 335] on input "3" at bounding box center [694, 341] width 77 height 46
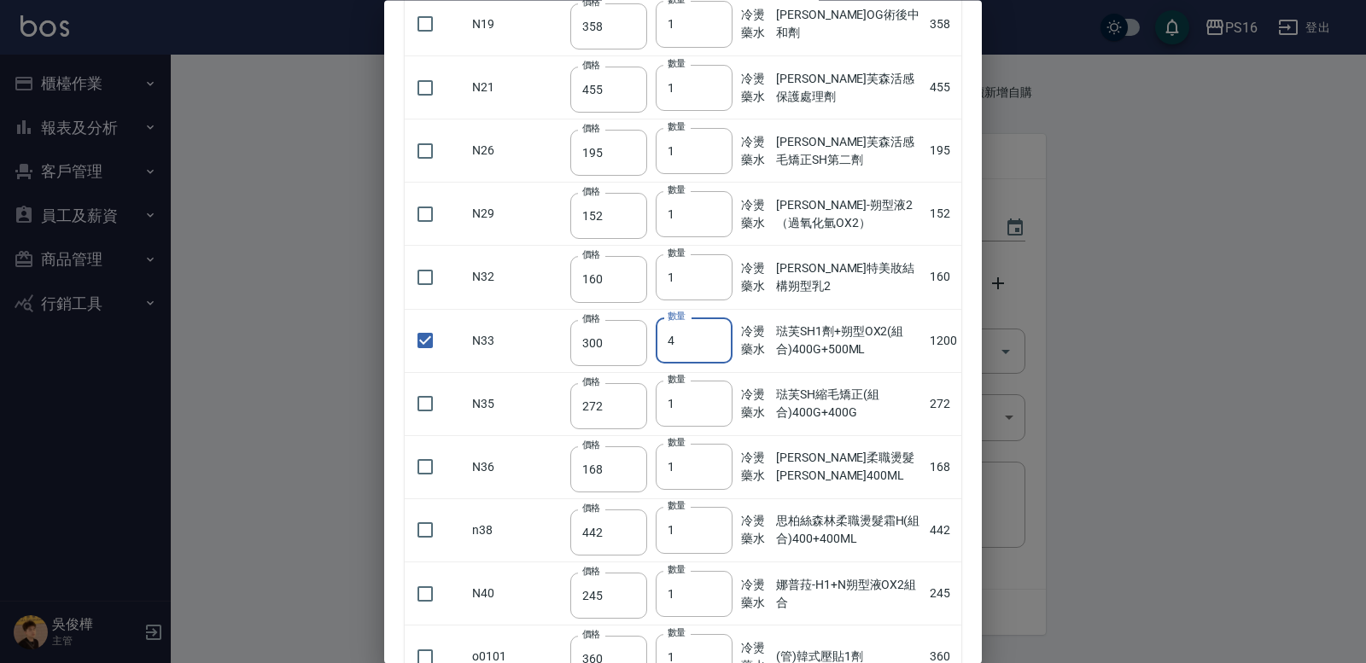
click at [659, 335] on input "4" at bounding box center [694, 341] width 77 height 46
click at [659, 335] on input "5" at bounding box center [694, 341] width 77 height 46
click at [661, 336] on input "6" at bounding box center [694, 341] width 77 height 46
click at [663, 340] on input "7" at bounding box center [694, 341] width 77 height 46
click at [656, 340] on input "8" at bounding box center [694, 341] width 77 height 46
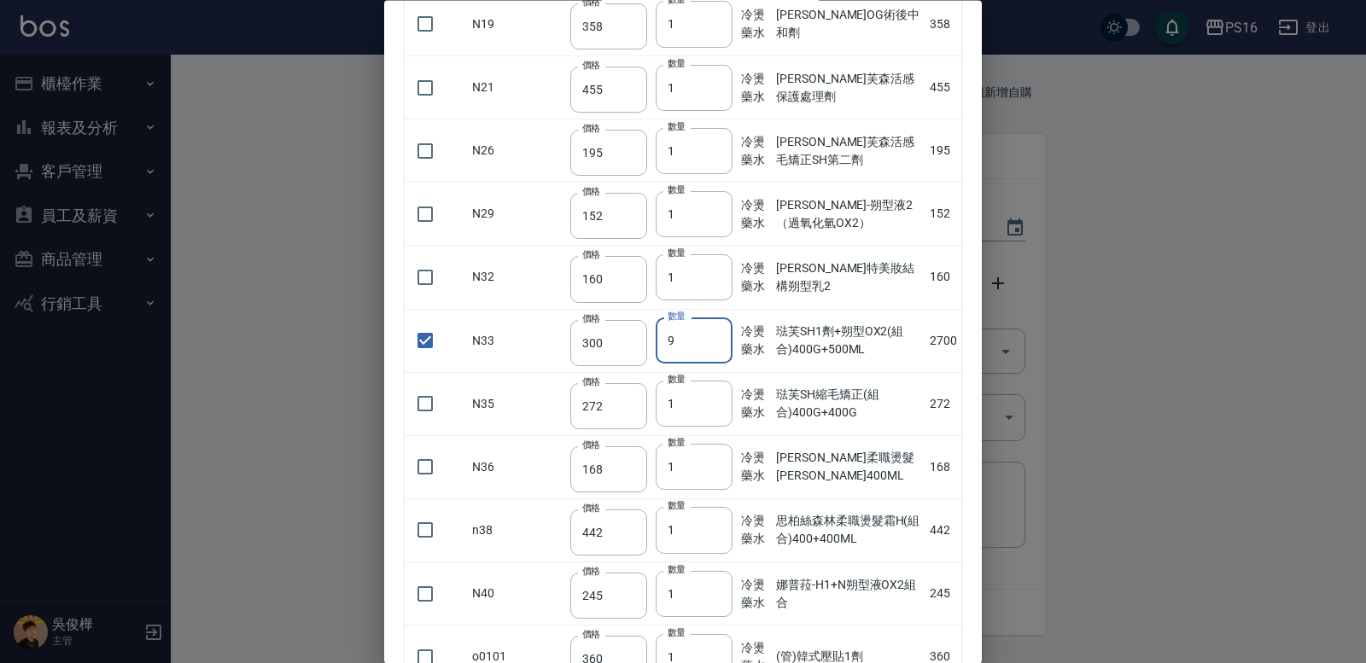
click at [656, 340] on input "9" at bounding box center [694, 341] width 77 height 46
type input "10"
click at [656, 340] on input "10" at bounding box center [694, 341] width 77 height 46
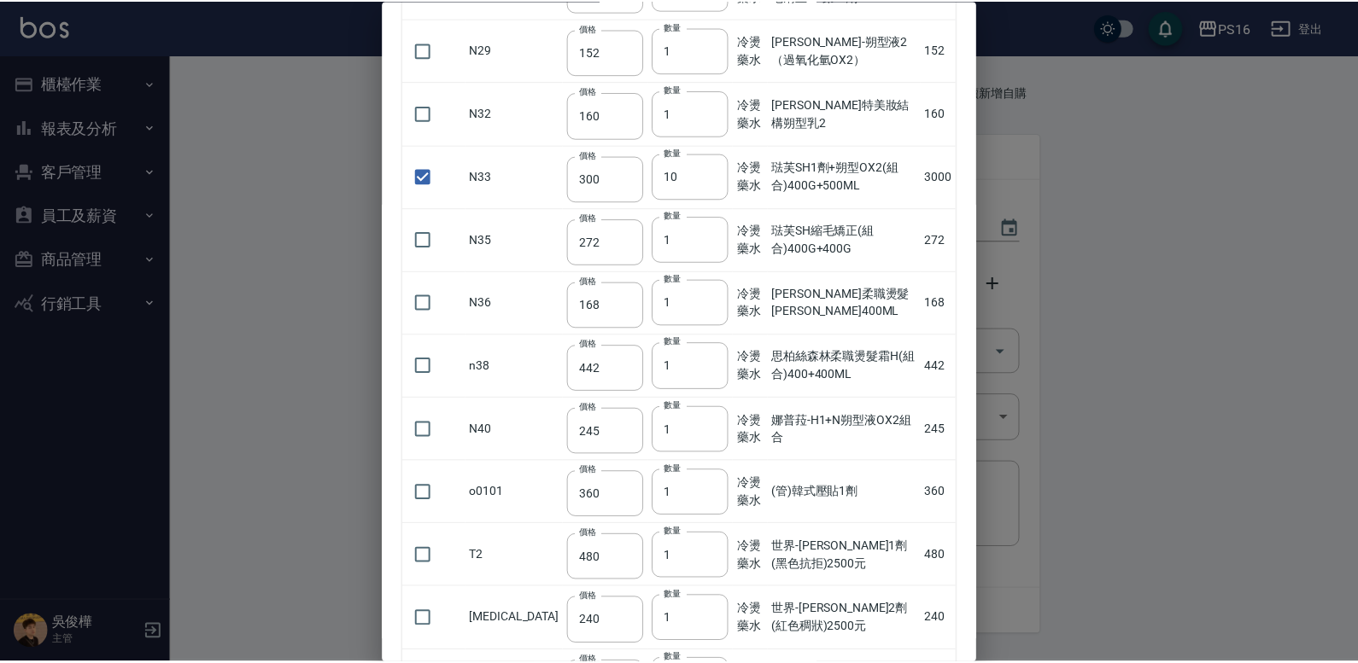
scroll to position [1700, 0]
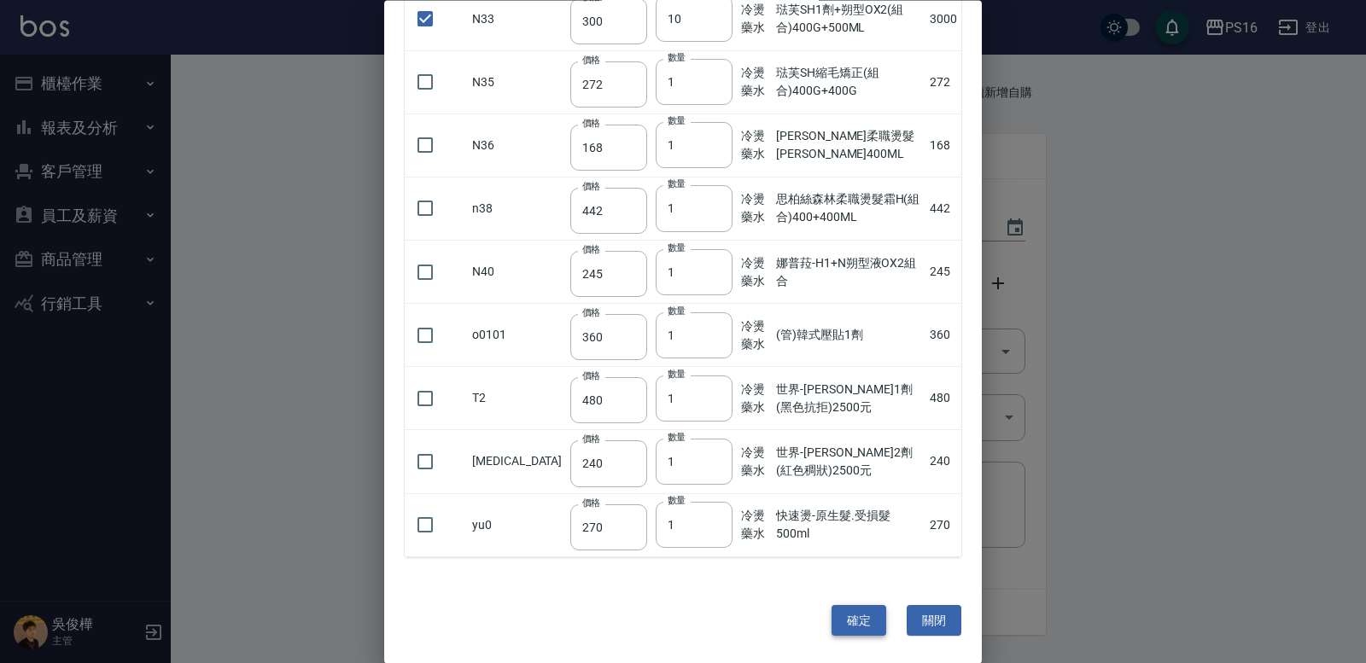
click at [852, 624] on button "確定" at bounding box center [859, 621] width 55 height 32
type input "琺芙SH1劑+朔型OX2(組合)400G+500ML"
type input "300"
type input "10"
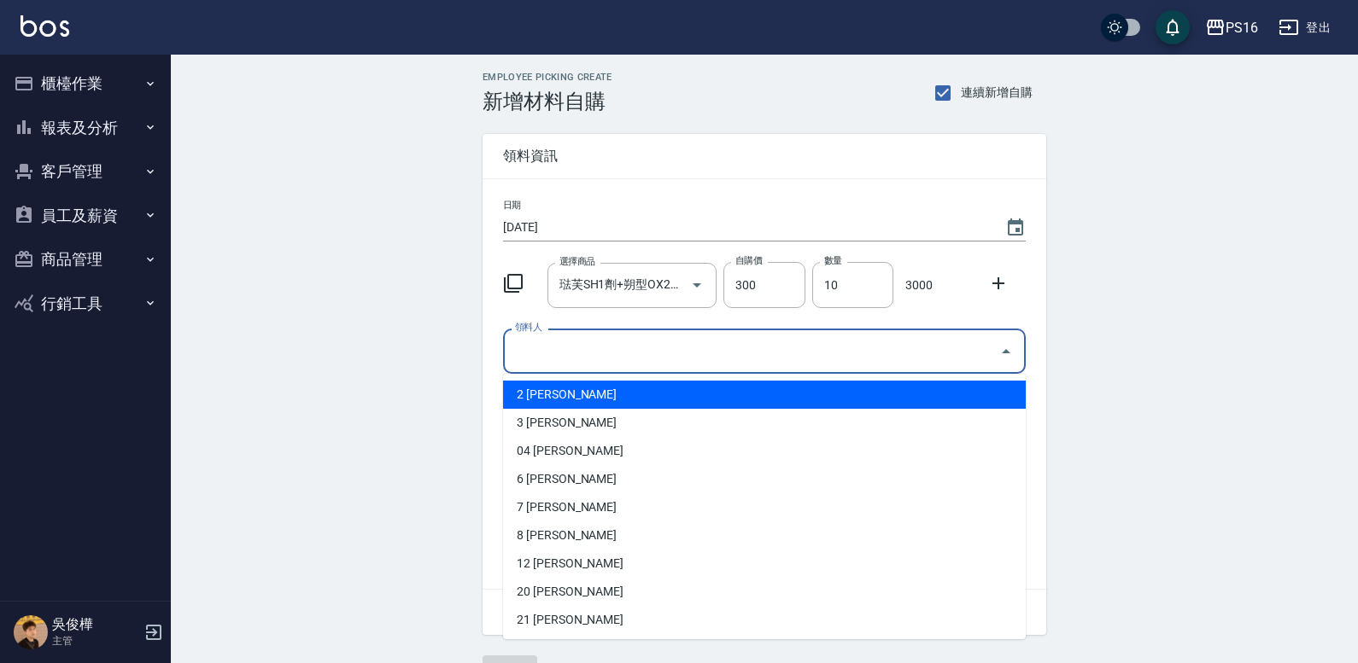
click at [522, 345] on input "領料人" at bounding box center [752, 351] width 482 height 30
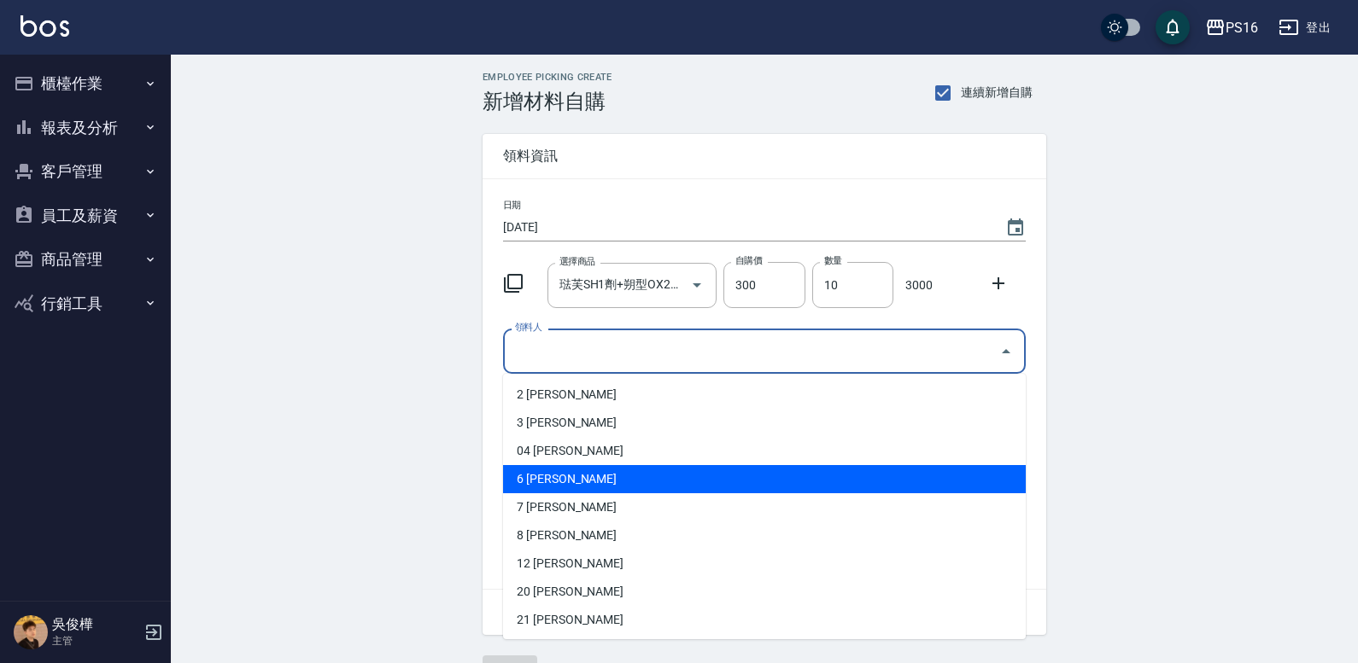
click at [544, 477] on li "6 [PERSON_NAME]" at bounding box center [764, 479] width 523 height 28
type input "吳俊樺"
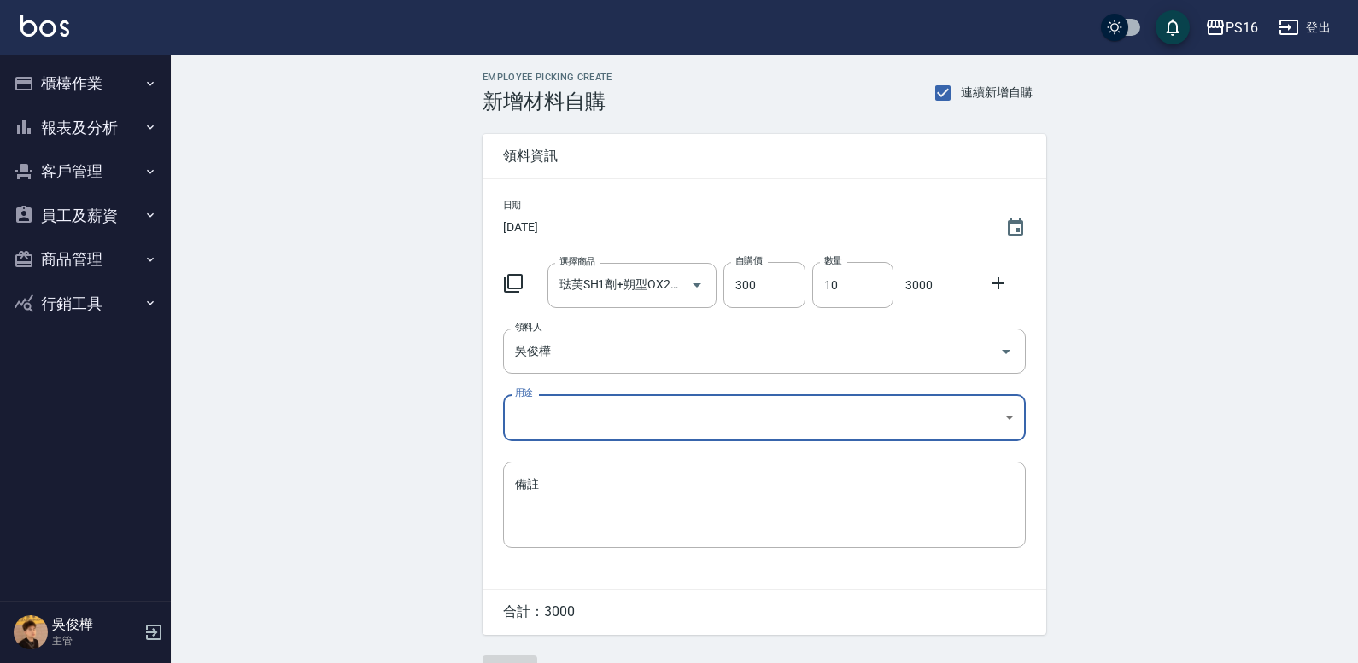
click at [523, 400] on label "用途" at bounding box center [524, 393] width 18 height 13
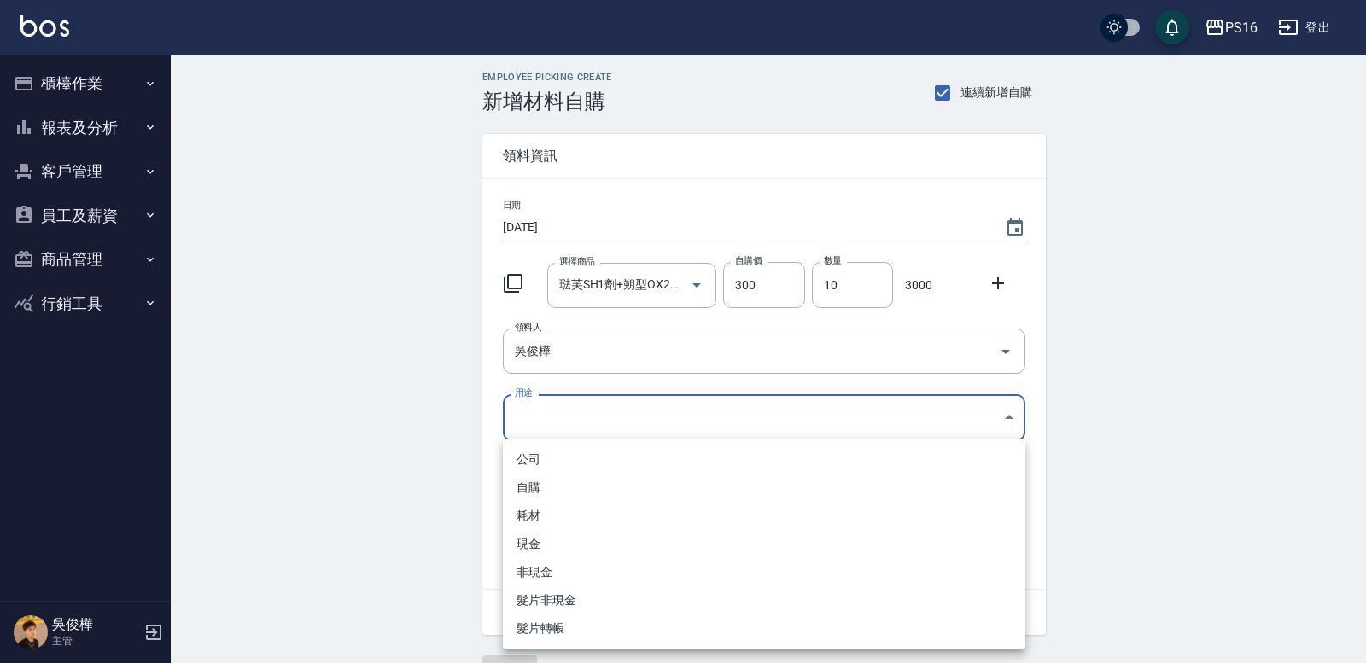
click at [528, 417] on body "PS16 登出 櫃檯作業 打帳單 帳單列表 現金收支登錄 材料自購登錄 每日結帳 報表及分析 報表目錄 店家區間累計表 店家日報表 互助日報表 互助月報表 互…" at bounding box center [683, 352] width 1366 height 704
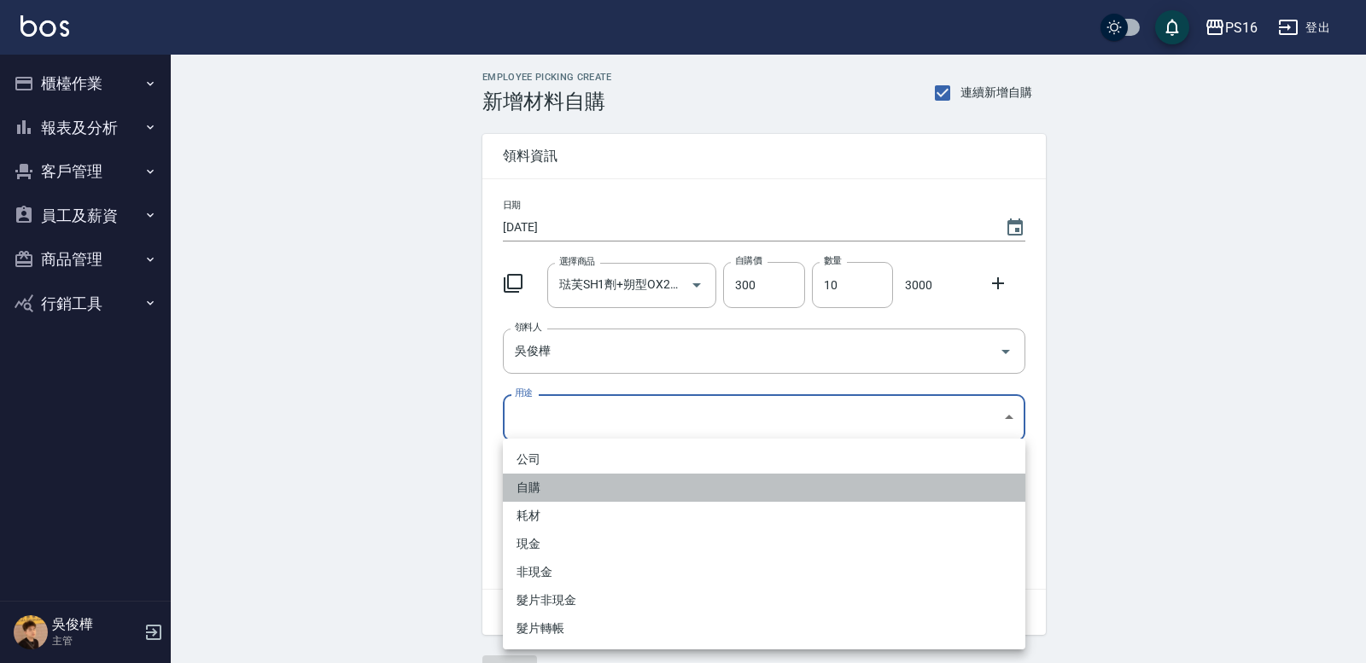
click at [529, 482] on li "自購" at bounding box center [764, 488] width 523 height 28
type input "自購"
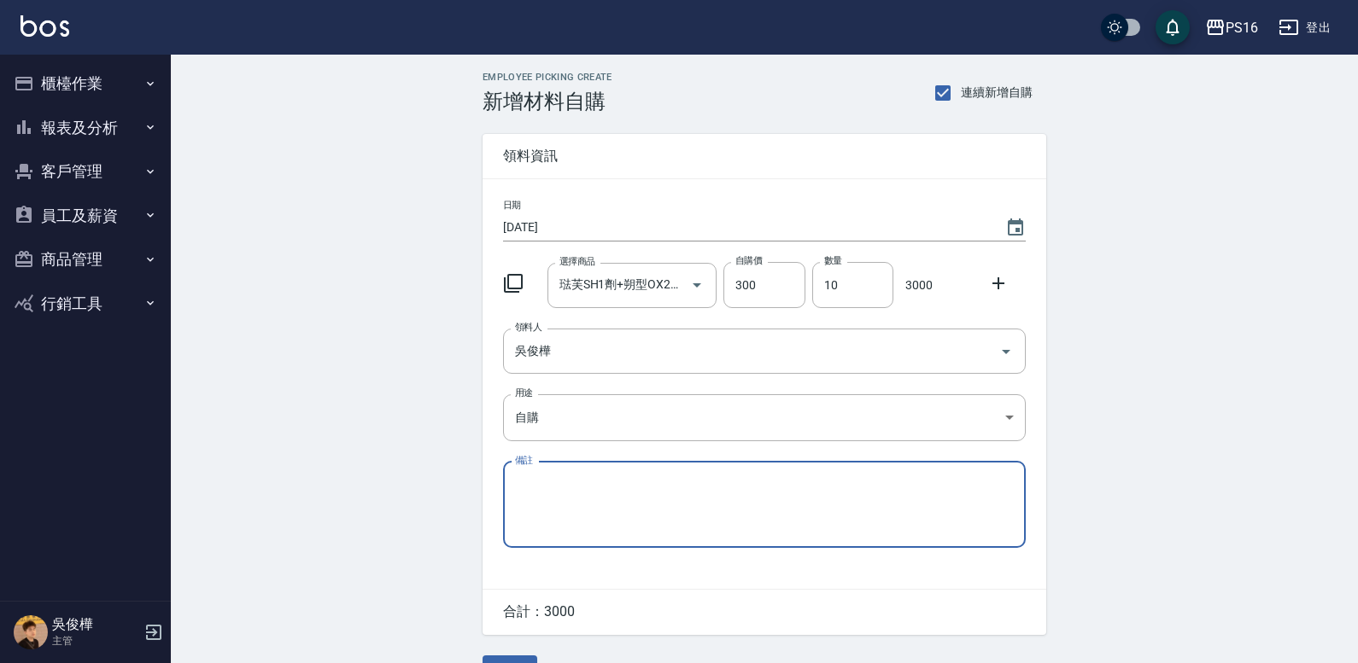
scroll to position [43, 0]
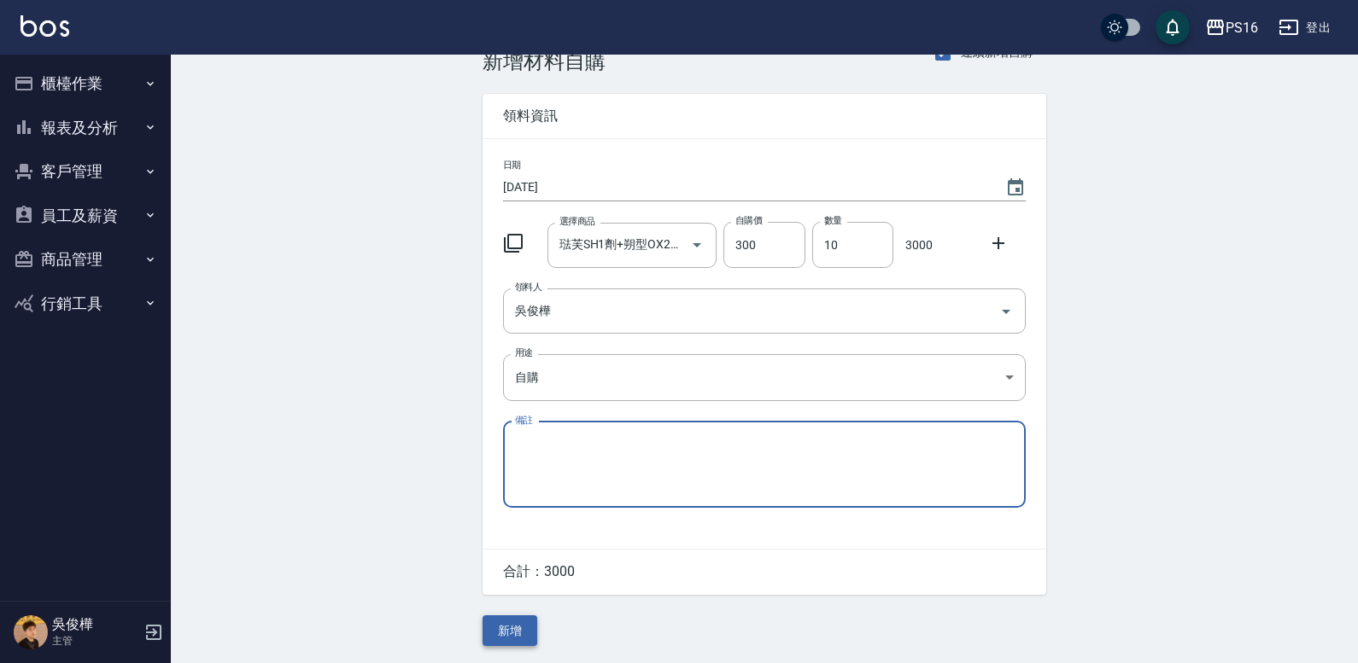
click at [512, 628] on button "新增" at bounding box center [509, 632] width 55 height 32
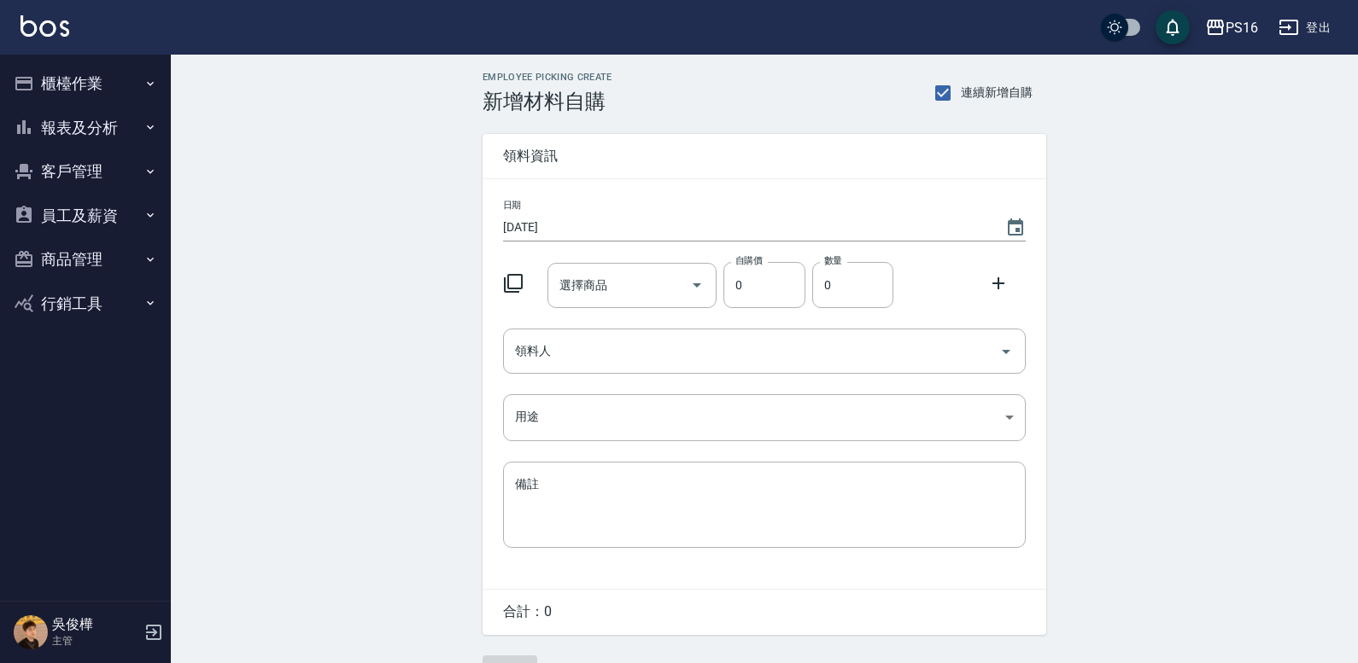
click at [516, 279] on icon at bounding box center [513, 283] width 20 height 20
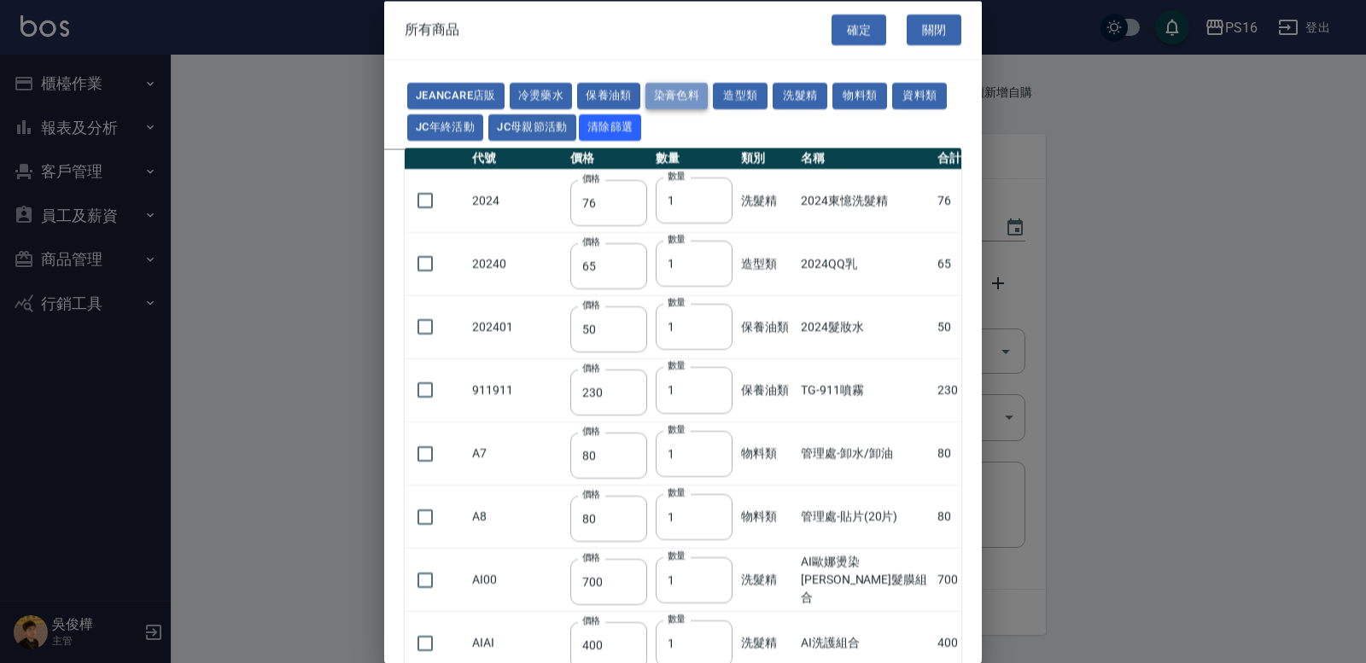
click at [672, 93] on button "染膏色料" at bounding box center [677, 96] width 63 height 26
type input "150"
type input "160"
type input "800"
type input "160"
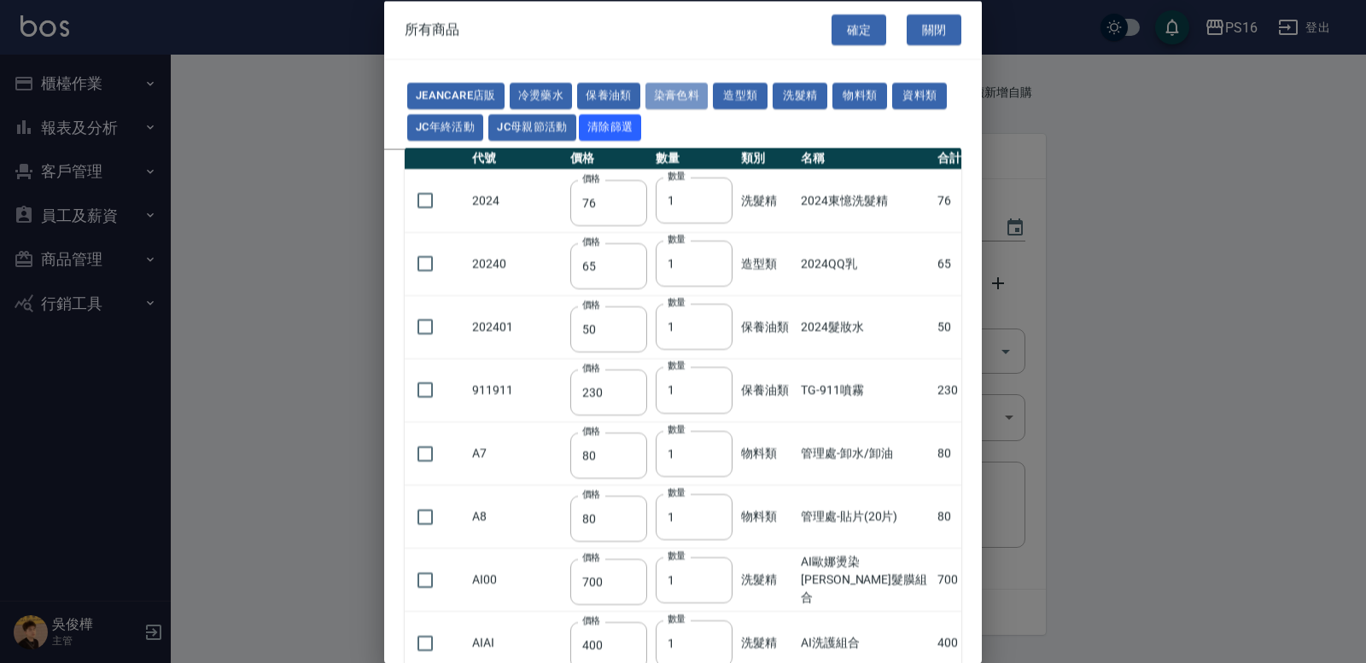
type input "224"
type input "840"
type input "110"
type input "180"
type input "250"
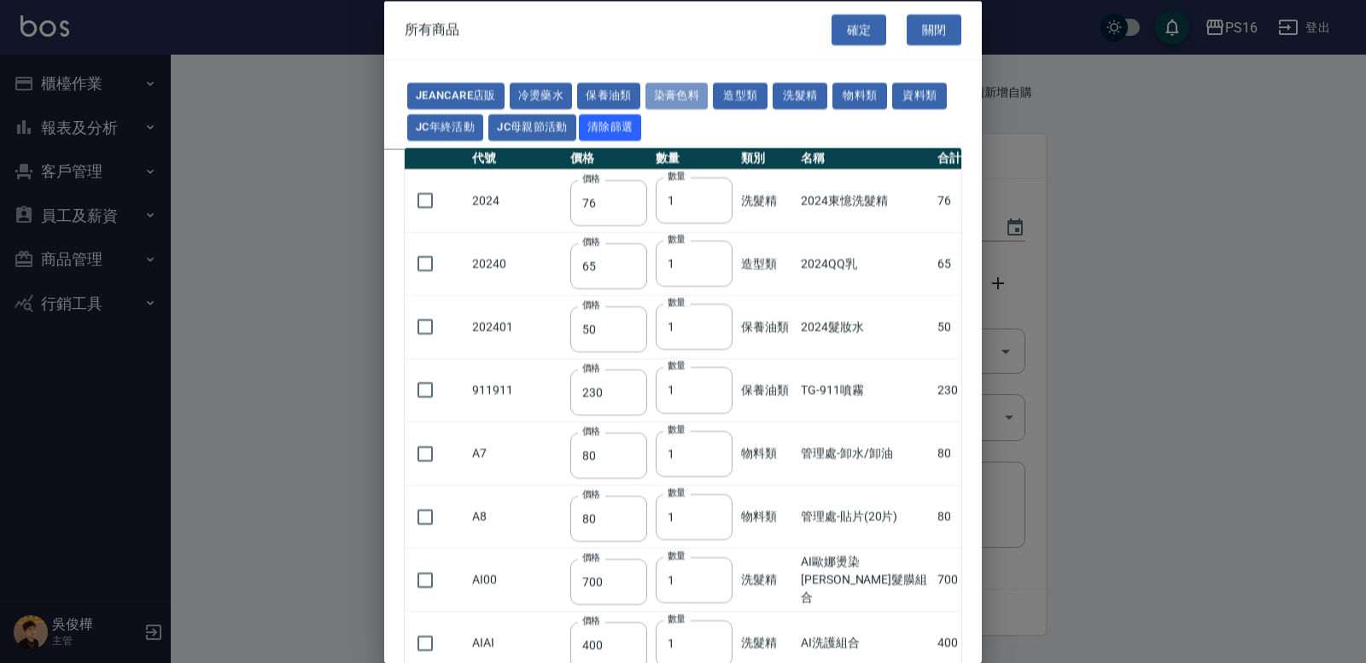
type input "121"
type input "222"
type input "840"
type input "700"
type input "675"
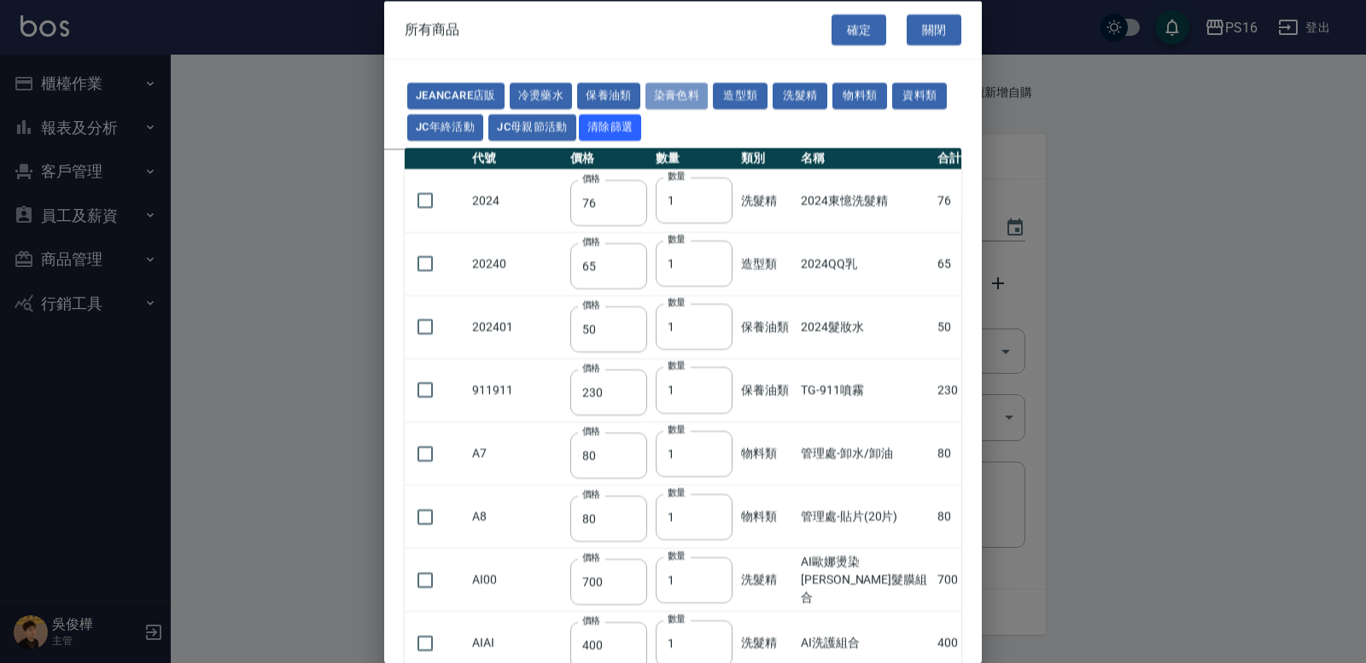
type input "250"
type input "600"
type input "200"
type input "112"
type input "142"
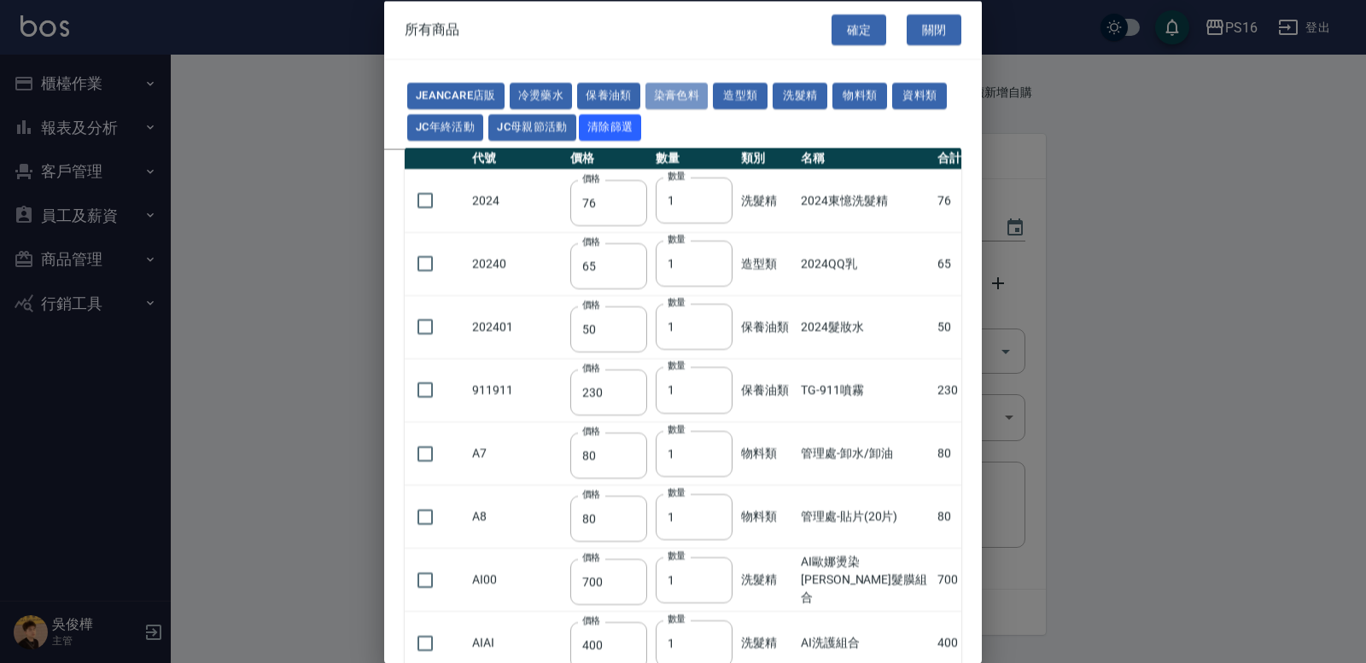
type input "1100"
type input "350"
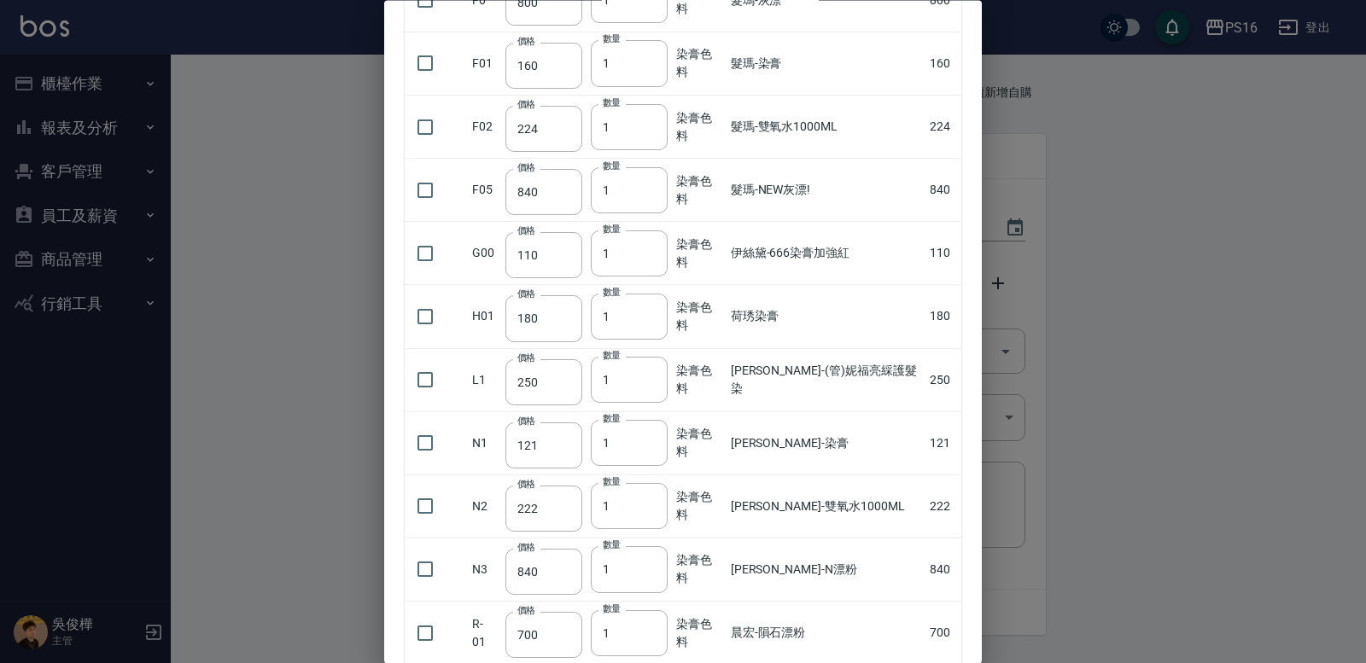
scroll to position [350, 0]
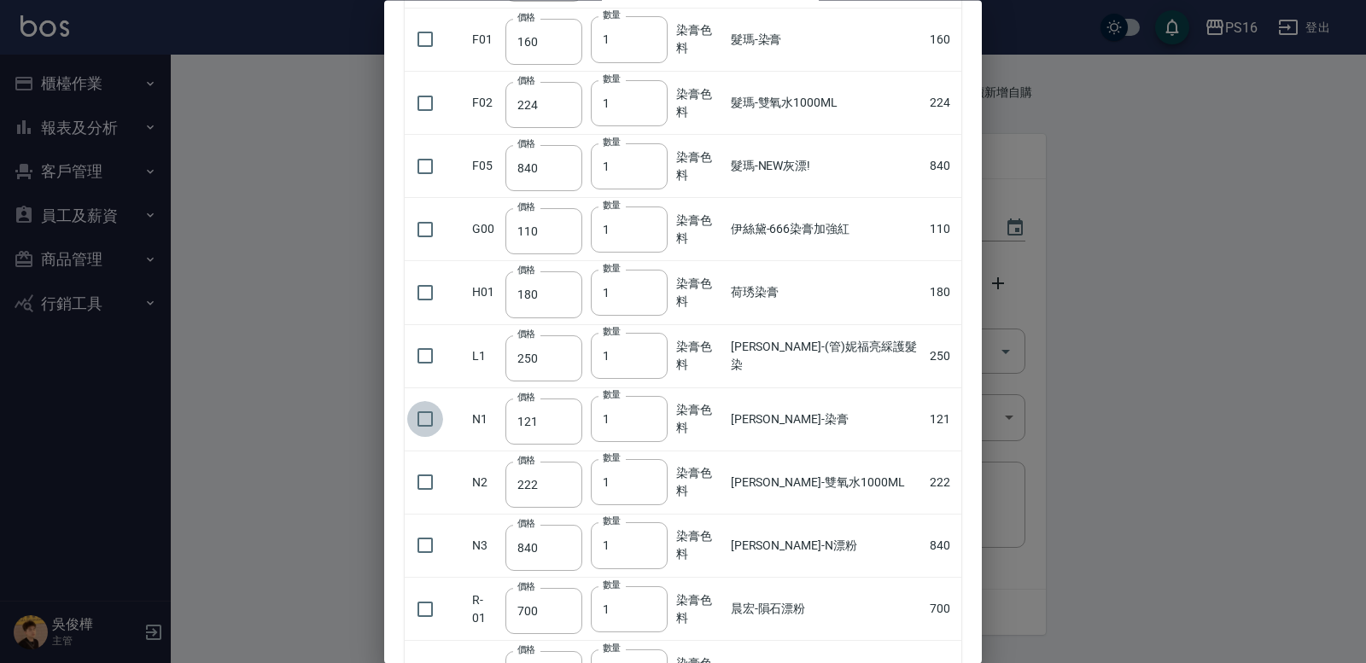
click at [430, 412] on input "checkbox" at bounding box center [425, 420] width 36 height 36
checkbox input "true"
click at [661, 414] on input "2" at bounding box center [629, 420] width 77 height 46
click at [661, 415] on input "3" at bounding box center [629, 420] width 77 height 46
click at [661, 415] on input "4" at bounding box center [629, 420] width 77 height 46
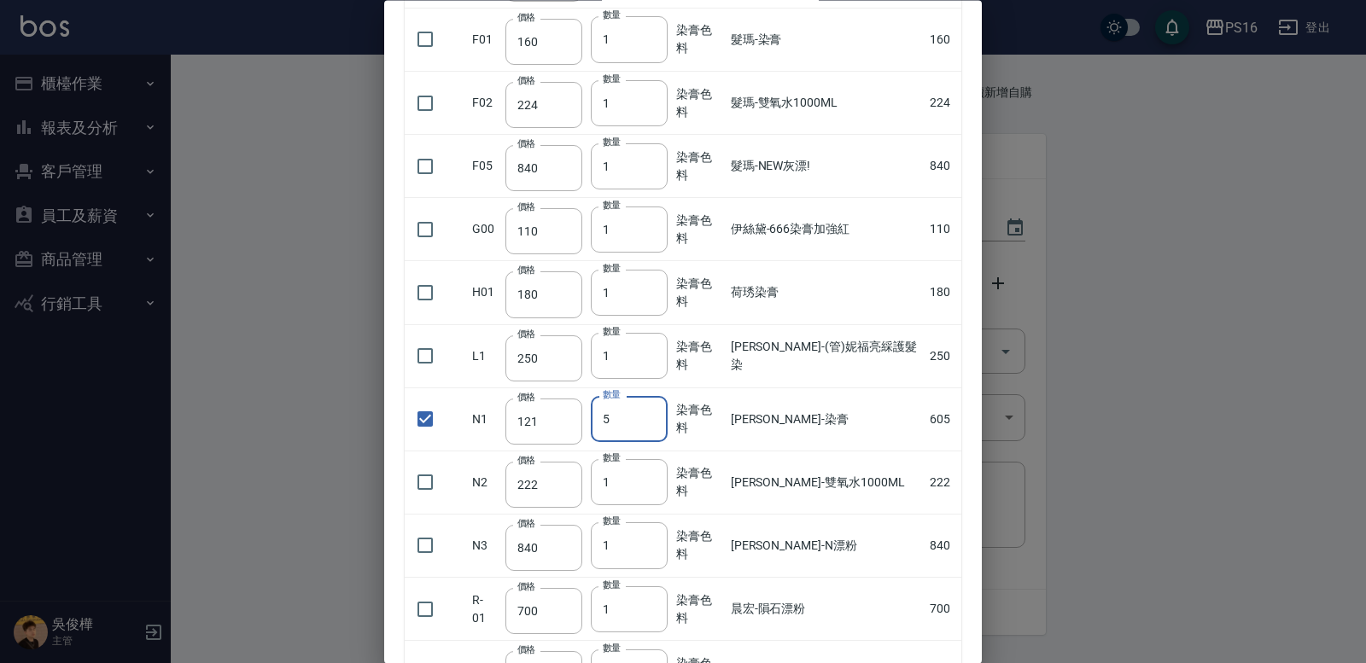
click at [660, 415] on input "5" at bounding box center [629, 420] width 77 height 46
type input "6"
click at [660, 415] on input "6" at bounding box center [629, 420] width 77 height 46
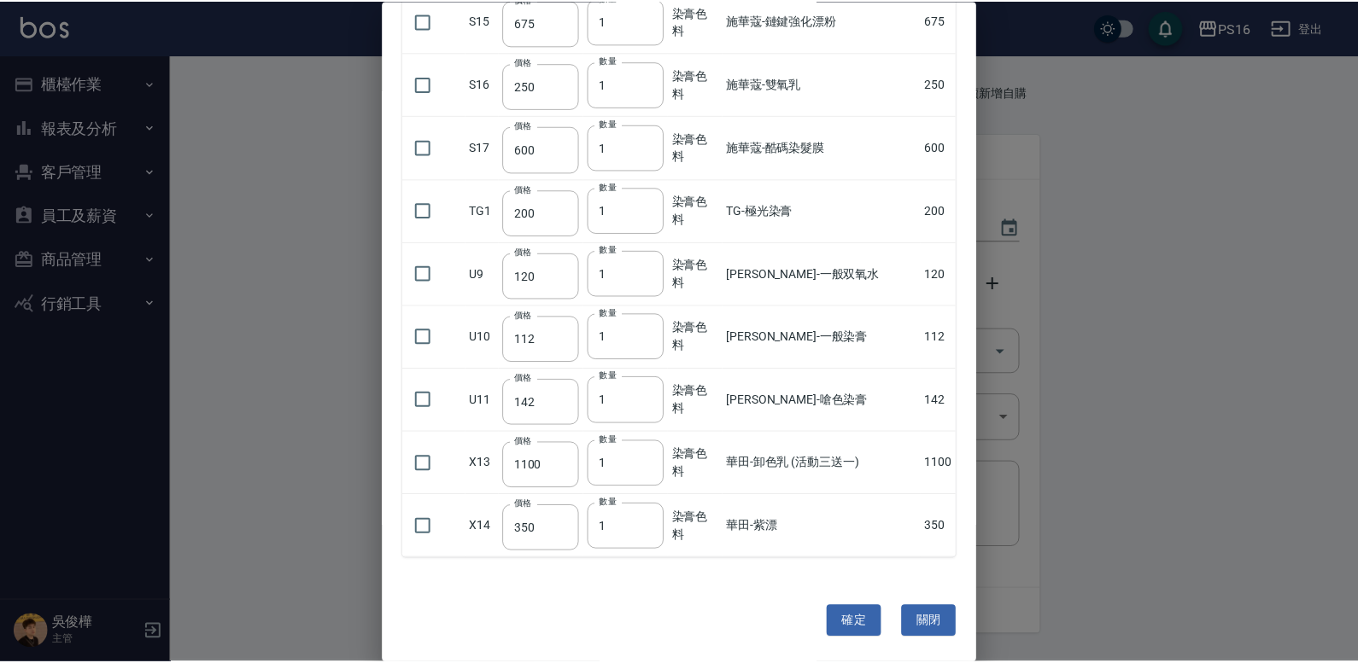
scroll to position [1004, 0]
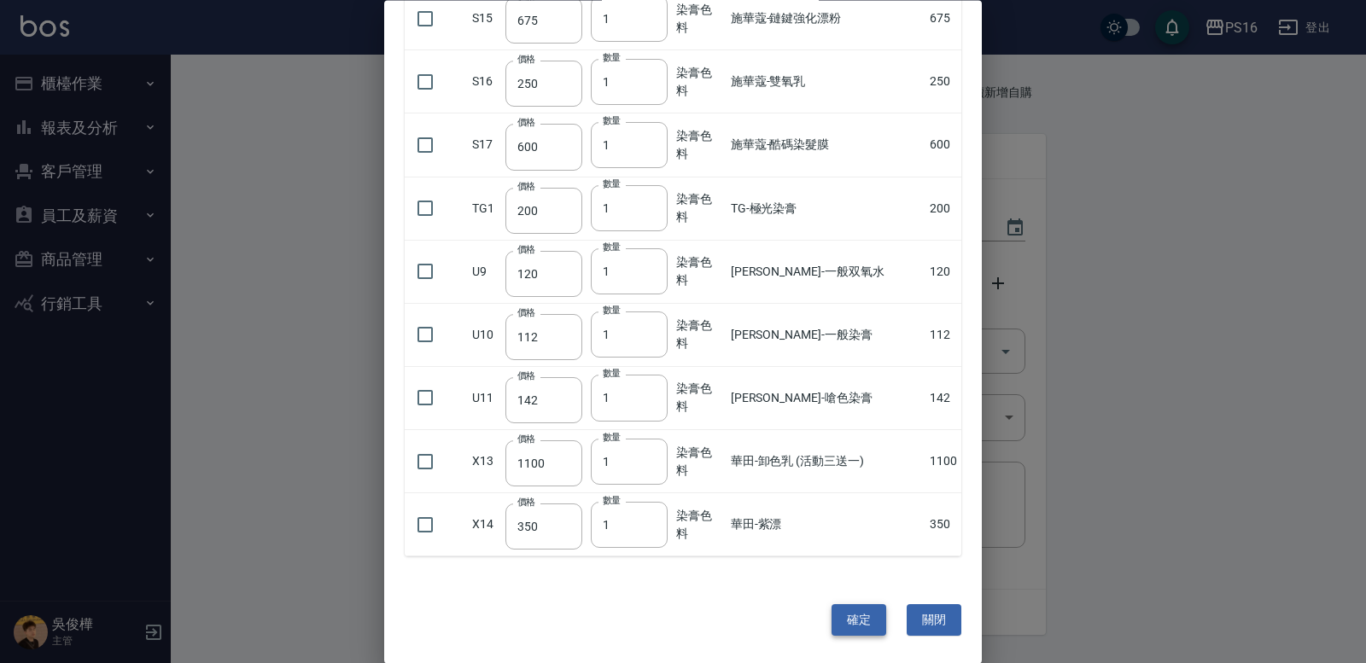
click at [866, 606] on button "確定" at bounding box center [859, 621] width 55 height 32
type input "娜普菈-染膏"
type input "121"
type input "6"
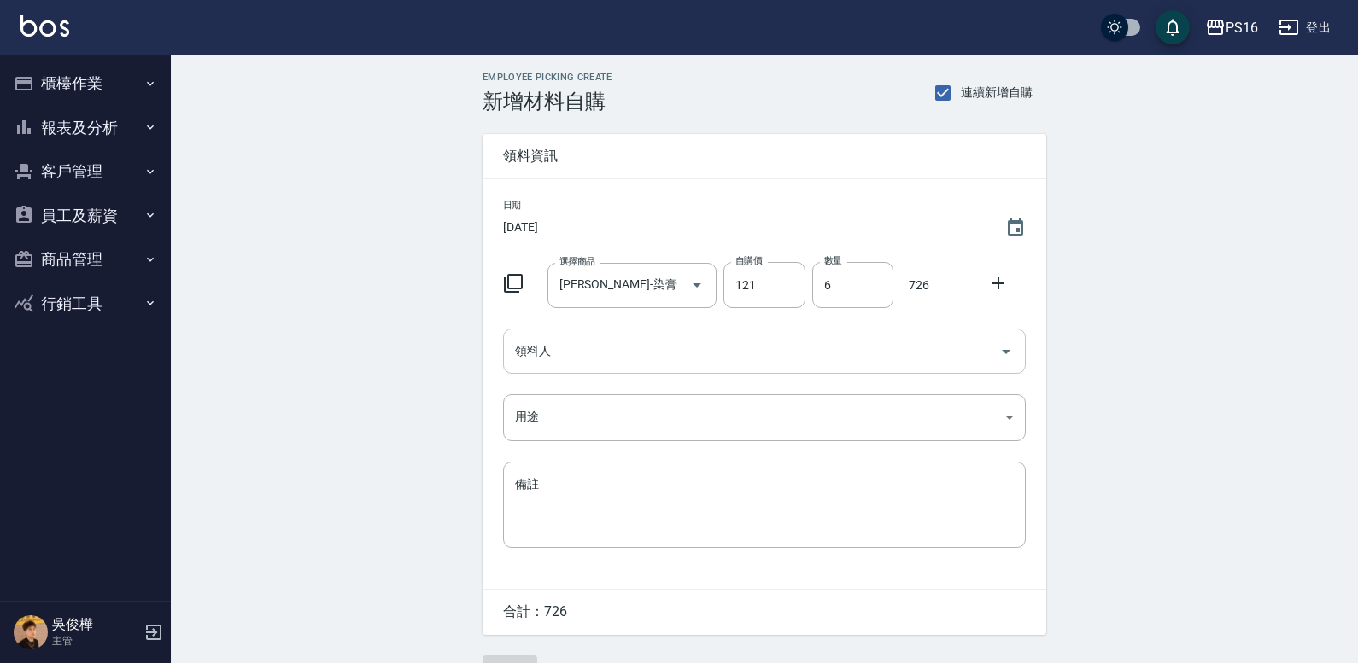
click at [610, 350] on input "領料人" at bounding box center [752, 351] width 482 height 30
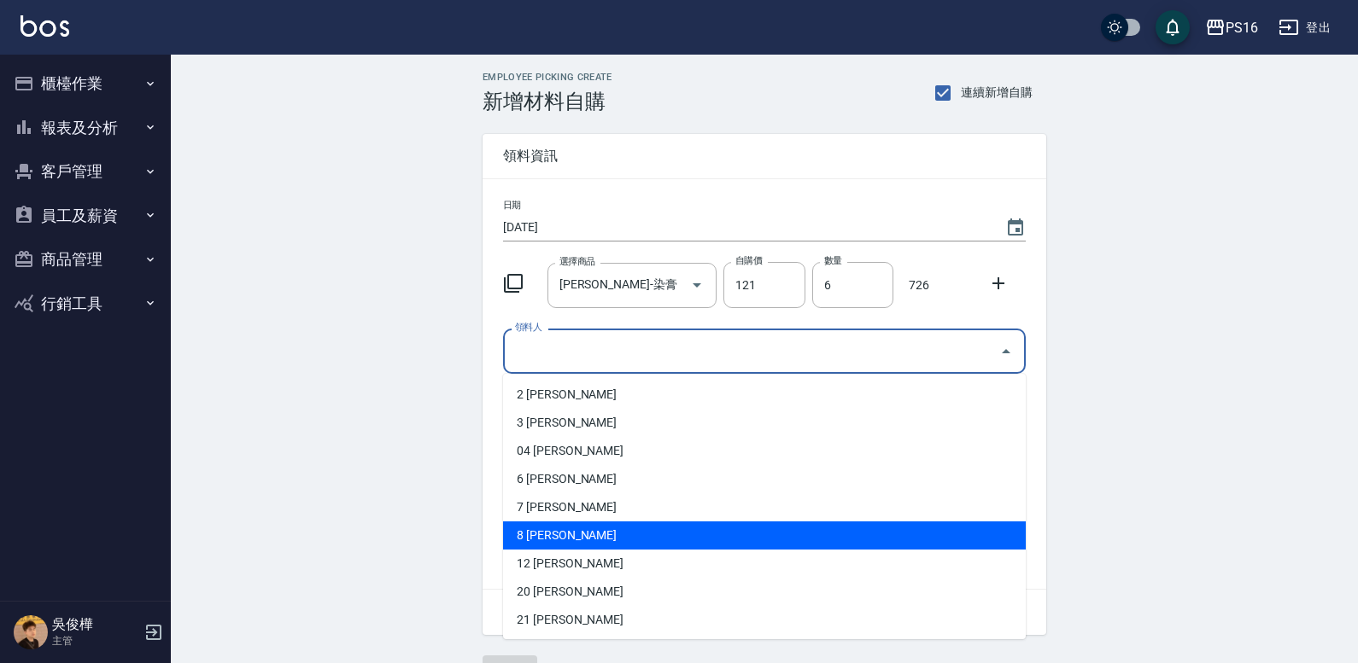
drag, startPoint x: 548, startPoint y: 525, endPoint x: 558, endPoint y: 472, distance: 53.8
click at [548, 524] on li "8 簡君文" at bounding box center [764, 536] width 523 height 28
type input "[PERSON_NAME]"
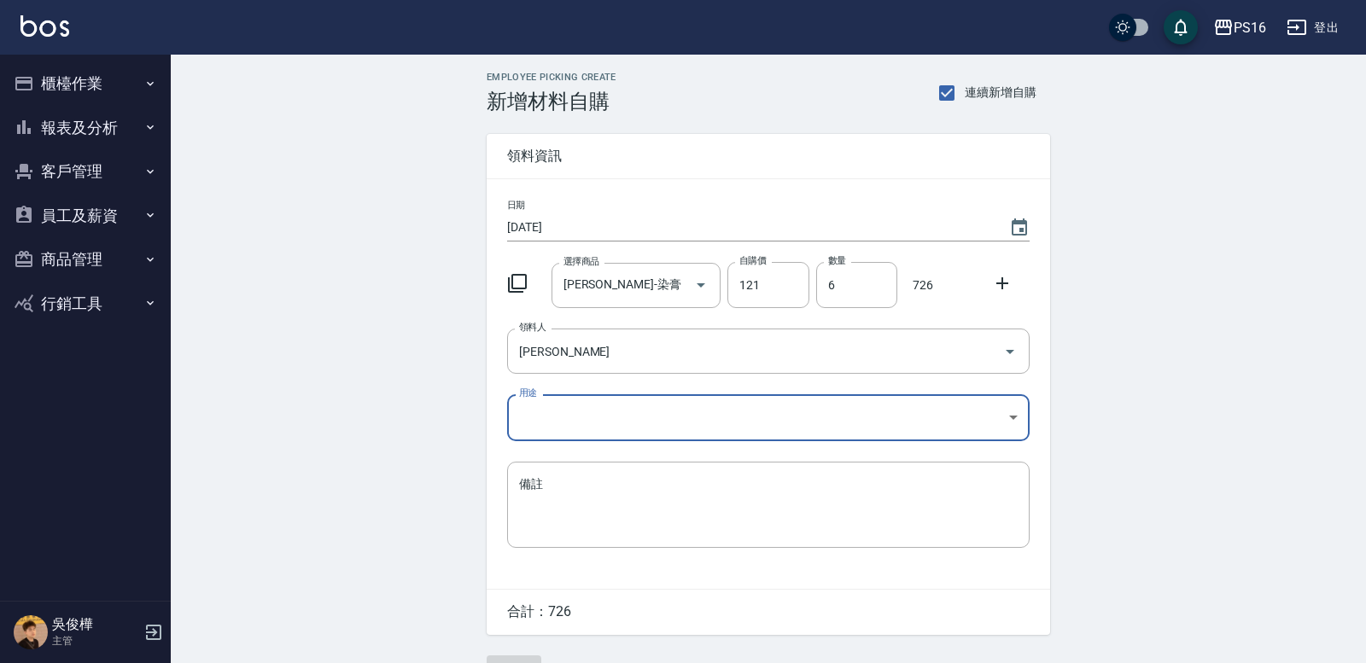
click at [564, 420] on body "PS16 登出 櫃檯作業 打帳單 帳單列表 現金收支登錄 材料自購登錄 每日結帳 報表及分析 報表目錄 店家區間累計表 店家日報表 互助日報表 互助月報表 互…" at bounding box center [683, 352] width 1366 height 704
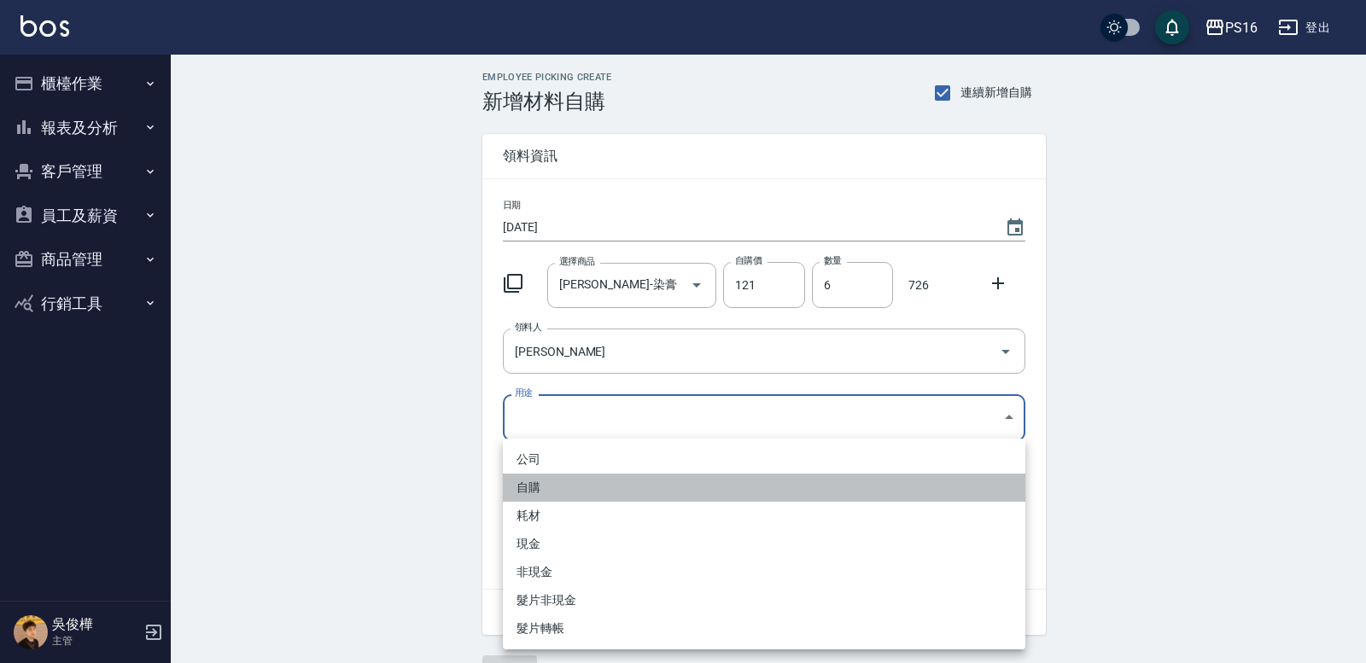
click at [554, 485] on li "自購" at bounding box center [764, 488] width 523 height 28
type input "自購"
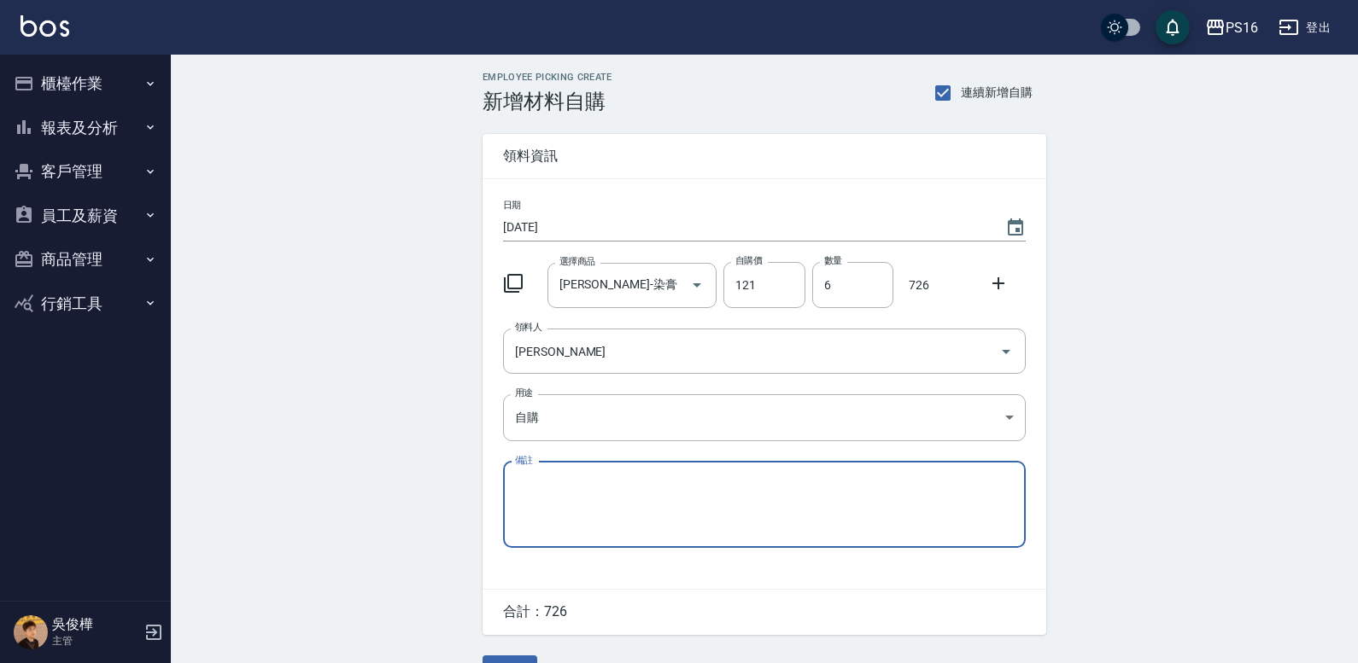
scroll to position [43, 0]
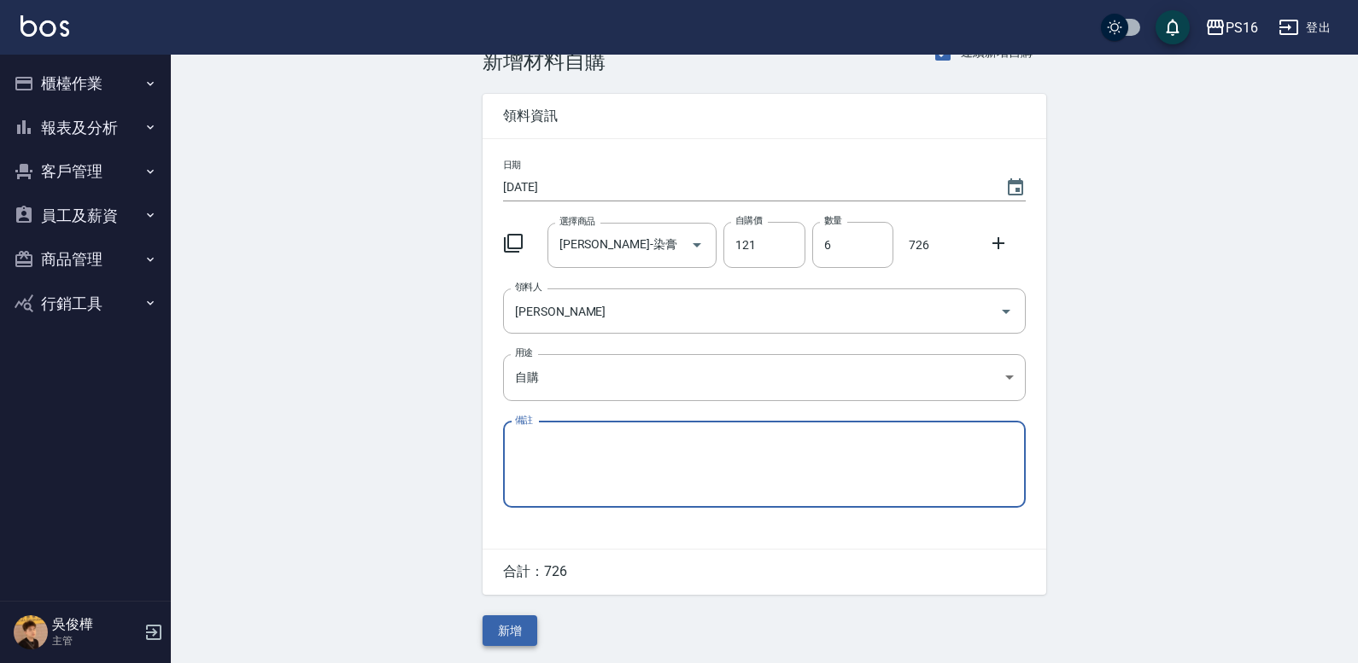
click at [498, 635] on button "新增" at bounding box center [509, 632] width 55 height 32
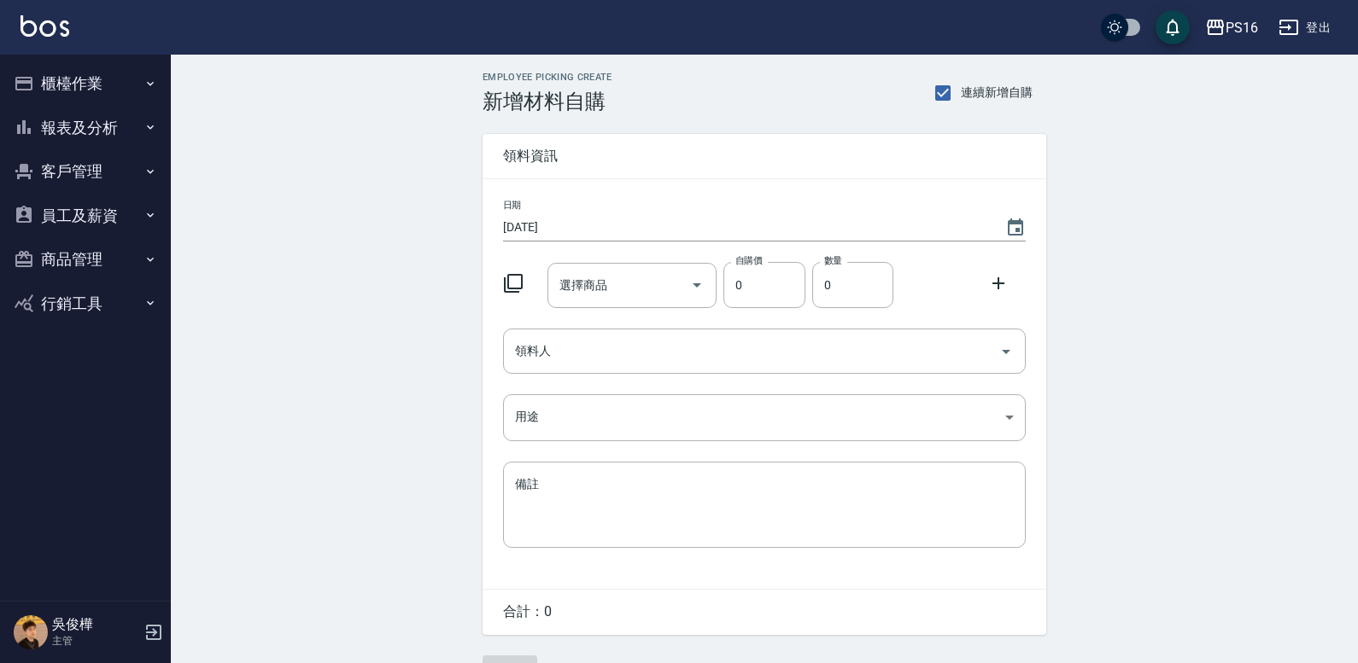
click at [511, 285] on icon at bounding box center [513, 283] width 20 height 20
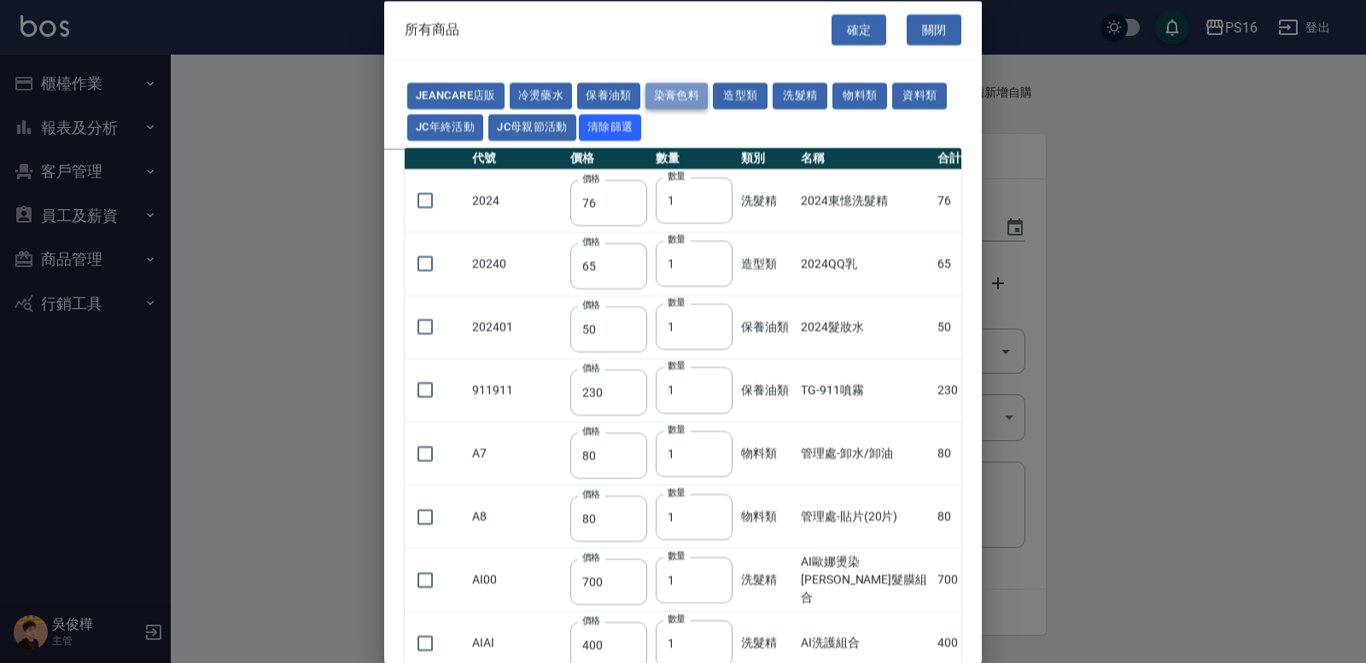
click at [646, 88] on button "染膏色料" at bounding box center [677, 96] width 63 height 26
type input "150"
type input "160"
type input "800"
type input "160"
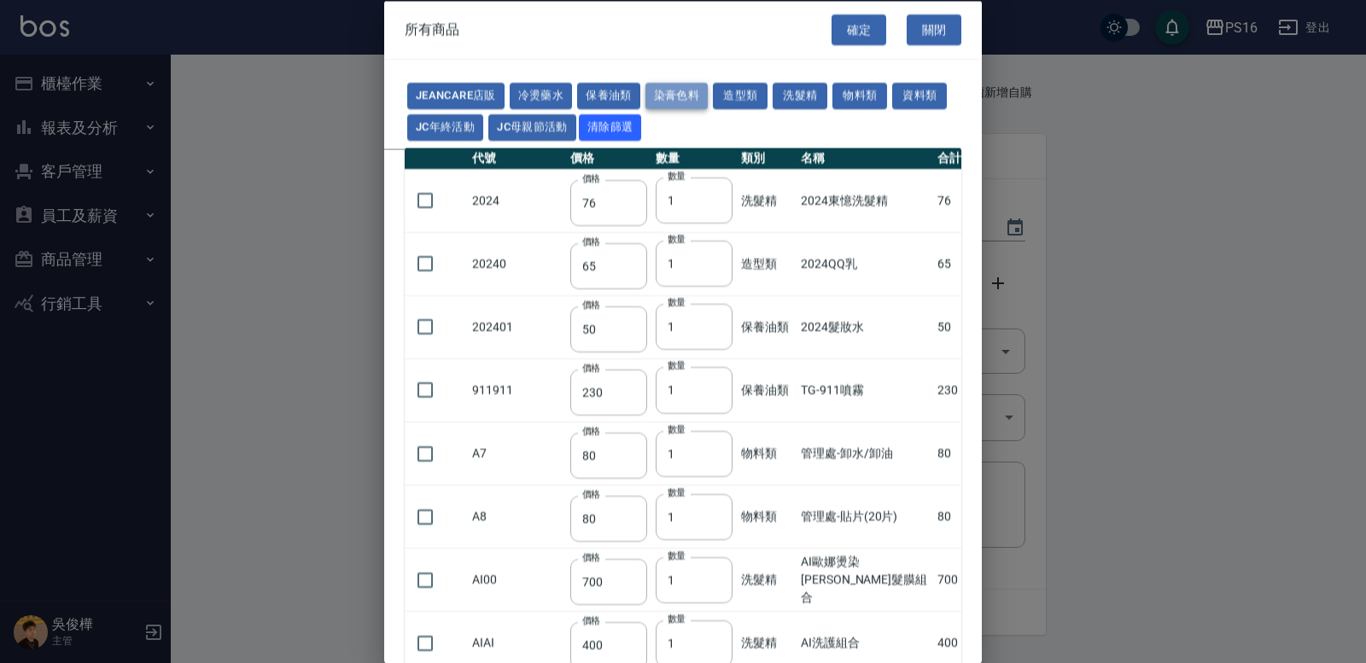
type input "224"
type input "840"
type input "110"
type input "180"
type input "250"
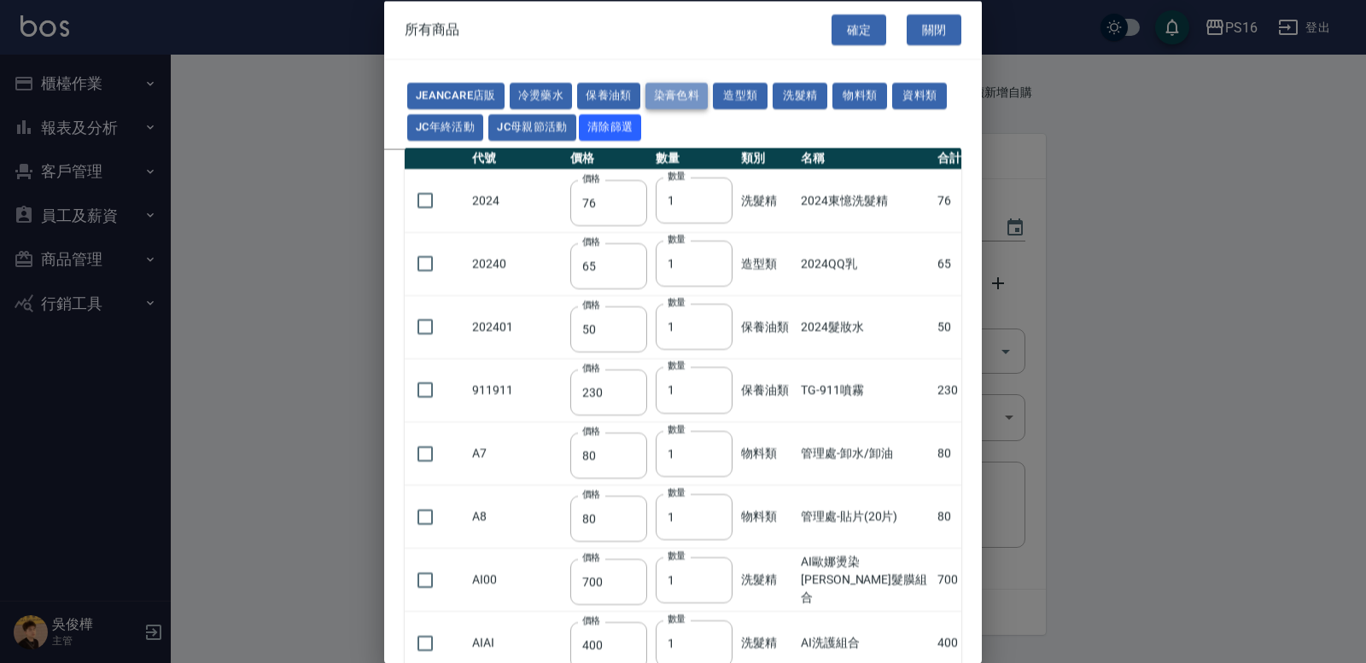
type input "121"
type input "222"
type input "840"
type input "700"
type input "675"
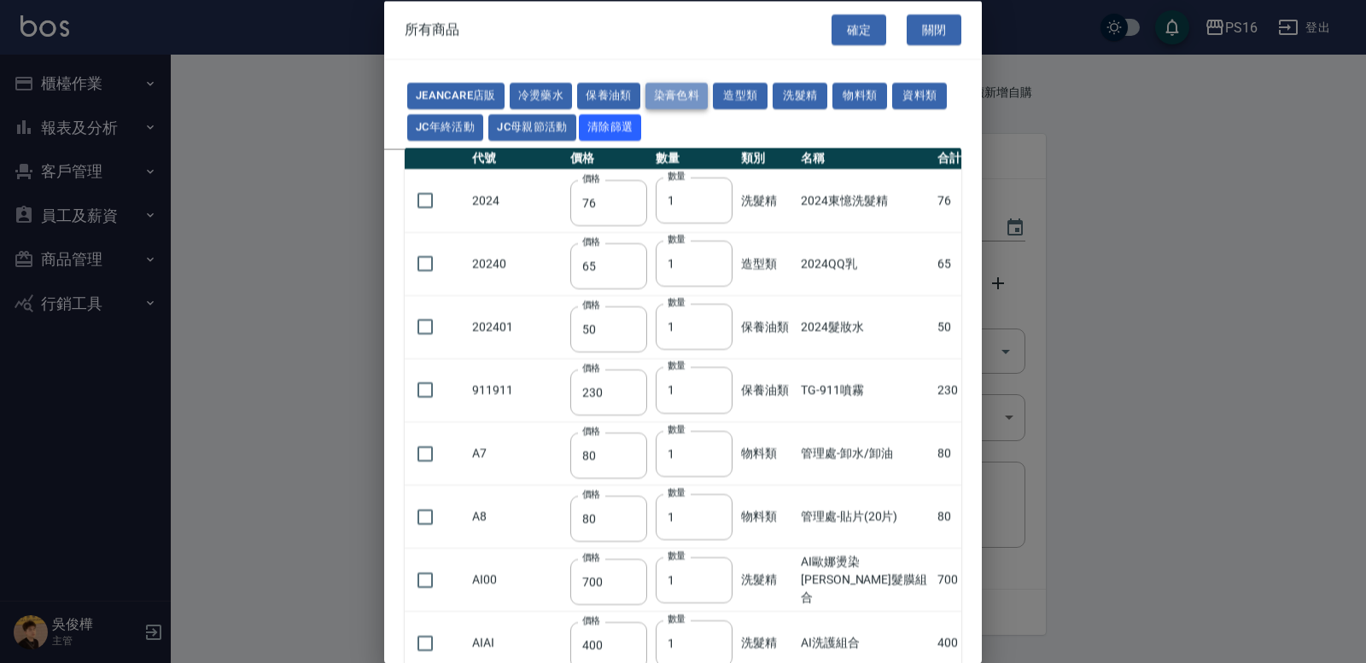
type input "250"
type input "600"
type input "200"
type input "112"
type input "142"
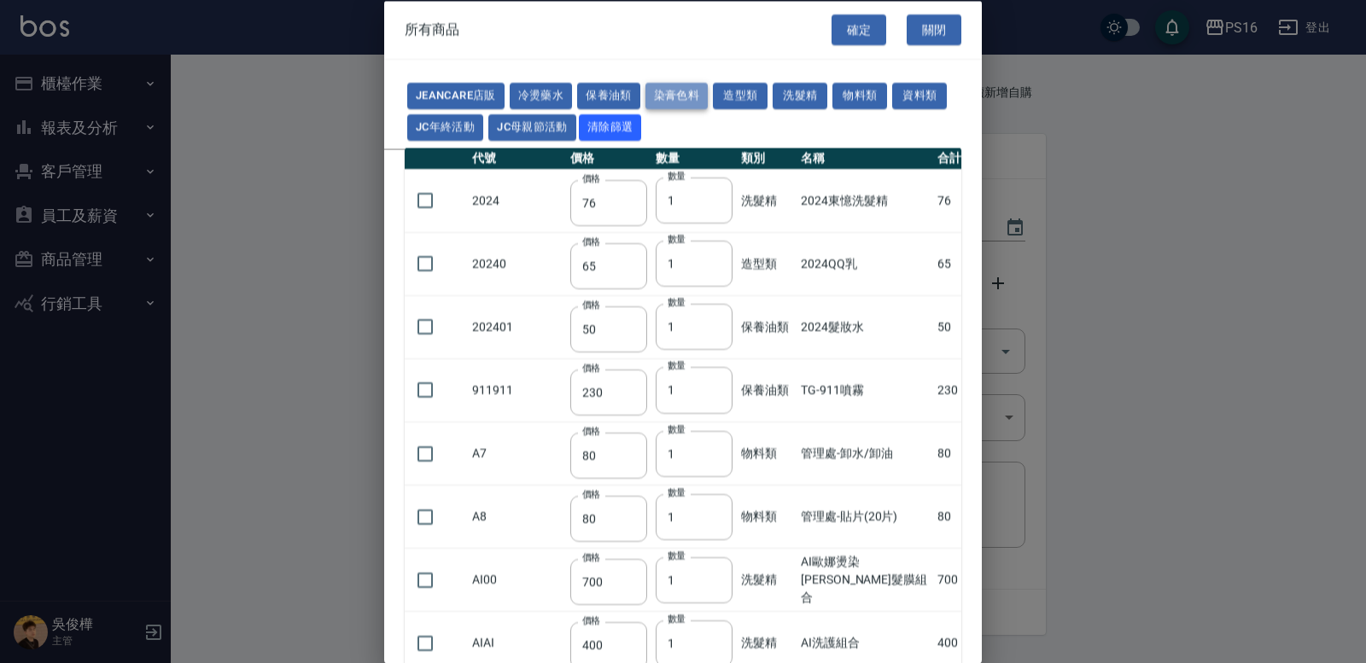
type input "1100"
type input "350"
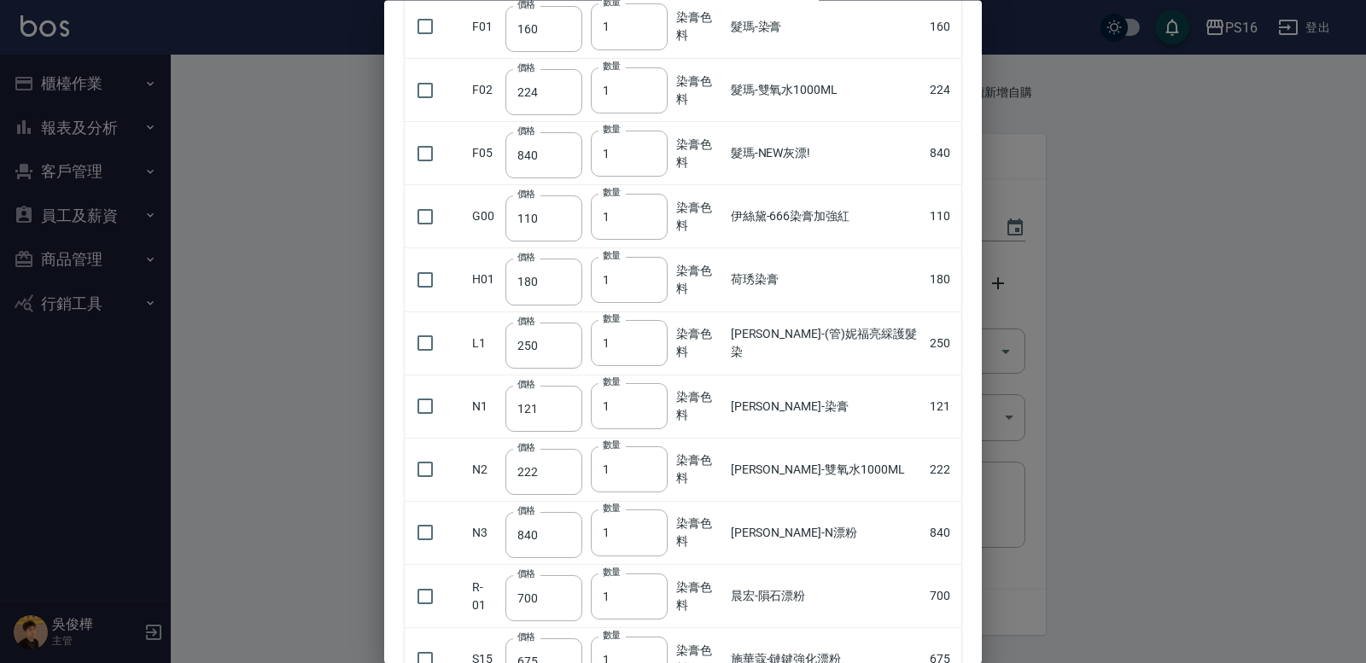
scroll to position [380, 0]
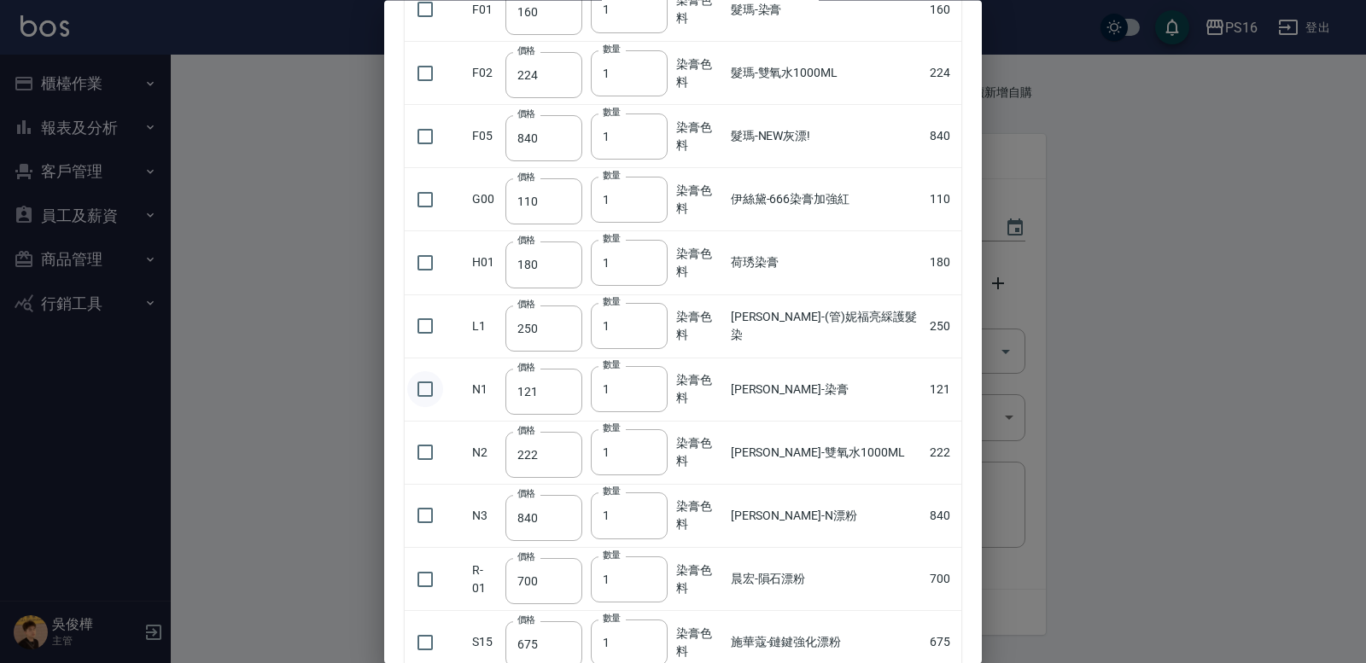
click at [425, 389] on input "checkbox" at bounding box center [425, 390] width 36 height 36
checkbox input "true"
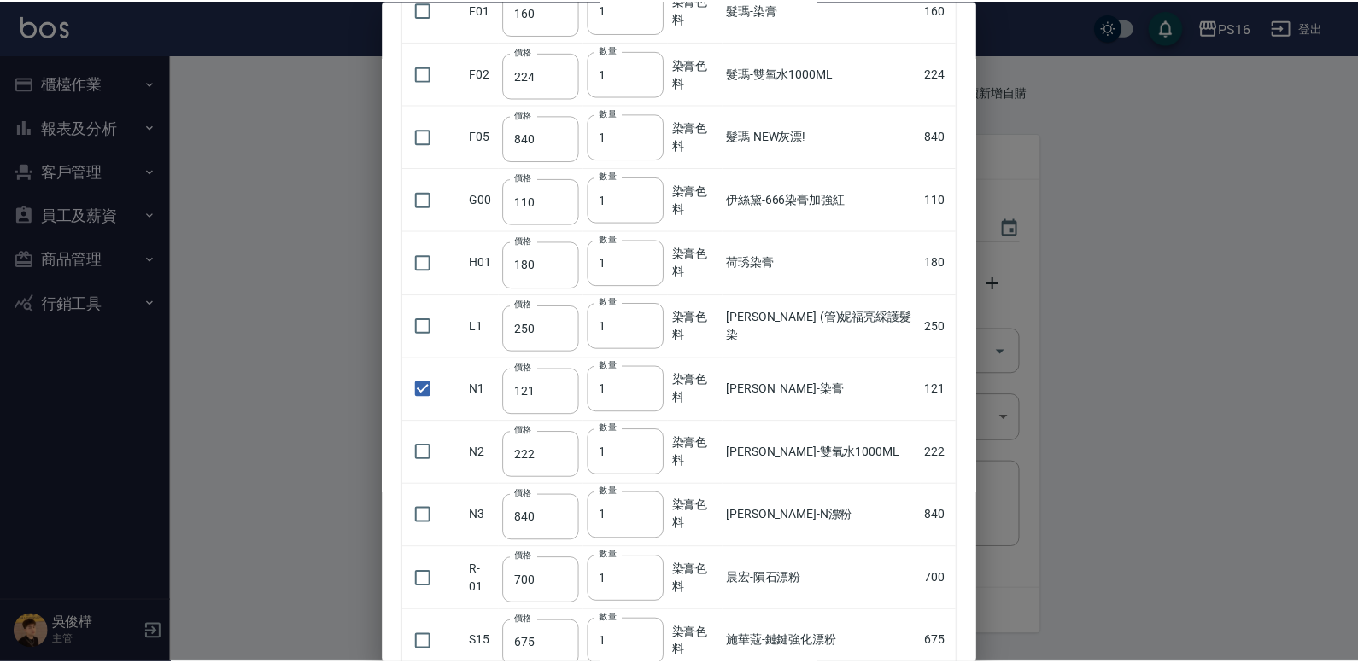
scroll to position [0, 0]
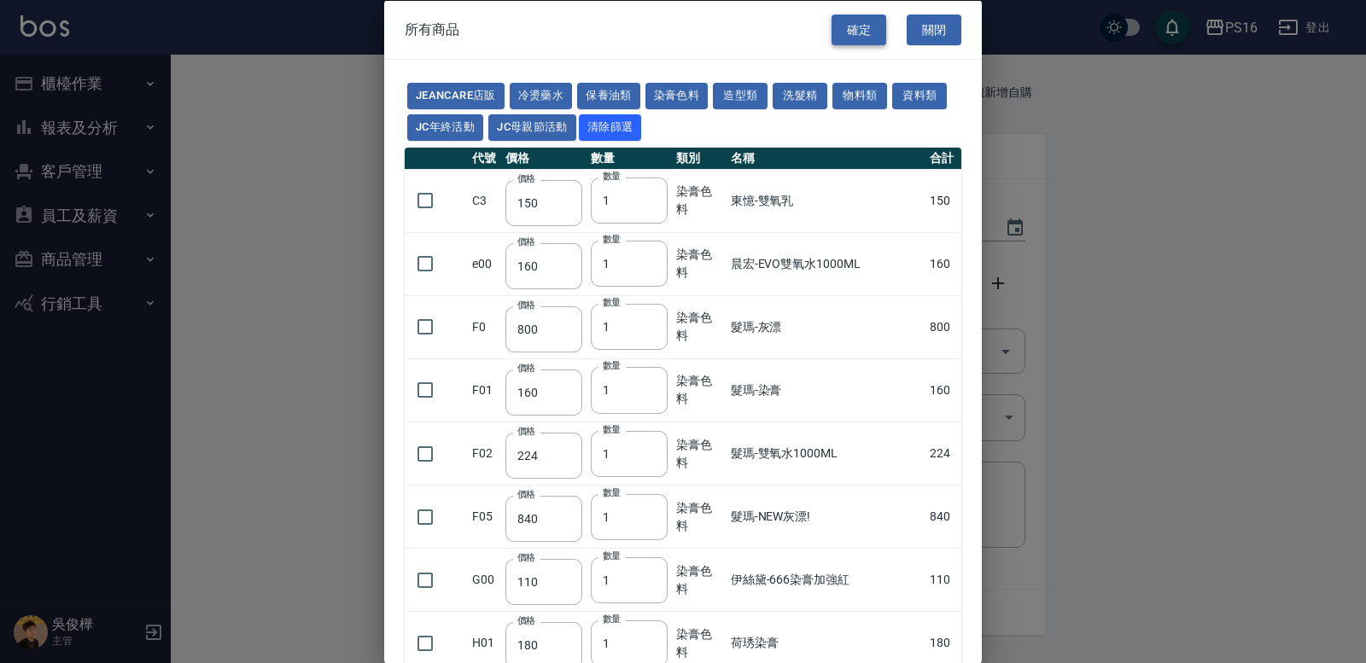
click at [868, 34] on button "確定" at bounding box center [859, 30] width 55 height 32
type input "[PERSON_NAME]-染膏"
type input "121"
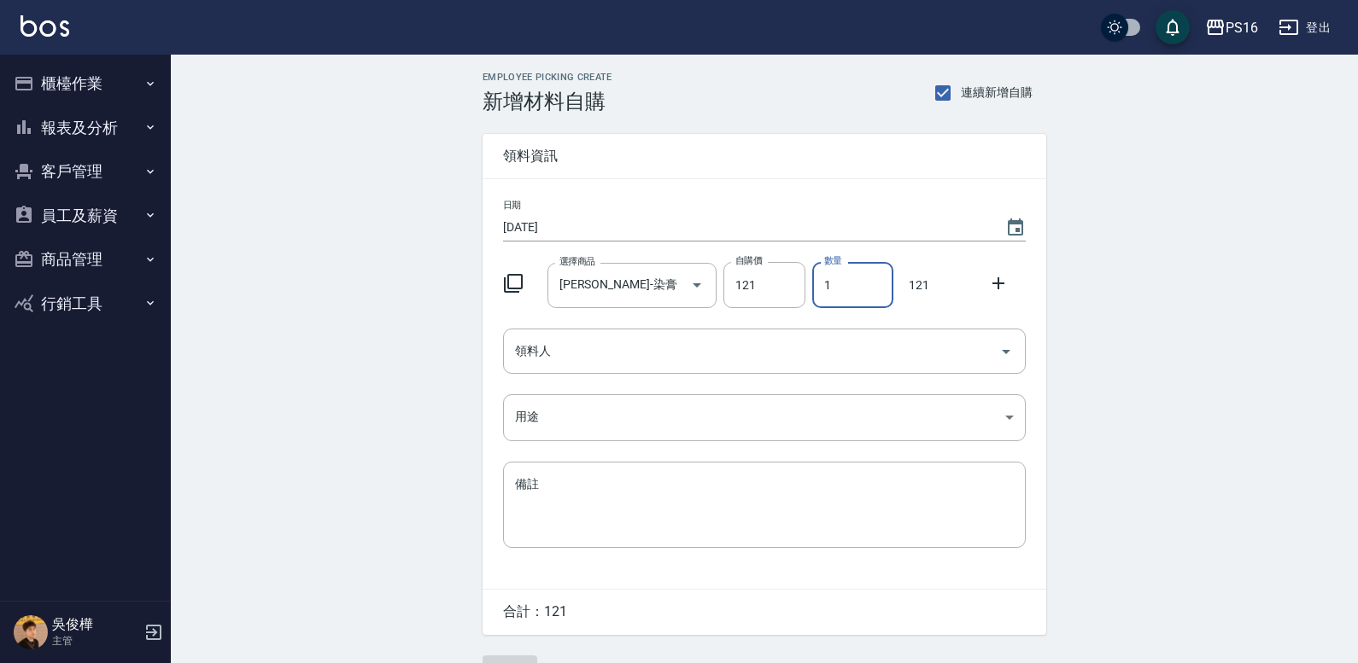
click at [863, 284] on input "1" at bounding box center [852, 285] width 81 height 46
drag, startPoint x: 863, startPoint y: 284, endPoint x: 790, endPoint y: 292, distance: 73.8
click at [790, 292] on div "選擇商品 [PERSON_NAME]-染膏 選擇商品 自購價 121 自購價 數量 1 數量 121" at bounding box center [760, 281] width 529 height 53
type input "3"
click at [803, 352] on input "領料人" at bounding box center [752, 351] width 482 height 30
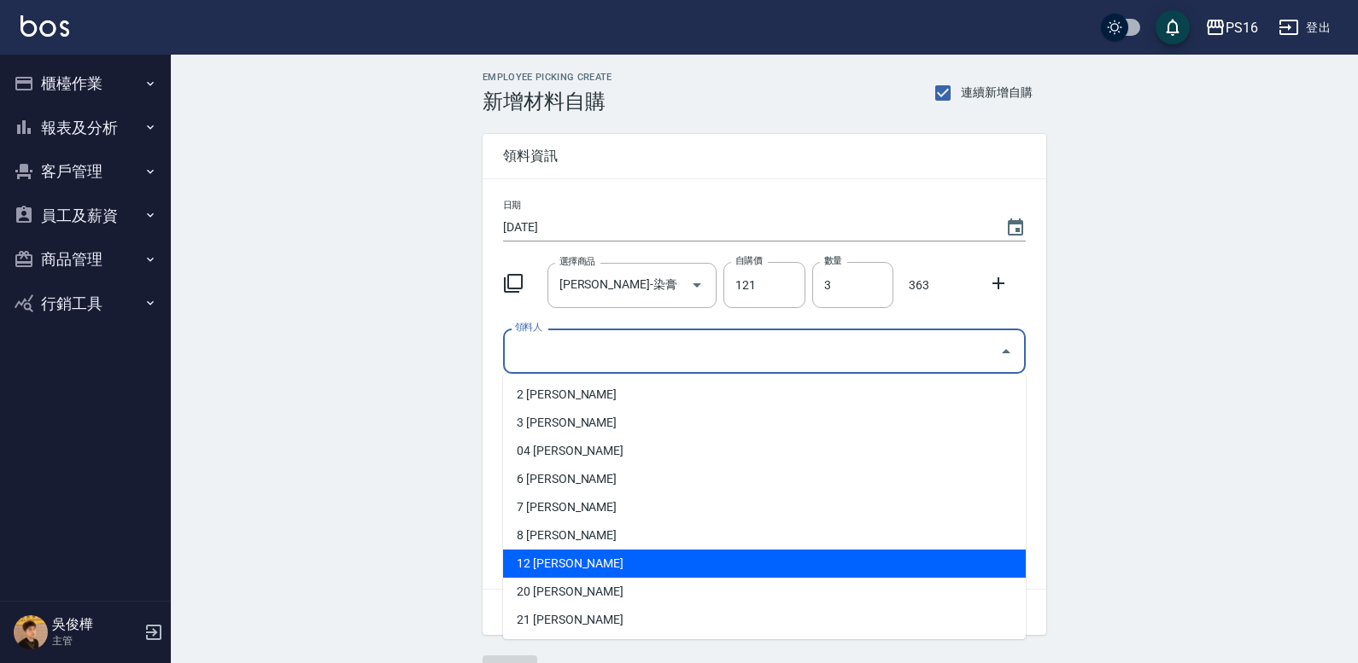
click at [664, 568] on li "12 [PERSON_NAME]" at bounding box center [764, 564] width 523 height 28
type input "[PERSON_NAME]"
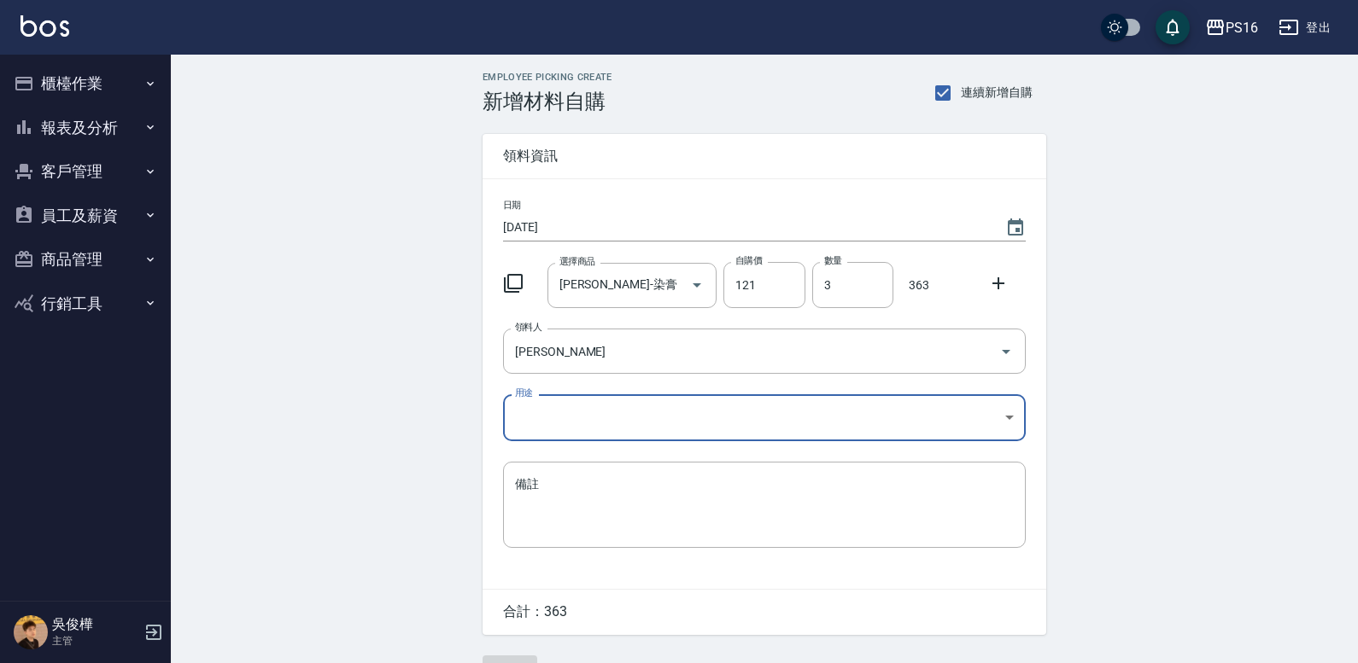
click at [557, 420] on body "PS16 登出 櫃檯作業 打帳單 帳單列表 現金收支登錄 材料自購登錄 每日結帳 報表及分析 報表目錄 店家區間累計表 店家日報表 互助日報表 互助月報表 互…" at bounding box center [679, 352] width 1358 height 704
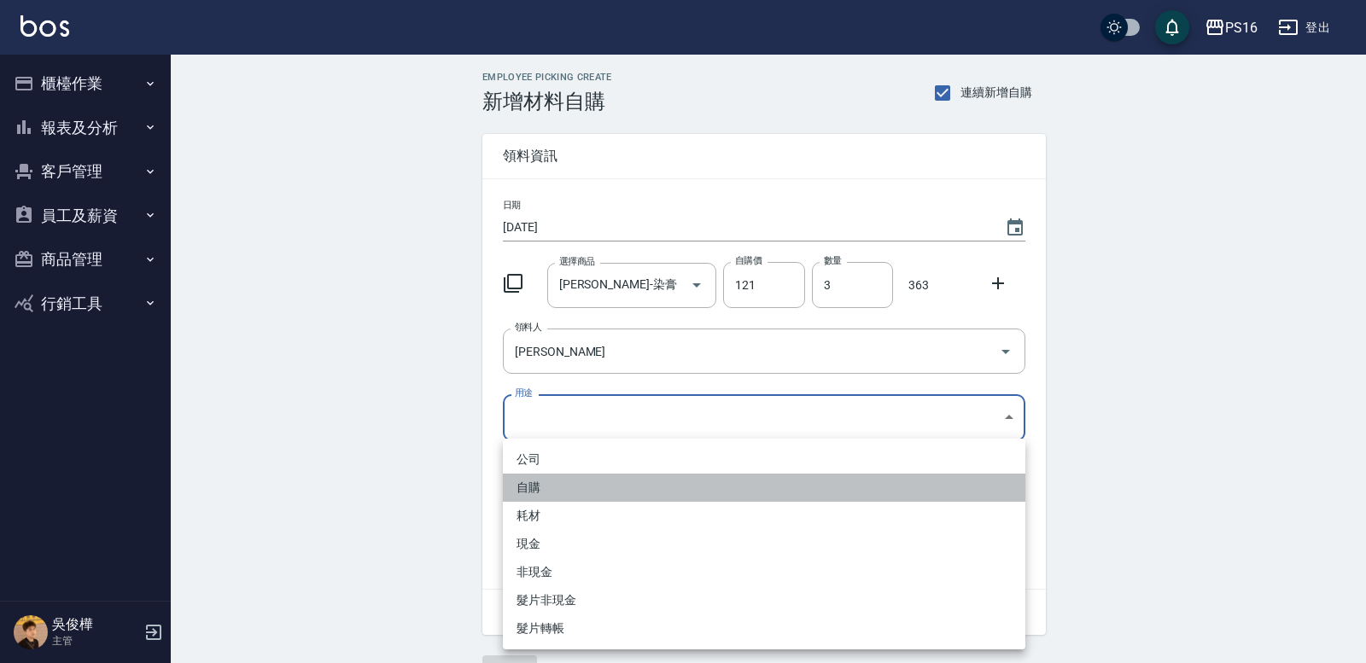
click at [550, 484] on li "自購" at bounding box center [764, 488] width 523 height 28
type input "自購"
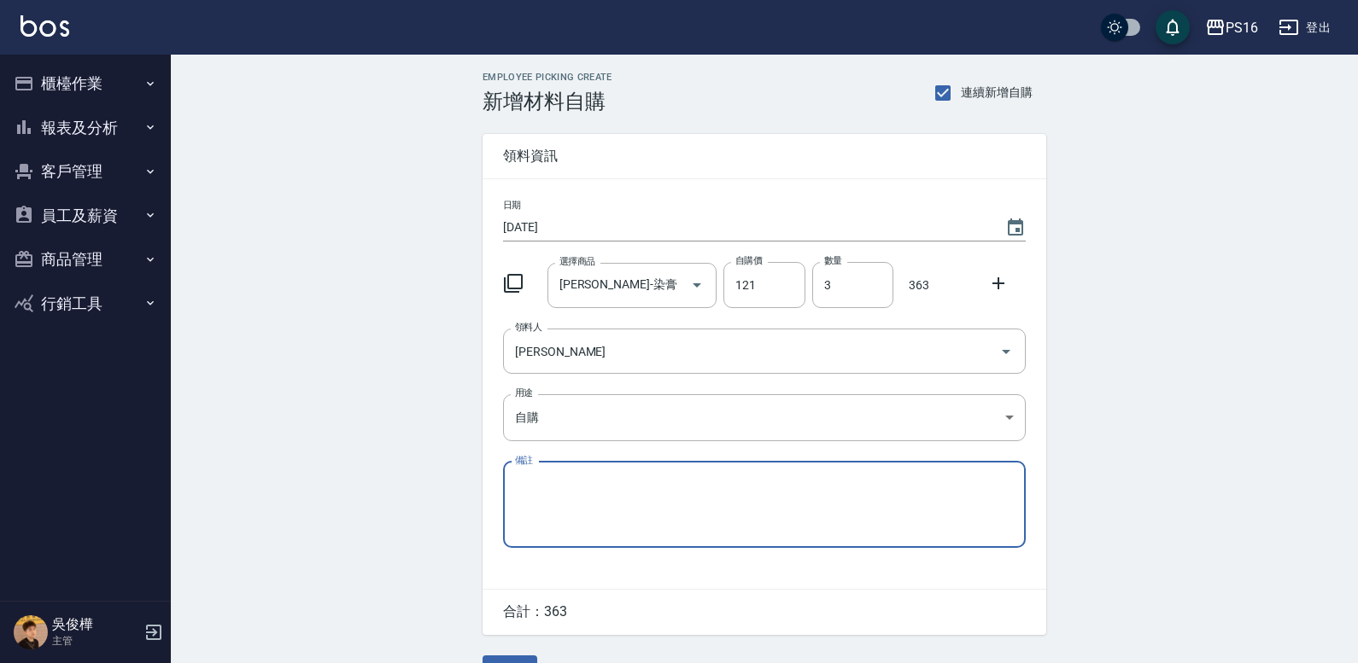
scroll to position [43, 0]
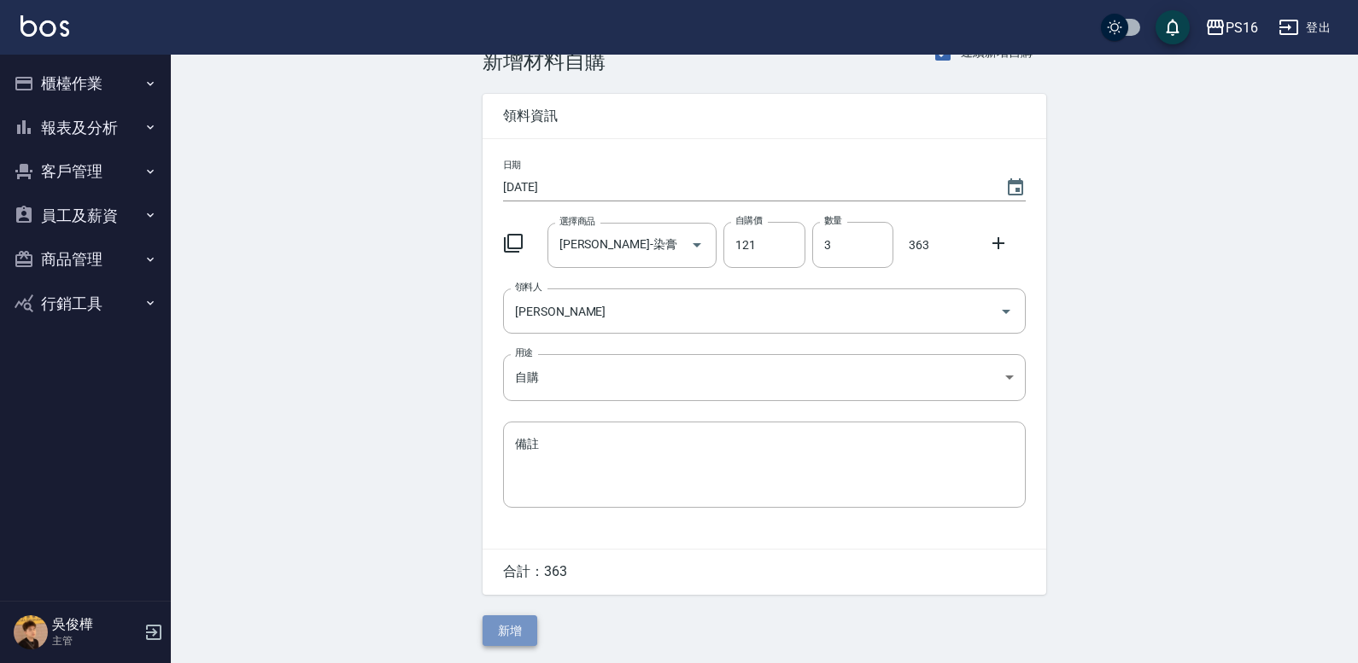
click at [517, 634] on button "新增" at bounding box center [509, 632] width 55 height 32
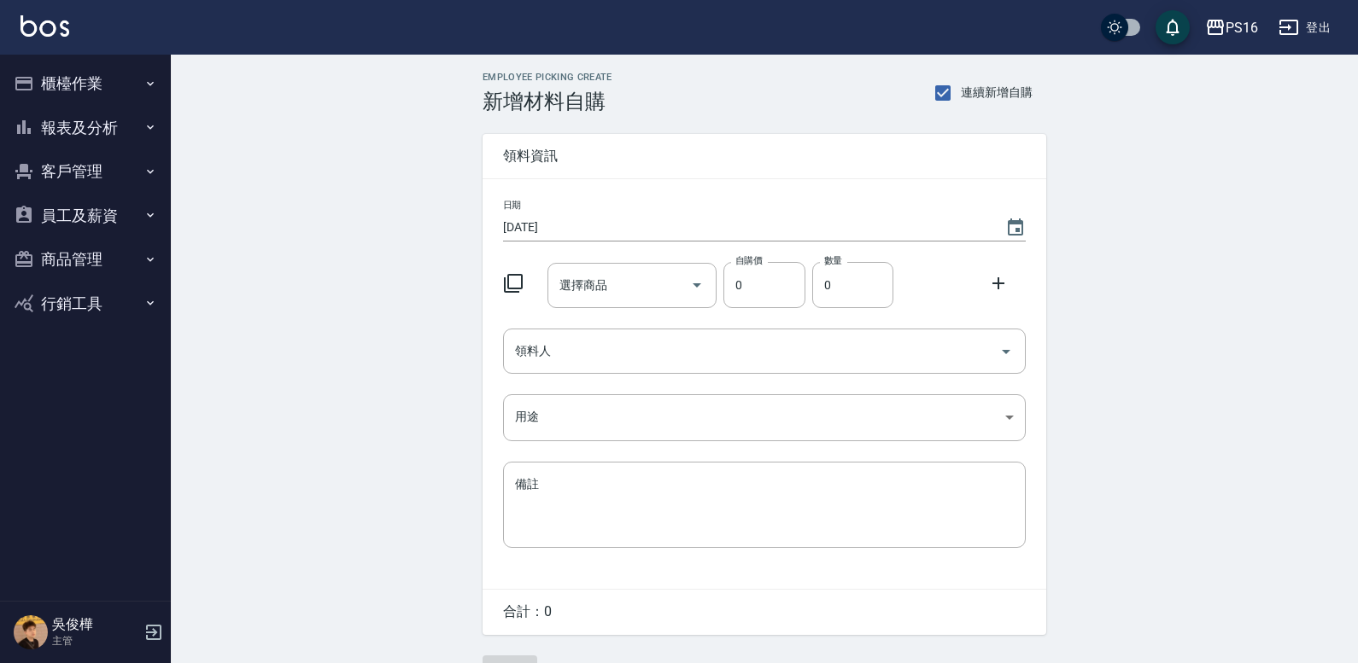
click at [511, 275] on icon at bounding box center [513, 283] width 19 height 19
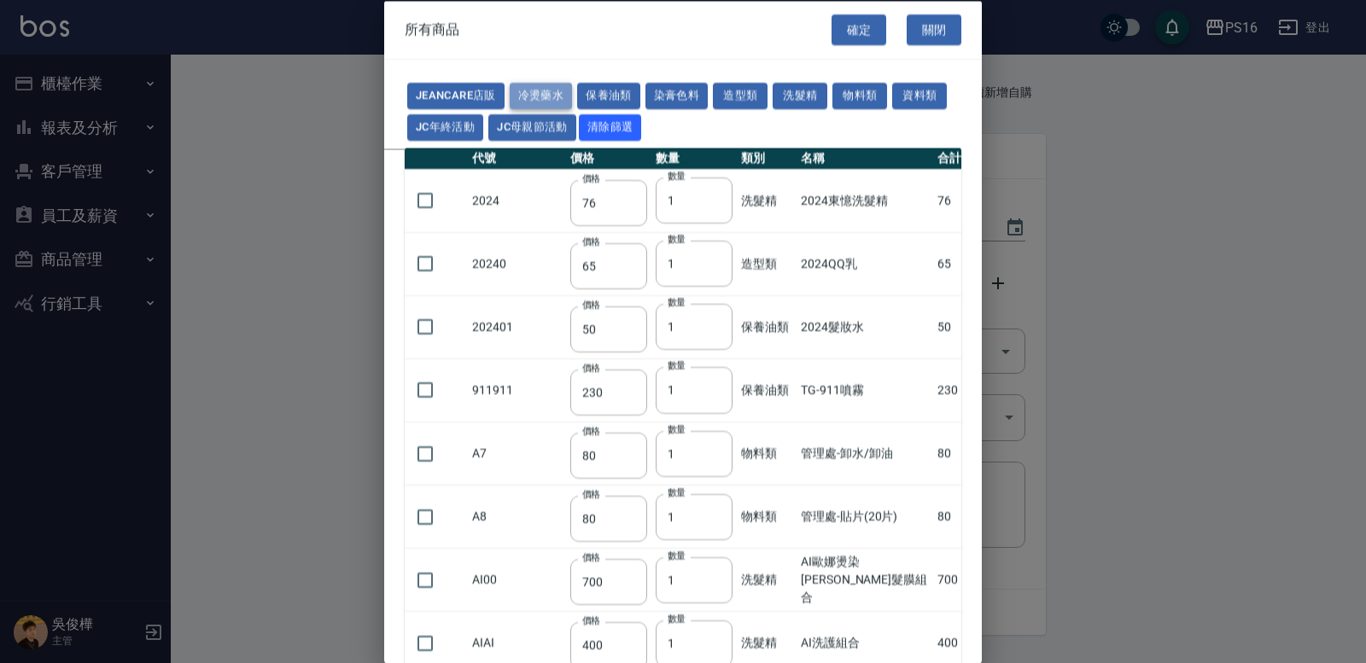
click at [523, 86] on button "冷燙藥水" at bounding box center [541, 96] width 63 height 26
type input "176"
type input "310"
type input "250"
type input "55"
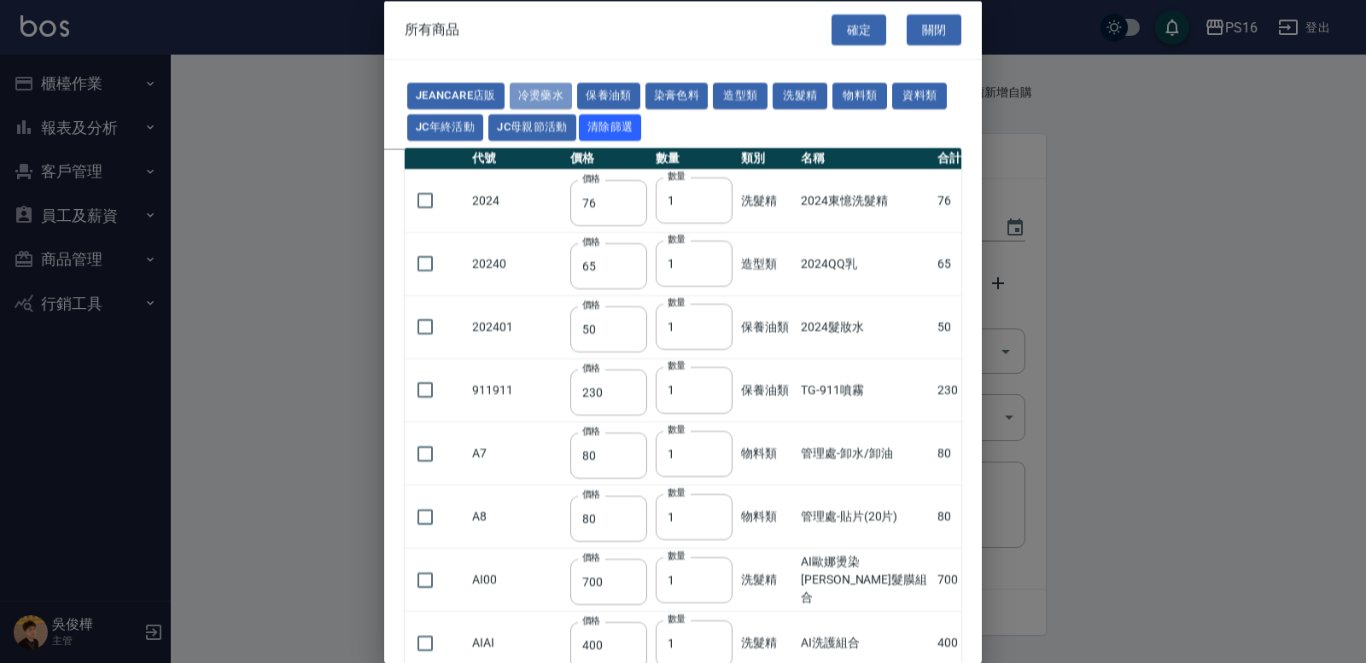
type input "165"
type input "55"
type input "75"
type input "176"
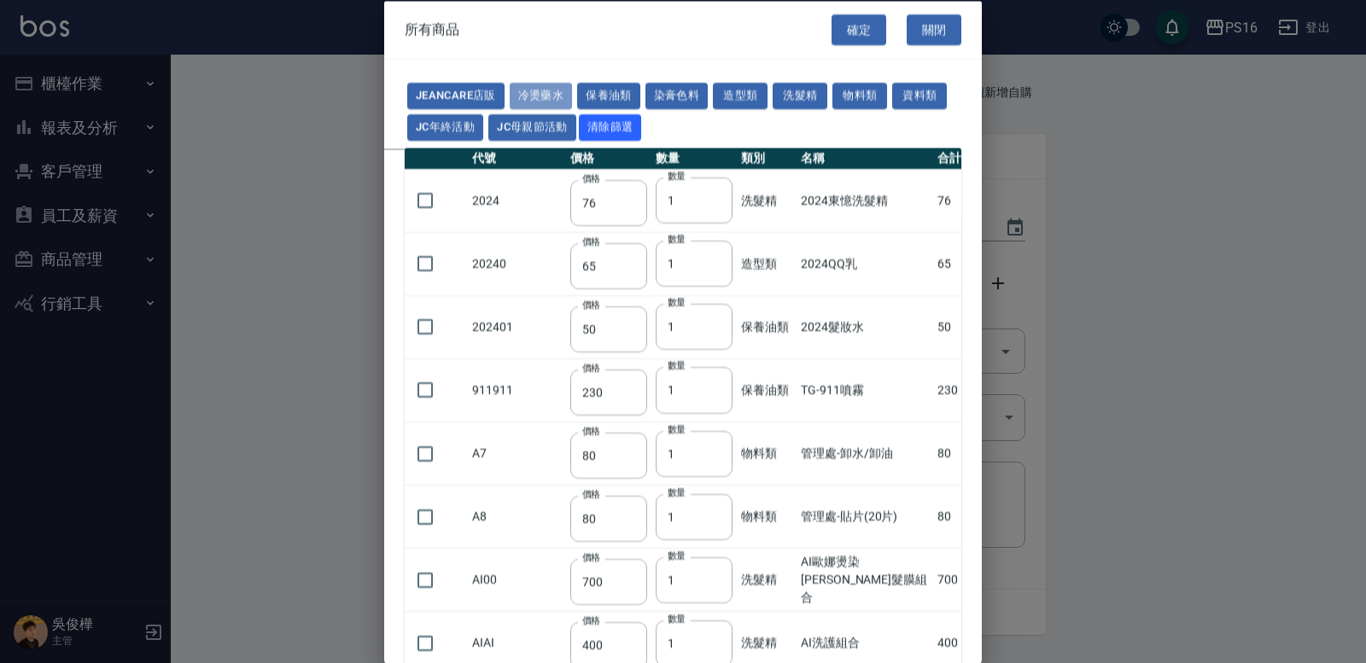
type input "200"
type input "160"
type input "300"
type input "160"
type input "45"
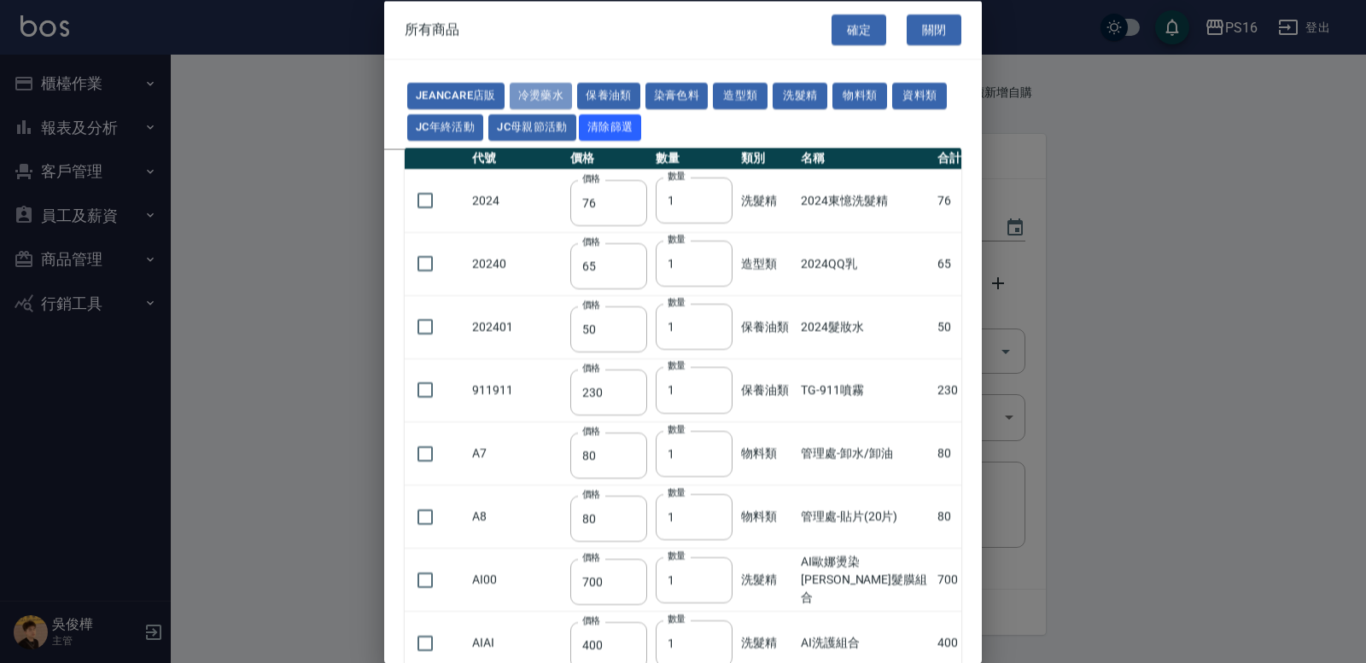
type input "488"
type input "263"
type input "120"
type input "180"
type input "273"
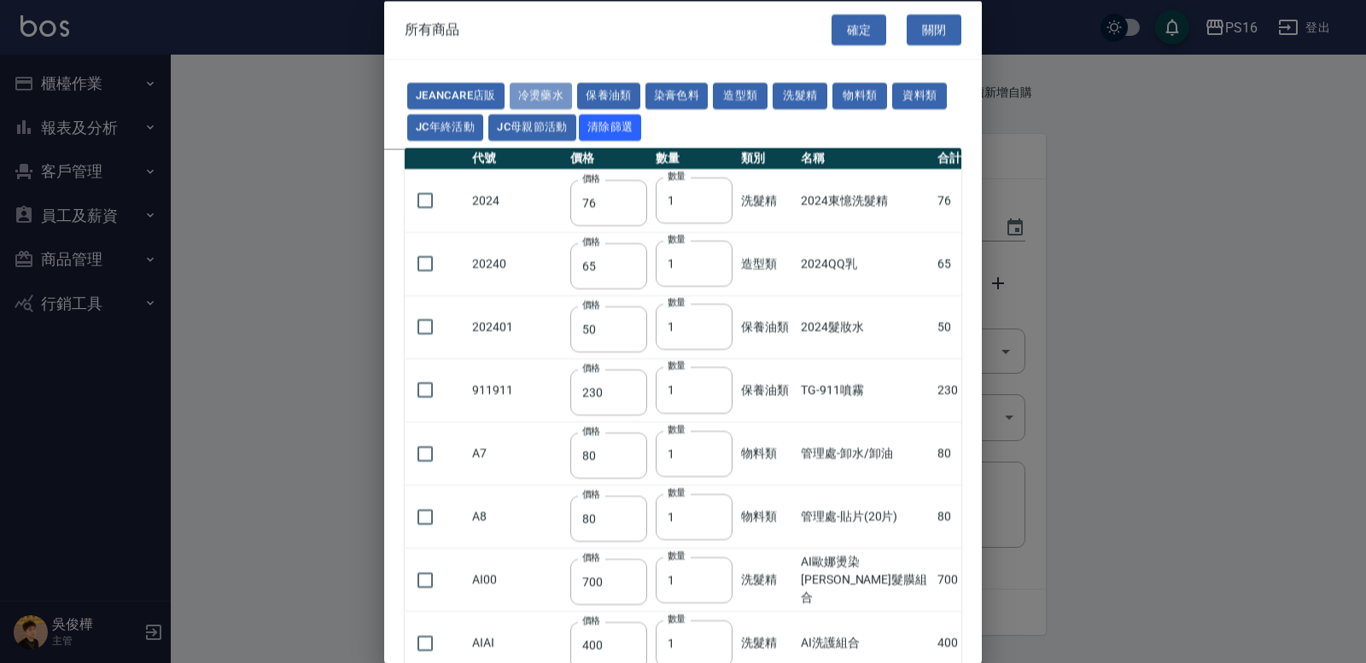
type input "358"
type input "455"
type input "195"
type input "152"
type input "160"
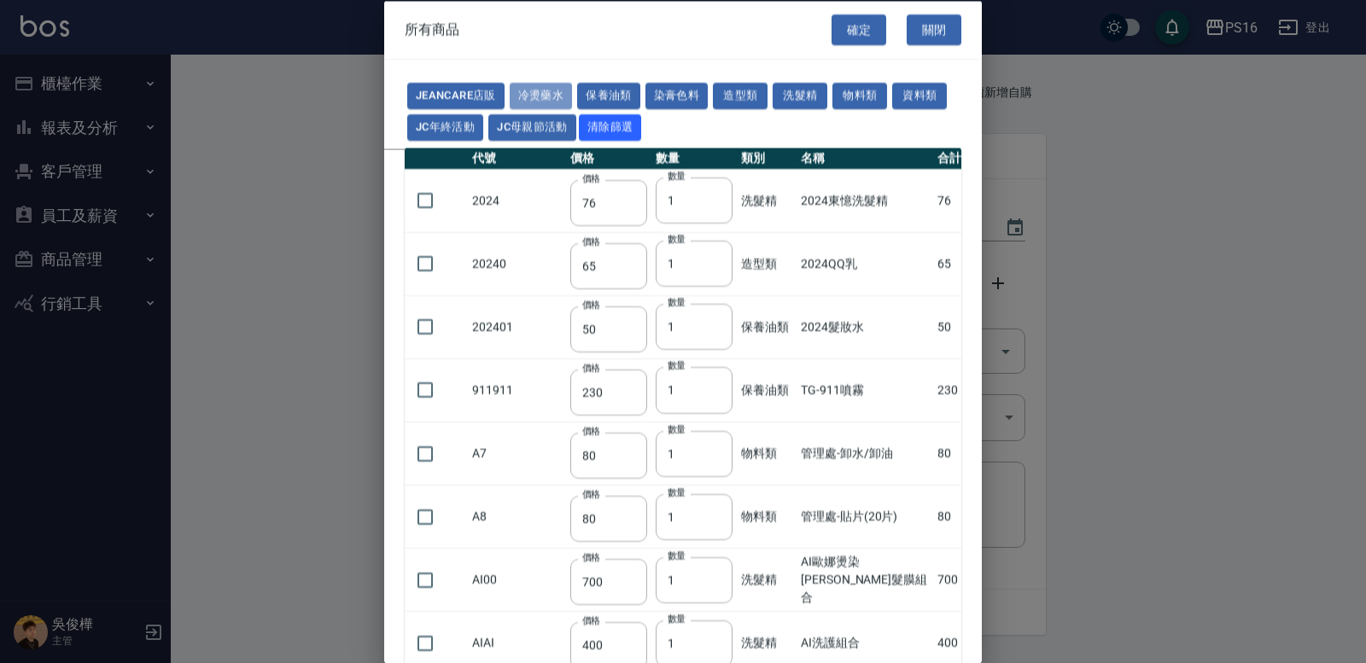
type input "300"
type input "272"
type input "168"
type input "442"
type input "245"
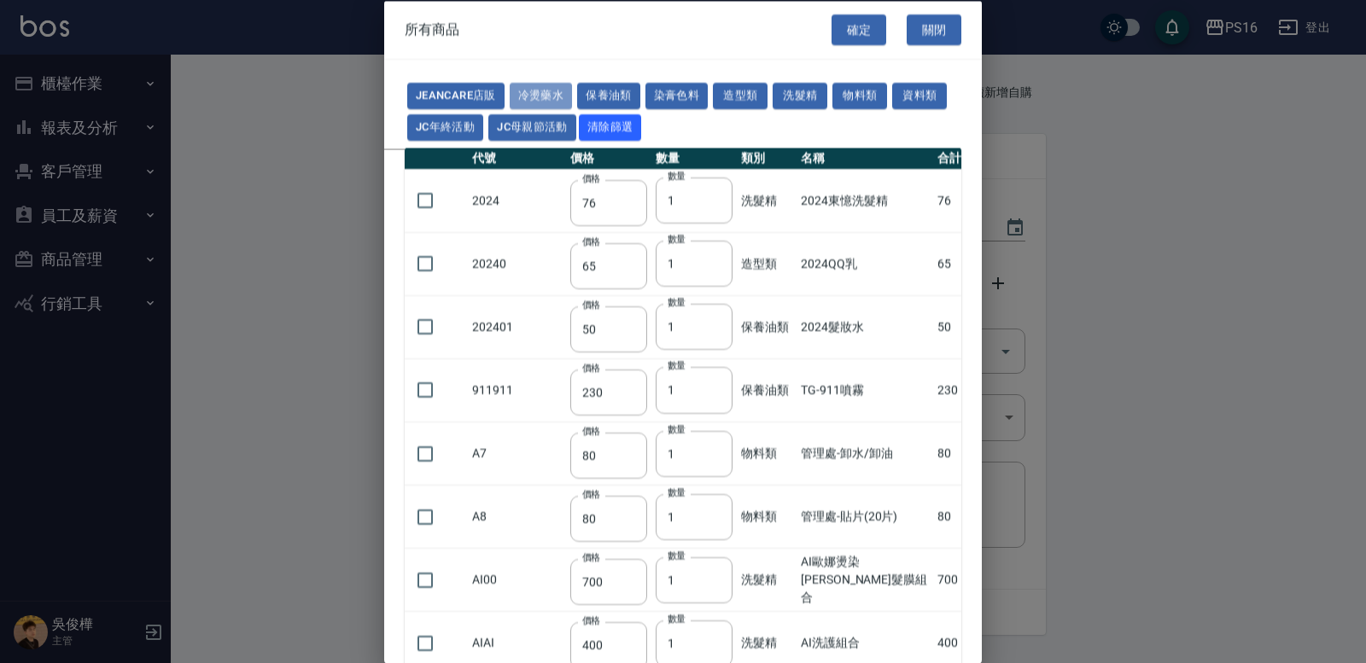
type input "360"
type input "480"
type input "240"
type input "270"
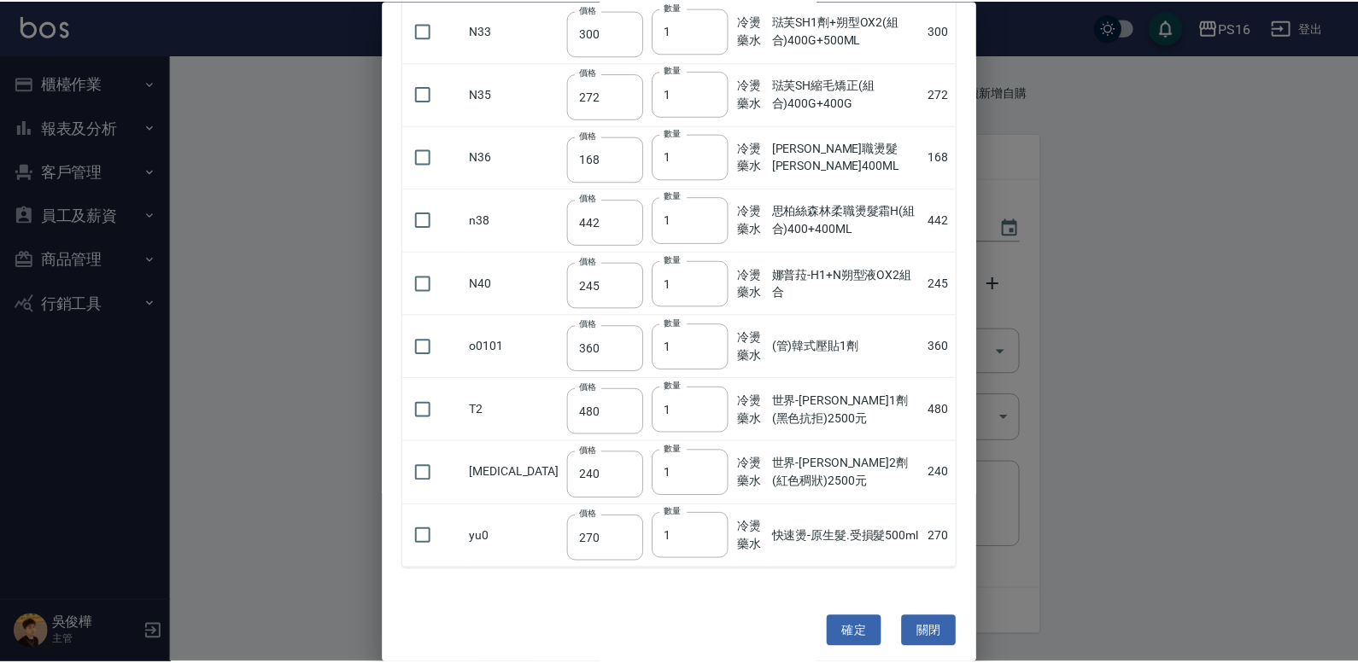
scroll to position [1700, 0]
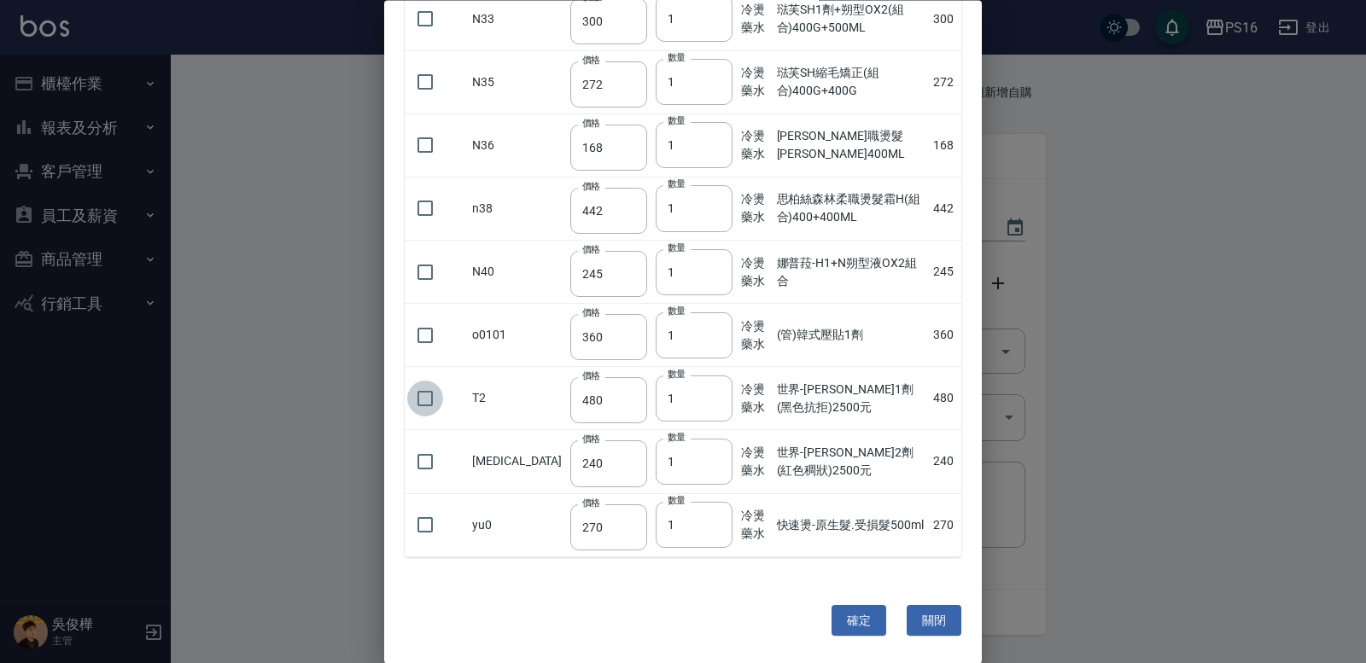
click at [417, 394] on input "checkbox" at bounding box center [425, 399] width 36 height 36
checkbox input "true"
click at [834, 614] on button "確定" at bounding box center [859, 621] width 55 height 32
type input "世界-[PERSON_NAME]1劑(黑色抗拒)2500元"
type input "480"
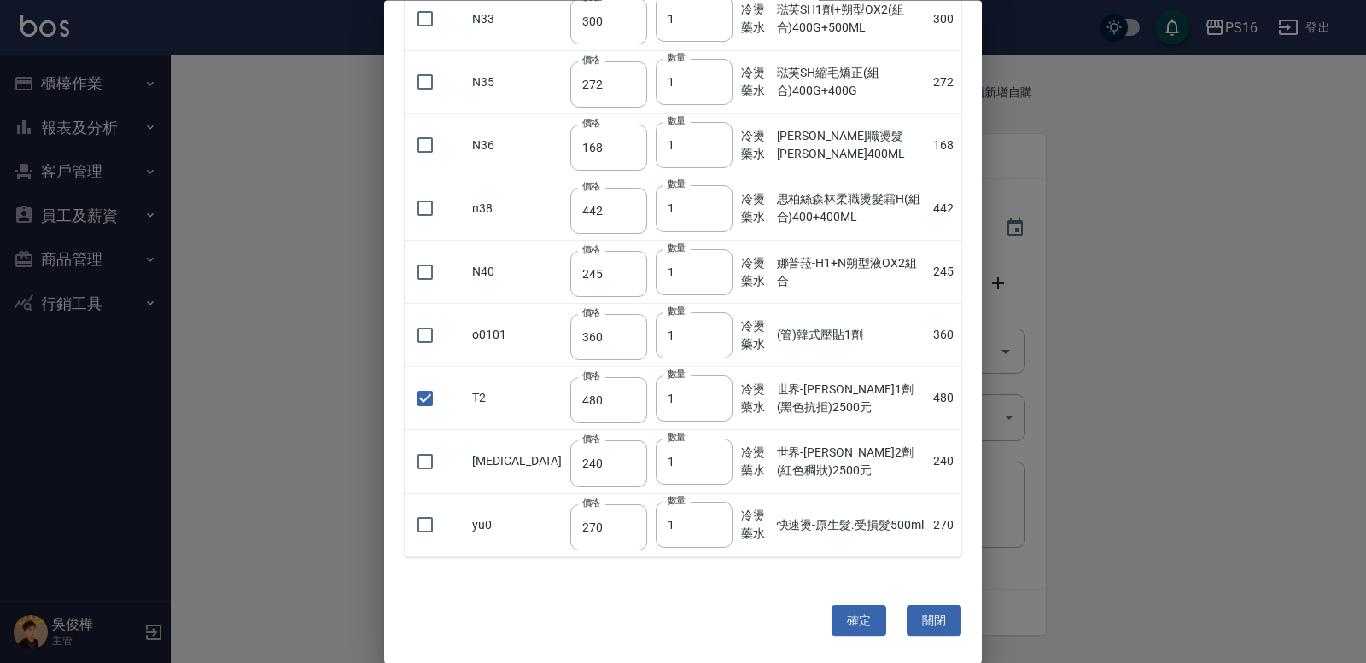
type input "1"
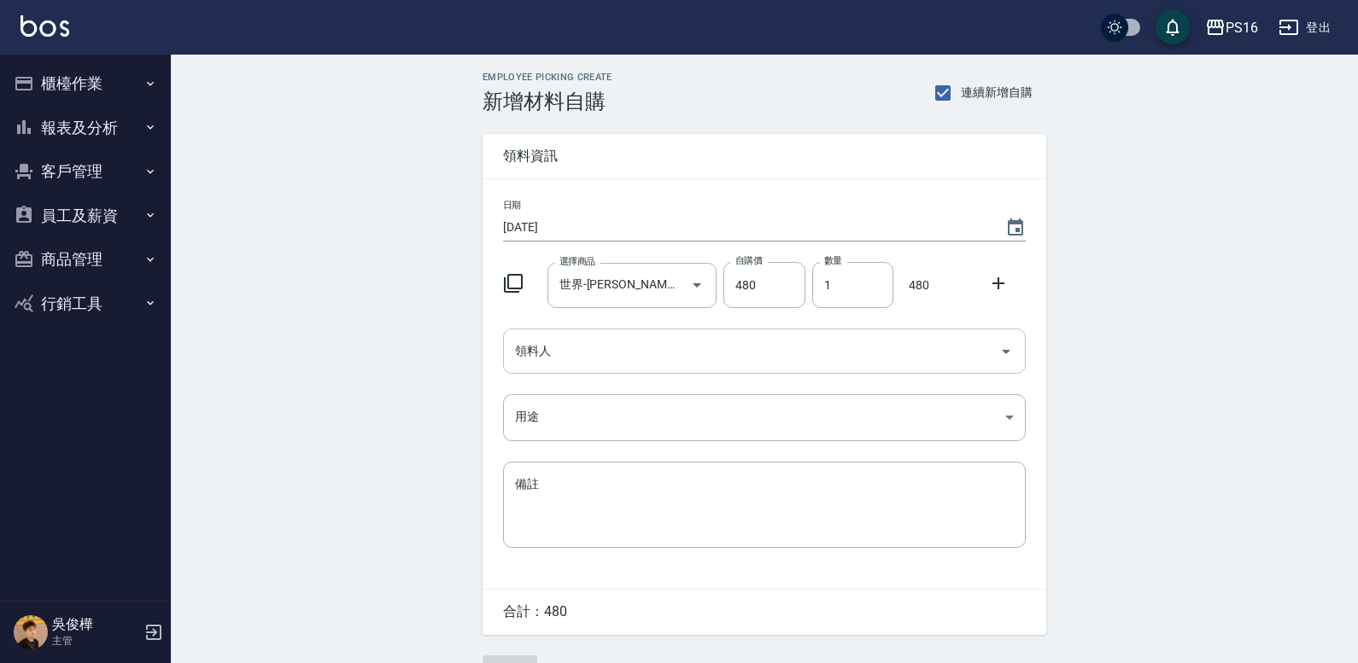
click at [589, 357] on input "領料人" at bounding box center [752, 351] width 482 height 30
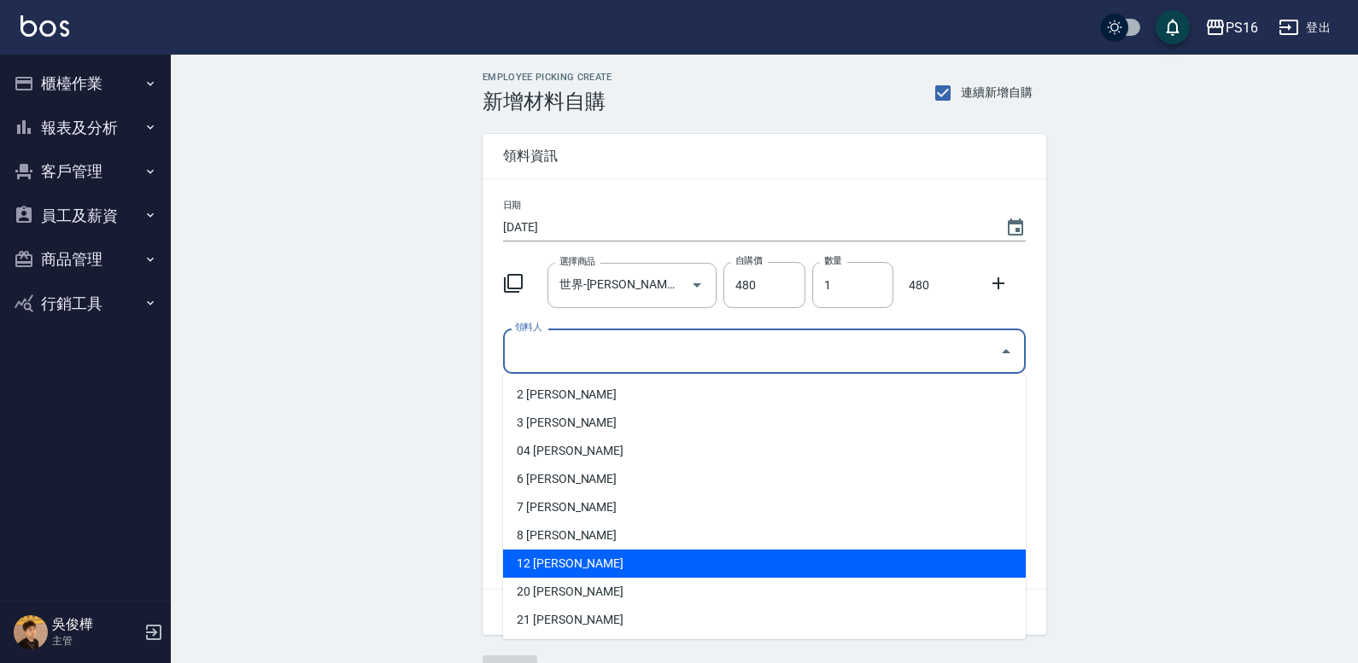
click at [538, 567] on li "12 [PERSON_NAME]" at bounding box center [764, 564] width 523 height 28
type input "[PERSON_NAME]"
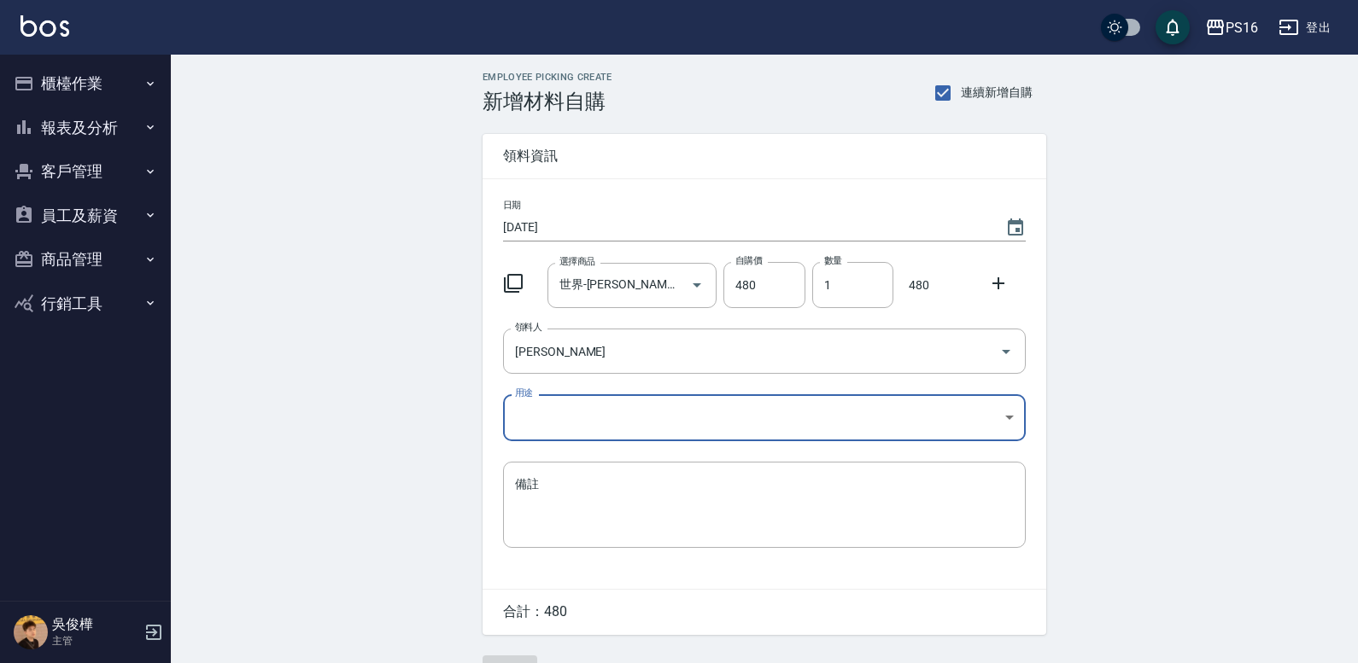
click at [541, 427] on body "PS16 登出 櫃檯作業 打帳單 帳單列表 現金收支登錄 材料自購登錄 每日結帳 報表及分析 報表目錄 店家區間累計表 店家日報表 互助日報表 互助月報表 互…" at bounding box center [679, 352] width 1358 height 704
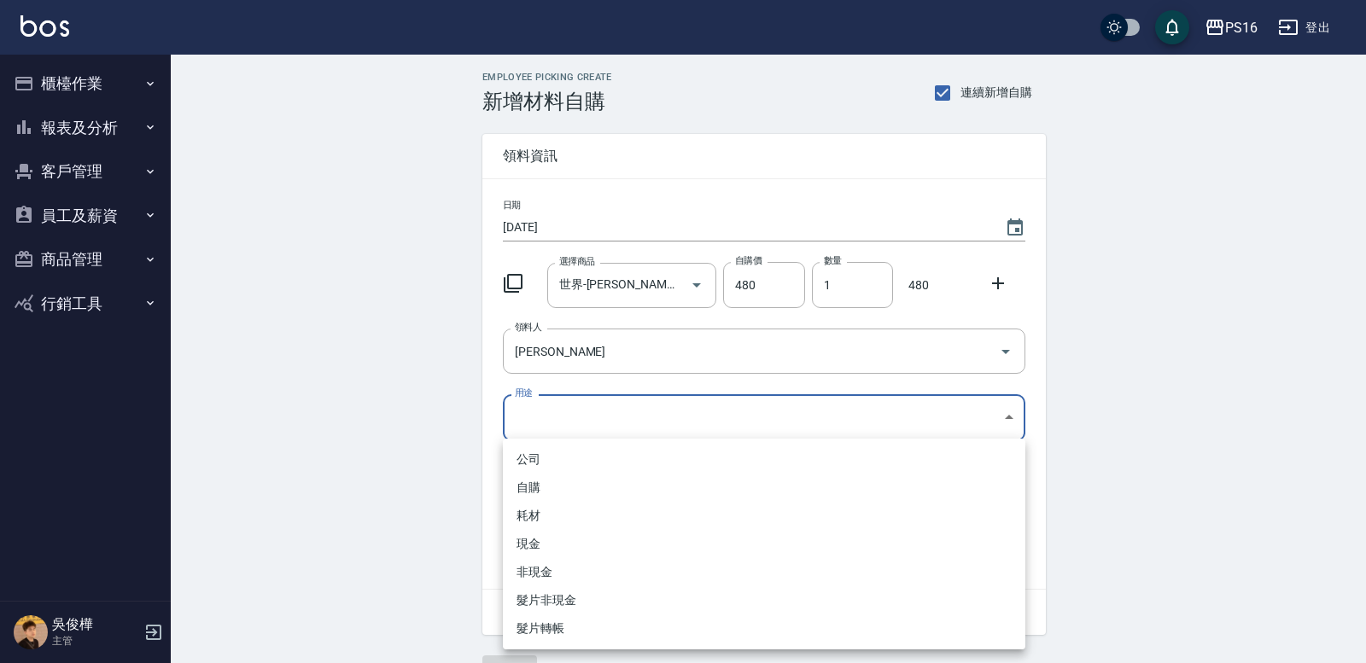
click at [548, 479] on li "自購" at bounding box center [764, 488] width 523 height 28
type input "自購"
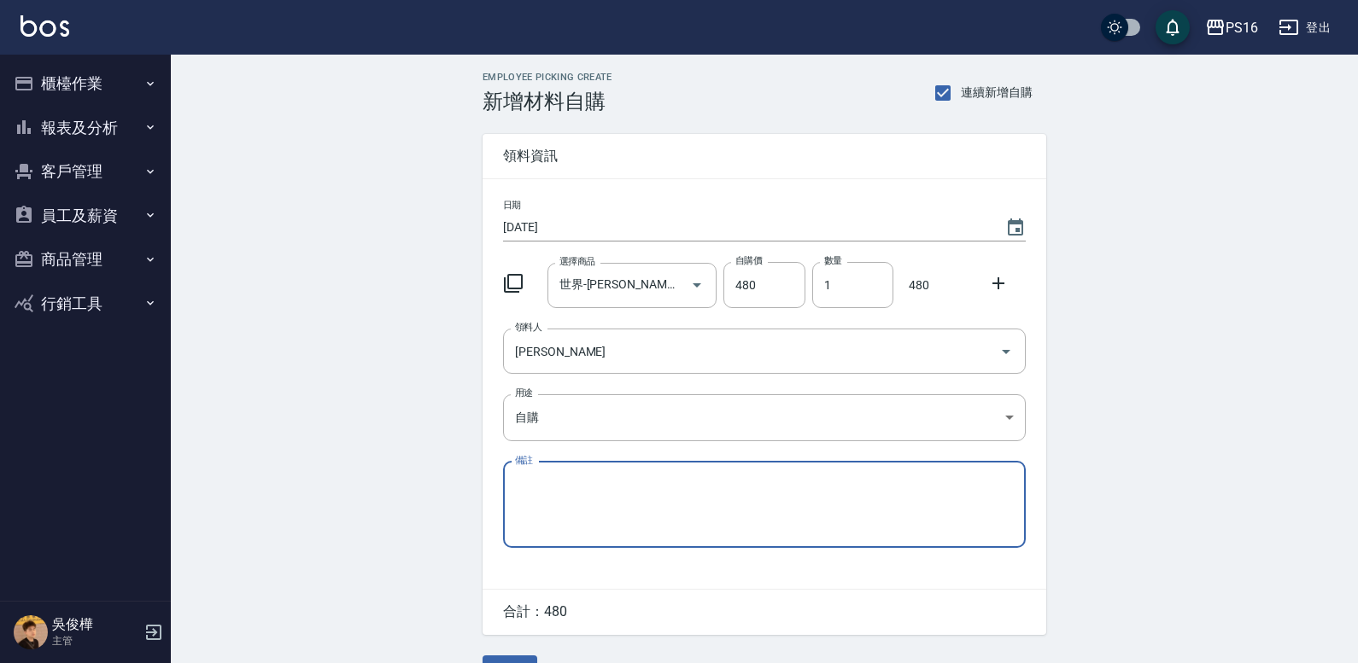
scroll to position [43, 0]
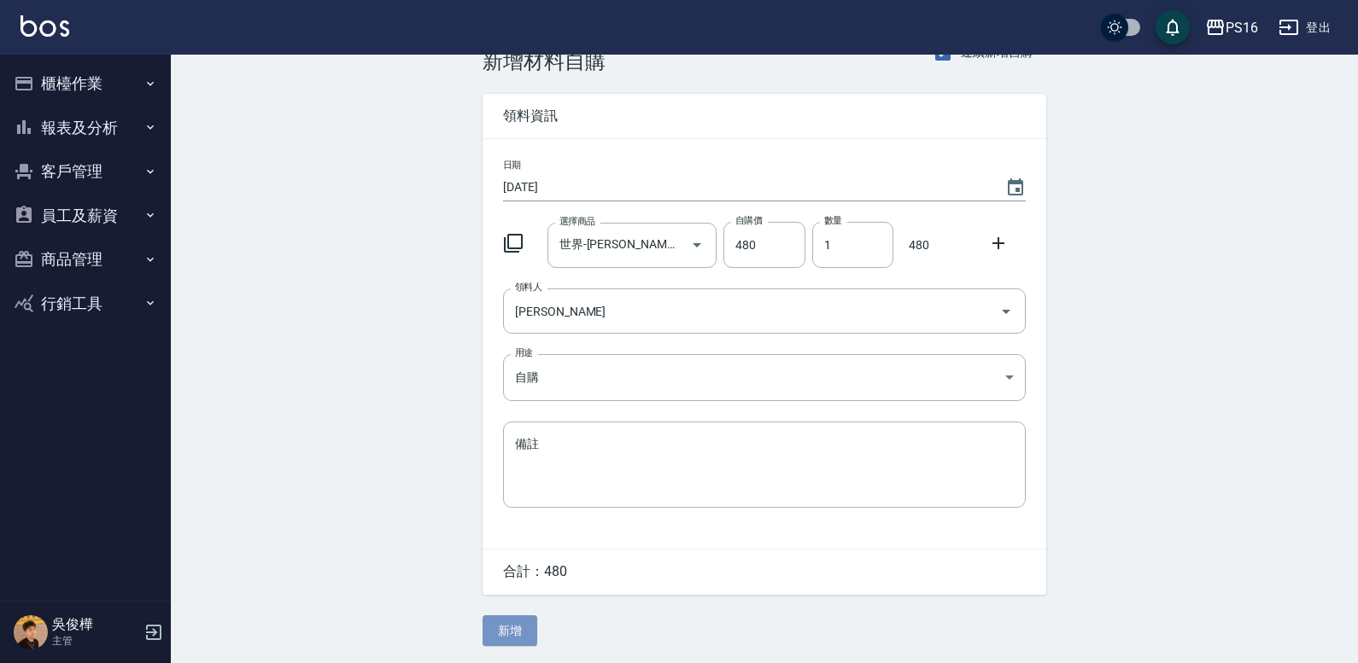
click at [491, 632] on button "新增" at bounding box center [509, 632] width 55 height 32
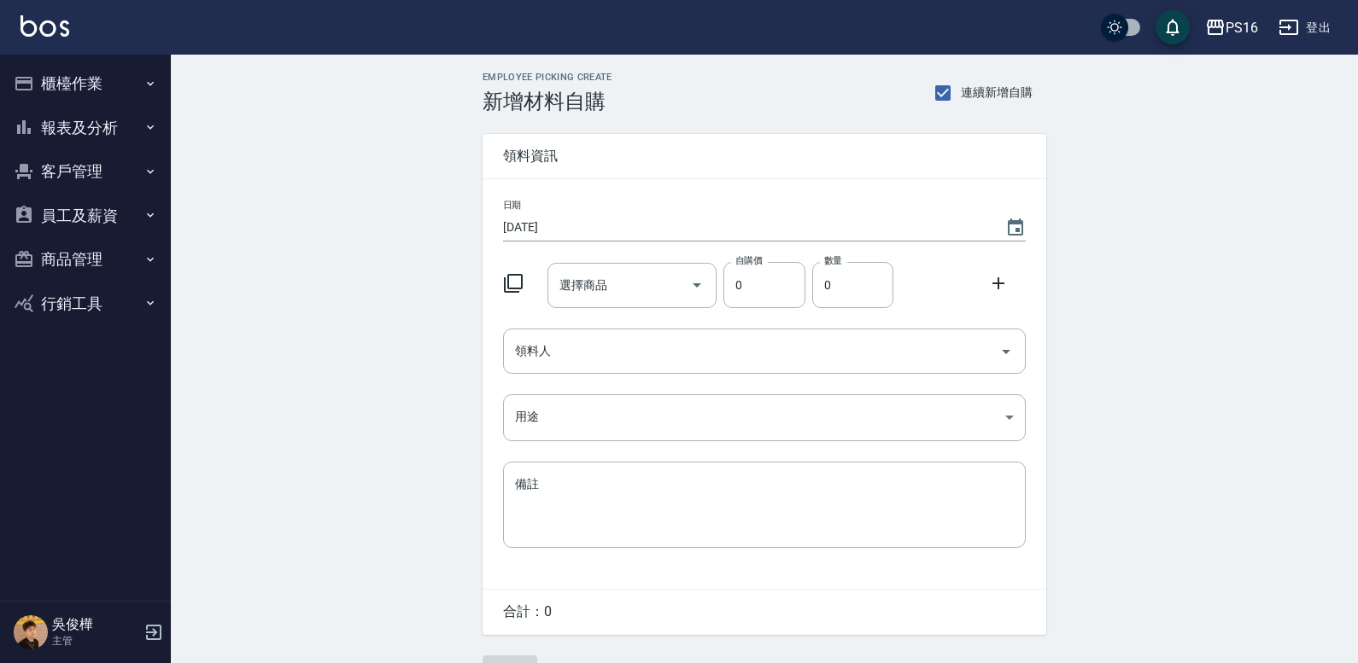
click at [72, 89] on button "櫃檯作業" at bounding box center [85, 83] width 157 height 44
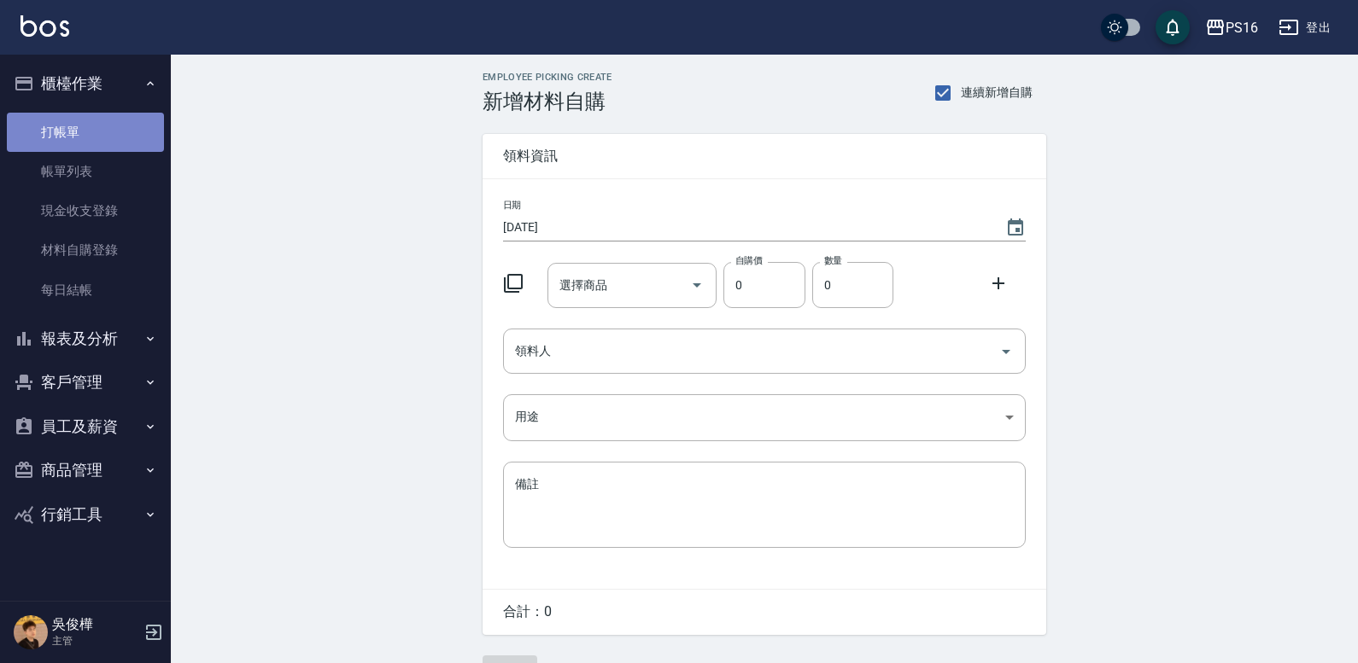
click at [77, 132] on link "打帳單" at bounding box center [85, 132] width 157 height 39
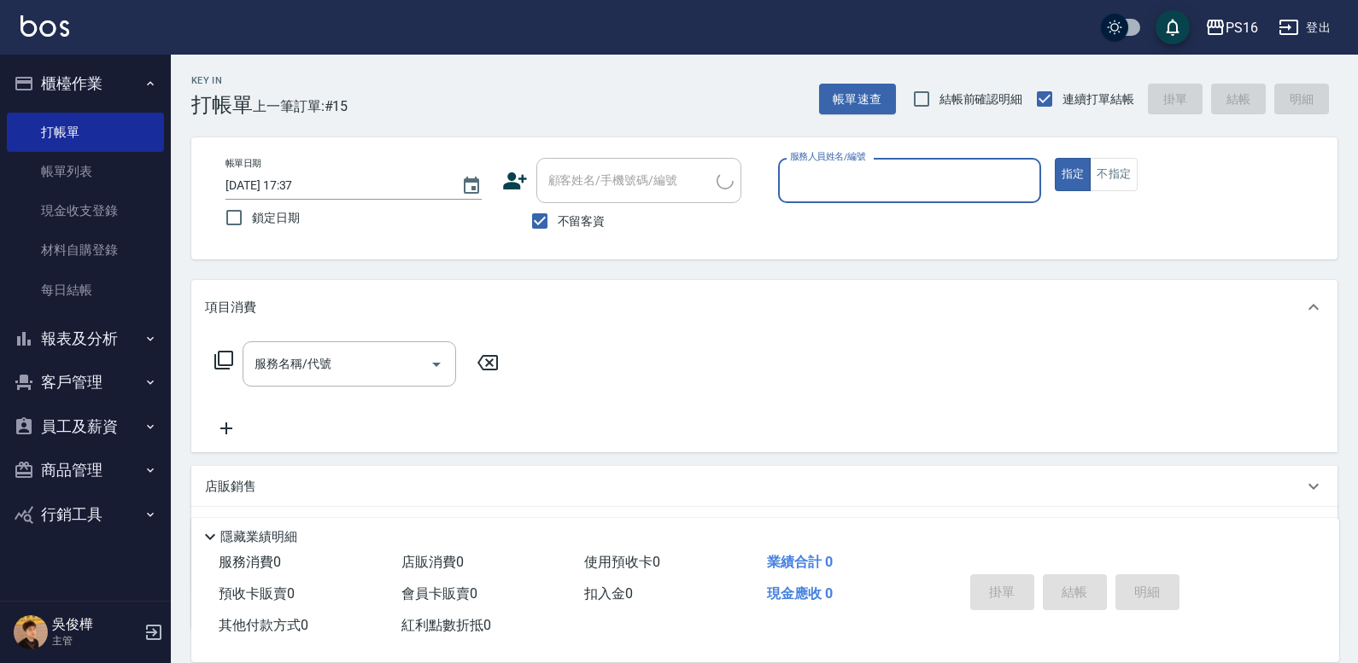
drag, startPoint x: 885, startPoint y: 166, endPoint x: 878, endPoint y: 172, distance: 10.3
click at [882, 168] on input "服務人員姓名/編號" at bounding box center [910, 181] width 248 height 30
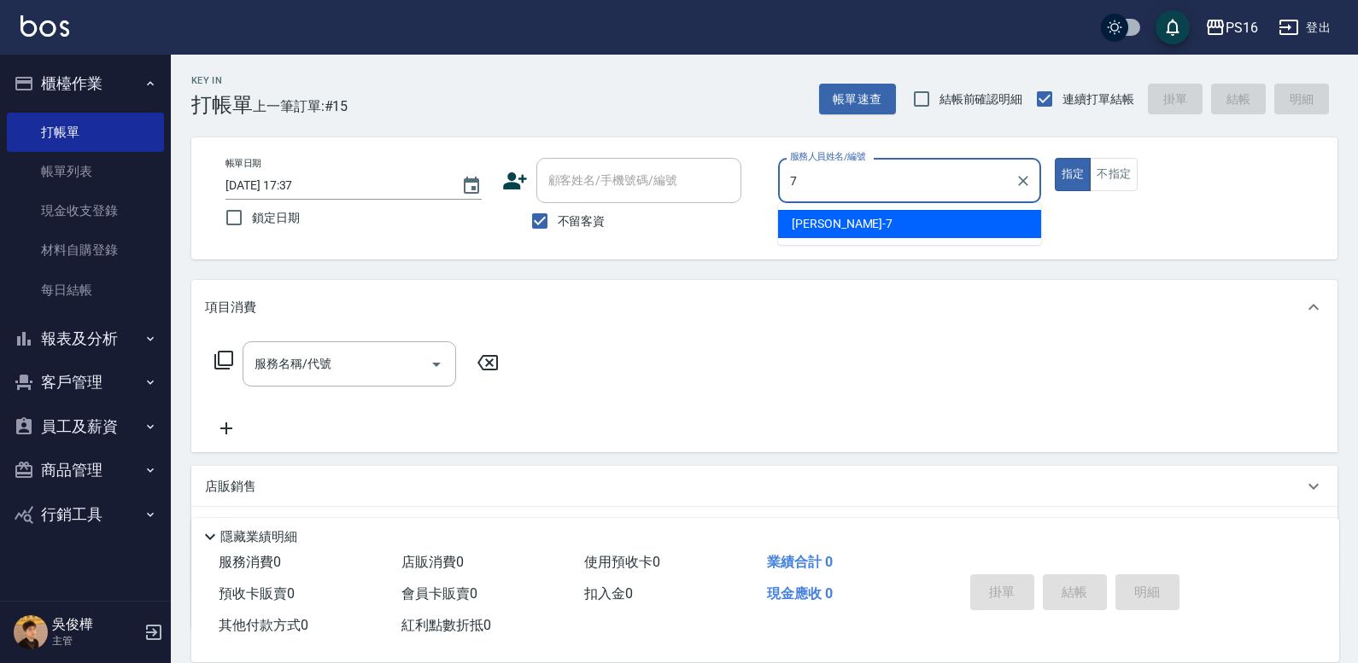
type input "[PERSON_NAME]-7"
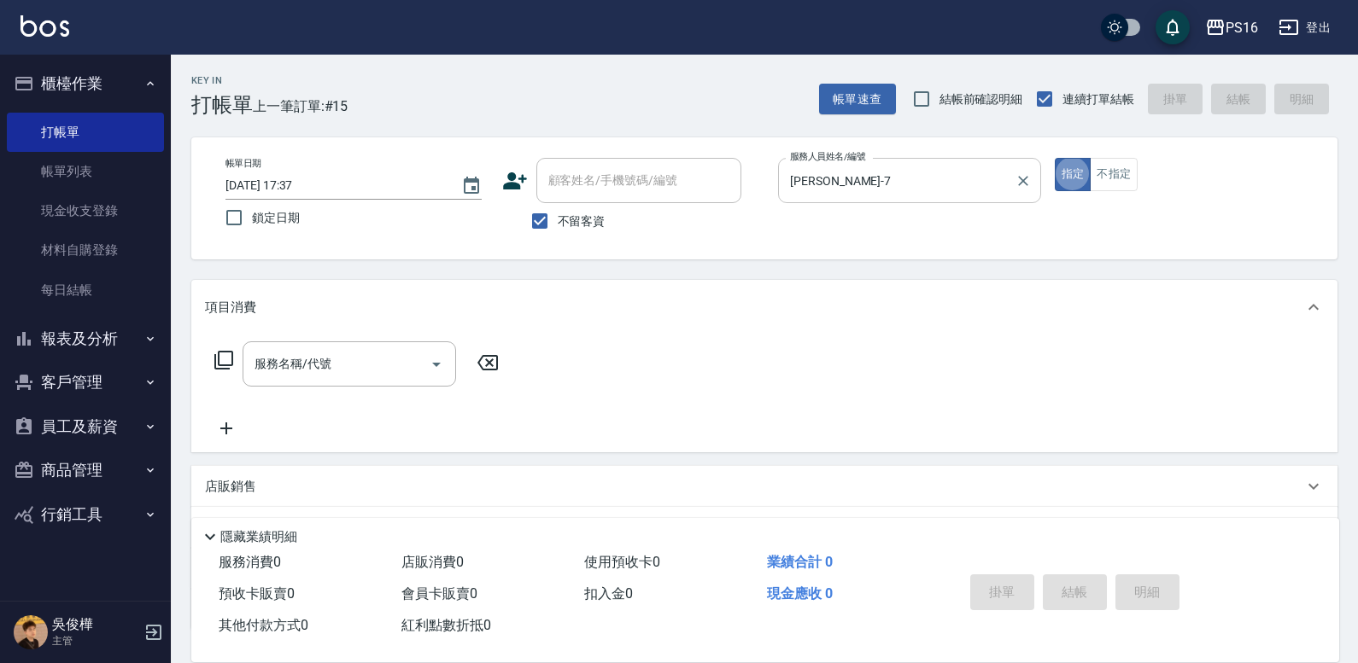
type button "true"
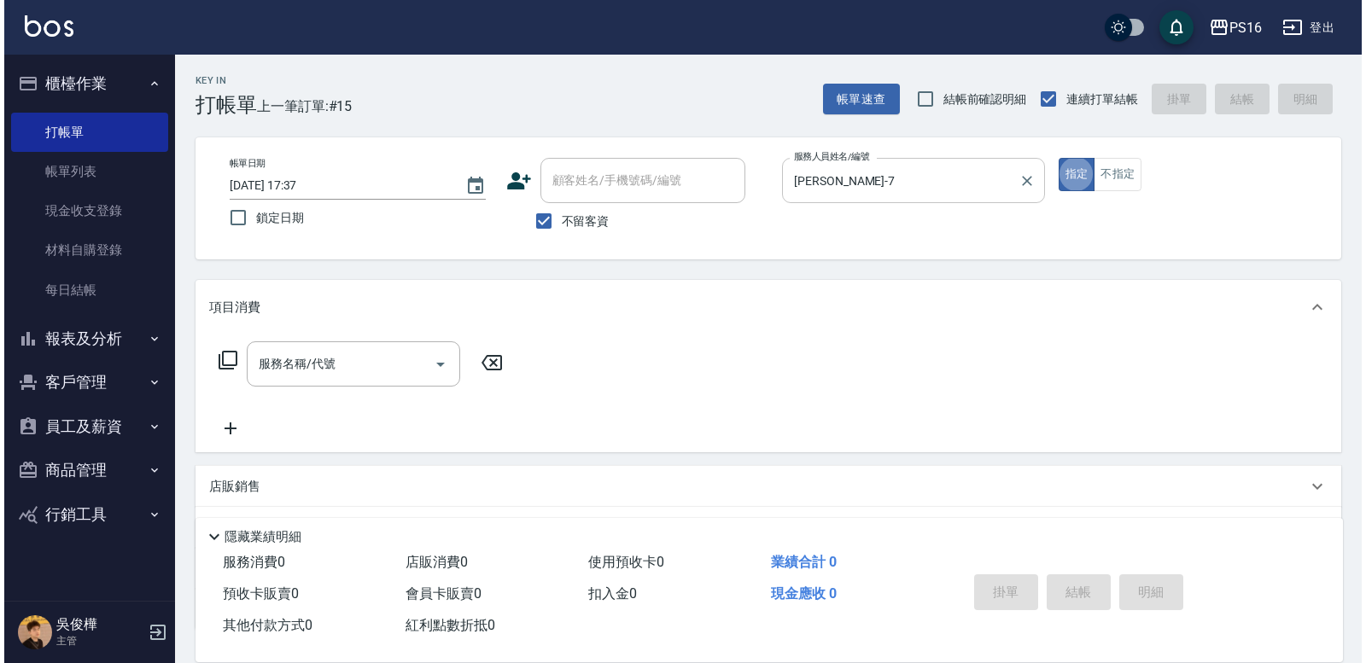
scroll to position [34, 0]
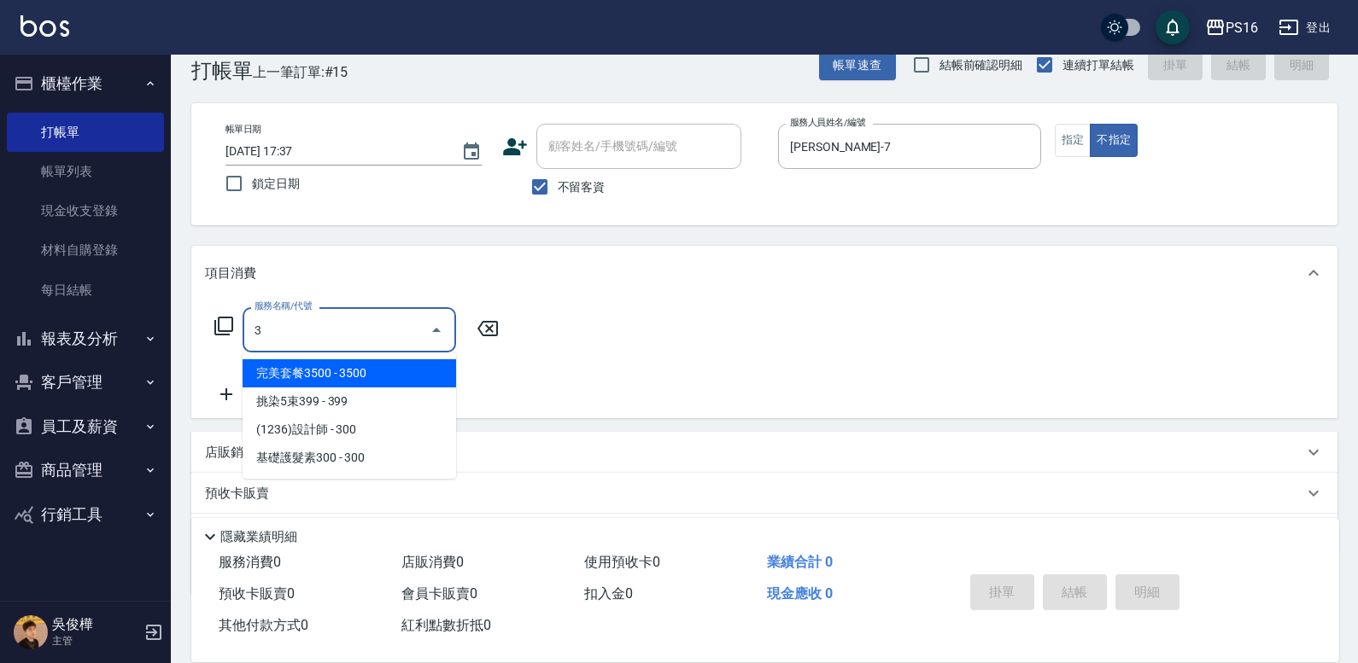
type input "3"
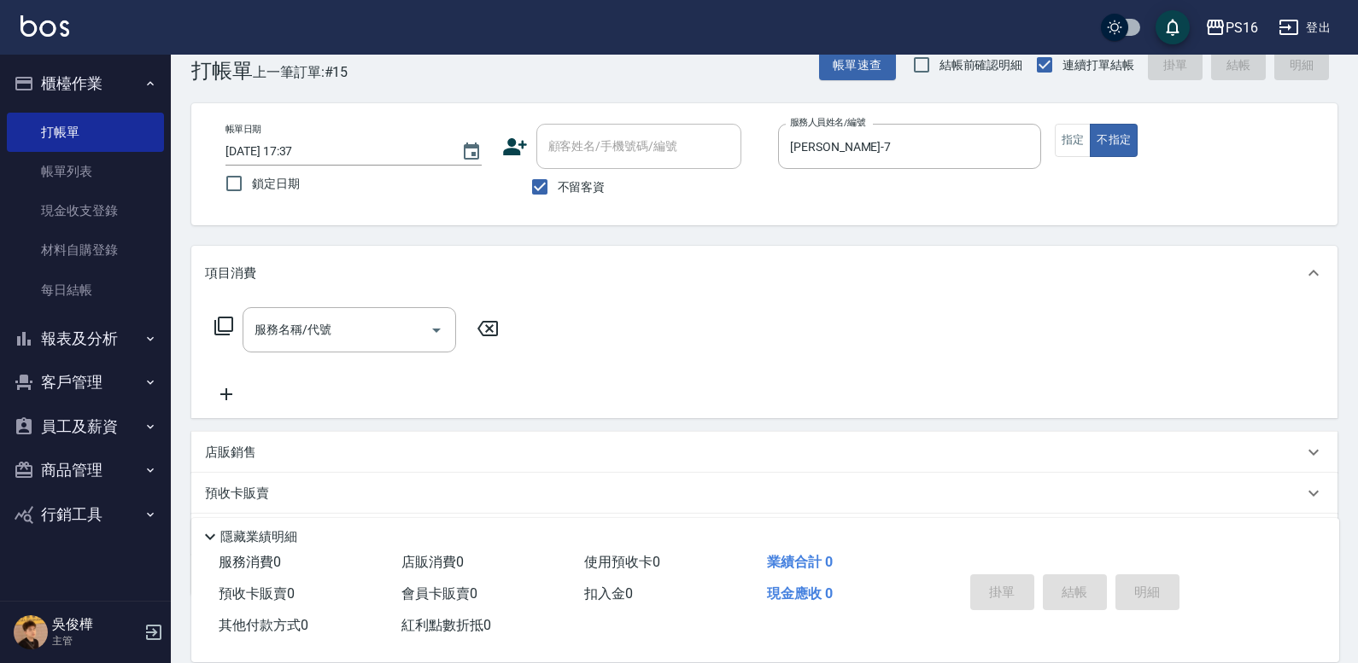
click at [202, 331] on div "服務名稱/代號 服務名稱/代號" at bounding box center [764, 360] width 1146 height 118
click at [222, 329] on icon at bounding box center [223, 326] width 20 height 20
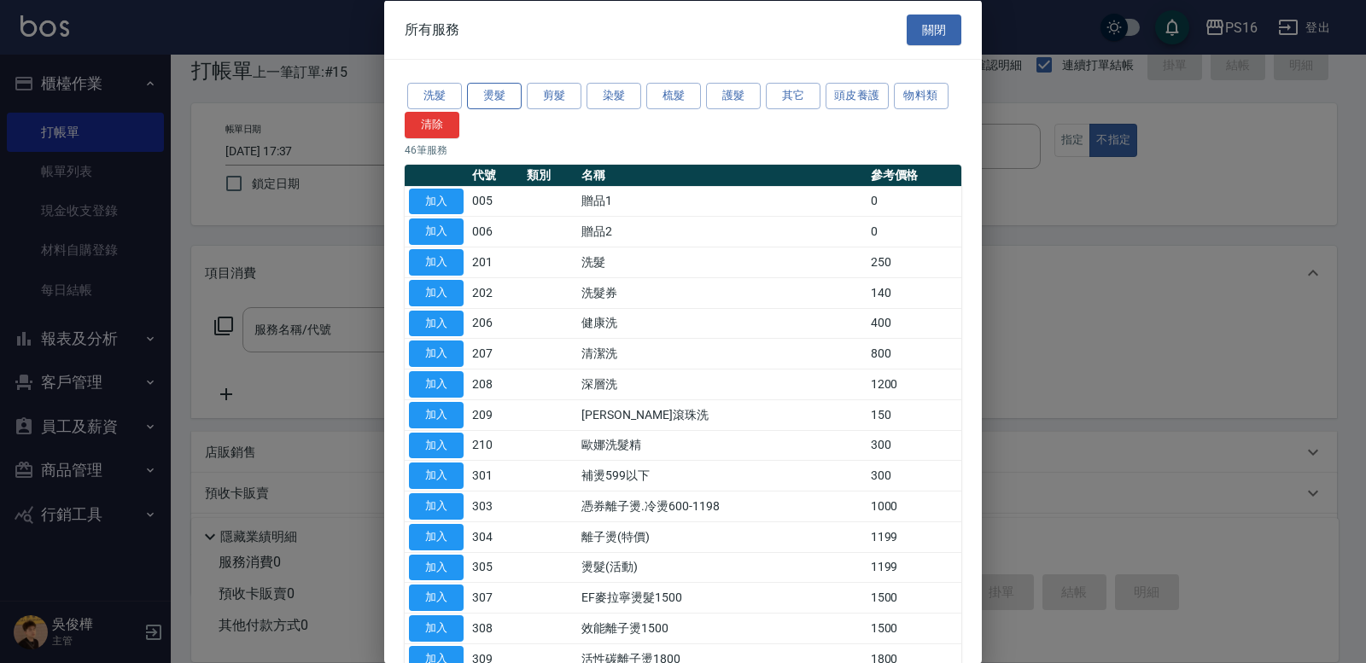
click at [502, 92] on button "燙髮" at bounding box center [494, 96] width 55 height 26
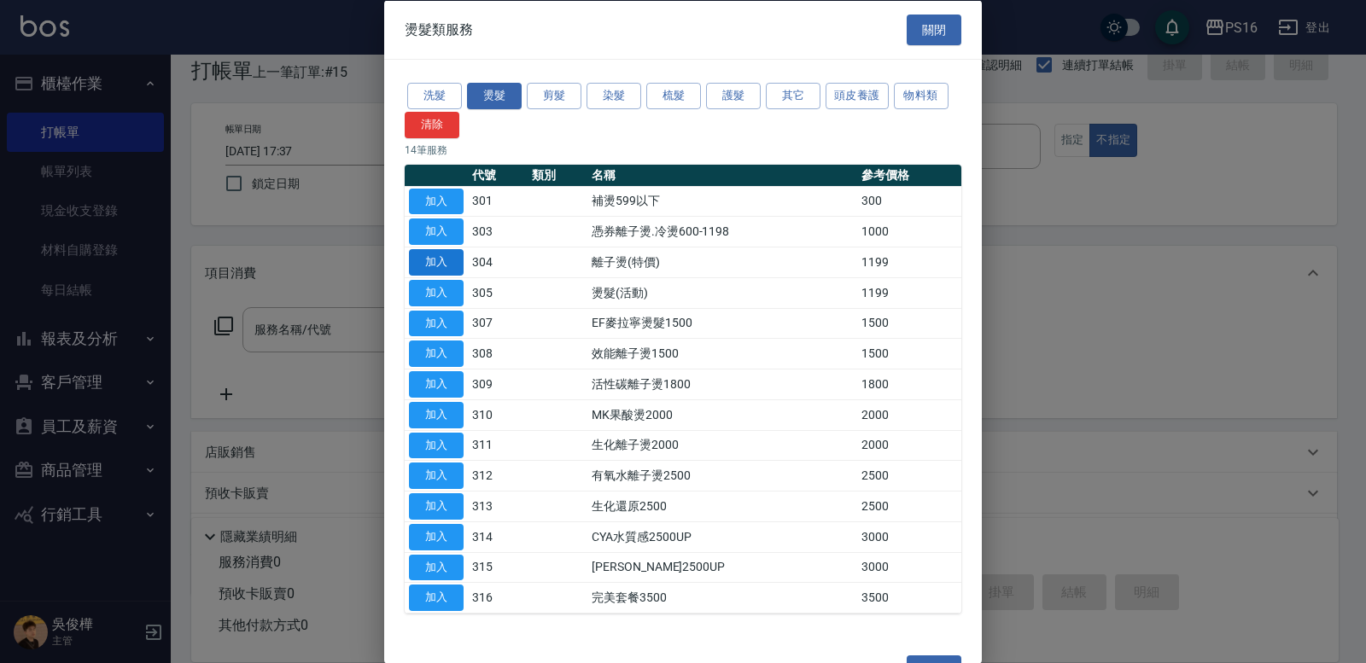
click at [439, 266] on button "加入" at bounding box center [436, 262] width 55 height 26
type input "離子燙(特價)(304)"
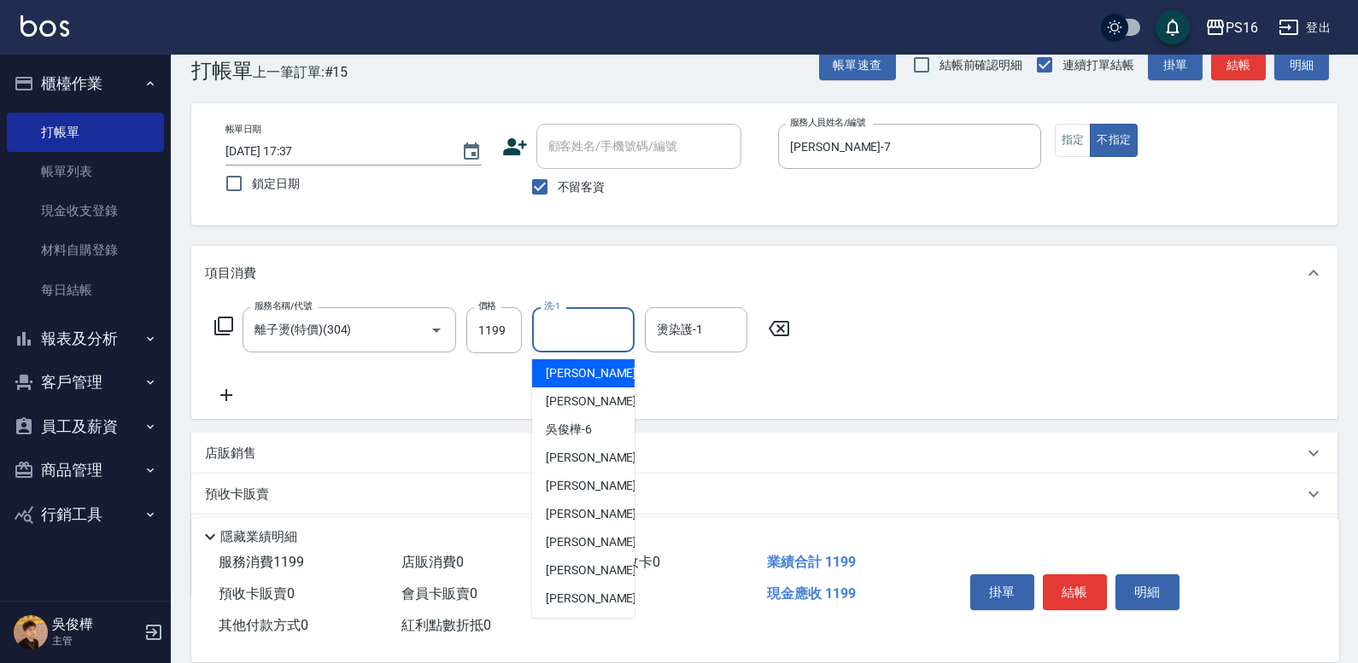
click at [580, 324] on input "洗-1" at bounding box center [583, 330] width 87 height 30
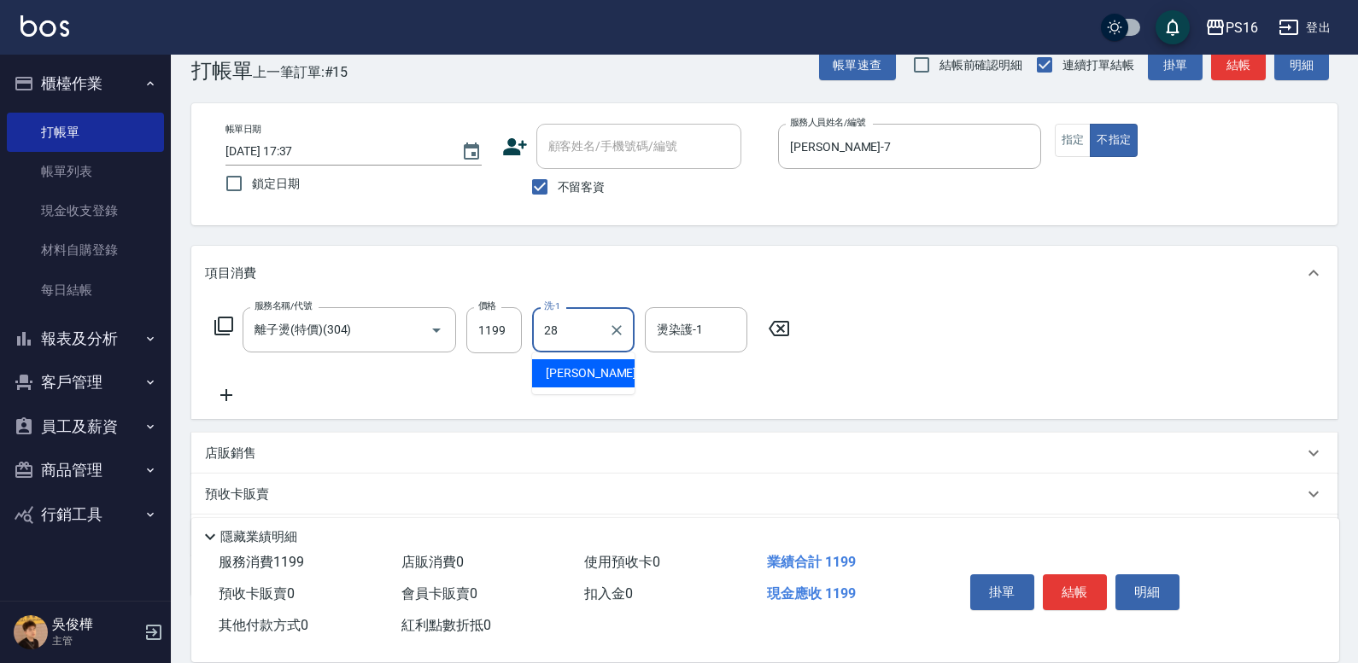
type input "[PERSON_NAME]-28"
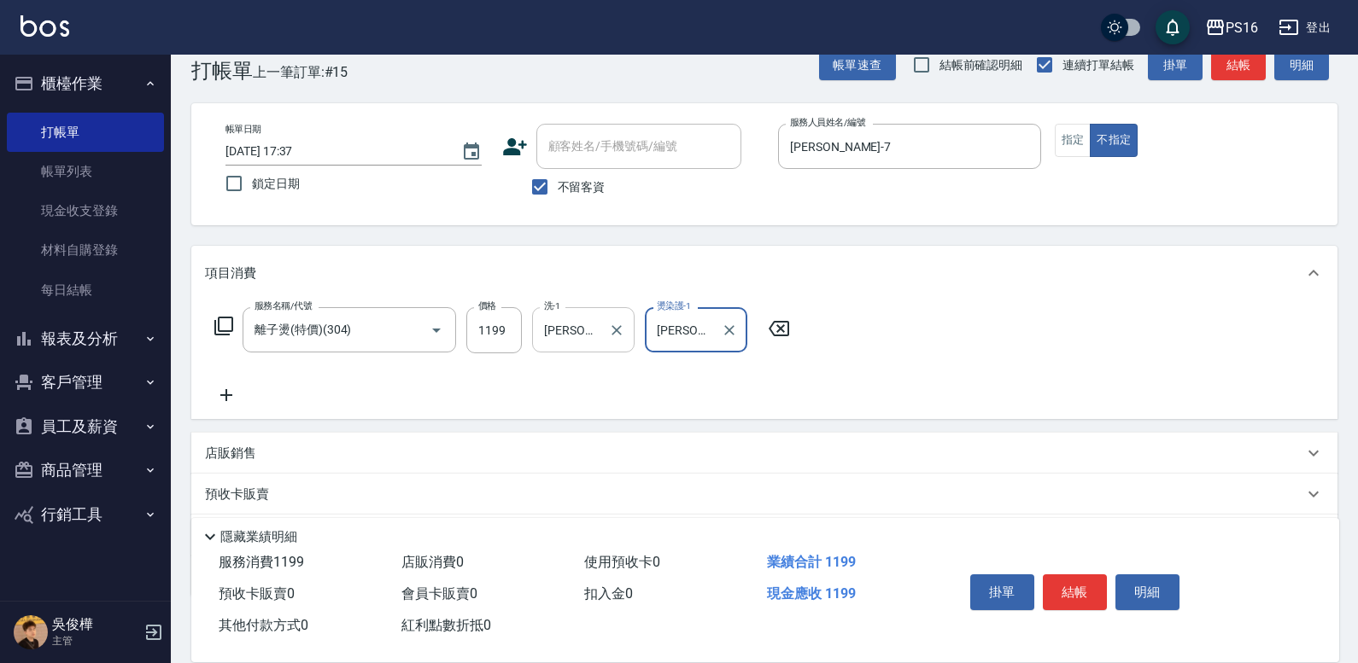
type input "[PERSON_NAME]-28"
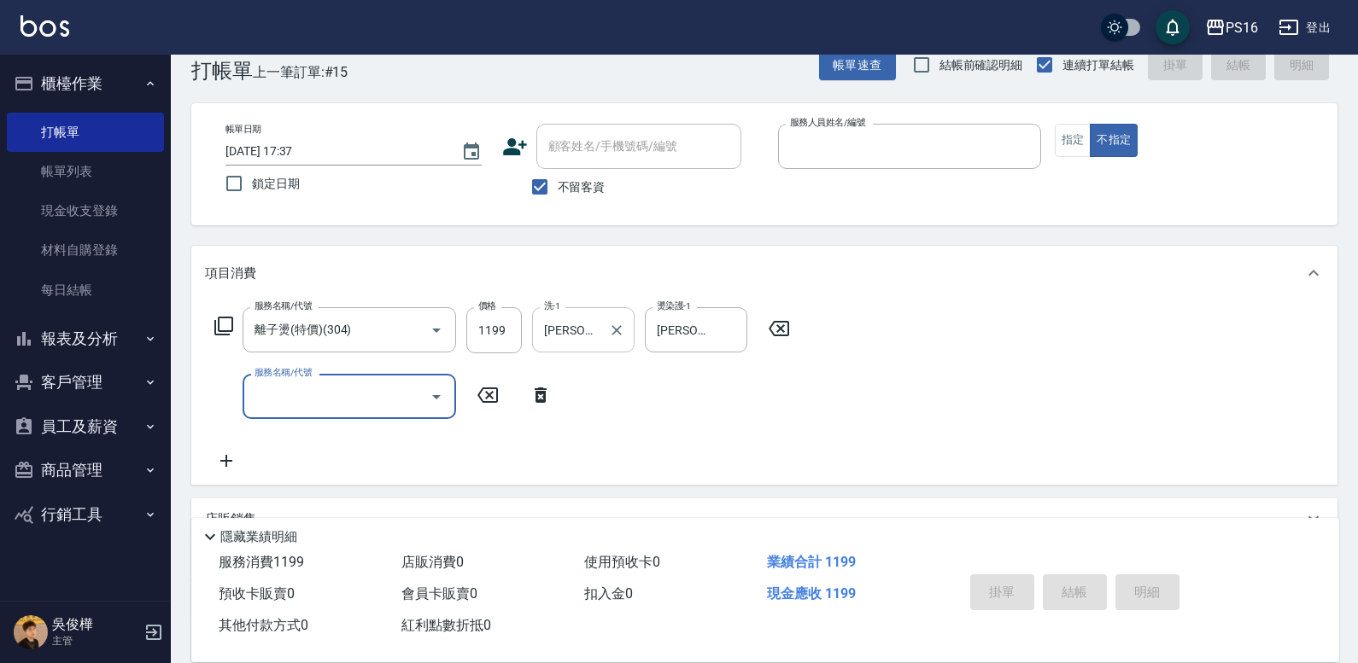
type input "1"
type input "[DATE] 17:38"
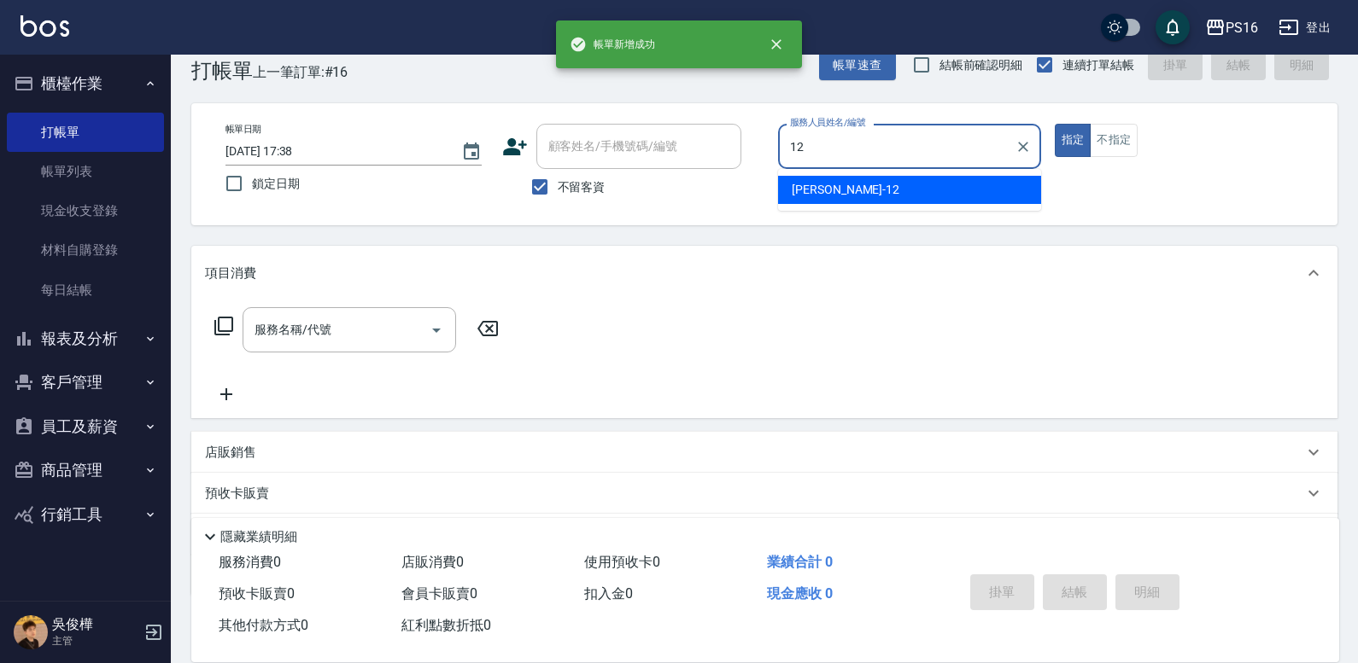
type input "[PERSON_NAME]-12"
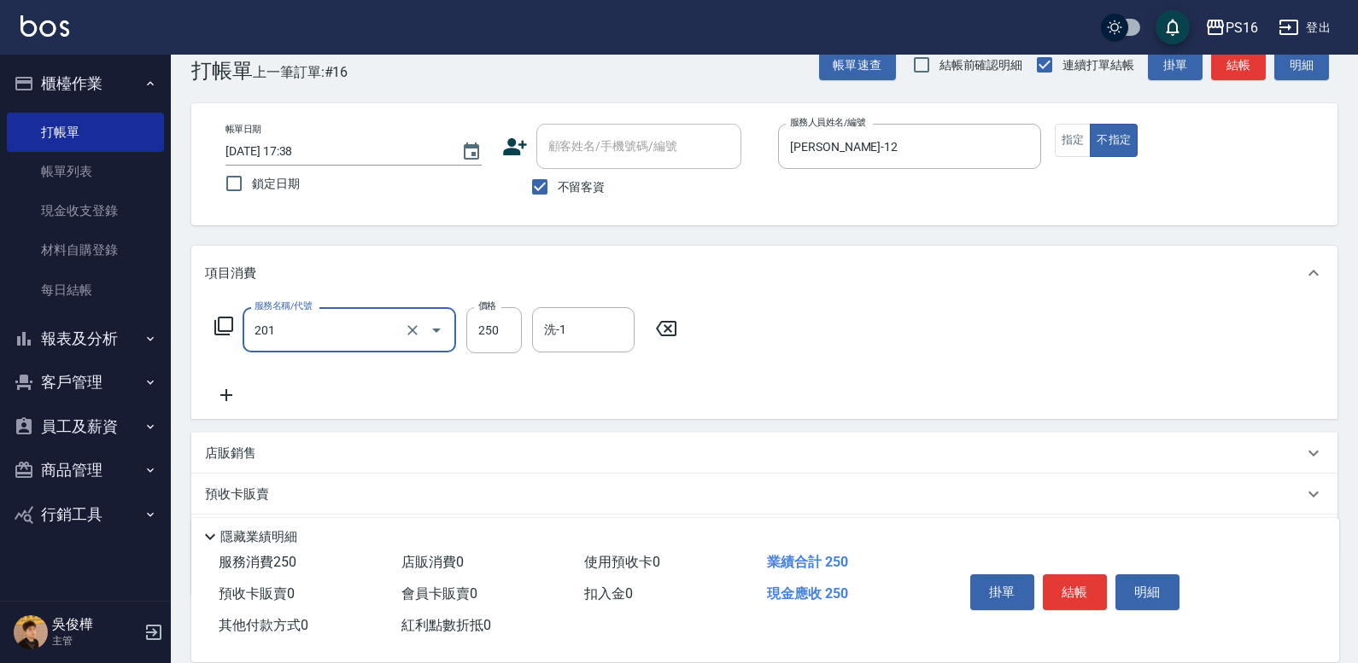
type input "洗髮(201)"
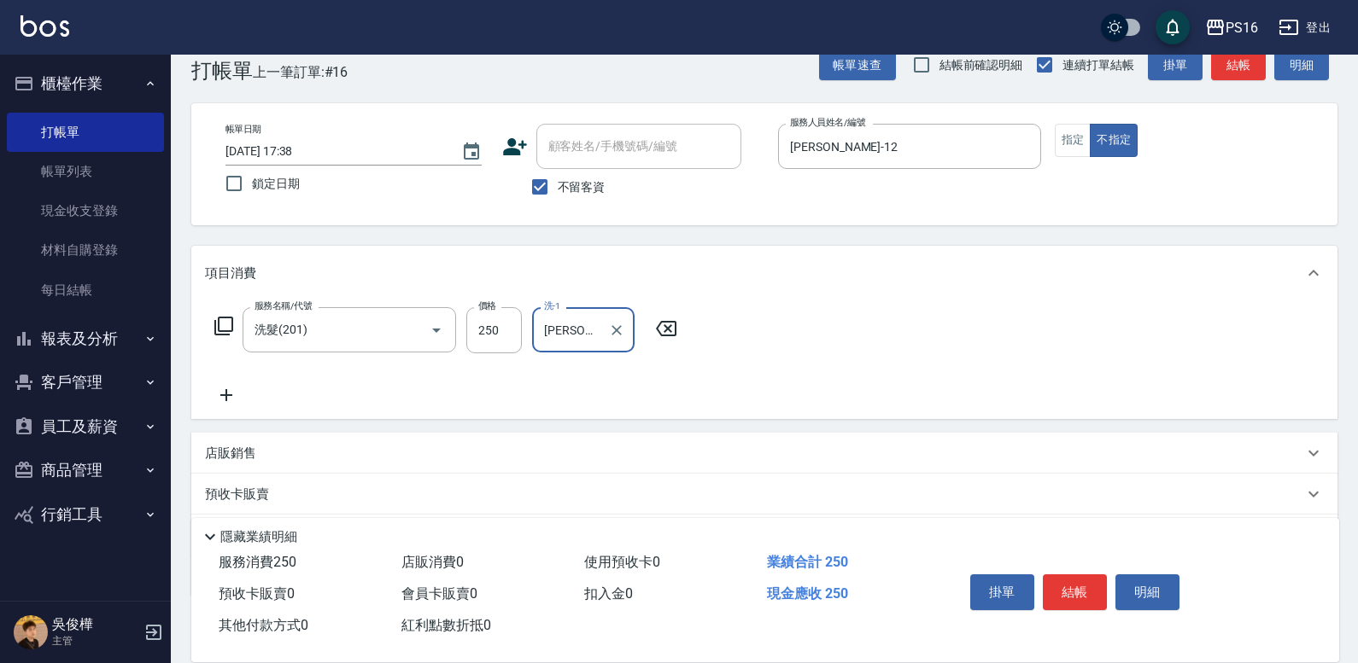
type input "[PERSON_NAME]-12"
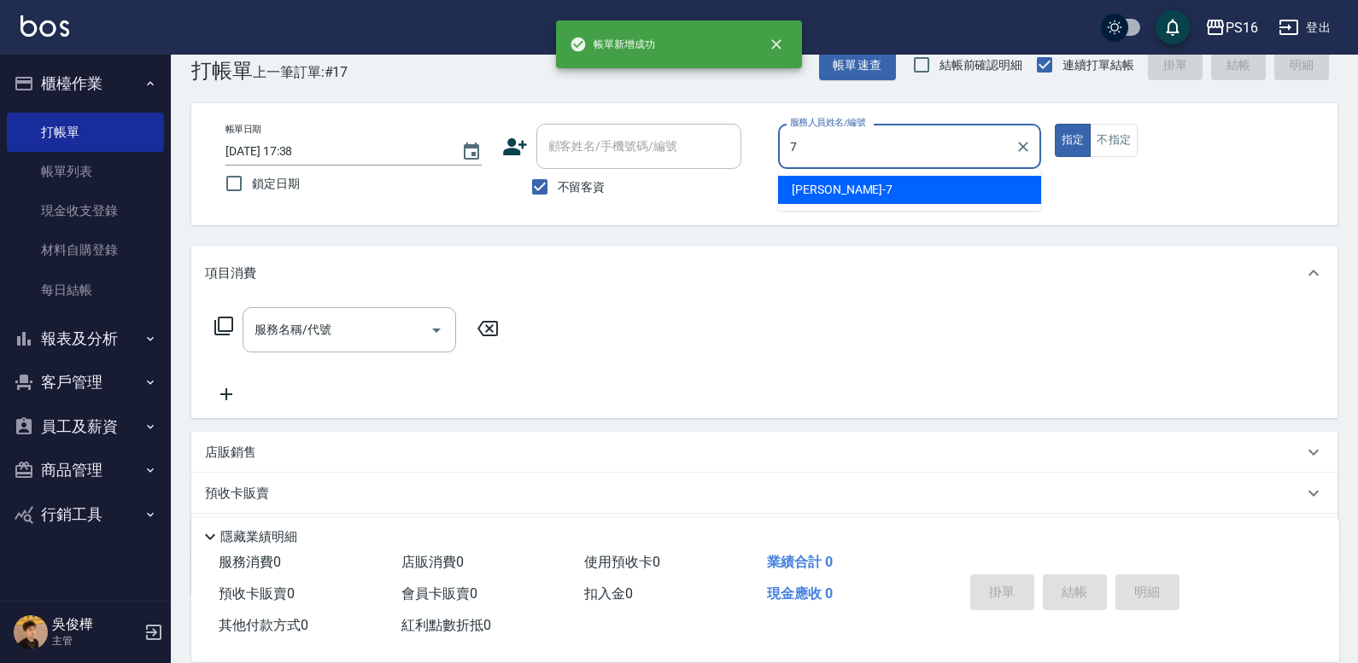
type input "[PERSON_NAME]-7"
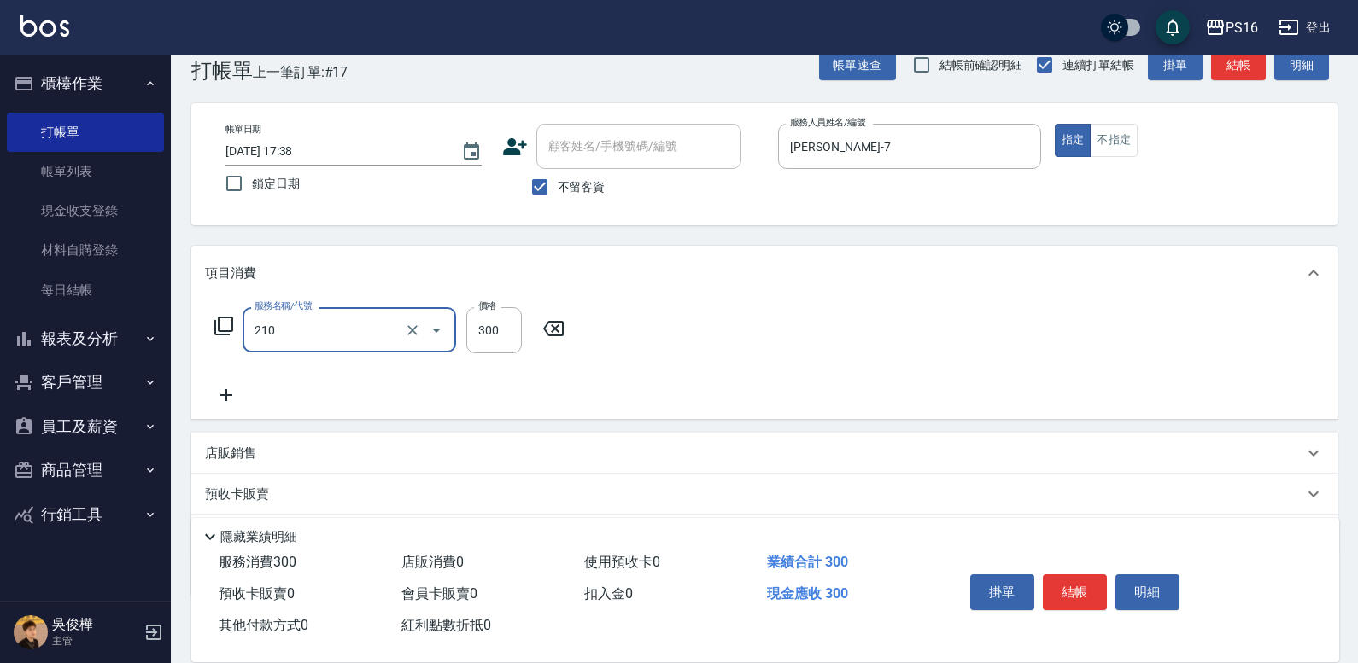
type input "[PERSON_NAME]洗髮精(210)"
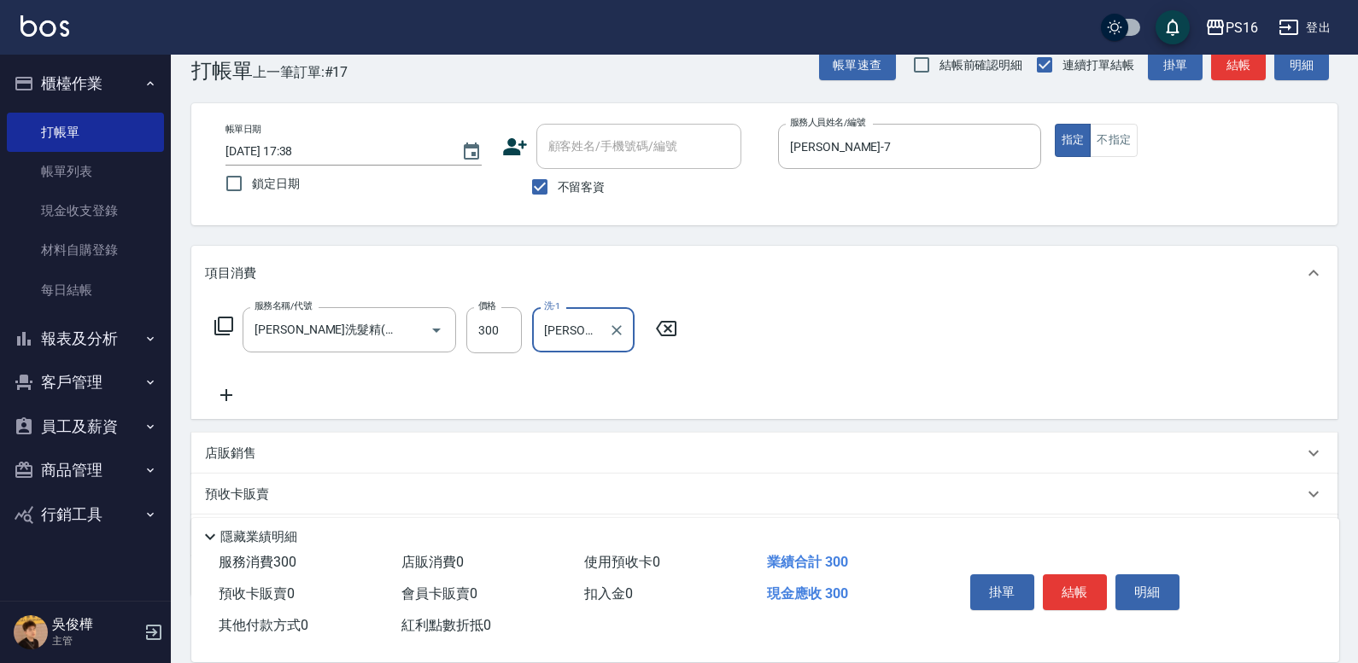
type input "[PERSON_NAME]-3"
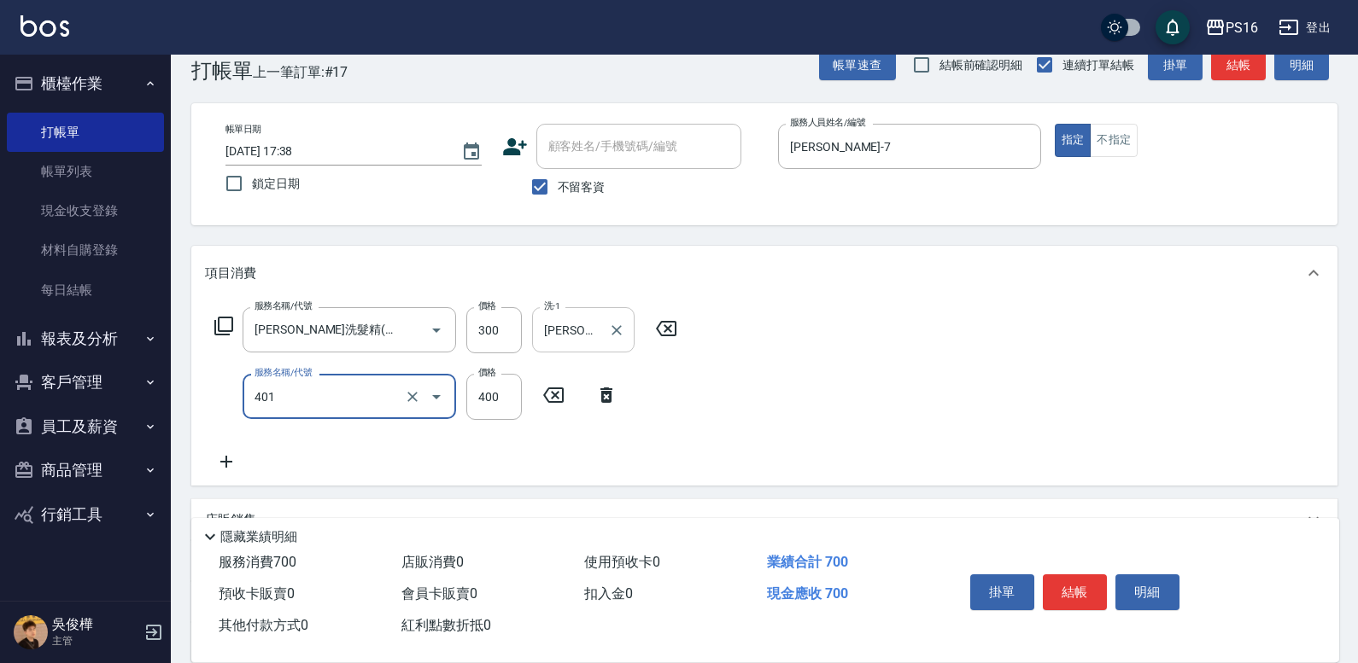
type input "剪髮(401)"
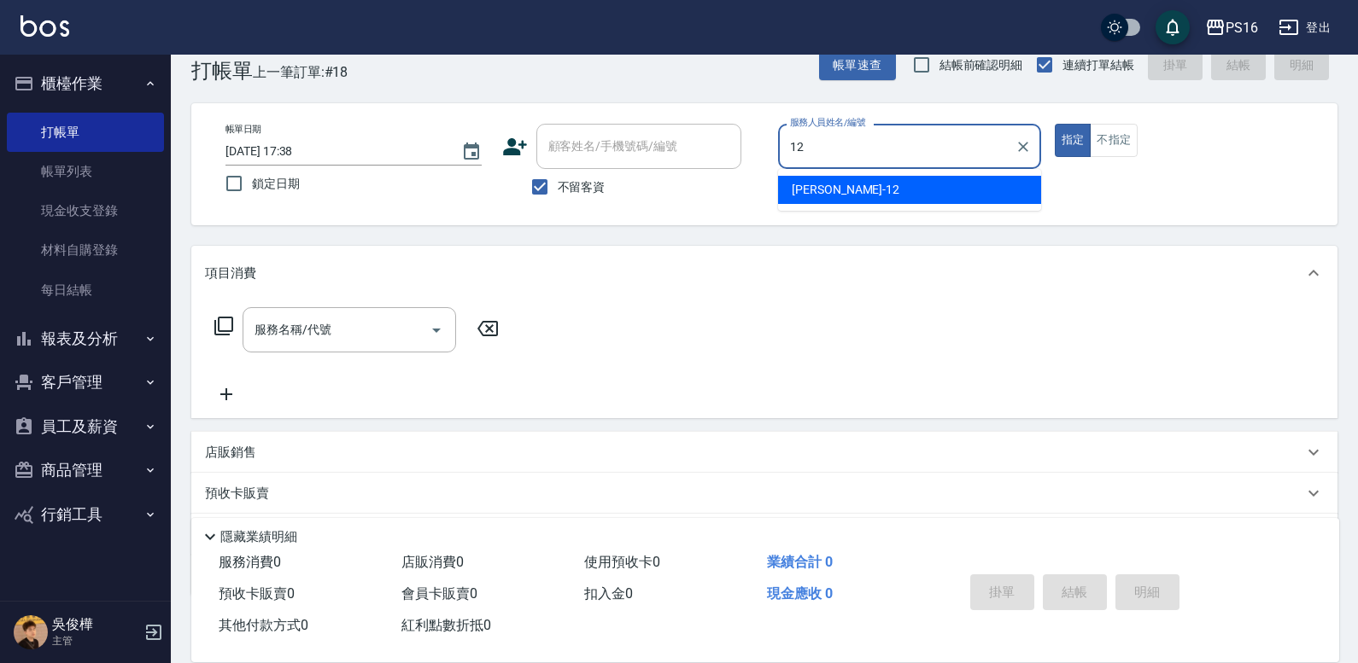
type input "[PERSON_NAME]-12"
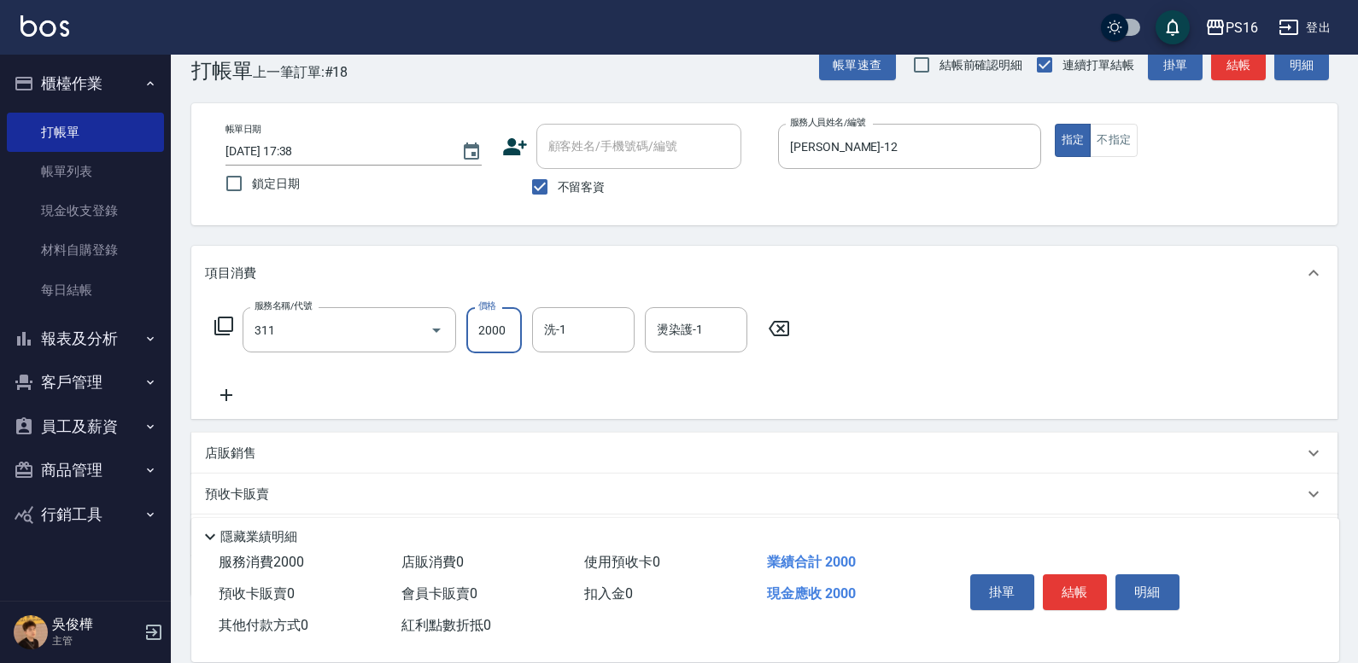
type input "生化離子燙2000(311)"
type input "[PERSON_NAME]-12"
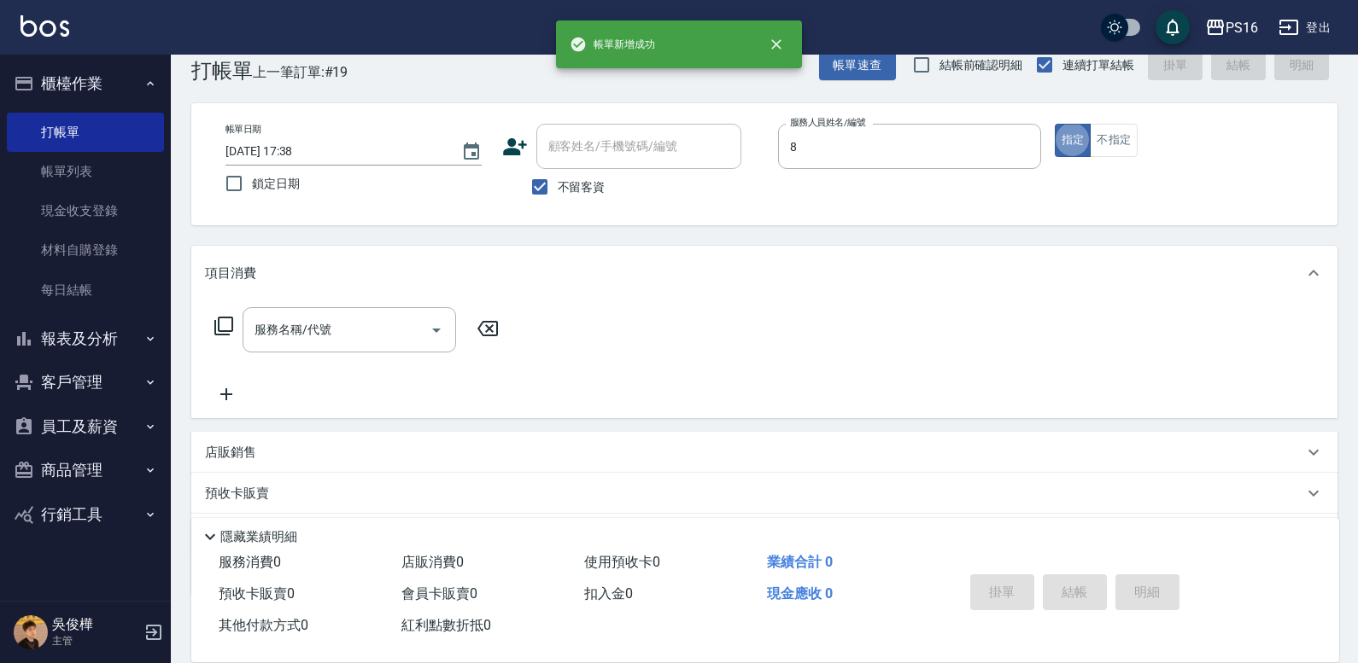
type input "[PERSON_NAME]-8"
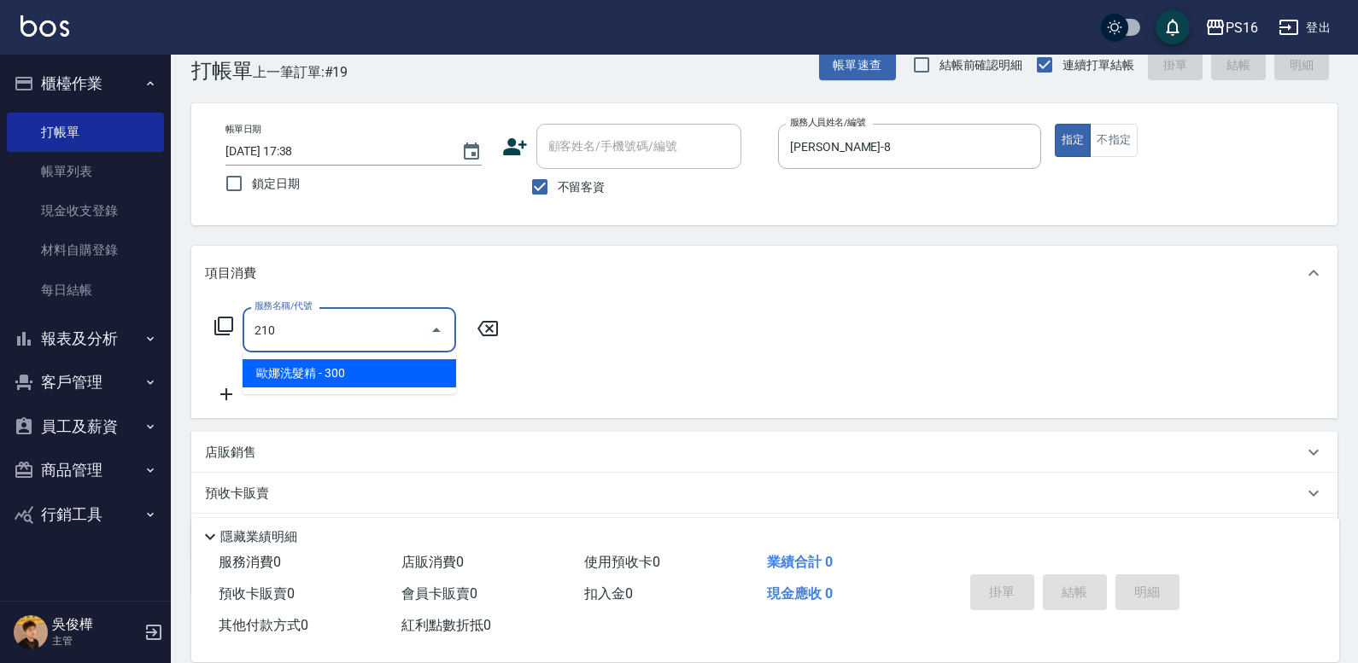
type input "[PERSON_NAME]洗髮精(210)"
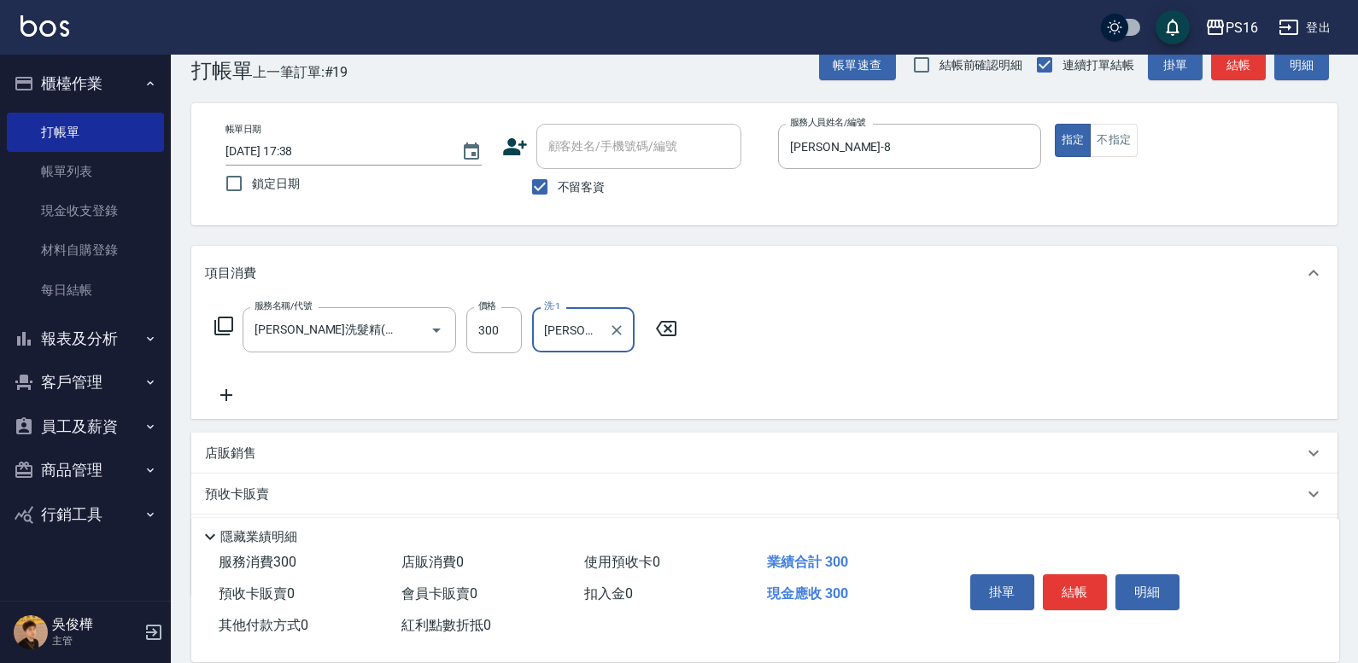
type input "[PERSON_NAME]-21"
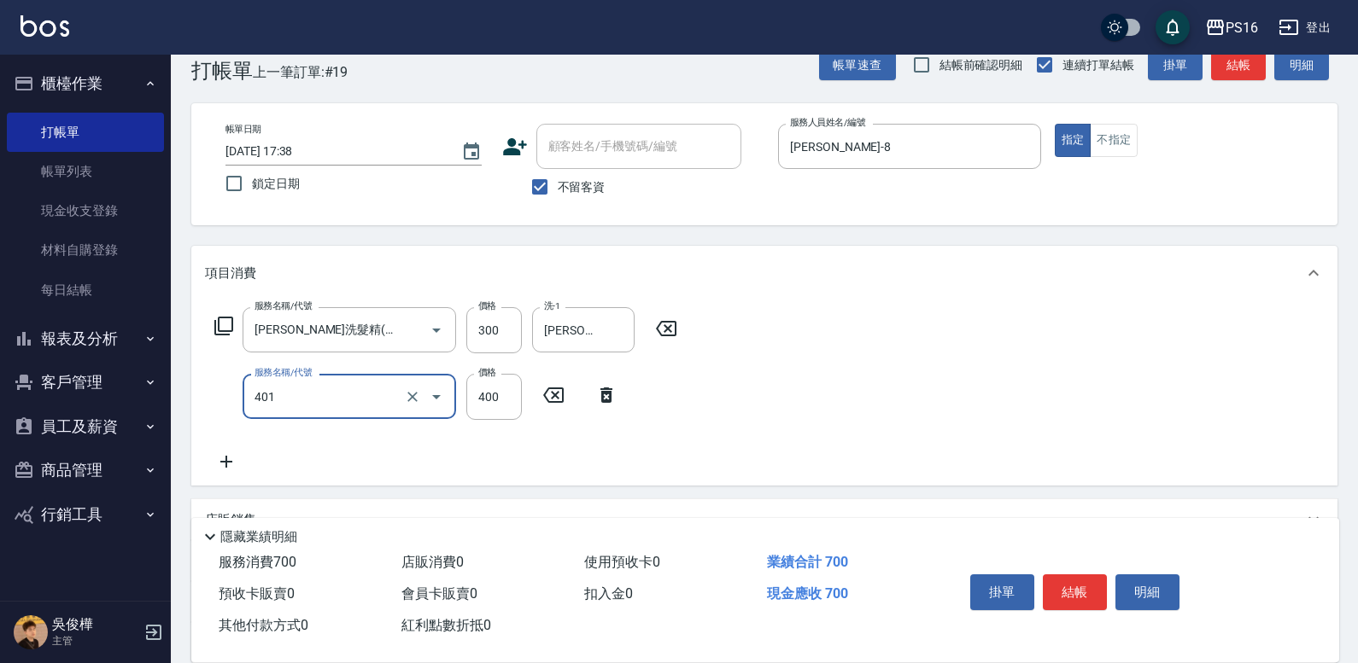
type input "剪髮(401)"
type input "250"
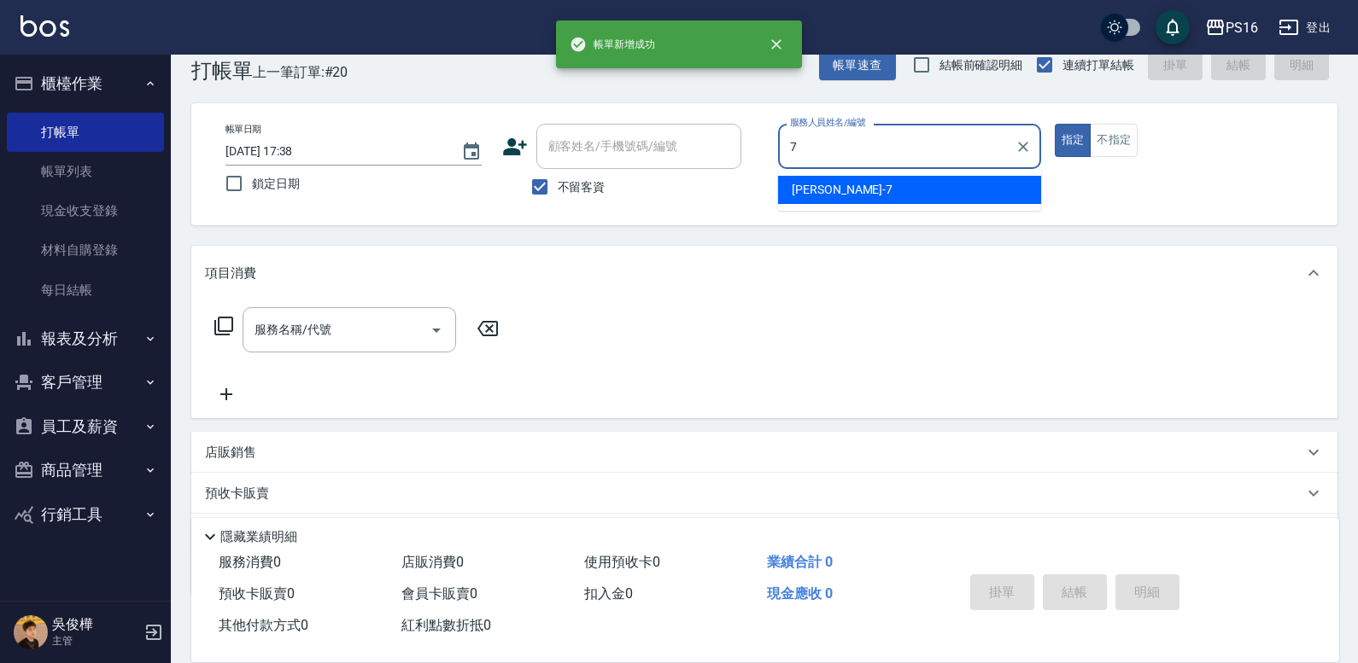
type input "[PERSON_NAME]-7"
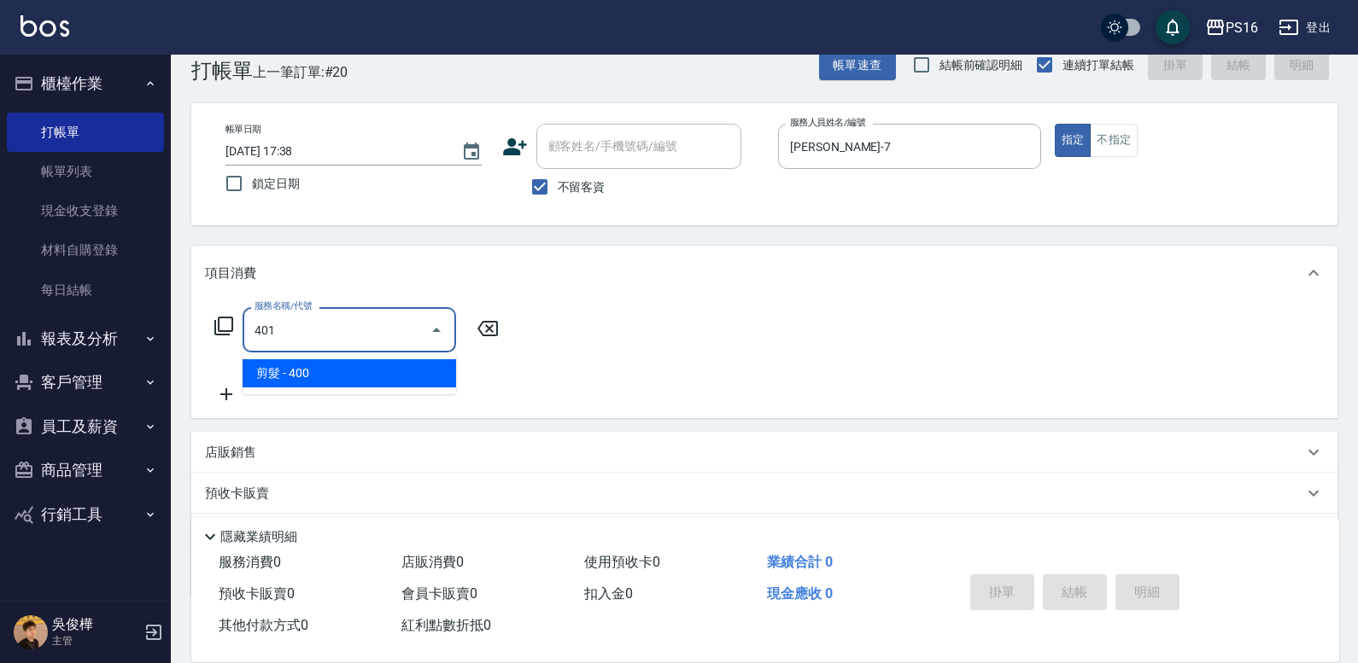
type input "剪髮(401)"
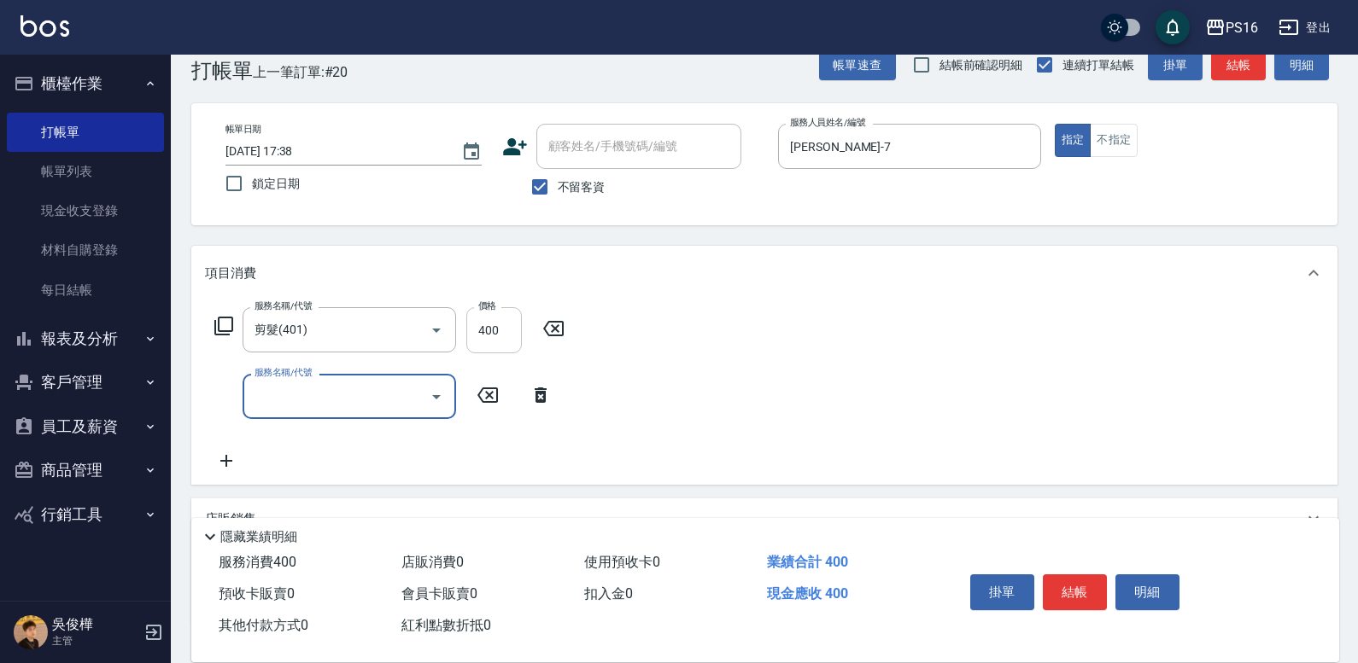
click at [494, 348] on input "400" at bounding box center [494, 330] width 56 height 46
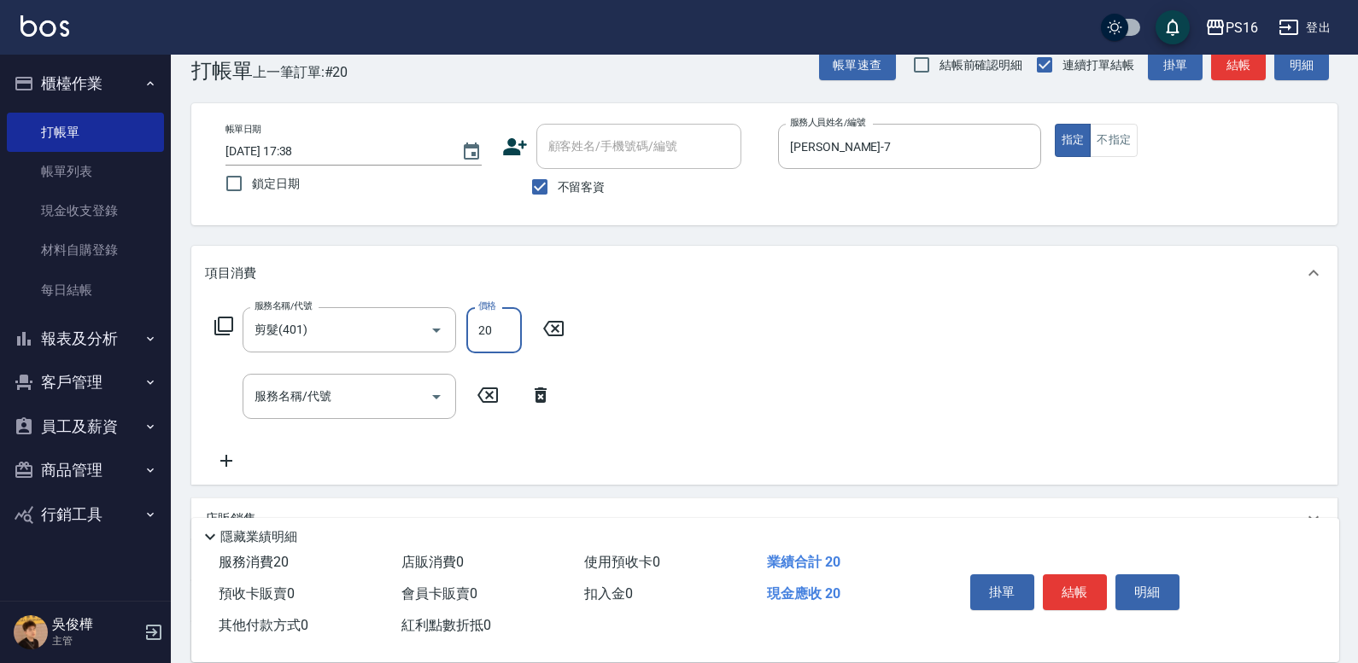
type input "200"
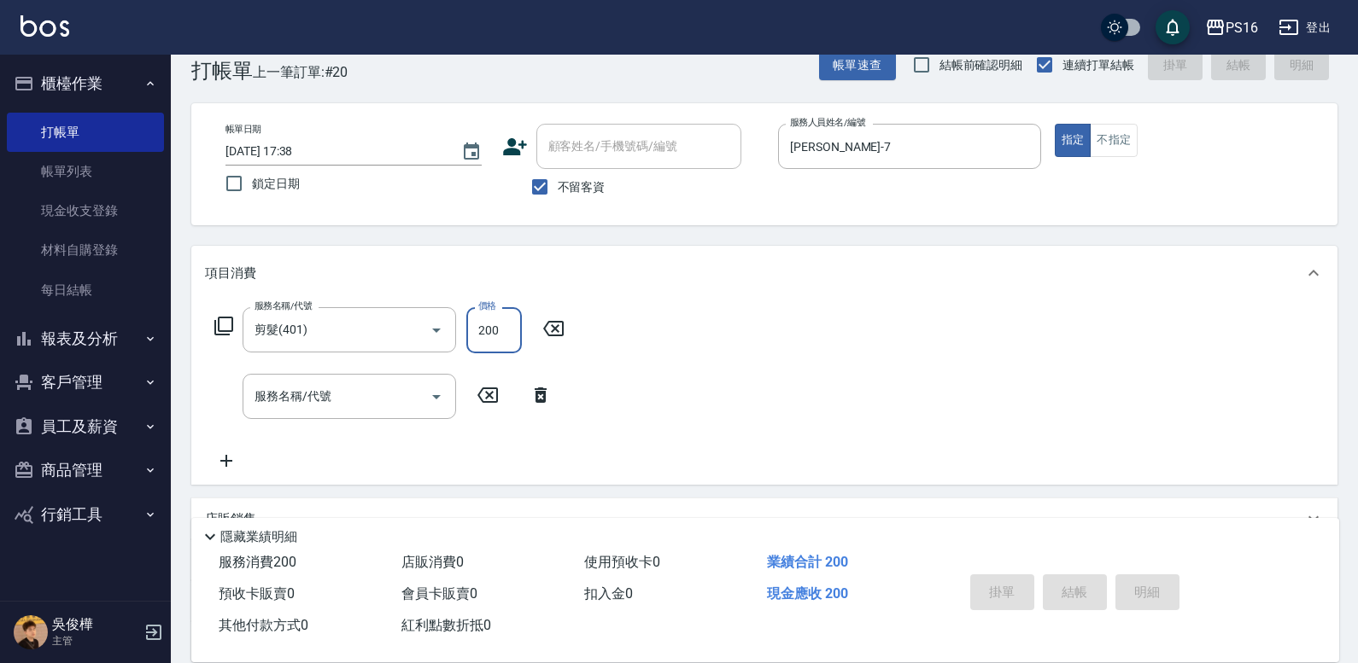
type input "[DATE] 17:39"
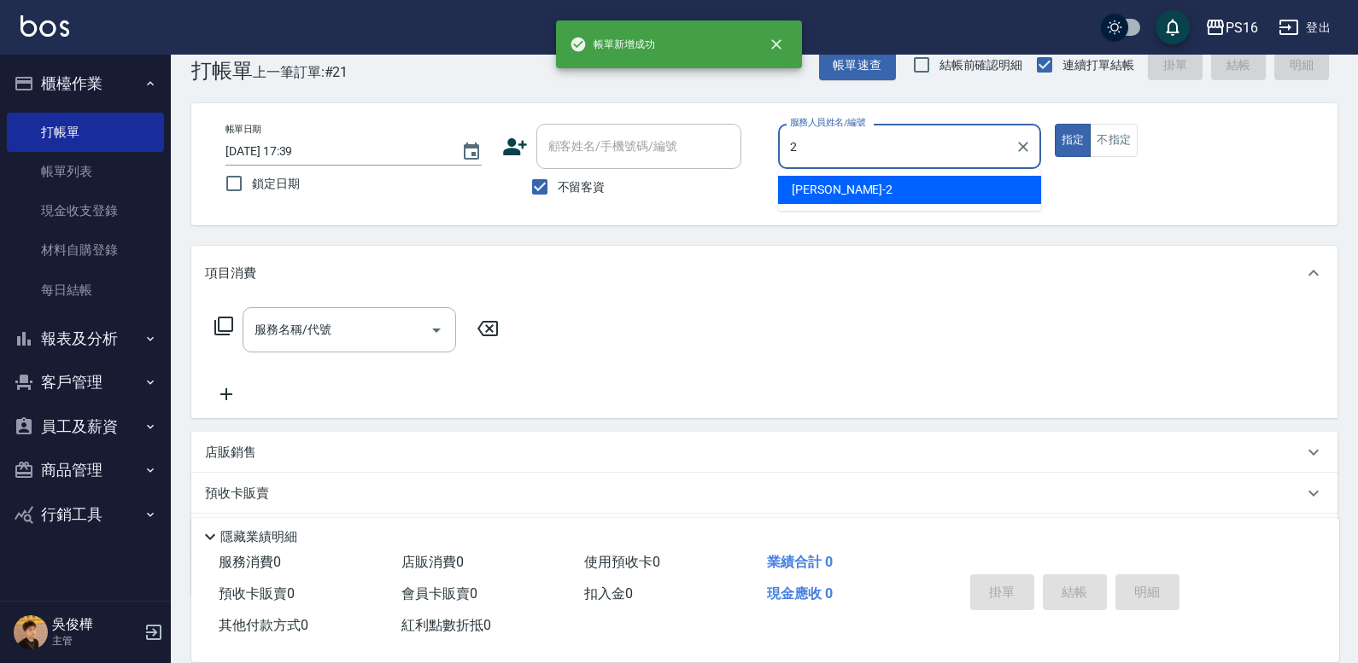
type input "[PERSON_NAME]-2"
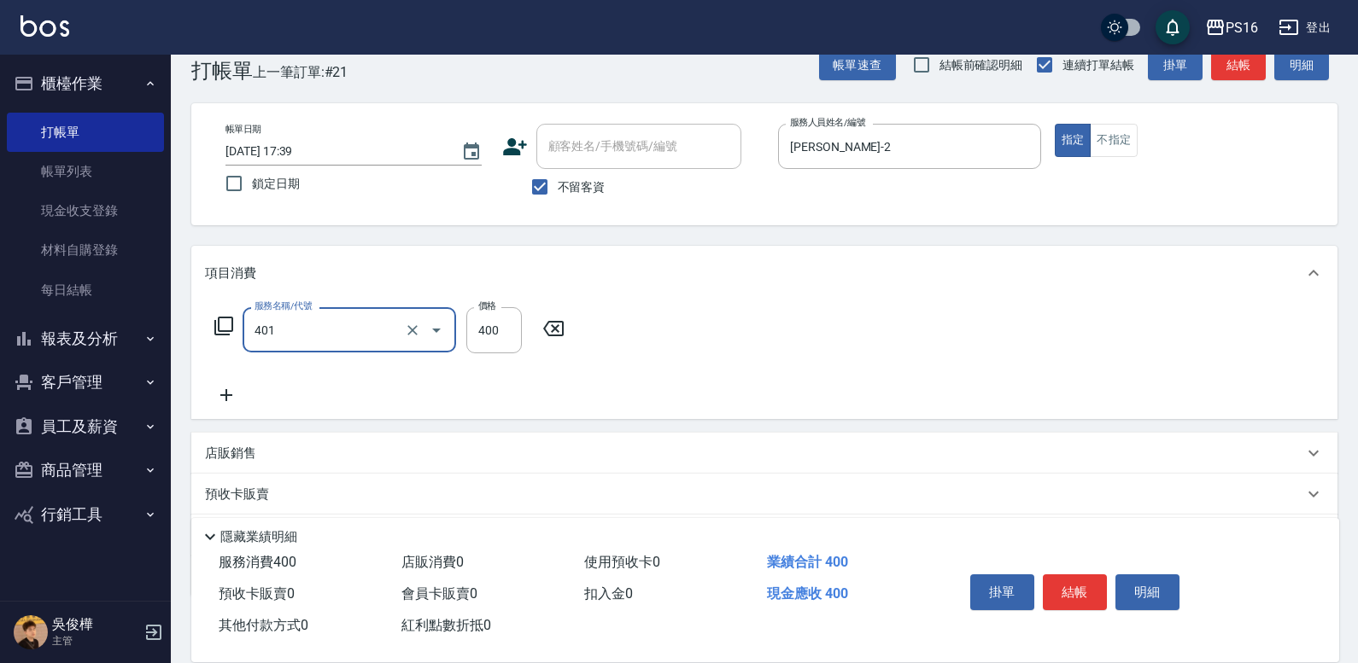
type input "剪髮(401)"
type input "300"
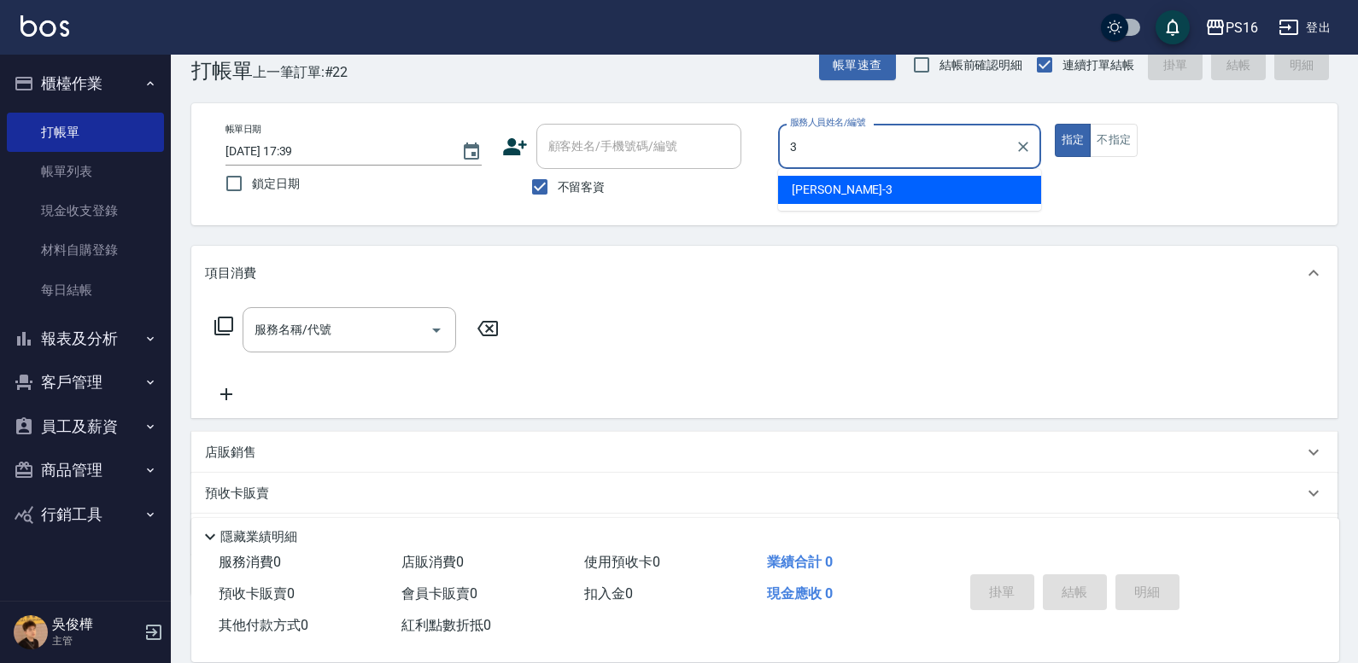
type input "[PERSON_NAME]-3"
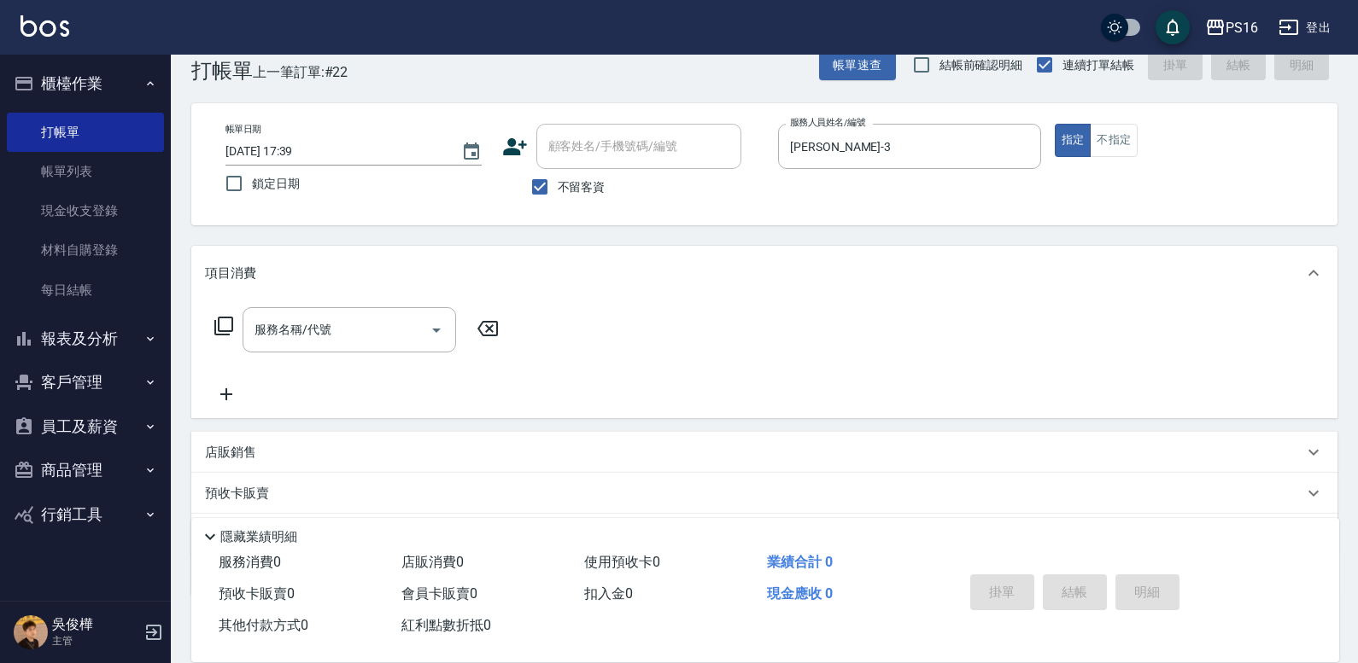
click at [216, 323] on icon at bounding box center [223, 326] width 19 height 19
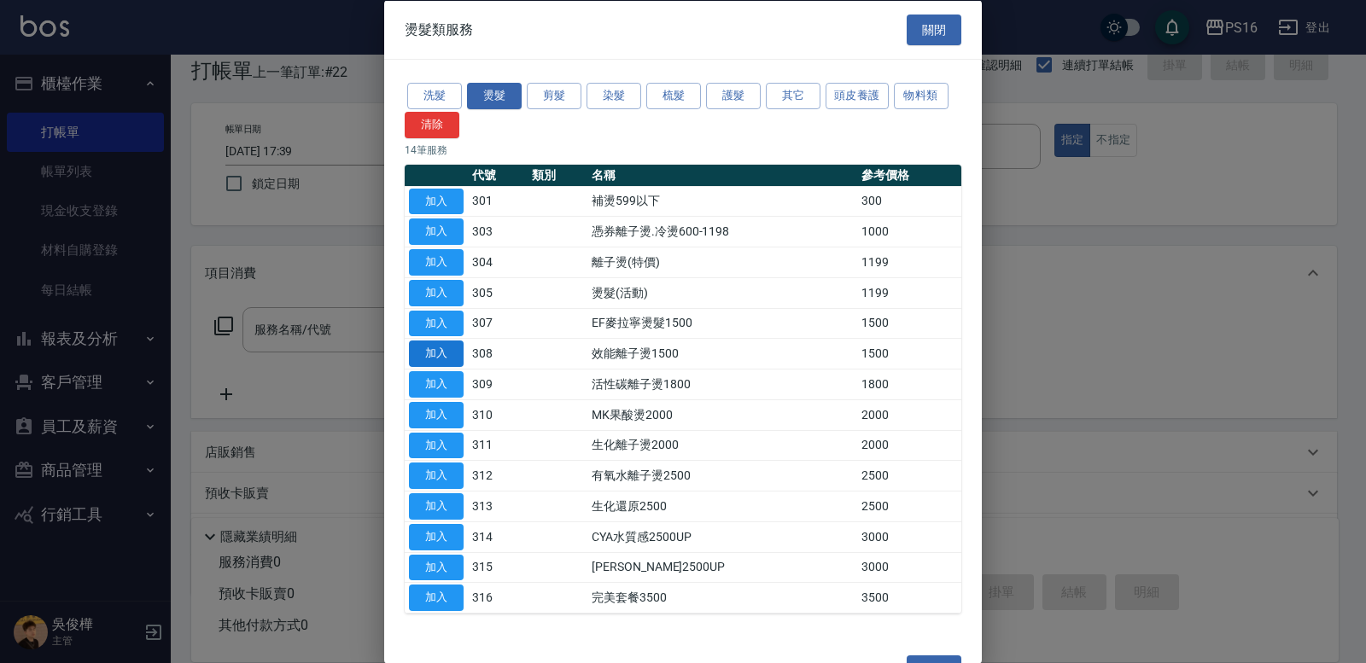
click at [441, 350] on button "加入" at bounding box center [436, 354] width 55 height 26
type input "效能離子燙1500(308)"
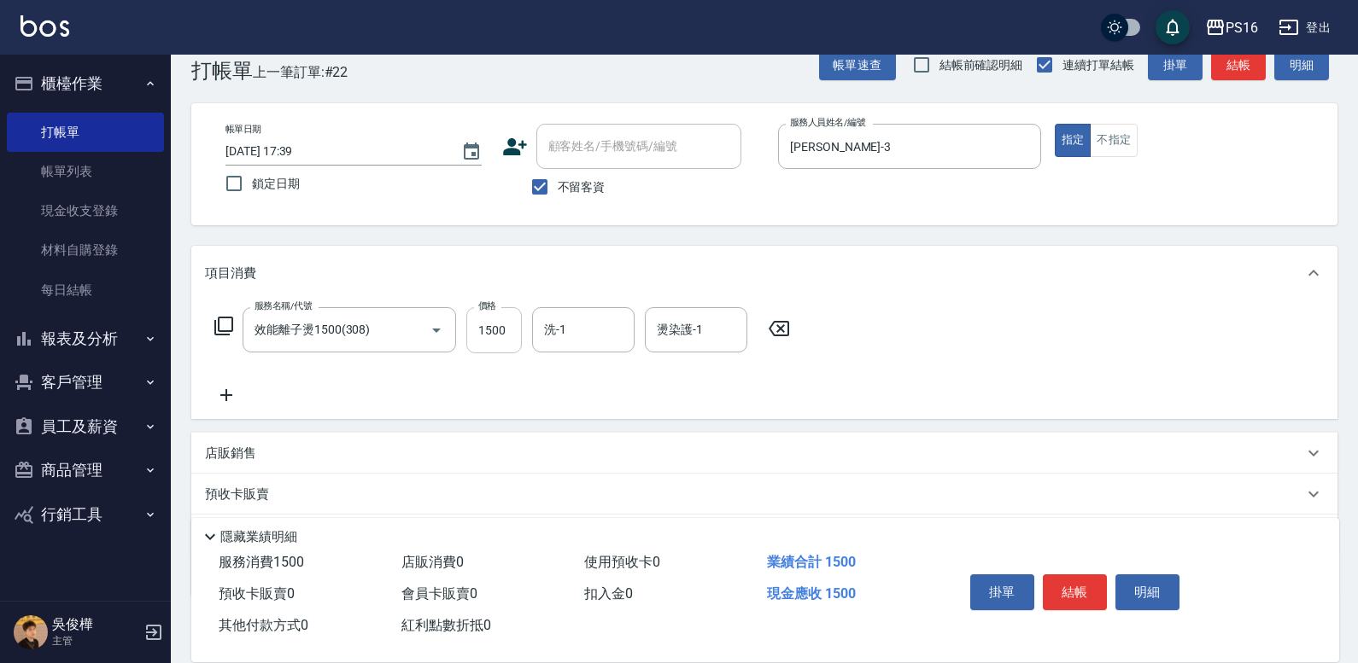
click at [502, 334] on input "1500" at bounding box center [494, 330] width 56 height 46
type input "1599"
type input "[PERSON_NAME]-3"
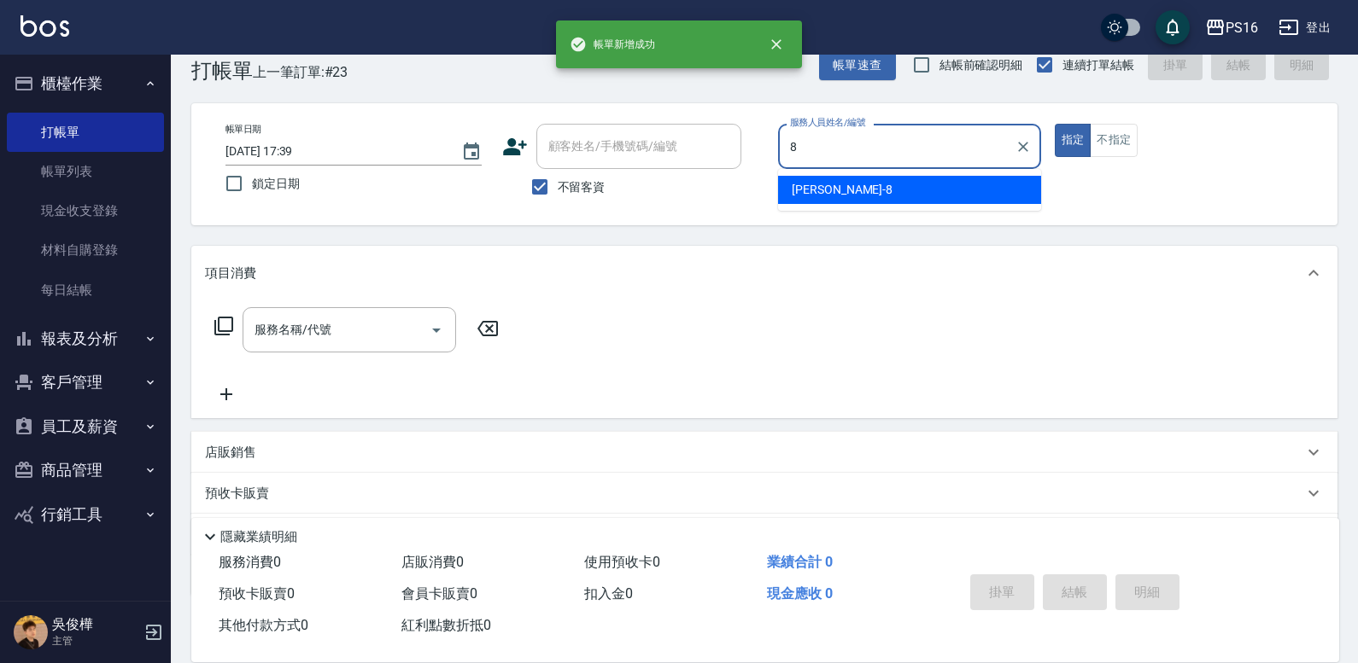
type input "[PERSON_NAME]-8"
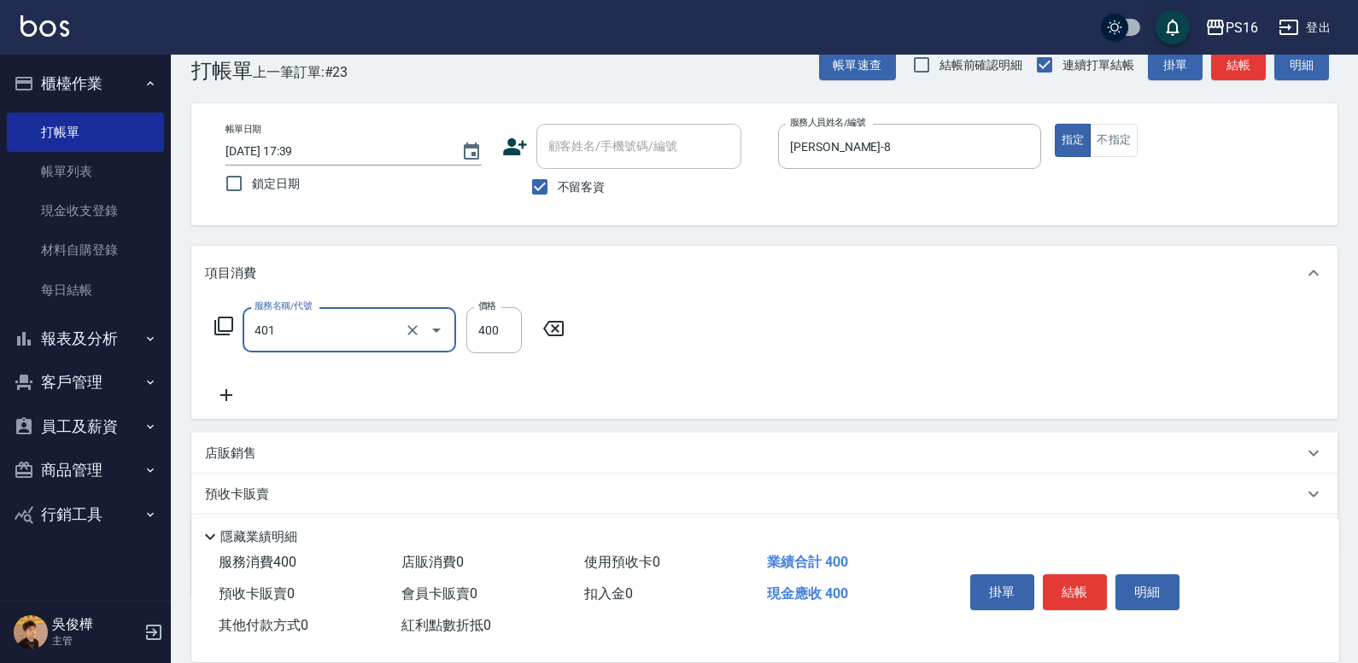
type input "剪髮(401)"
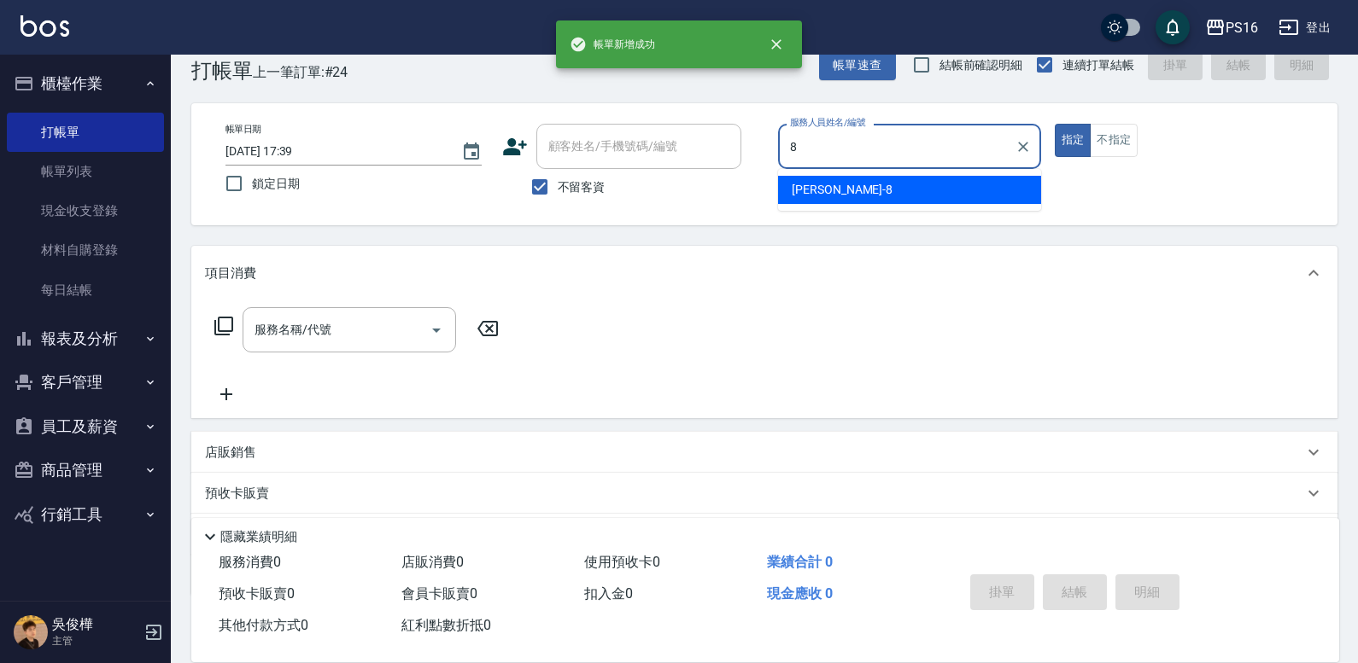
type input "[PERSON_NAME]-8"
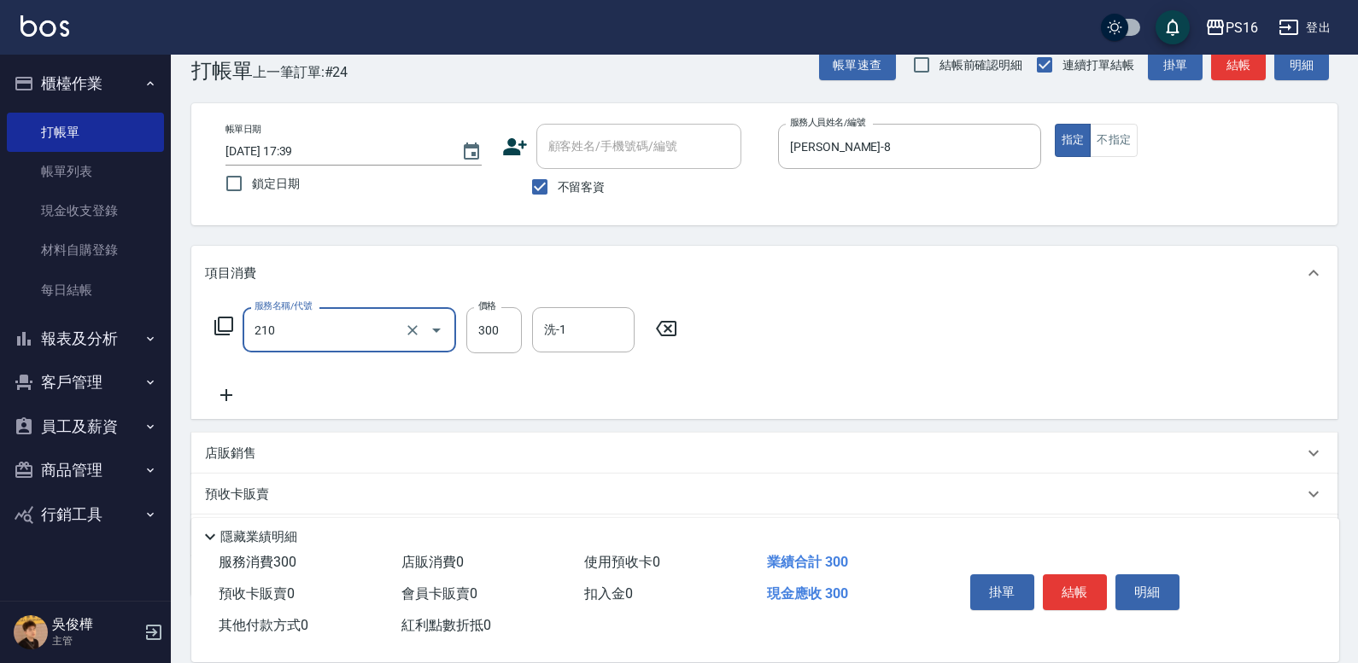
type input "[PERSON_NAME]洗髮精(210)"
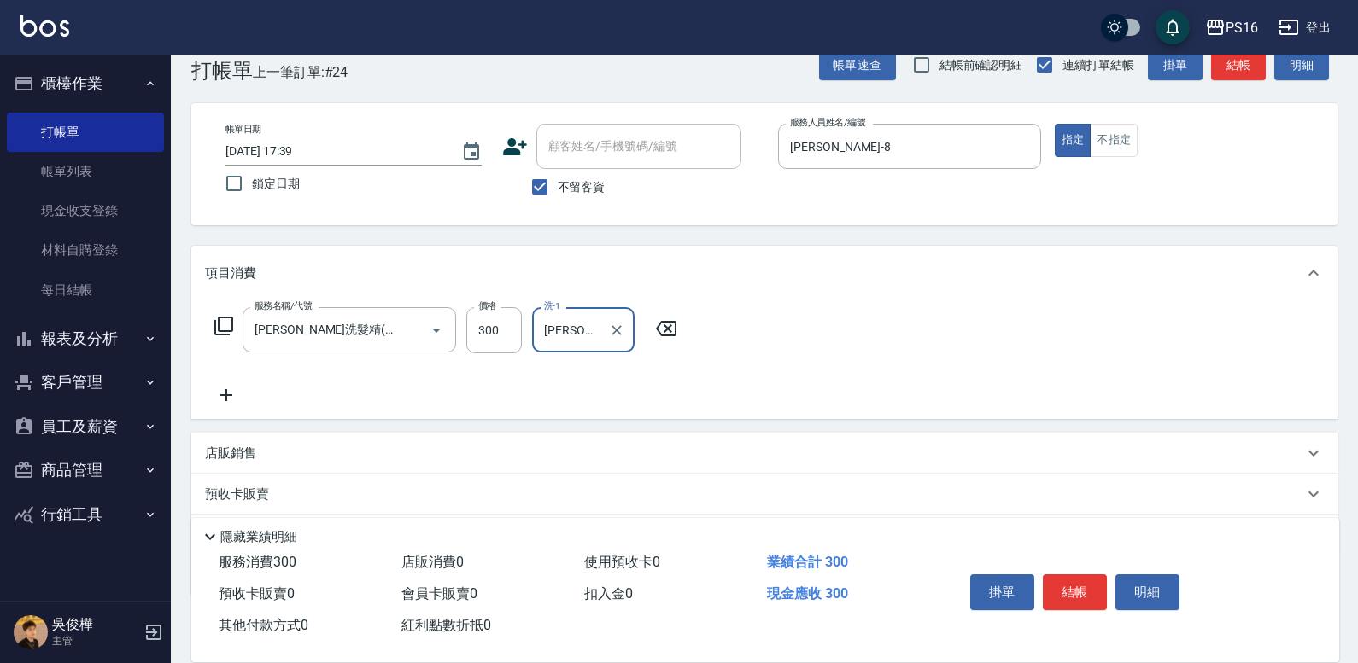
type input "[PERSON_NAME]-28"
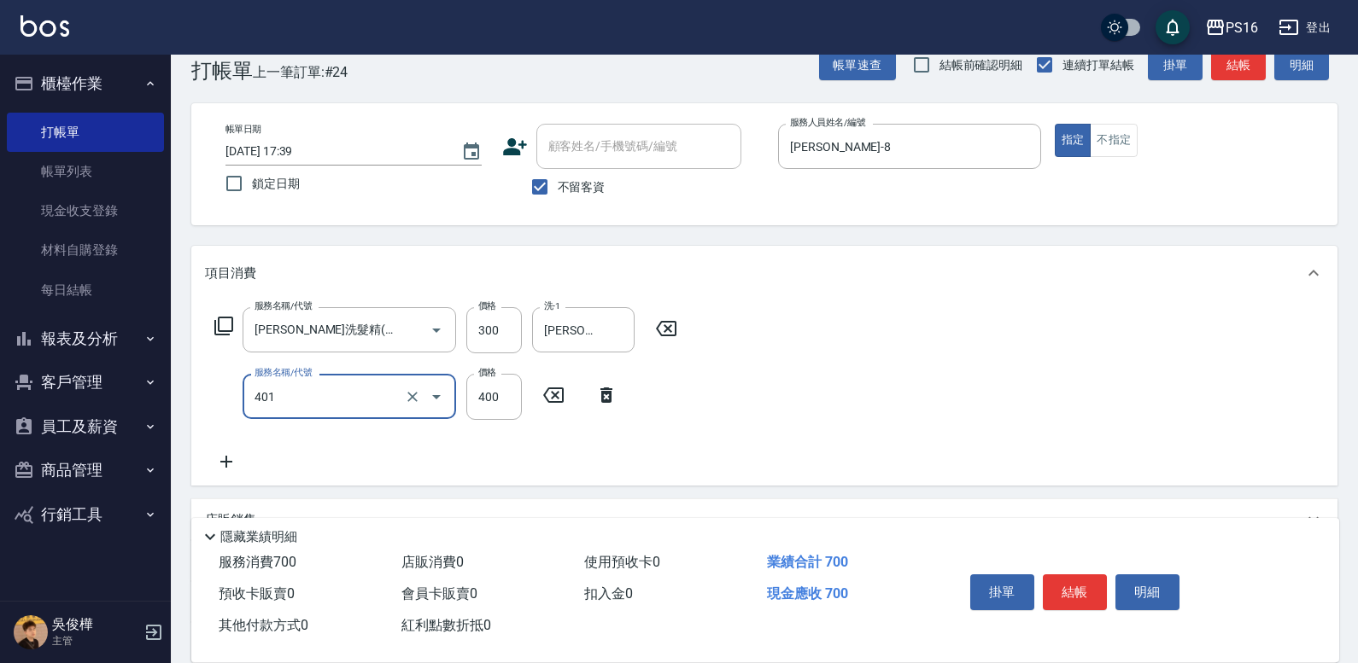
type input "剪髮(401)"
type input "250"
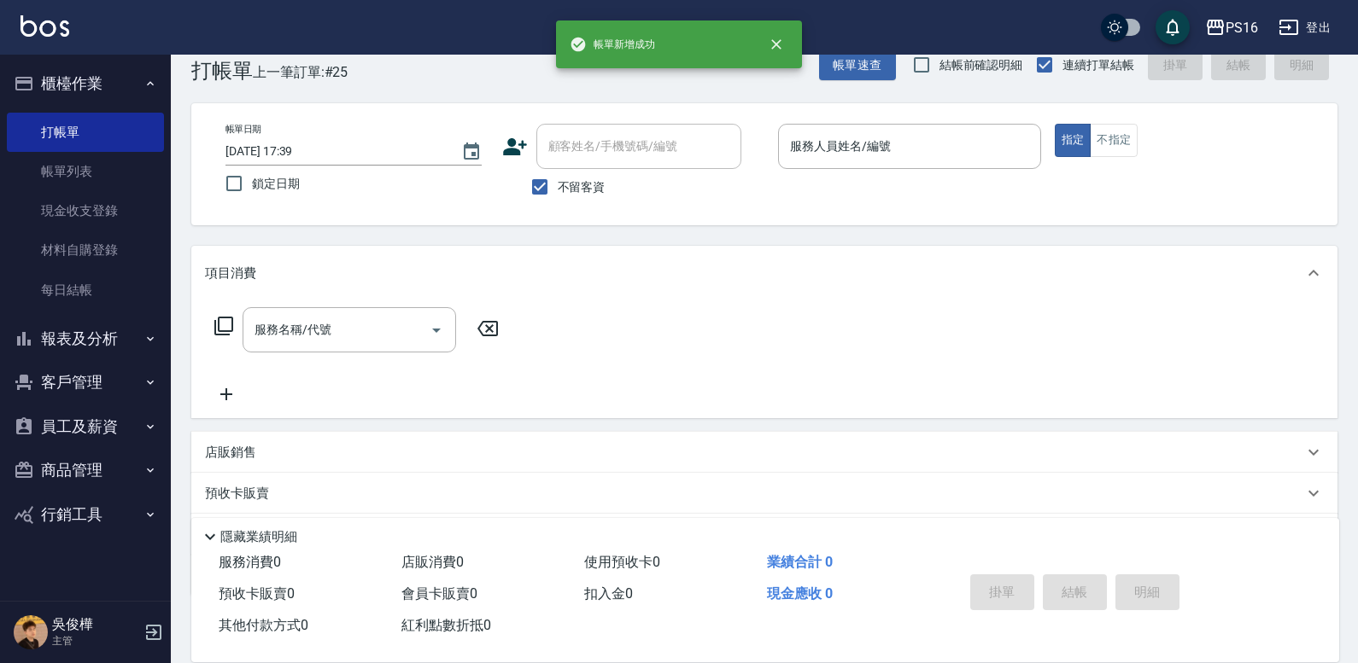
click at [850, 51] on div "PS16 登出" at bounding box center [679, 27] width 1358 height 55
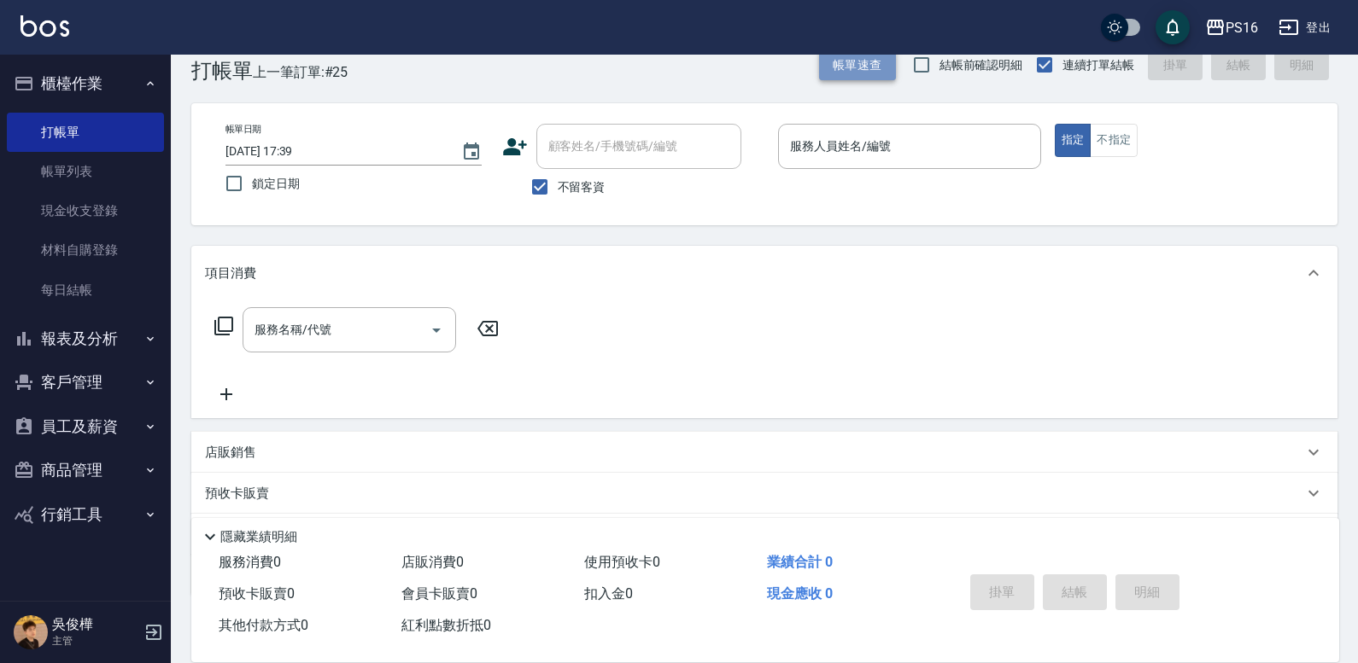
click at [850, 57] on button "帳單速查" at bounding box center [857, 66] width 77 height 32
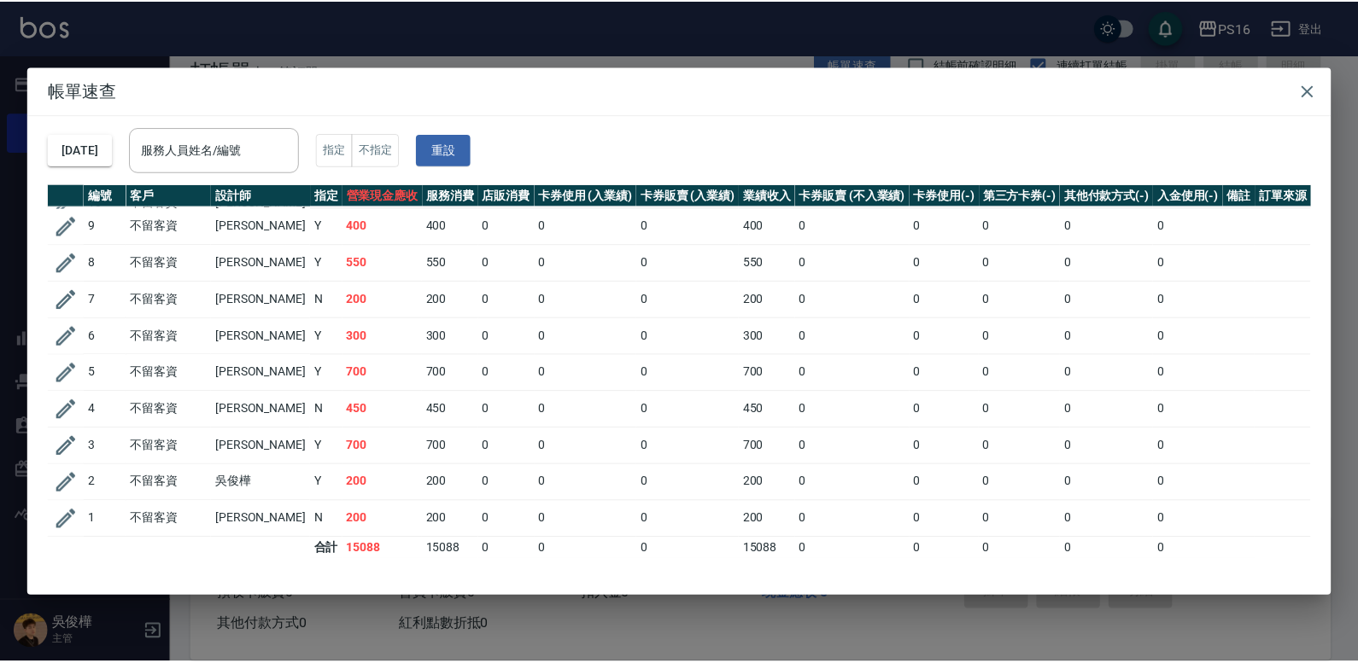
scroll to position [0, 0]
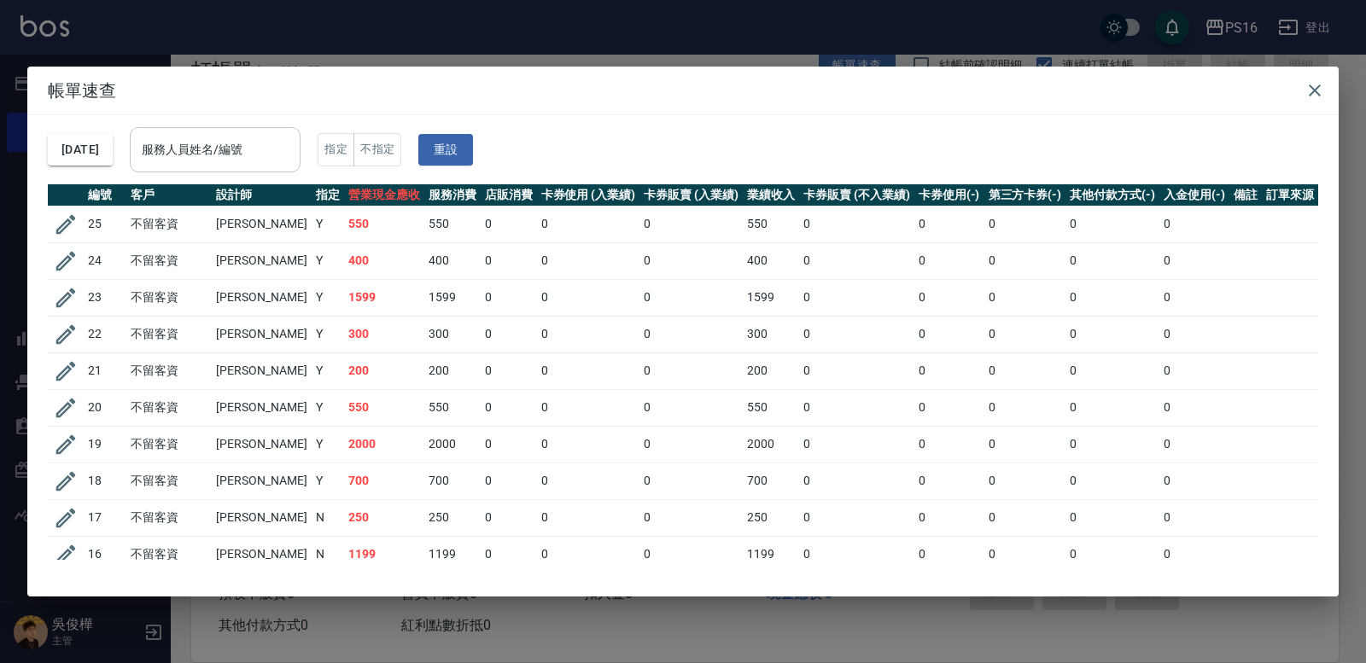
click at [219, 148] on input "服務人員姓名/編號" at bounding box center [214, 150] width 155 height 30
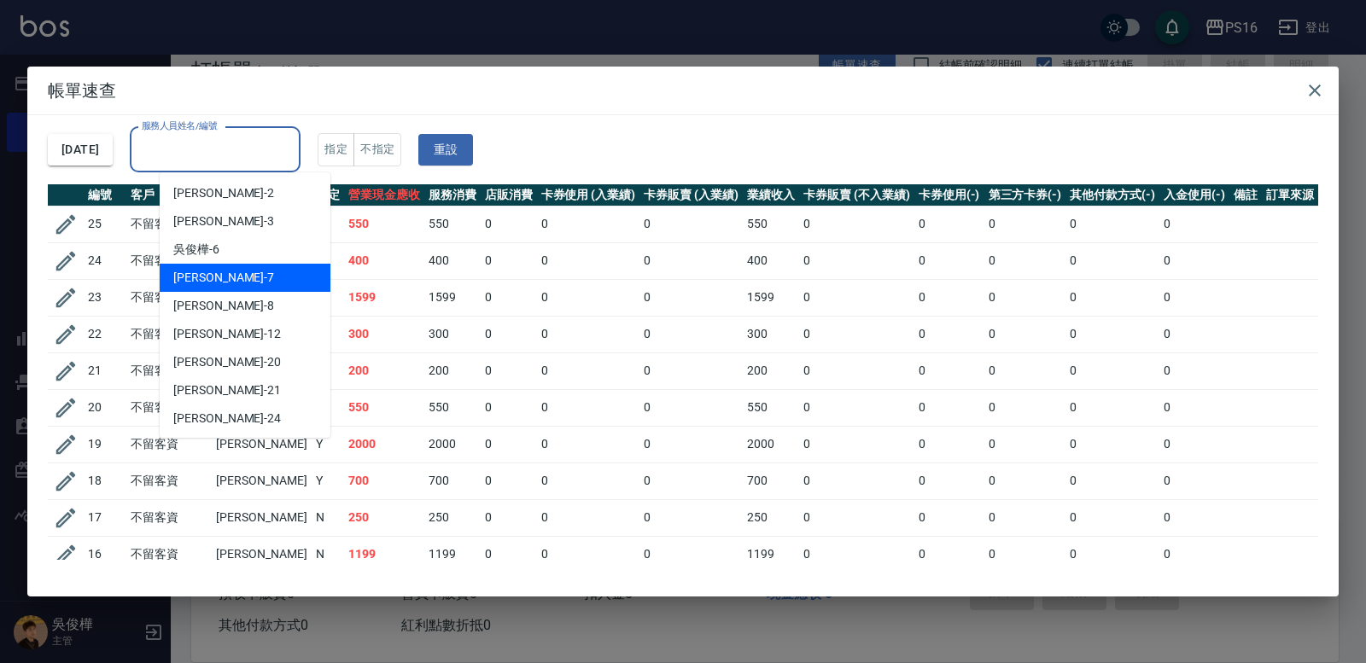
click at [224, 276] on div "[PERSON_NAME]-7" at bounding box center [245, 278] width 171 height 28
type input "[PERSON_NAME]-7"
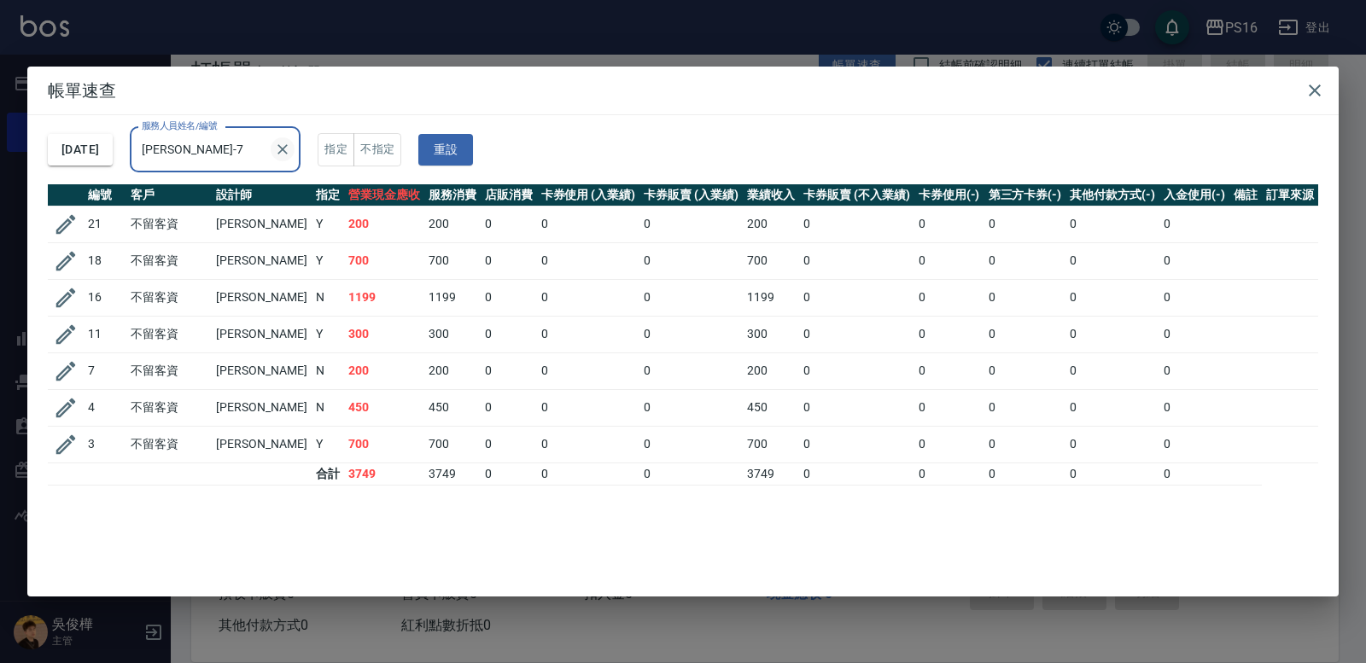
click at [295, 159] on button "Clear" at bounding box center [283, 149] width 24 height 24
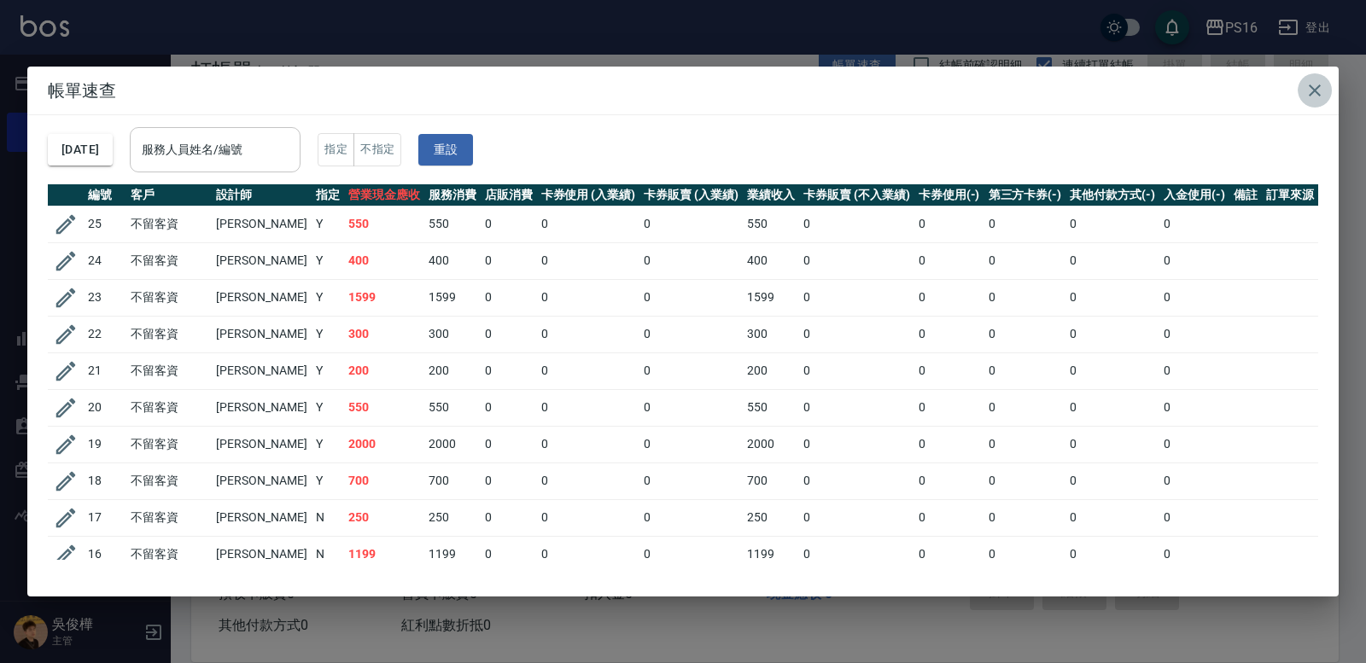
drag, startPoint x: 1324, startPoint y: 89, endPoint x: 1289, endPoint y: 116, distance: 44.4
click at [1324, 90] on icon "button" at bounding box center [1315, 90] width 20 height 20
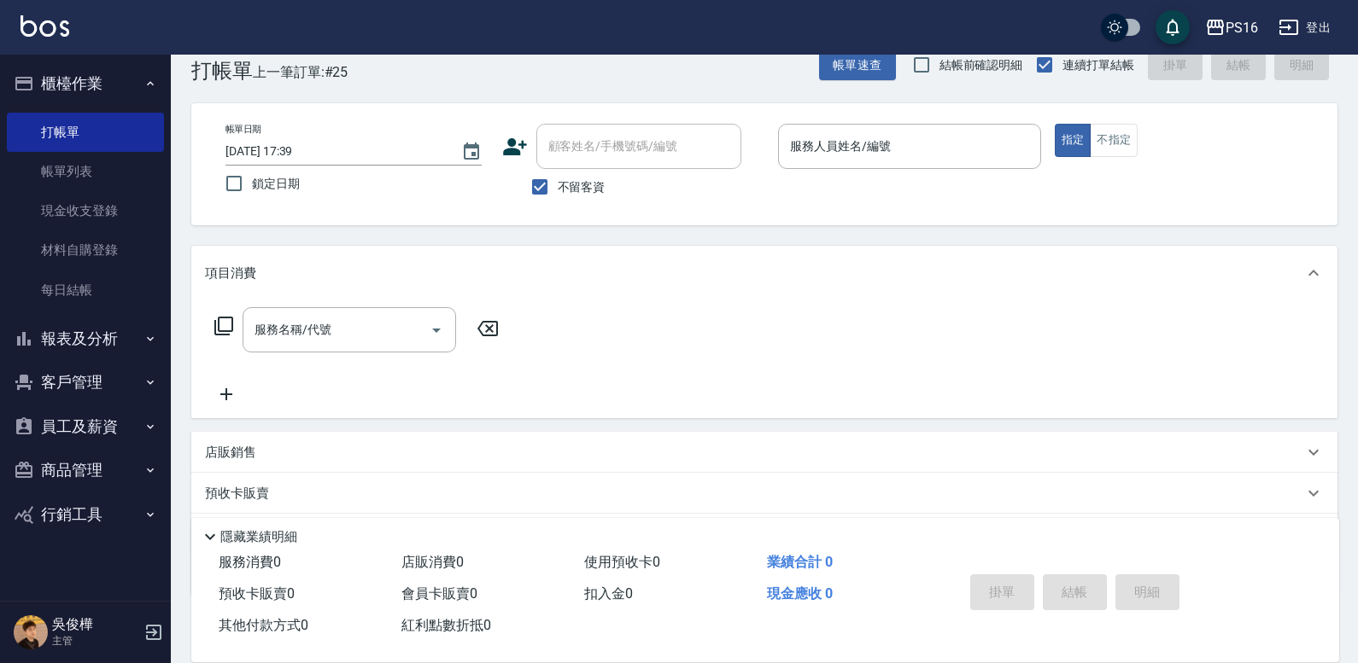
click at [89, 338] on button "報表及分析" at bounding box center [85, 339] width 157 height 44
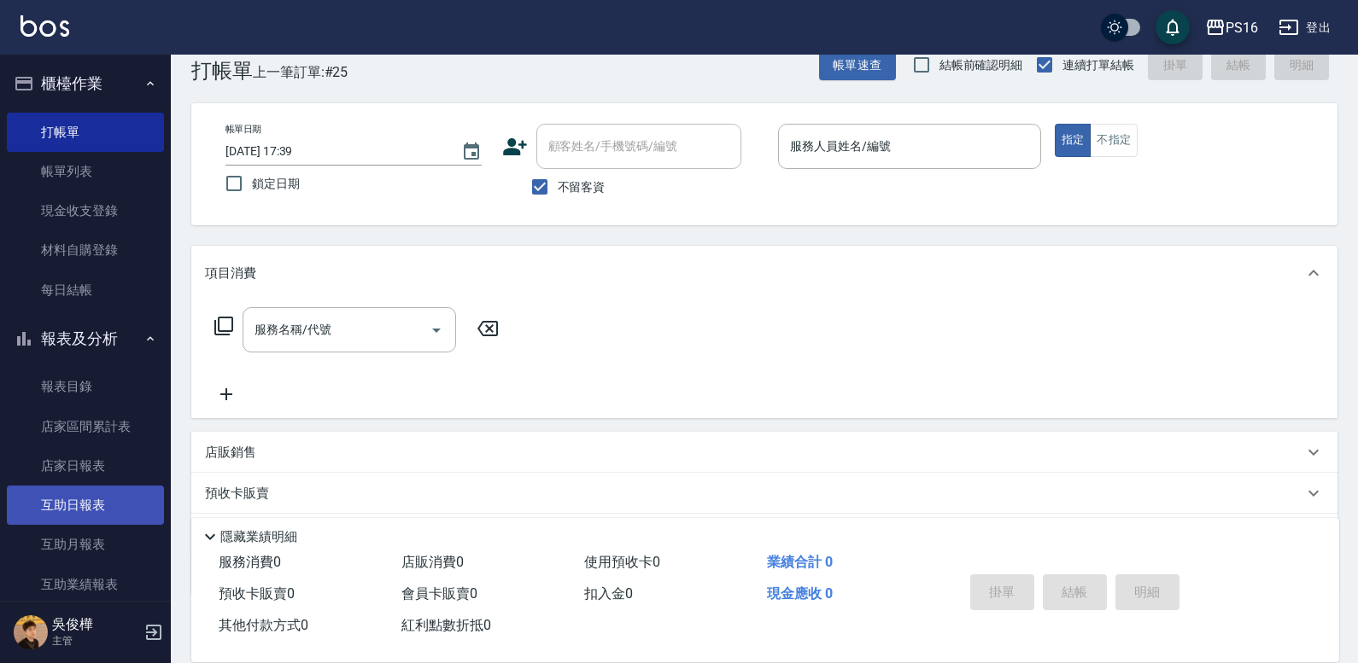
click at [87, 507] on link "互助日報表" at bounding box center [85, 505] width 157 height 39
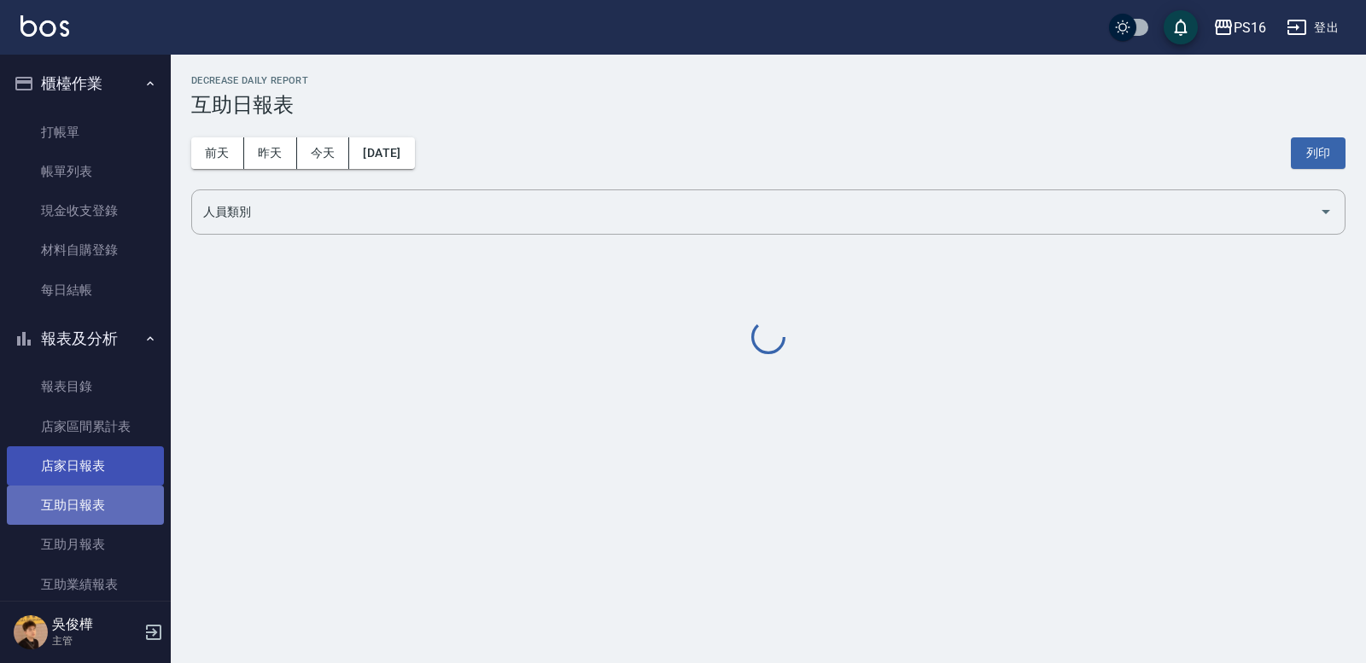
drag, startPoint x: 87, startPoint y: 507, endPoint x: 91, endPoint y: 472, distance: 35.2
click at [89, 499] on link "互助日報表" at bounding box center [85, 505] width 157 height 39
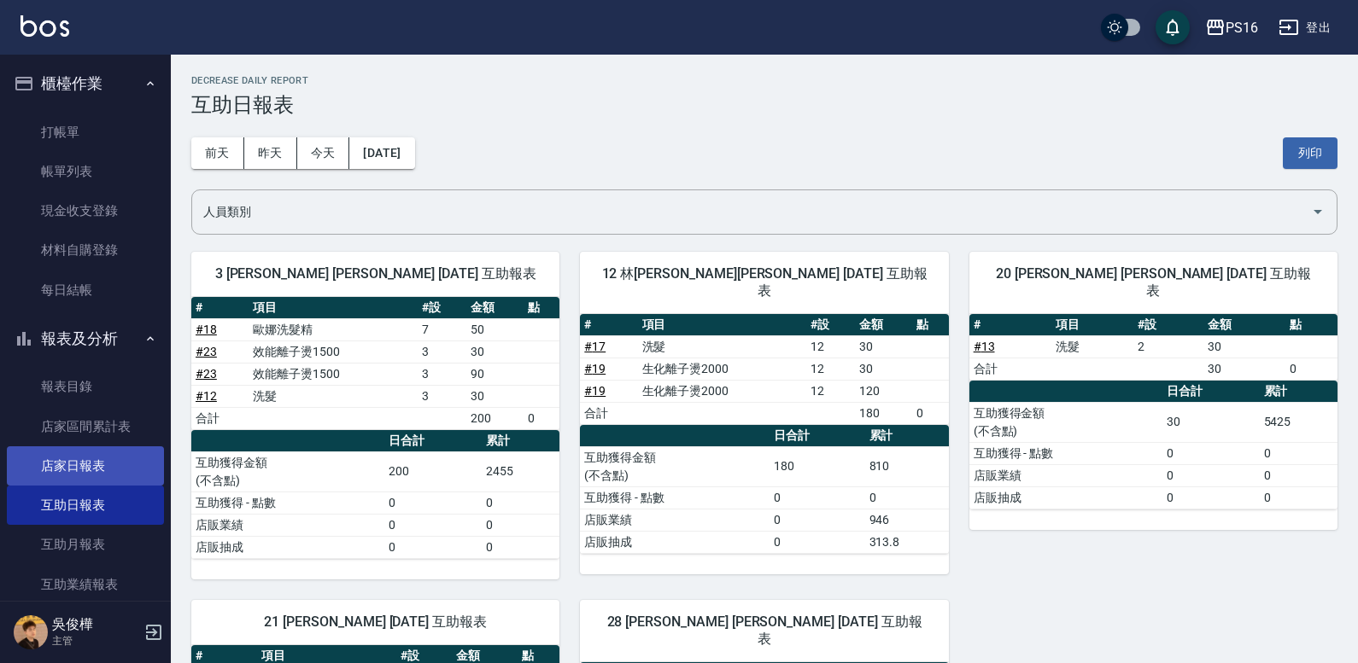
click at [92, 467] on link "店家日報表" at bounding box center [85, 466] width 157 height 39
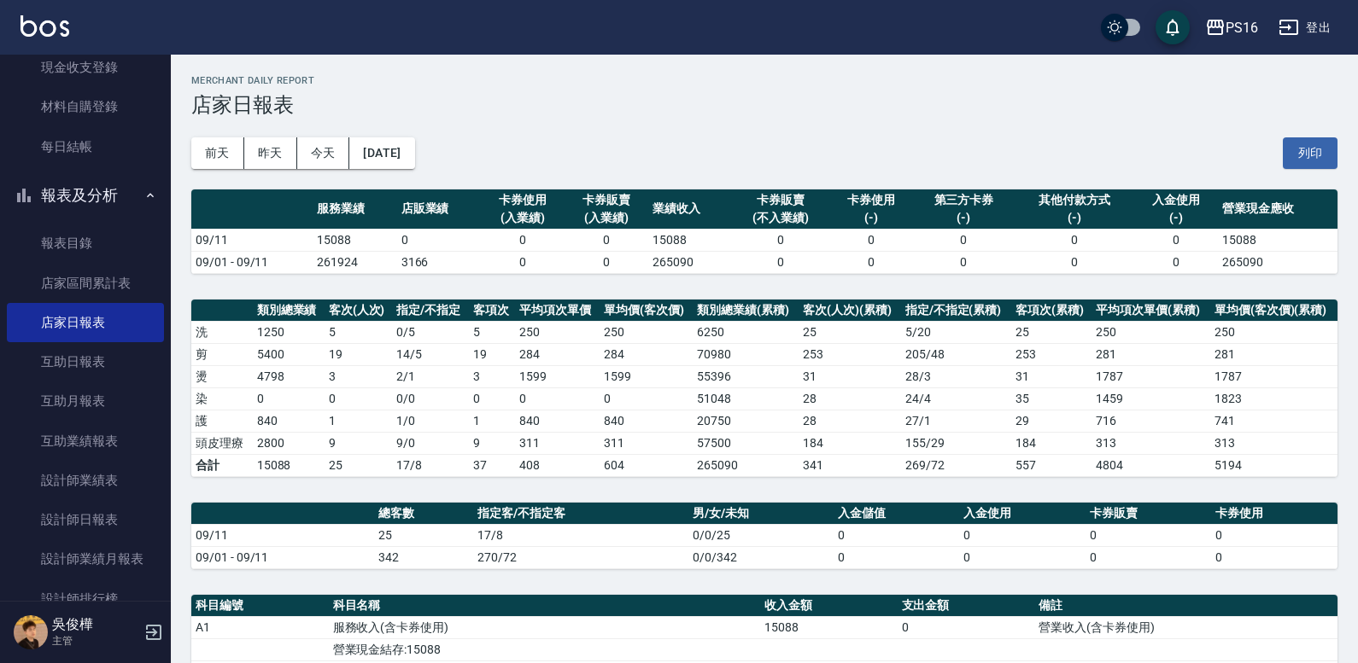
scroll to position [160, 0]
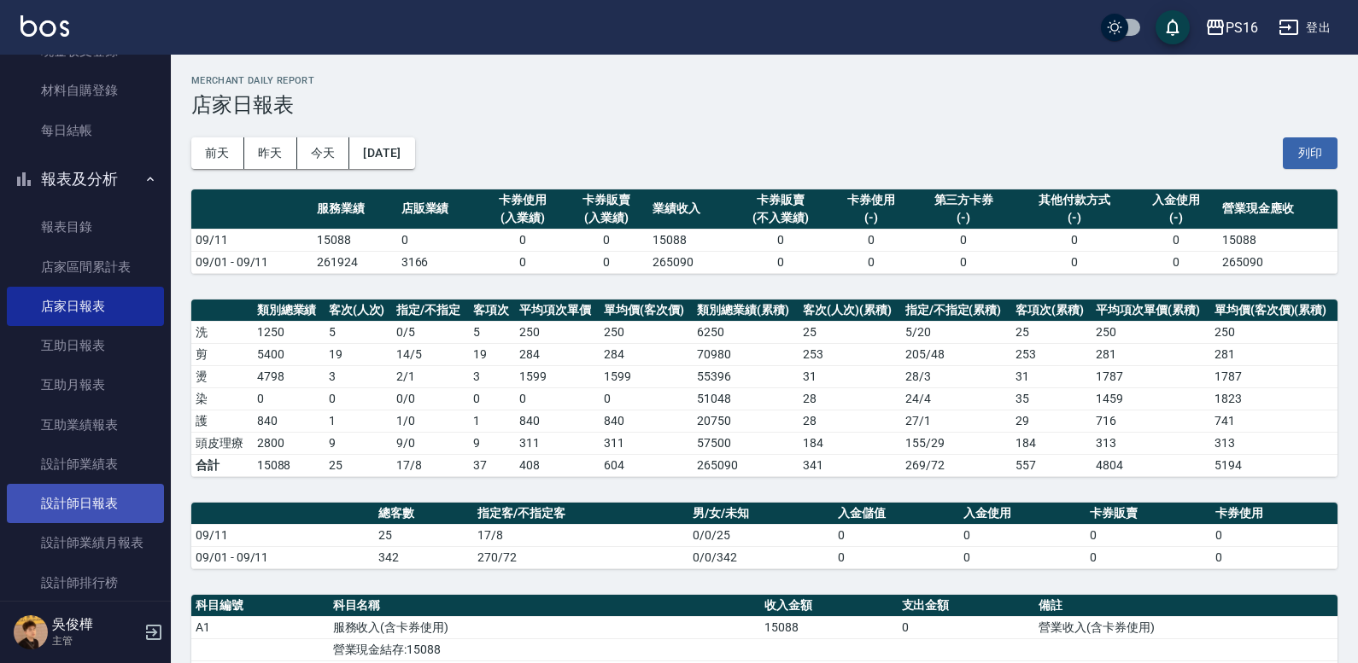
click at [80, 502] on link "設計師日報表" at bounding box center [85, 503] width 157 height 39
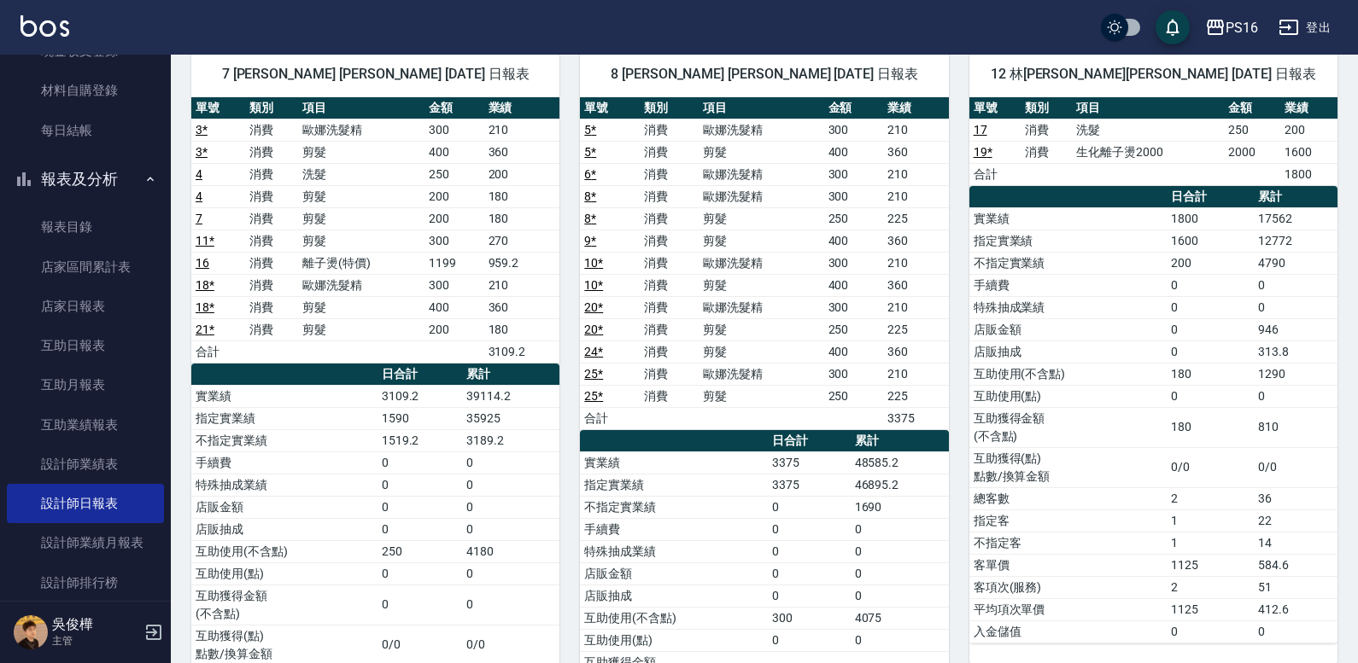
scroll to position [839, 0]
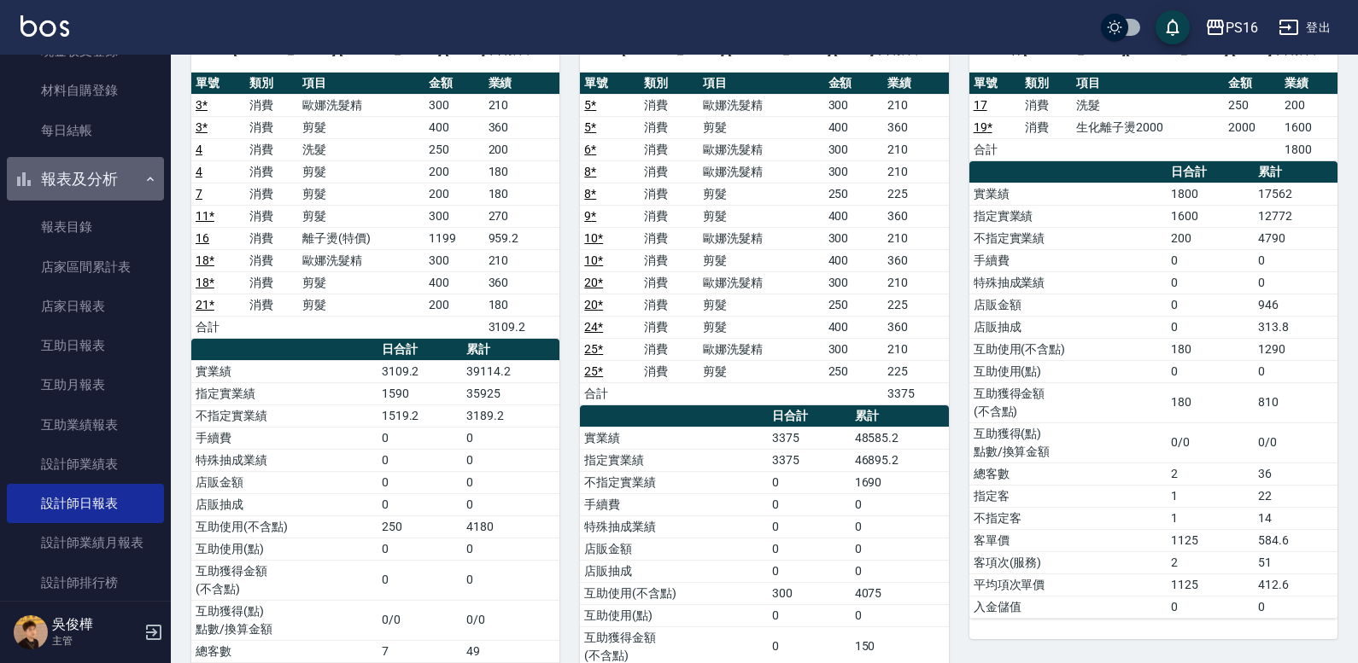
click at [147, 178] on icon "button" at bounding box center [150, 179] width 7 height 4
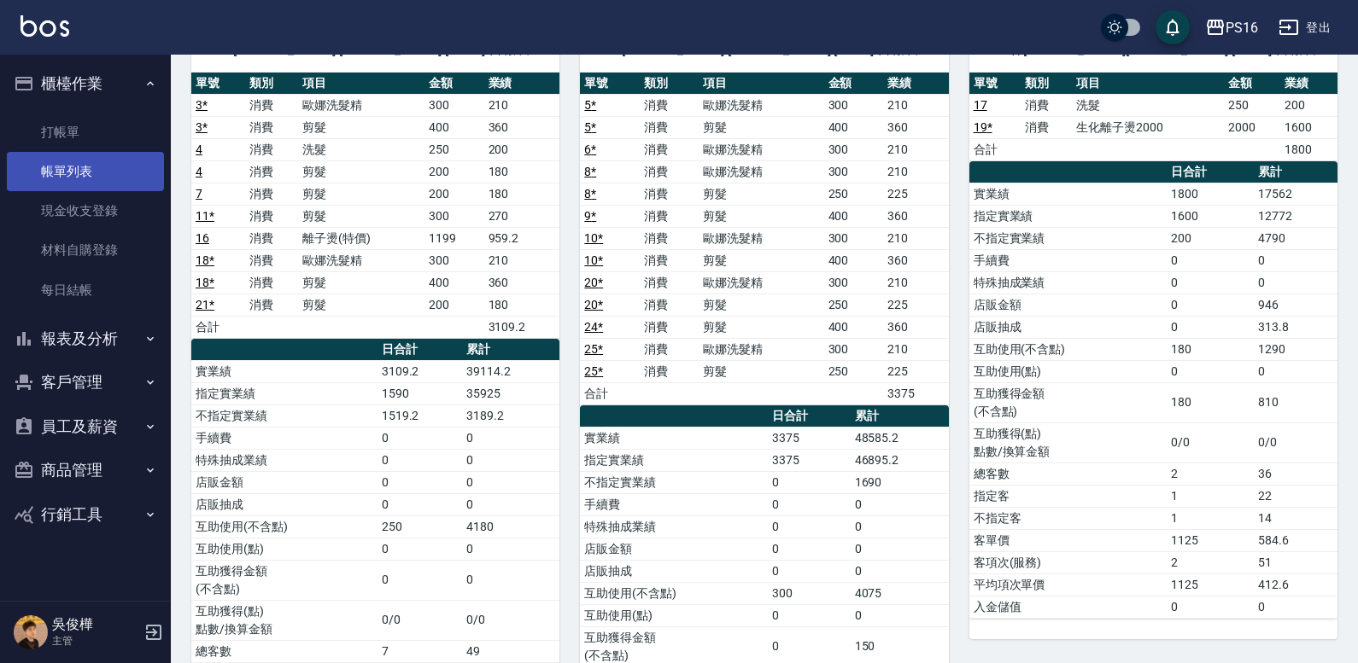
scroll to position [0, 0]
click at [166, 74] on nav "櫃檯作業 打帳單 帳單列表 現金收支登錄 材料自購登錄 每日結帳 報表及分析 報表目錄 店家區間累計表 店家日報表 互助日報表 互助月報表 互助業績報表 設計…" at bounding box center [85, 328] width 171 height 546
click at [141, 85] on button "櫃檯作業" at bounding box center [85, 83] width 157 height 44
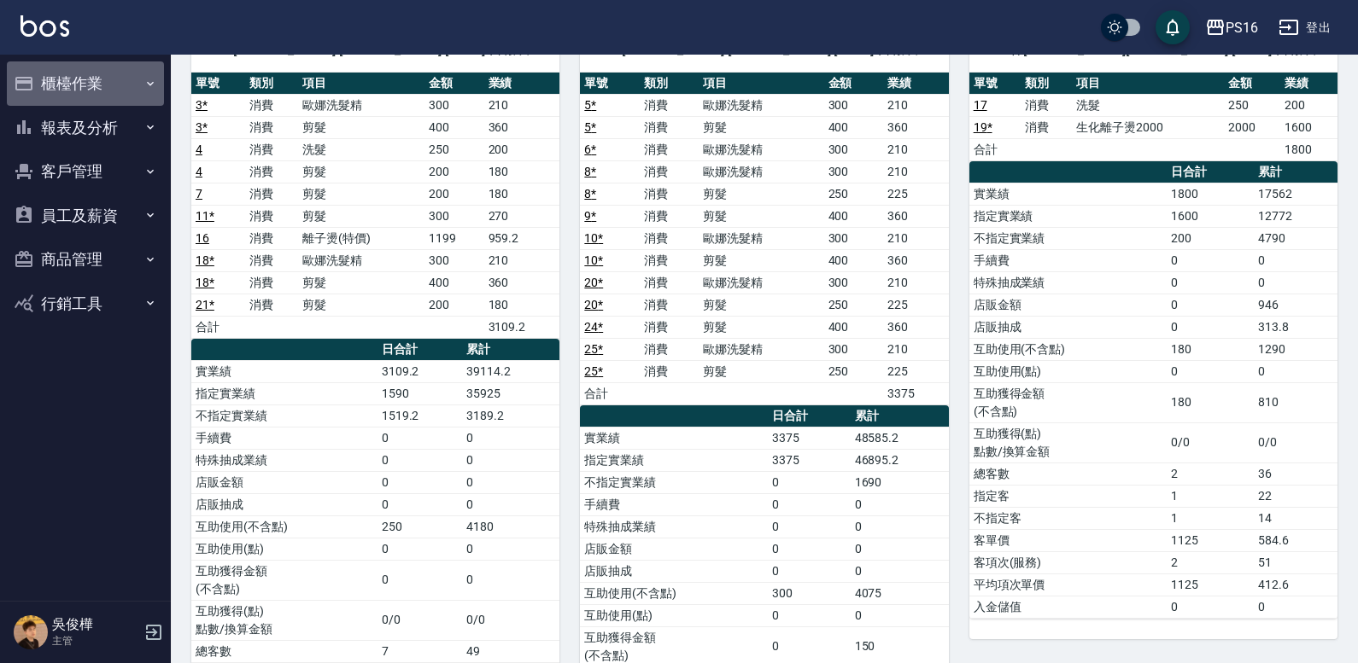
click at [143, 87] on icon "button" at bounding box center [150, 84] width 14 height 14
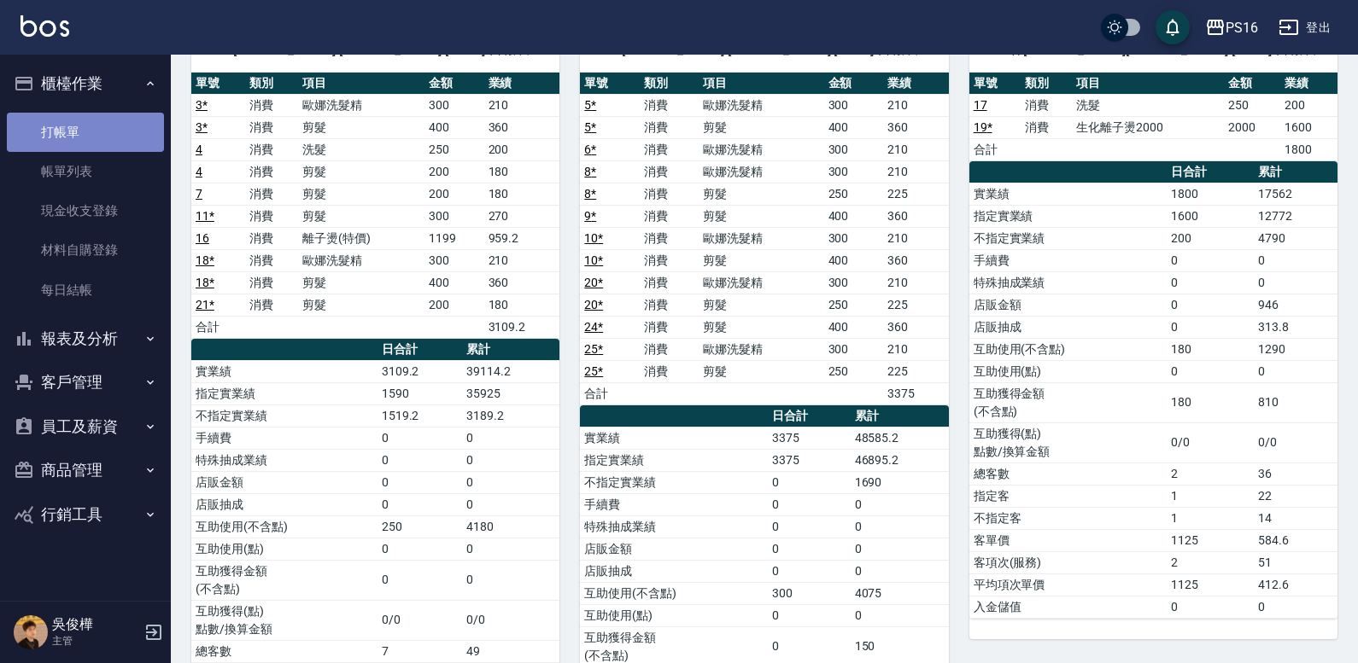
click at [129, 127] on link "打帳單" at bounding box center [85, 132] width 157 height 39
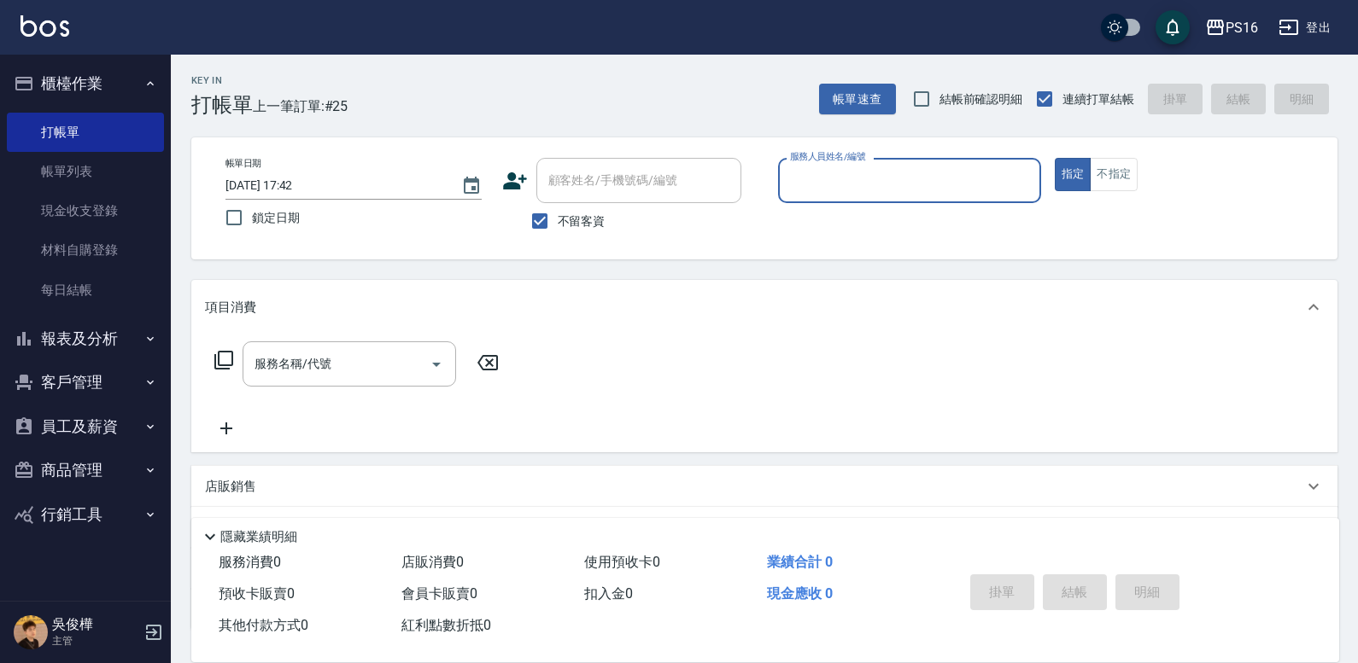
click at [71, 79] on button "櫃檯作業" at bounding box center [85, 83] width 157 height 44
